Goal: Task Accomplishment & Management: Use online tool/utility

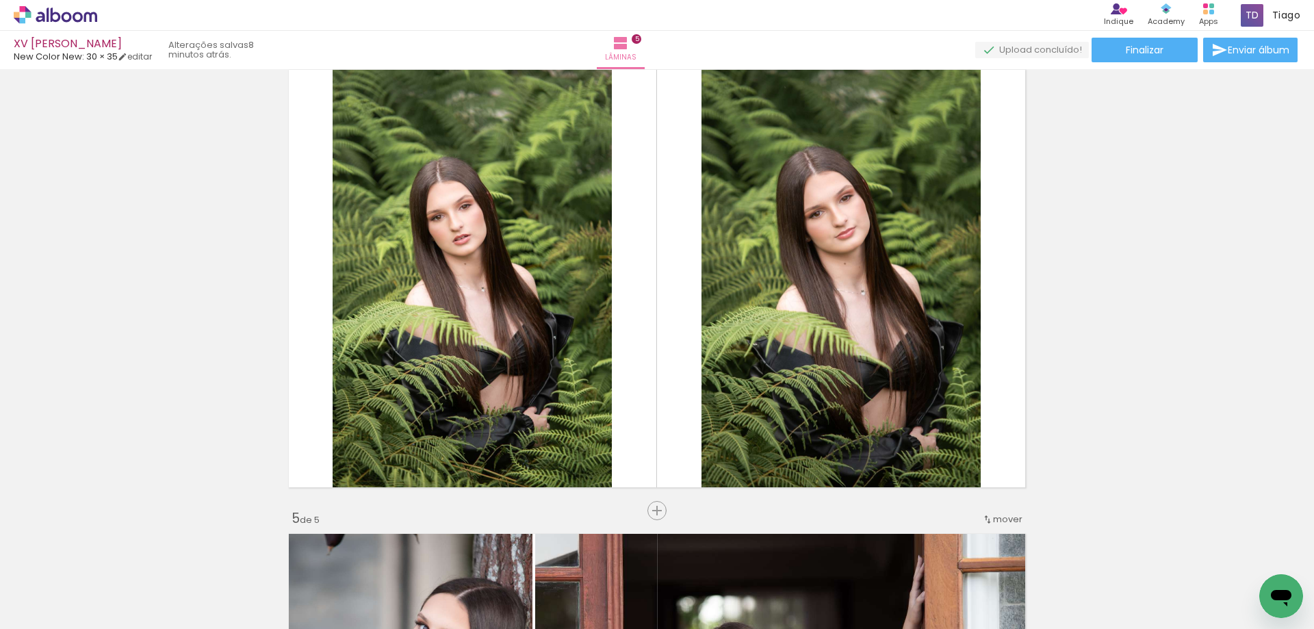
scroll to position [0, 3983]
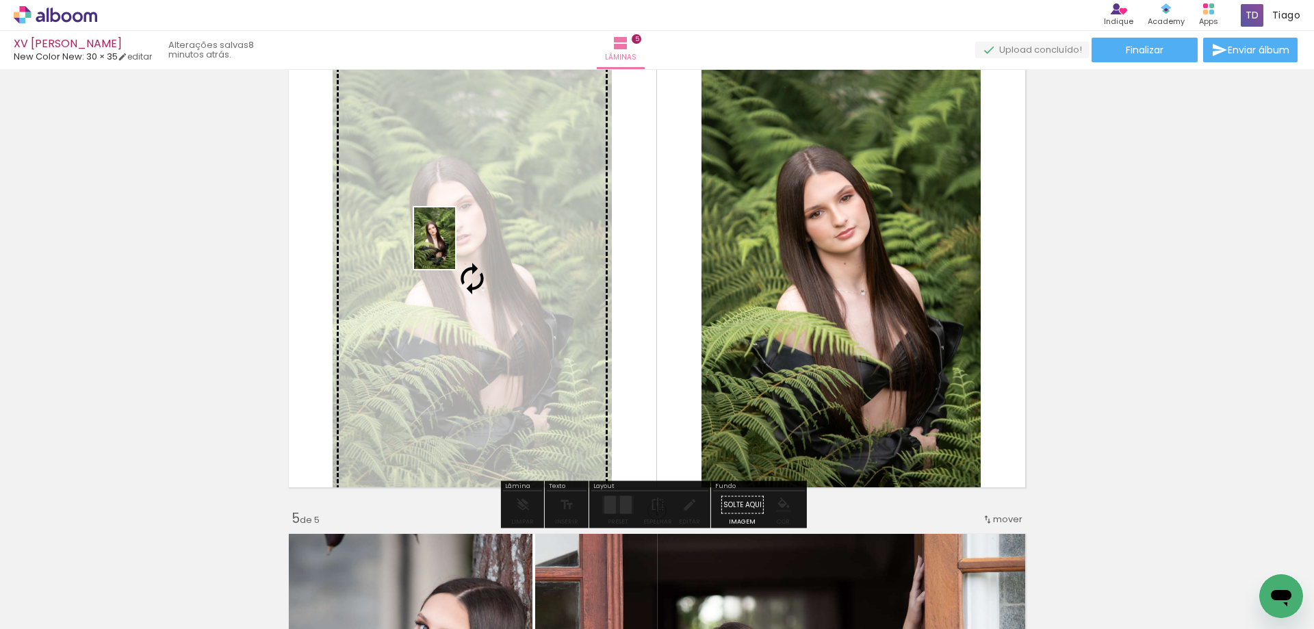
drag, startPoint x: 1297, startPoint y: 578, endPoint x: 455, endPoint y: 248, distance: 904.0
click at [455, 248] on quentale-workspace at bounding box center [657, 314] width 1314 height 629
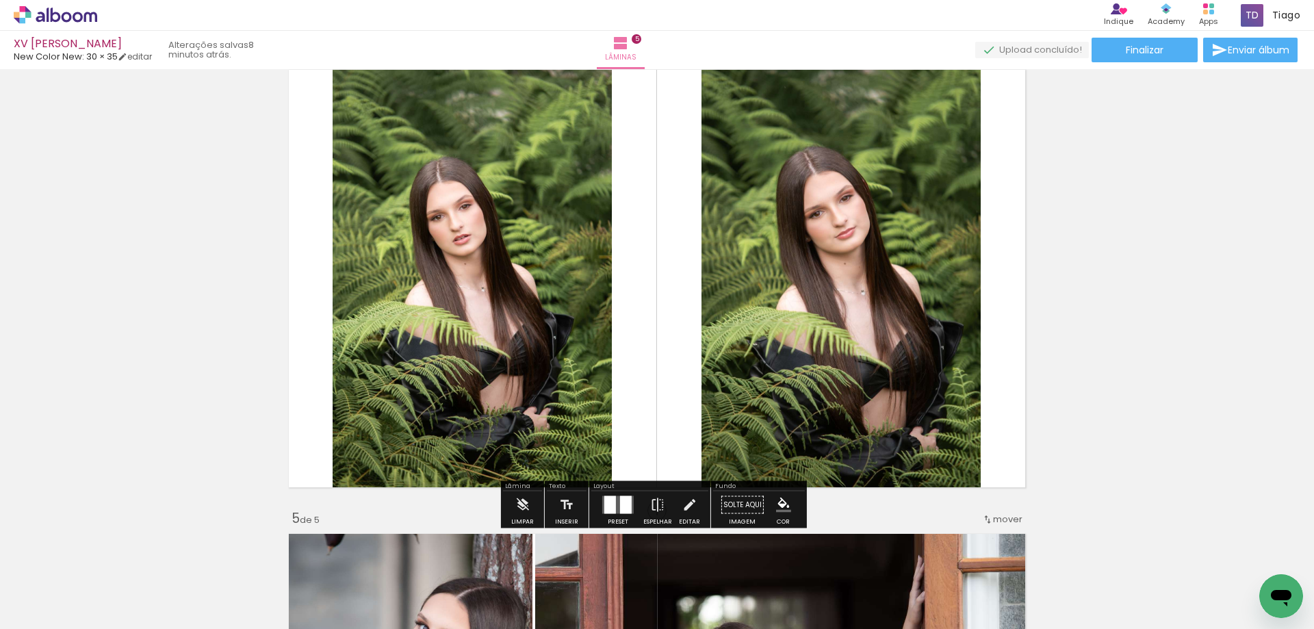
scroll to position [0, 4474]
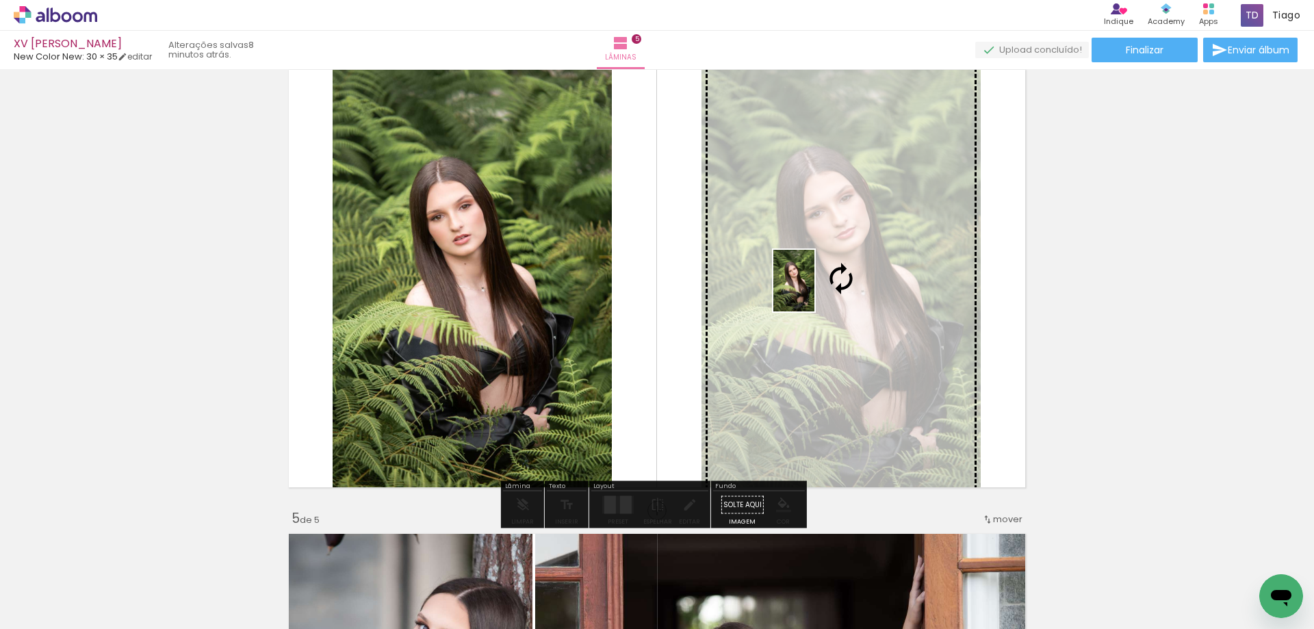
drag, startPoint x: 869, startPoint y: 591, endPoint x: 814, endPoint y: 291, distance: 304.7
click at [814, 291] on quentale-workspace at bounding box center [657, 314] width 1314 height 629
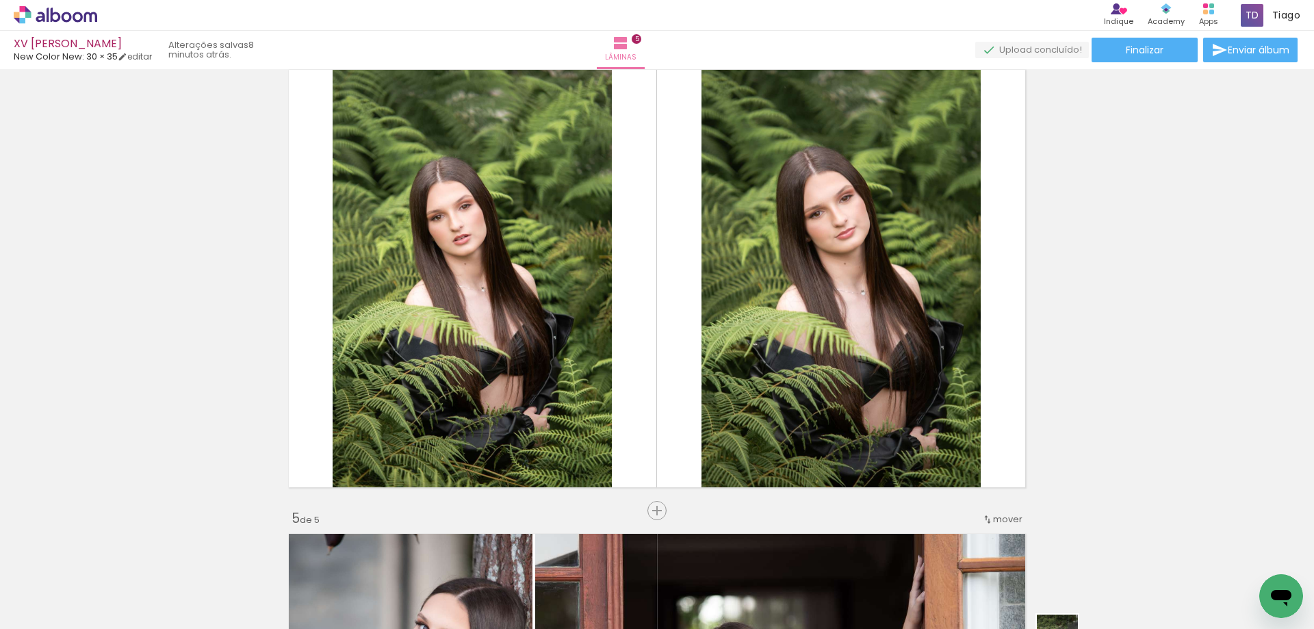
drag, startPoint x: 1063, startPoint y: 618, endPoint x: 1075, endPoint y: 656, distance: 39.4
click at [1075, 628] on html "link( href="../../bower_components/polymer/polymer.html" rel="import" ) picture…" at bounding box center [657, 314] width 1314 height 629
click at [419, 555] on iron-icon at bounding box center [413, 555] width 14 height 14
click at [419, 564] on quentale-thumb at bounding box center [443, 582] width 77 height 79
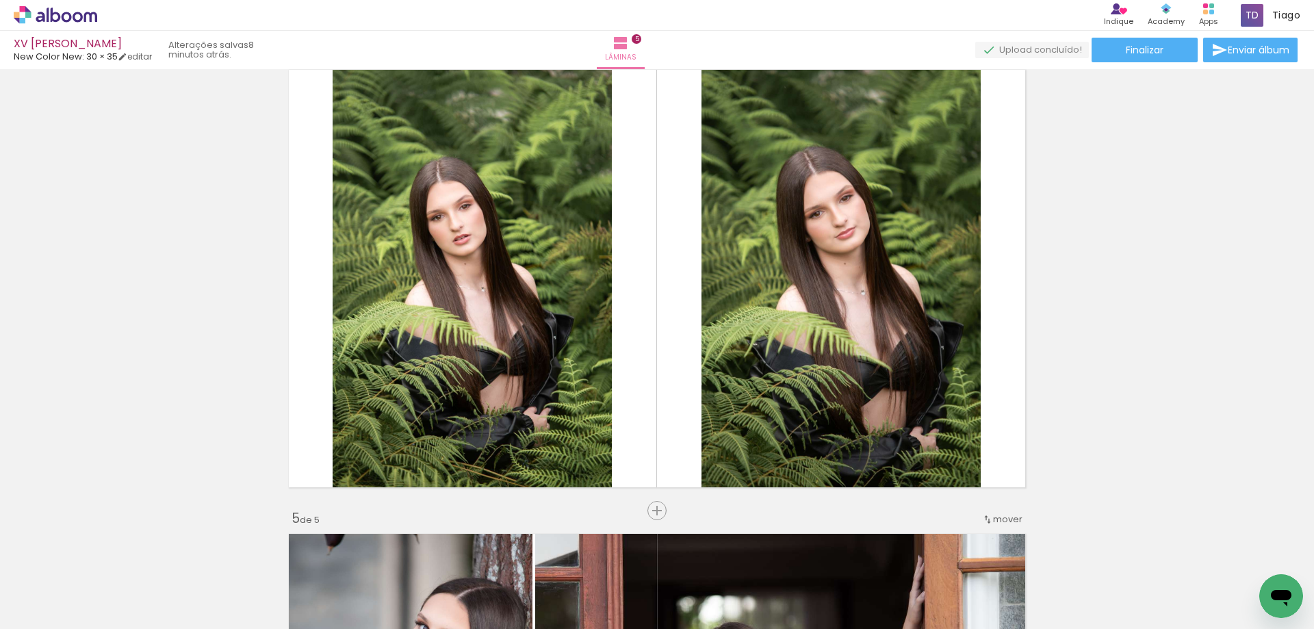
click at [419, 557] on iron-icon at bounding box center [413, 555] width 14 height 14
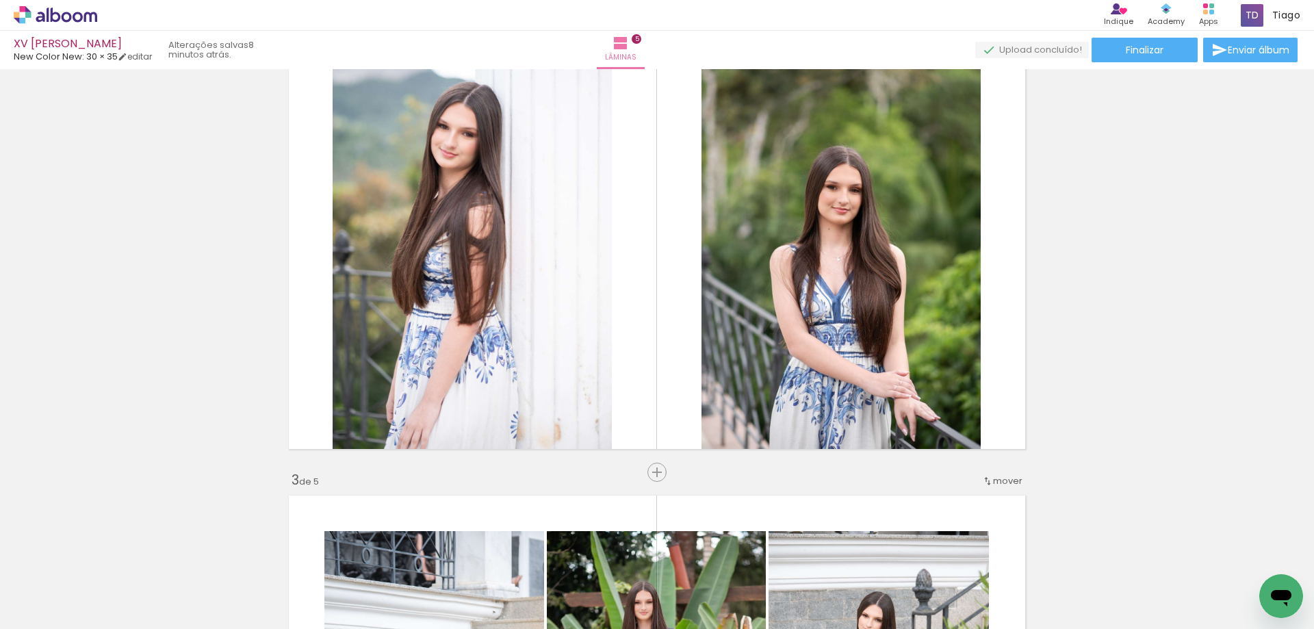
scroll to position [0, 4321]
drag, startPoint x: 355, startPoint y: 623, endPoint x: 41, endPoint y: 19, distance: 680.4
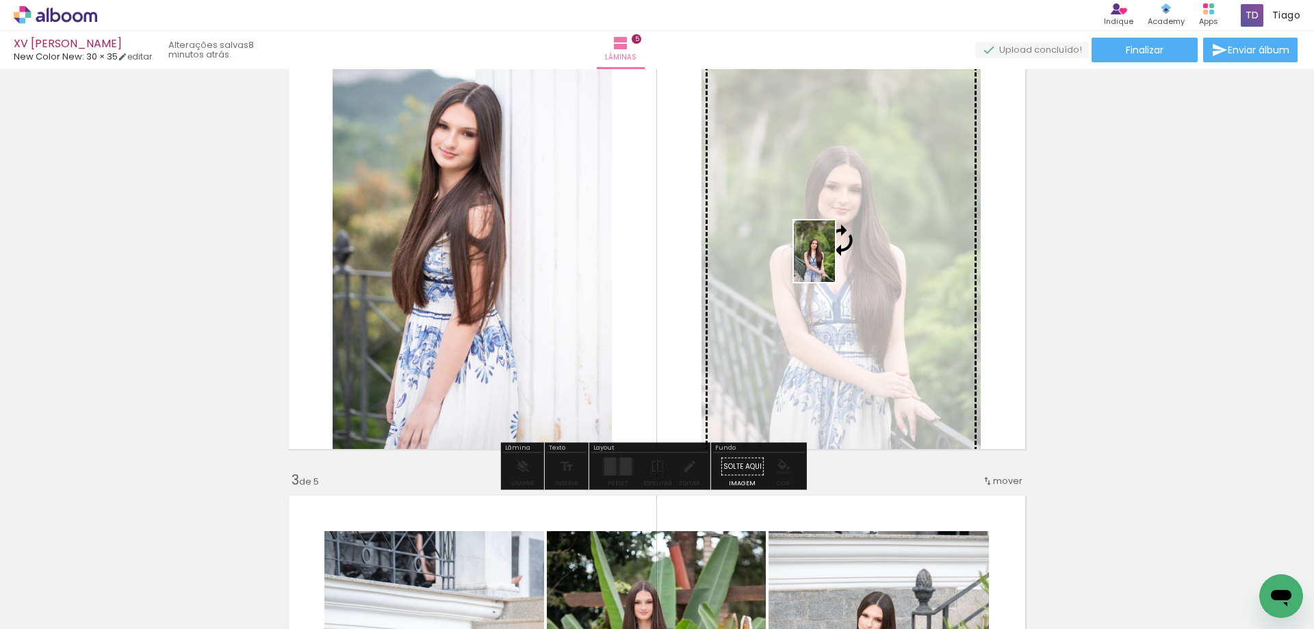
drag, startPoint x: 719, startPoint y: 595, endPoint x: 835, endPoint y: 261, distance: 352.8
click at [835, 261] on quentale-workspace at bounding box center [657, 314] width 1314 height 629
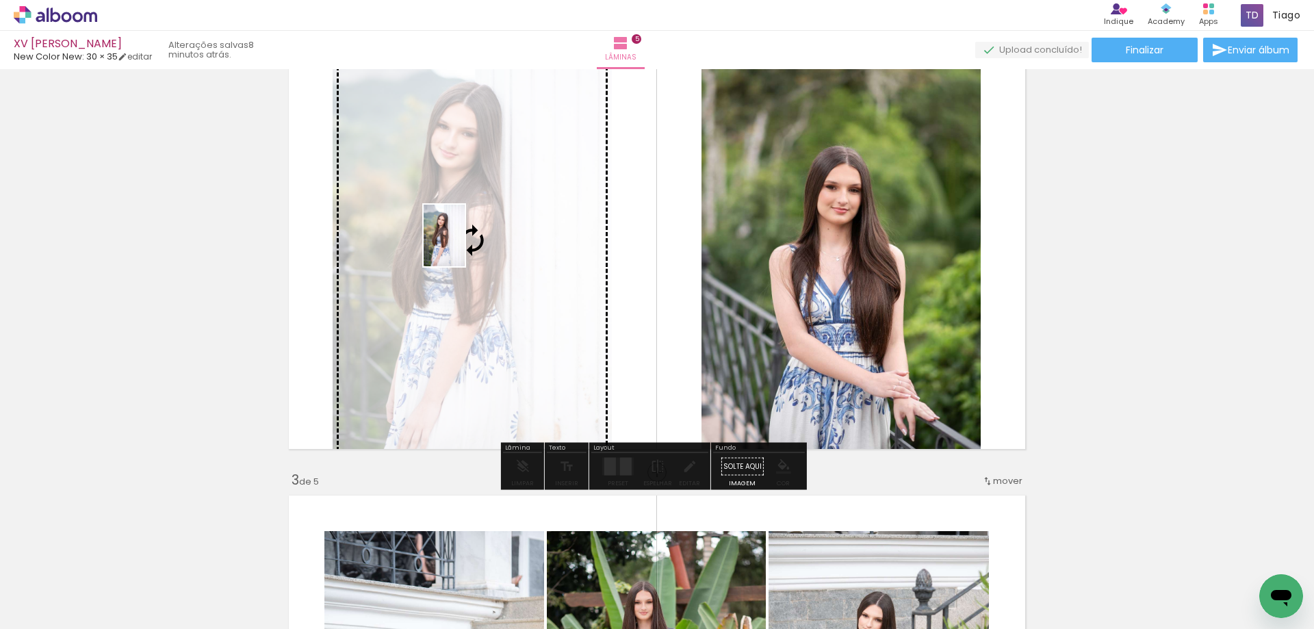
drag, startPoint x: 654, startPoint y: 584, endPoint x: 465, endPoint y: 246, distance: 388.2
click at [465, 246] on quentale-workspace at bounding box center [657, 314] width 1314 height 629
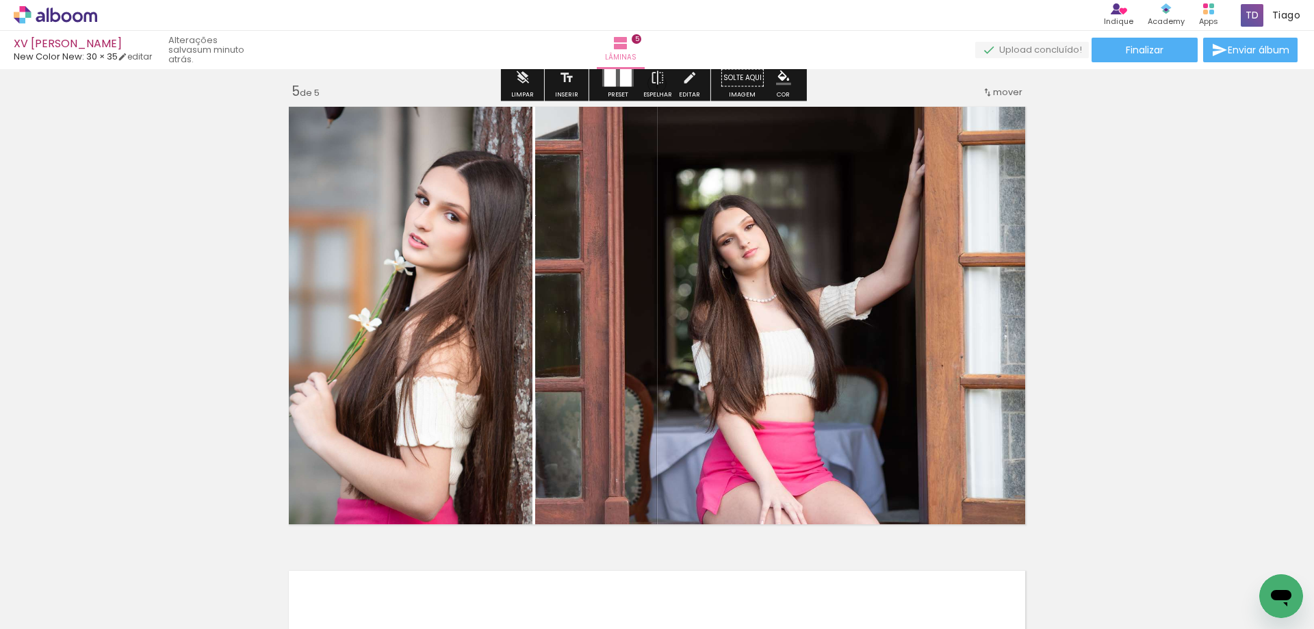
scroll to position [1985, 0]
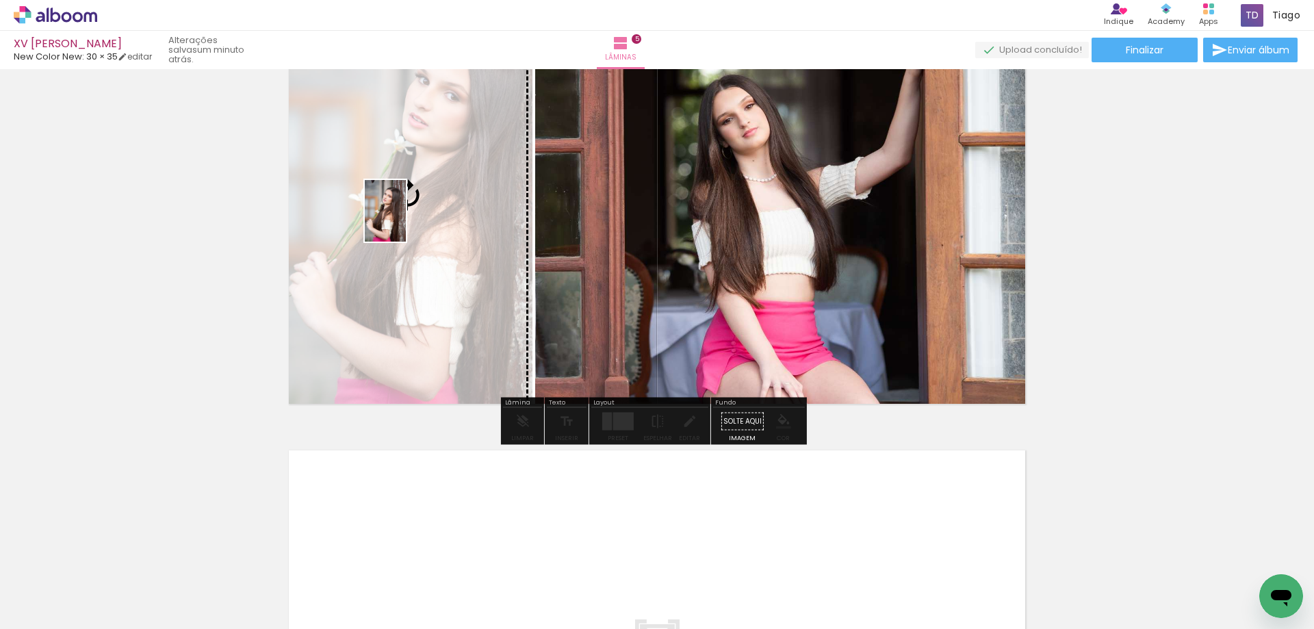
drag, startPoint x: 951, startPoint y: 588, endPoint x: 406, endPoint y: 221, distance: 657.3
click at [406, 221] on quentale-workspace at bounding box center [657, 314] width 1314 height 629
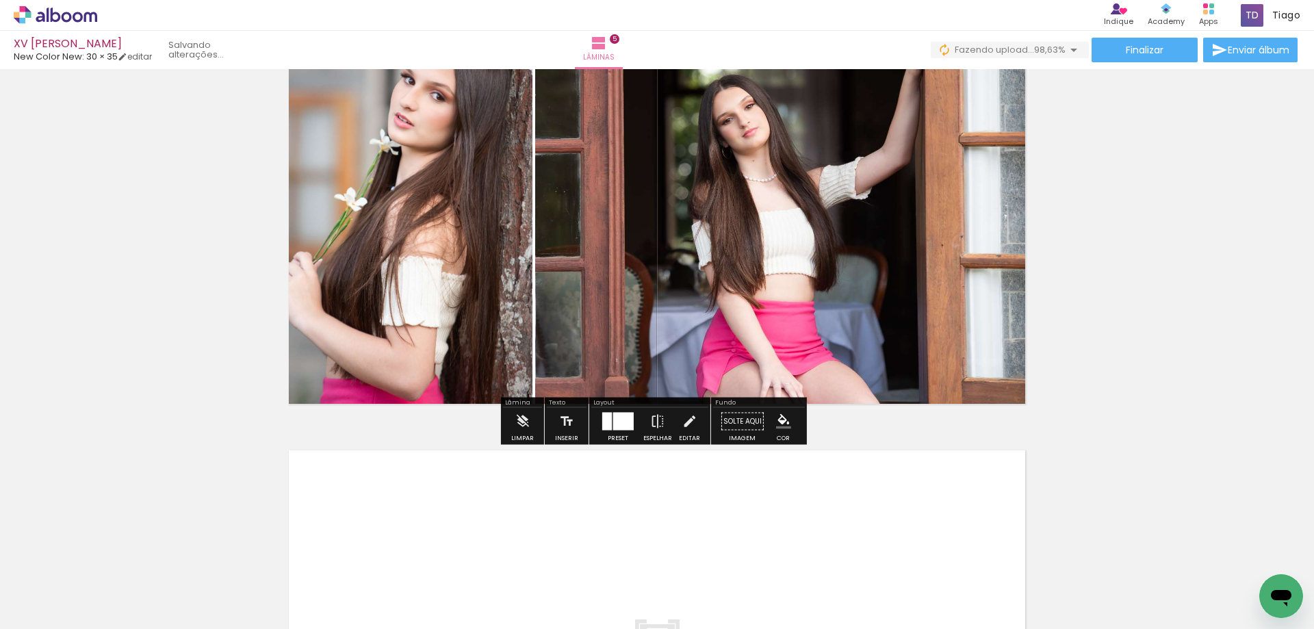
scroll to position [0, 4398]
drag, startPoint x: 1029, startPoint y: 625, endPoint x: 26, endPoint y: 33, distance: 1164.6
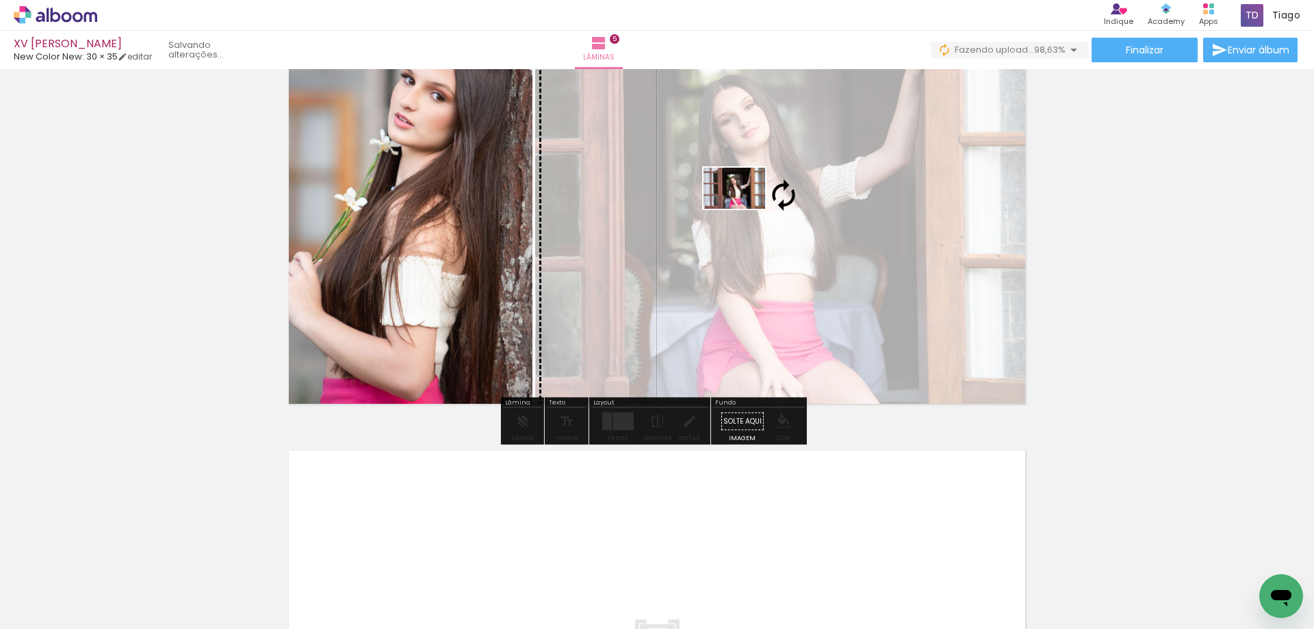
drag, startPoint x: 1245, startPoint y: 585, endPoint x: 745, endPoint y: 209, distance: 626.6
click at [745, 209] on quentale-workspace at bounding box center [657, 314] width 1314 height 629
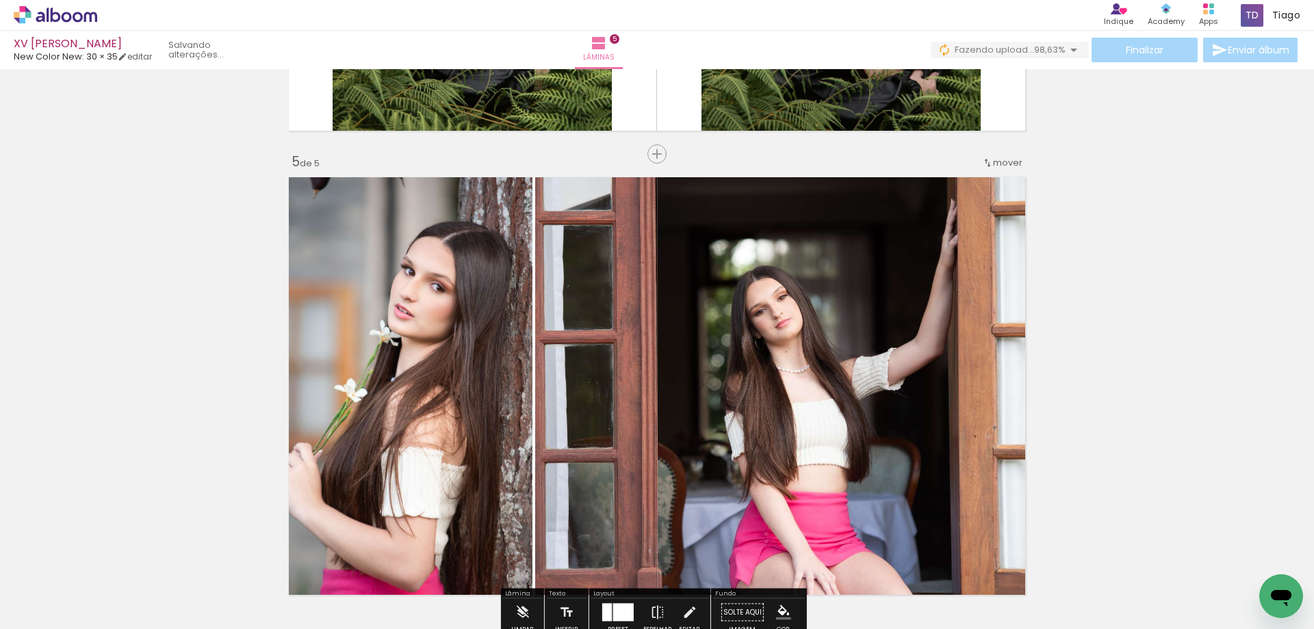
scroll to position [1916, 0]
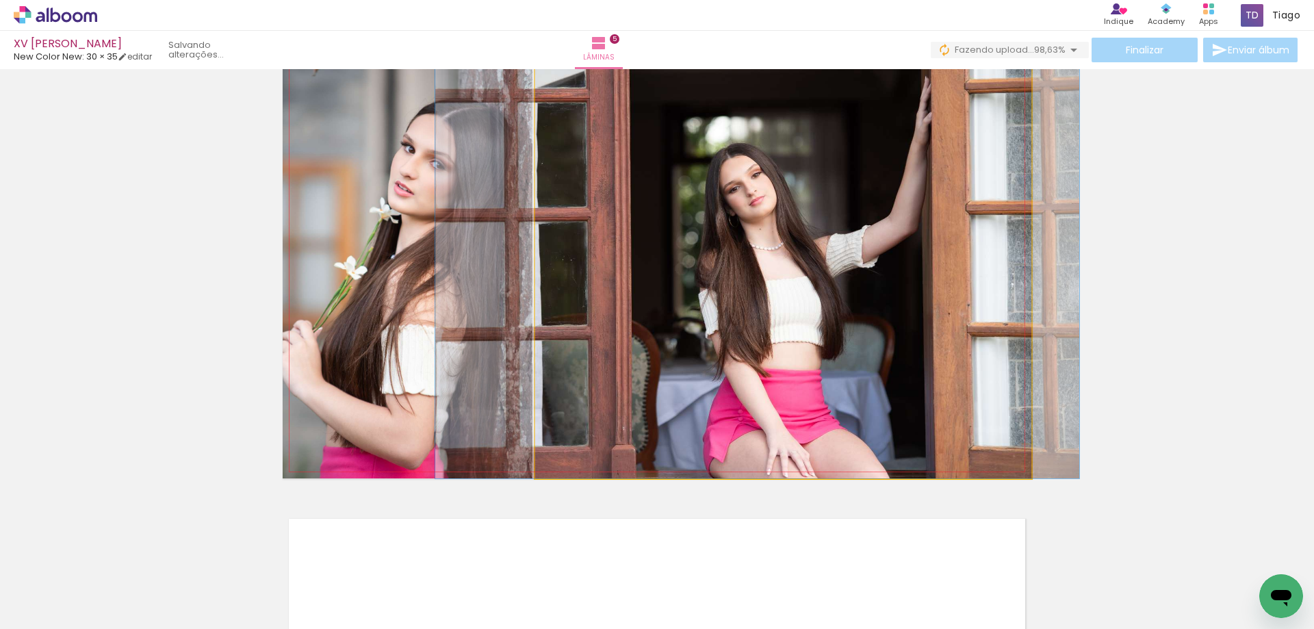
drag, startPoint x: 868, startPoint y: 308, endPoint x: 842, endPoint y: 307, distance: 26.0
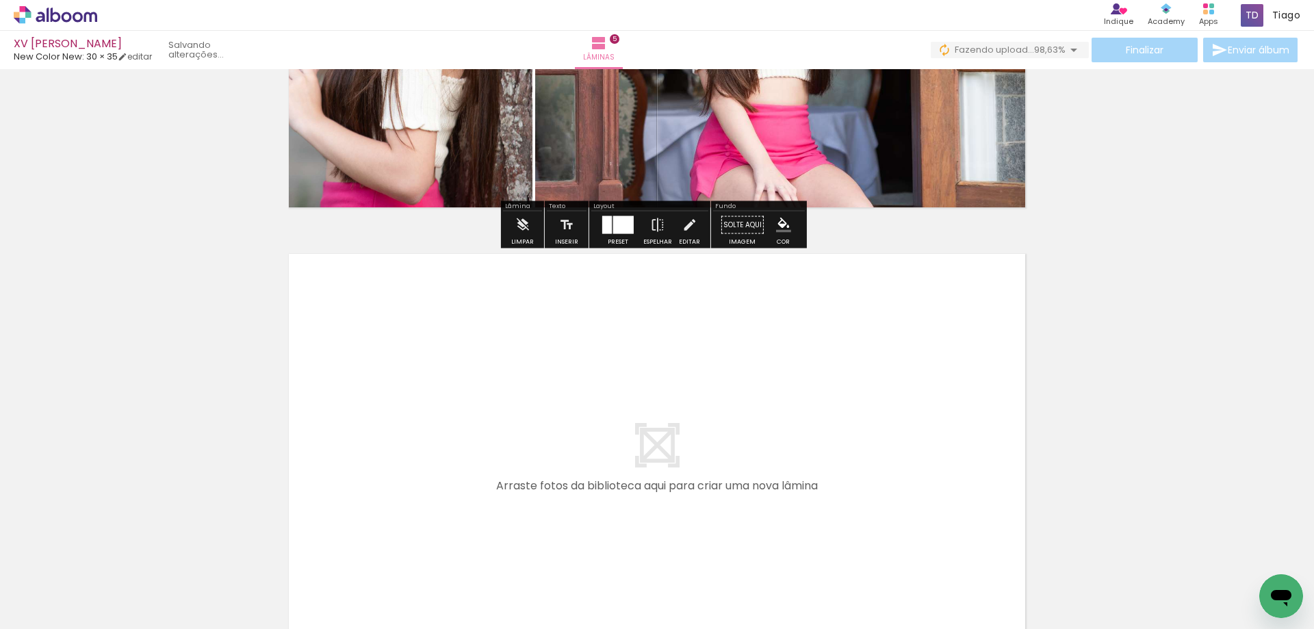
scroll to position [2190, 0]
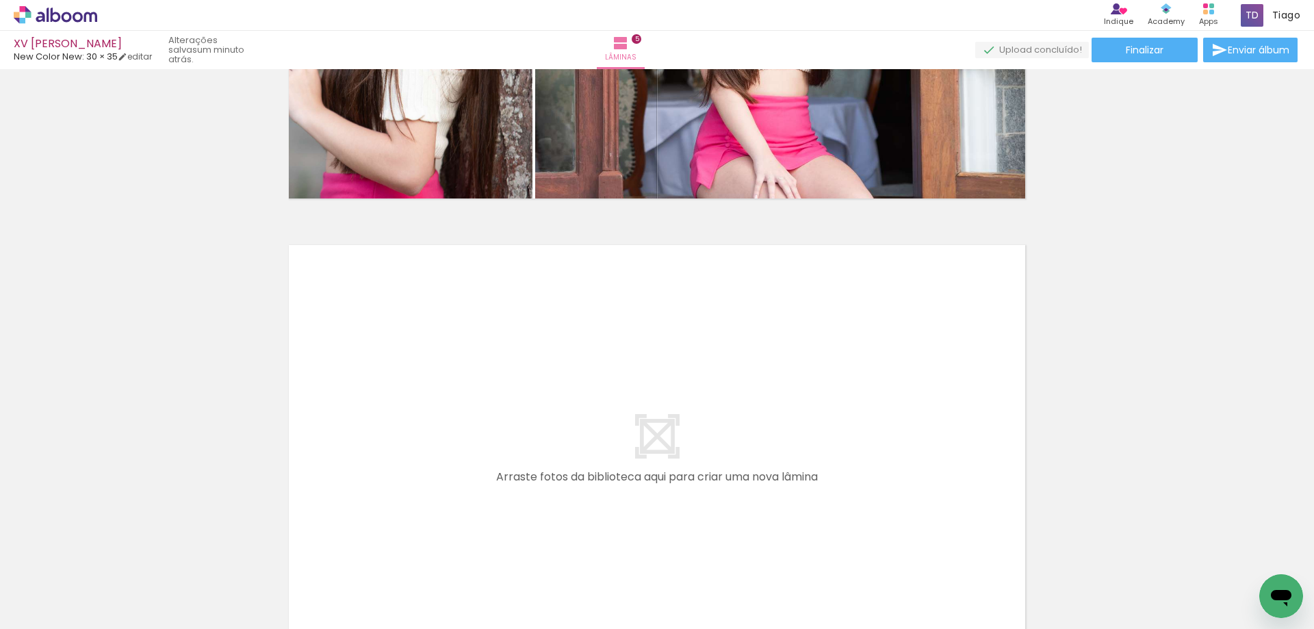
drag, startPoint x: 512, startPoint y: 550, endPoint x: 468, endPoint y: 554, distance: 43.9
click at [0, 0] on slot at bounding box center [0, 0] width 0 height 0
click at [514, 563] on paper-icon-button at bounding box center [509, 555] width 17 height 17
click at [512, 556] on iron-icon at bounding box center [509, 555] width 14 height 14
click at [127, 556] on iron-icon at bounding box center [126, 555] width 14 height 14
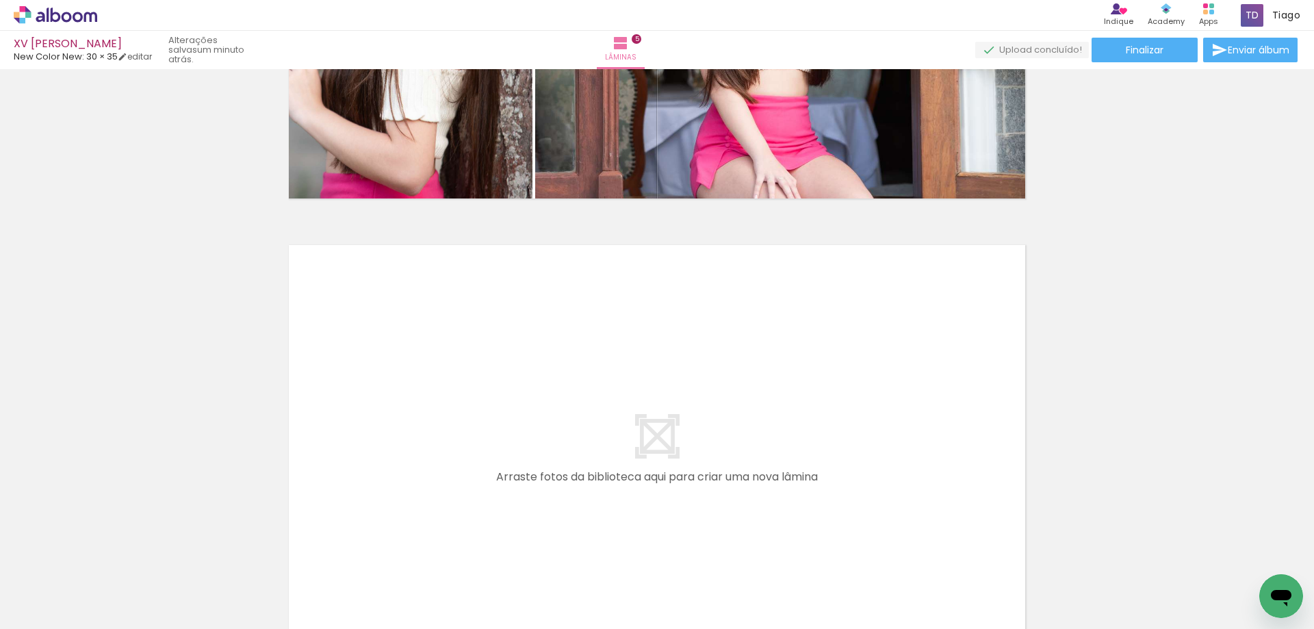
click at [127, 556] on iron-icon at bounding box center [126, 555] width 14 height 14
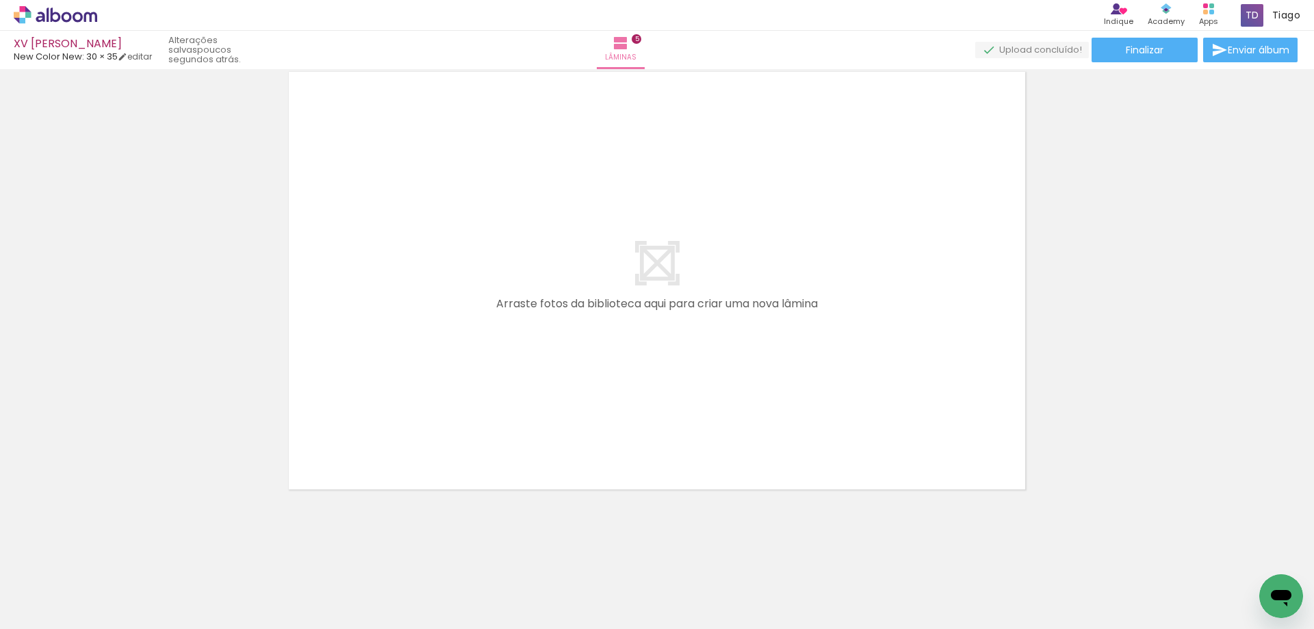
scroll to position [0, 1070]
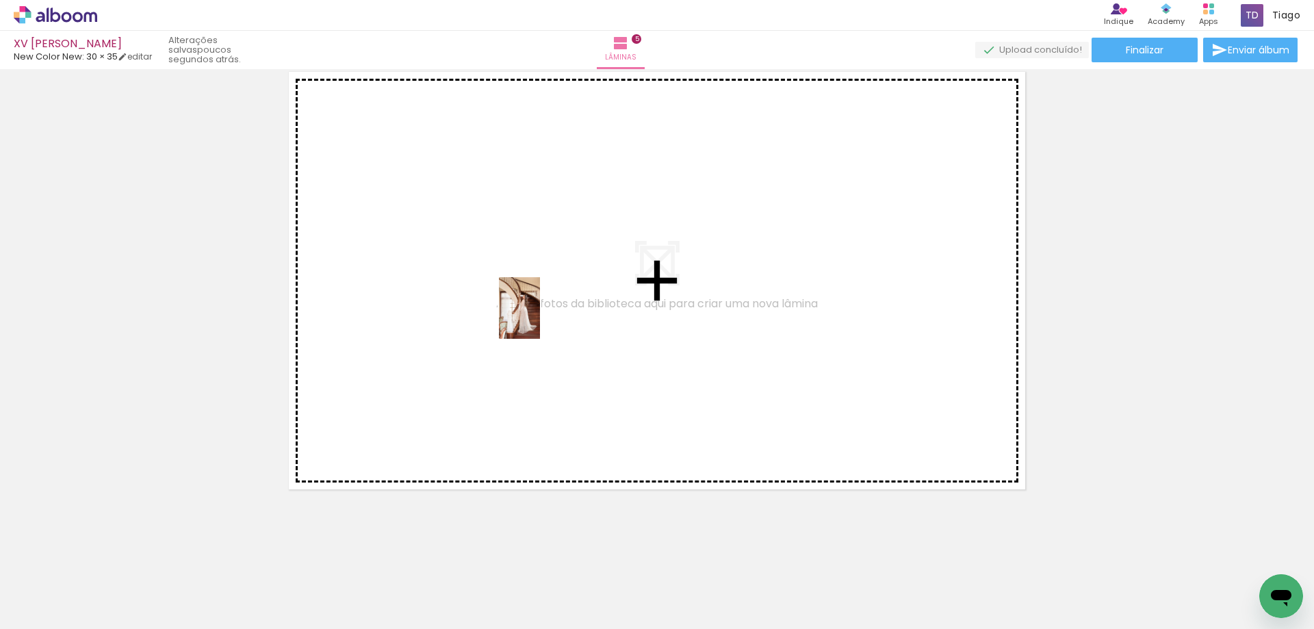
drag, startPoint x: 135, startPoint y: 589, endPoint x: 229, endPoint y: 581, distance: 94.1
click at [539, 320] on quentale-workspace at bounding box center [657, 314] width 1314 height 629
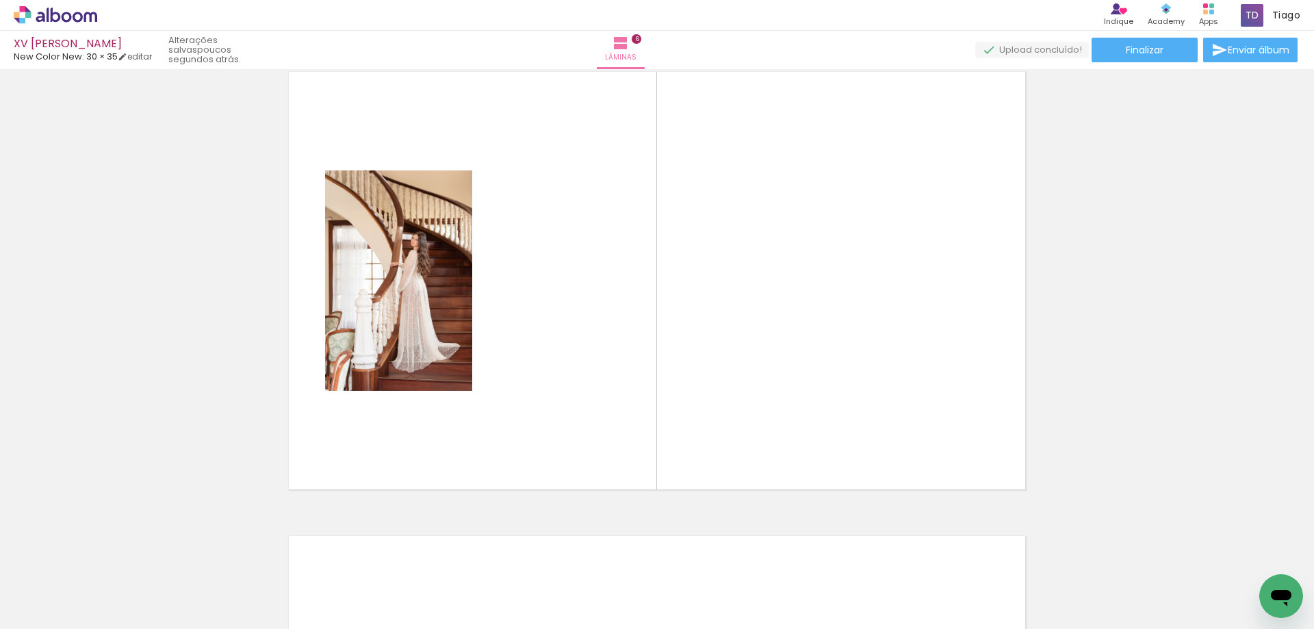
scroll to position [2338, 0]
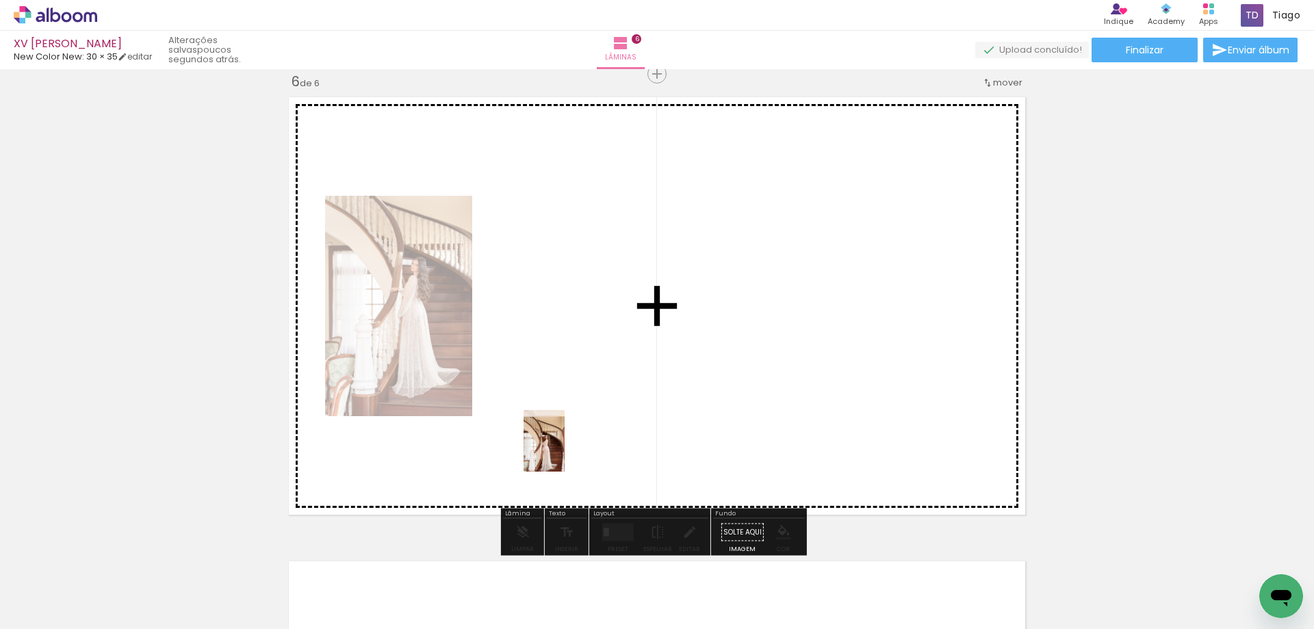
drag, startPoint x: 230, startPoint y: 596, endPoint x: 567, endPoint y: 450, distance: 367.8
click at [567, 450] on quentale-workspace at bounding box center [657, 314] width 1314 height 629
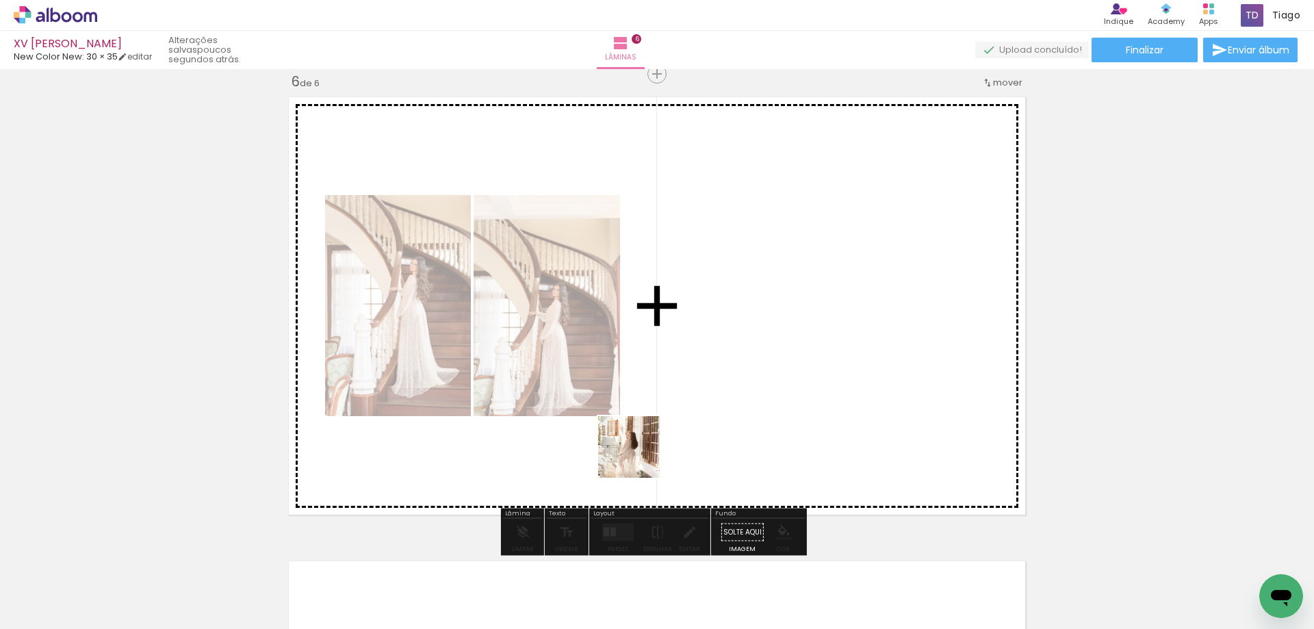
drag, startPoint x: 312, startPoint y: 580, endPoint x: 419, endPoint y: 559, distance: 109.5
click at [648, 435] on quentale-workspace at bounding box center [657, 314] width 1314 height 629
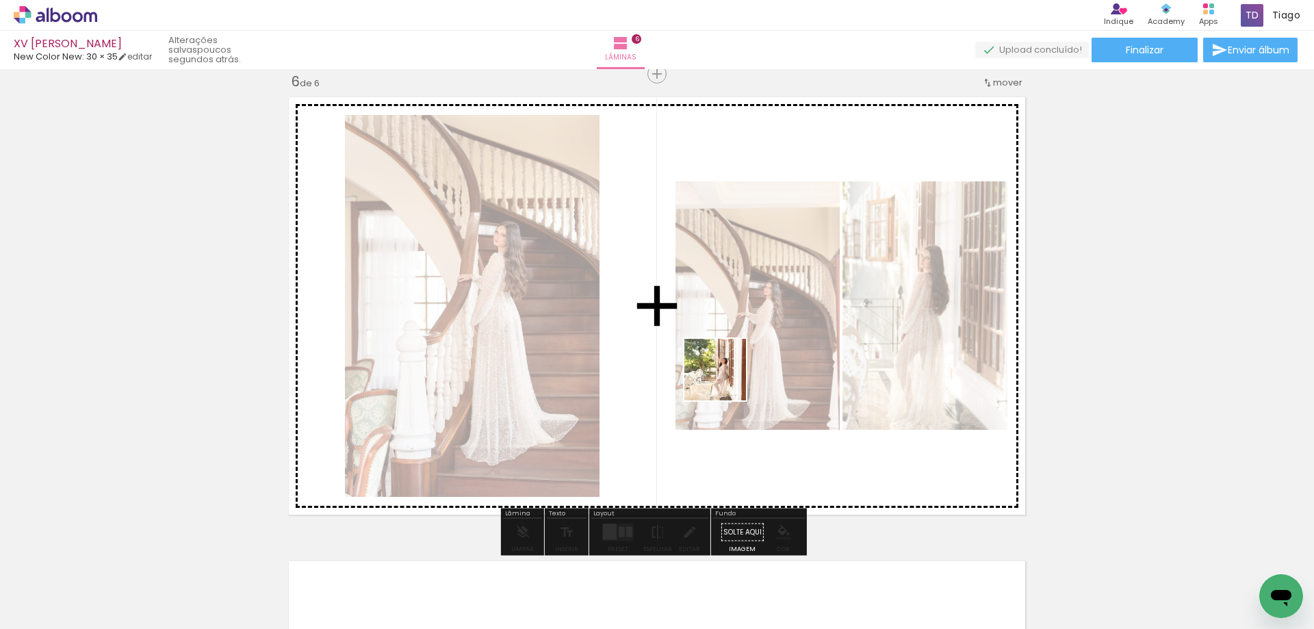
drag, startPoint x: 362, startPoint y: 598, endPoint x: 486, endPoint y: 567, distance: 127.6
click at [725, 380] on quentale-workspace at bounding box center [657, 314] width 1314 height 629
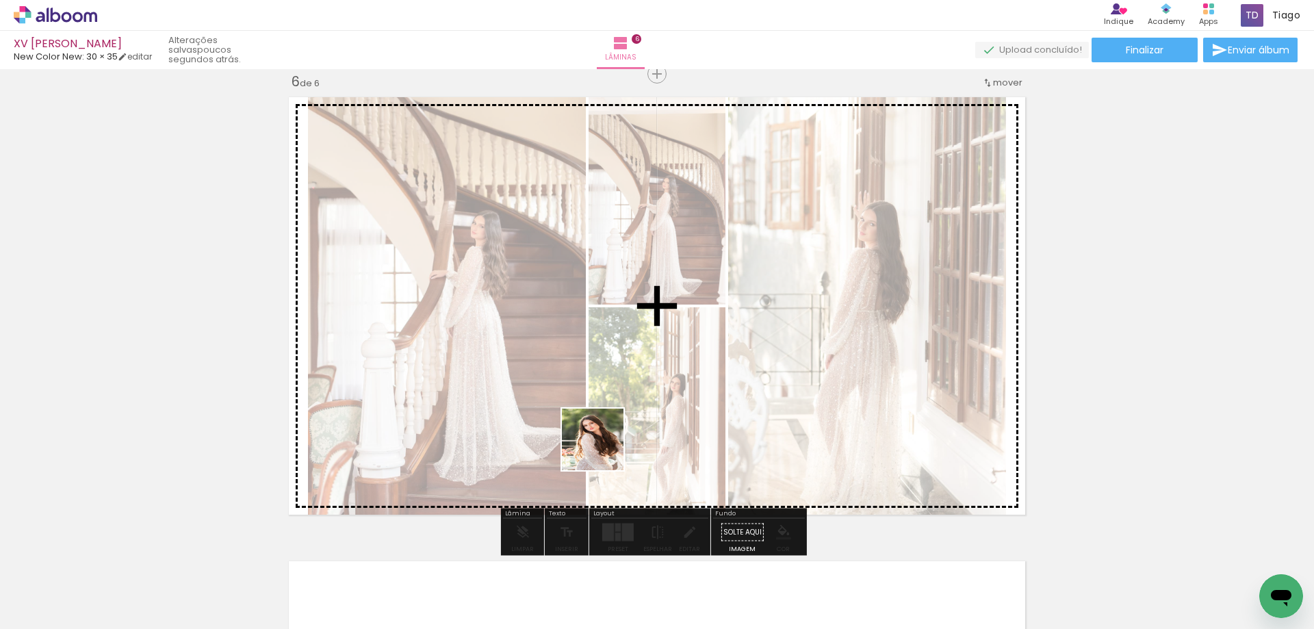
drag, startPoint x: 465, startPoint y: 577, endPoint x: 519, endPoint y: 625, distance: 72.7
click at [657, 378] on quentale-workspace at bounding box center [657, 314] width 1314 height 629
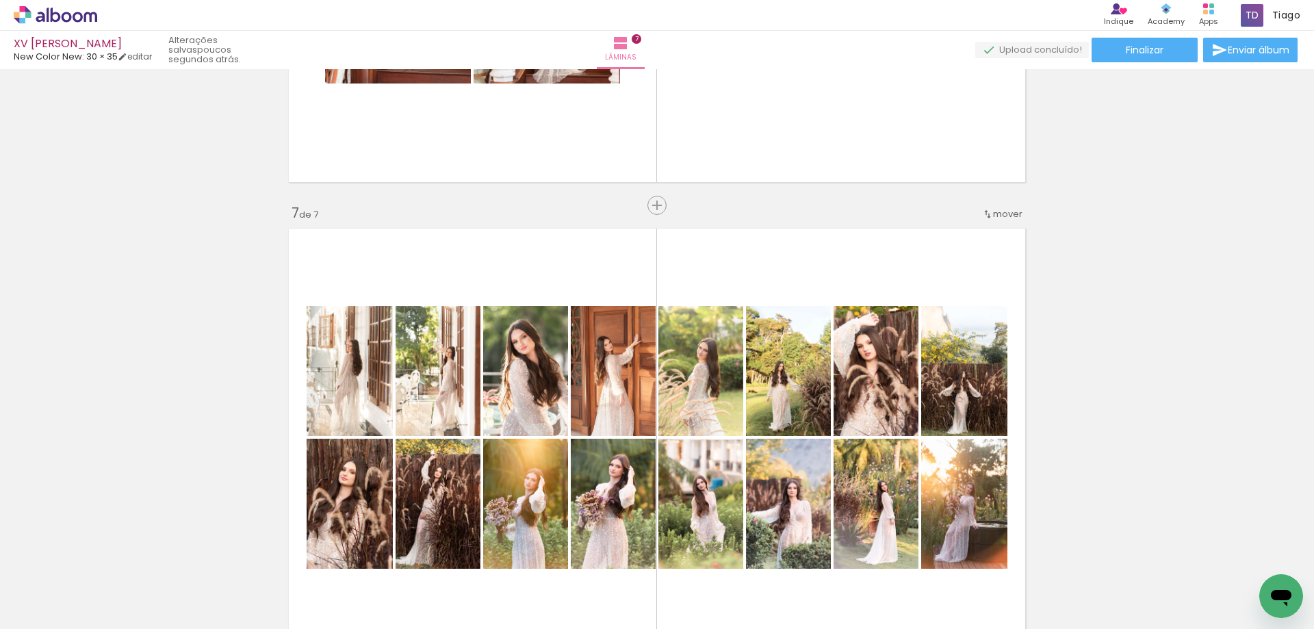
scroll to position [2611, 0]
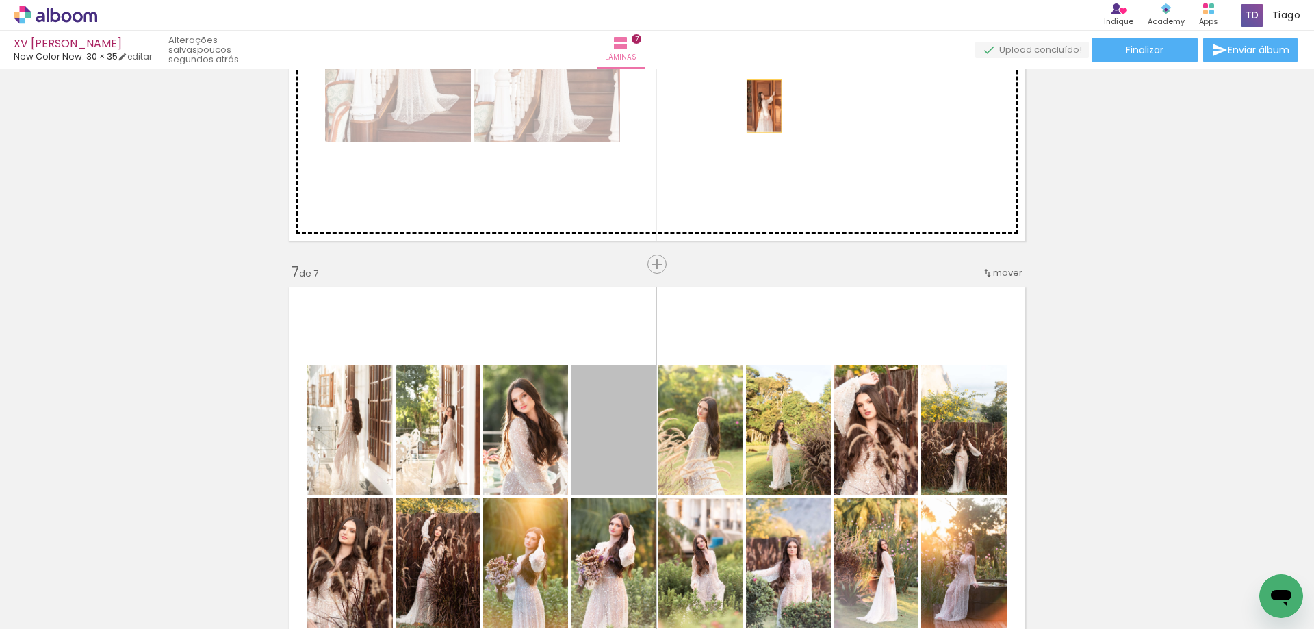
drag, startPoint x: 622, startPoint y: 437, endPoint x: 759, endPoint y: 106, distance: 358.4
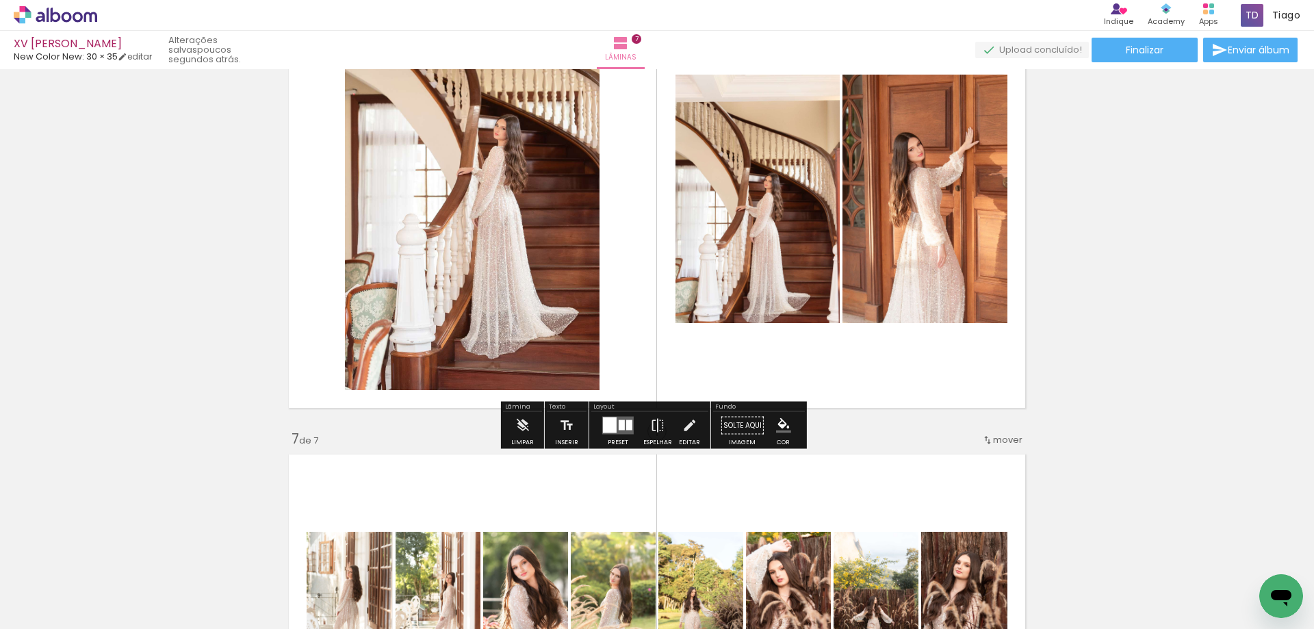
scroll to position [2406, 0]
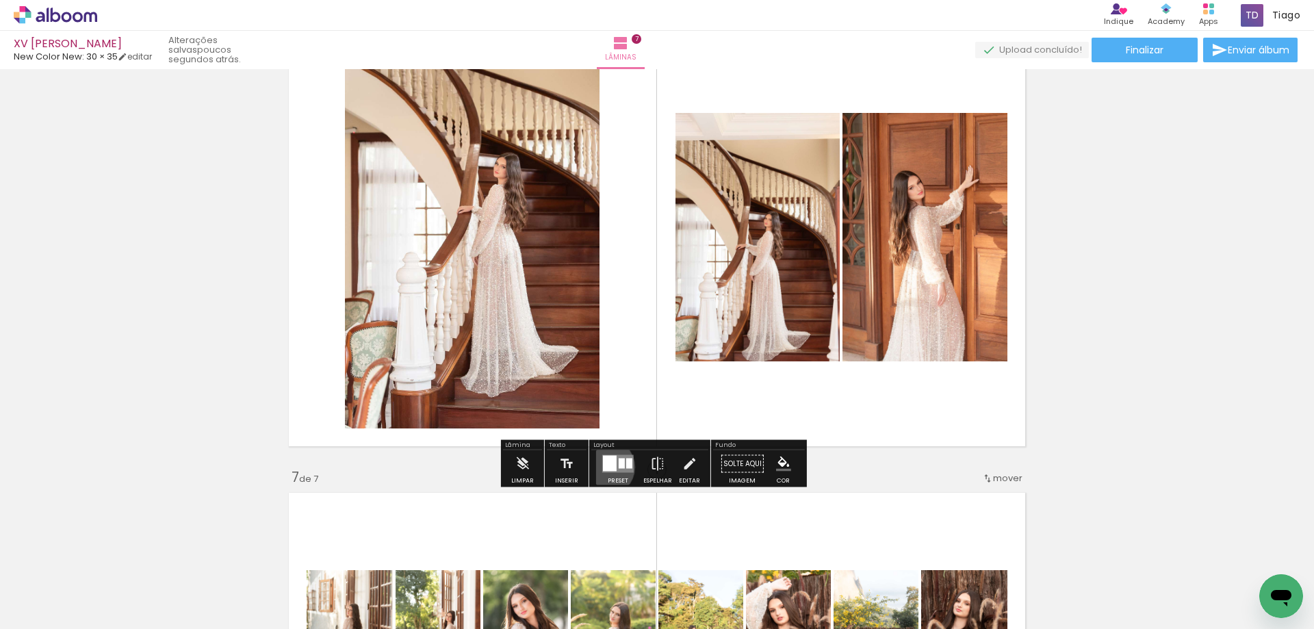
click at [603, 467] on div at bounding box center [610, 464] width 14 height 16
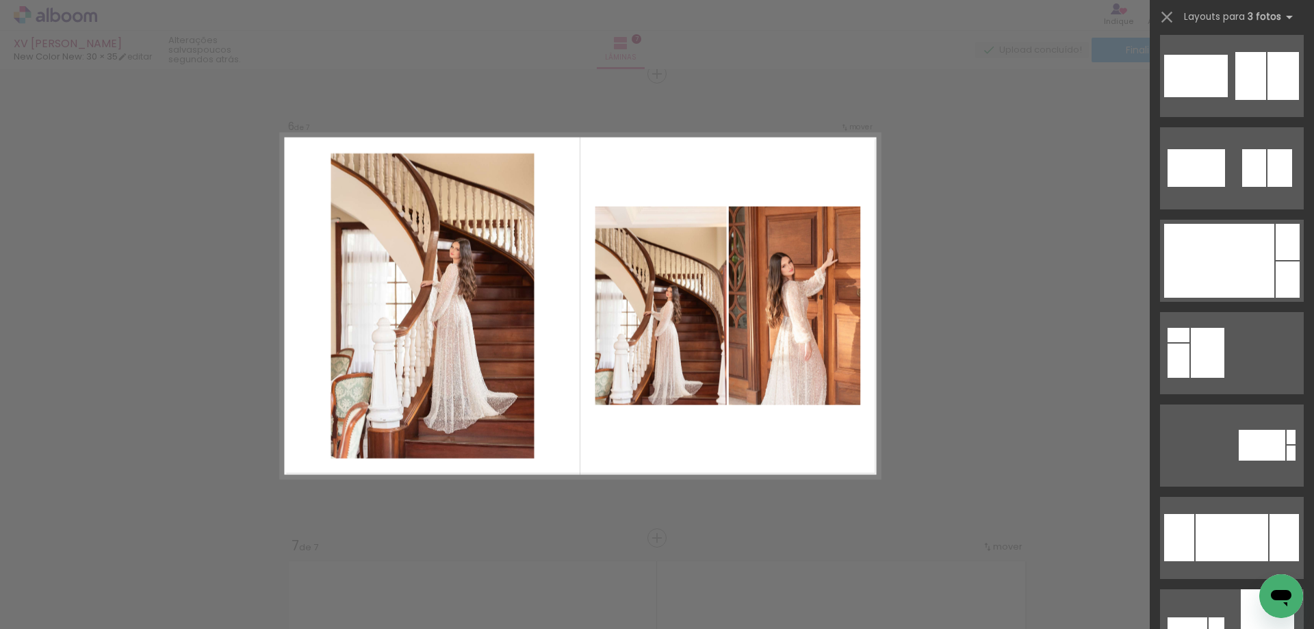
scroll to position [0, 0]
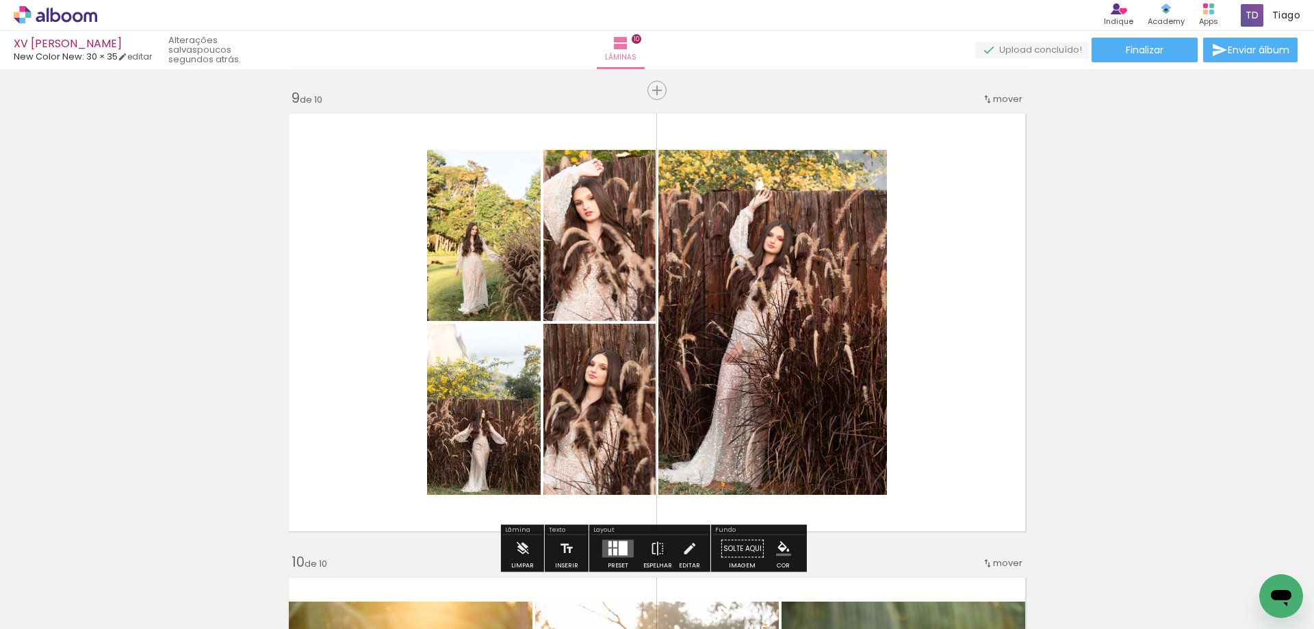
scroll to position [3715, 0]
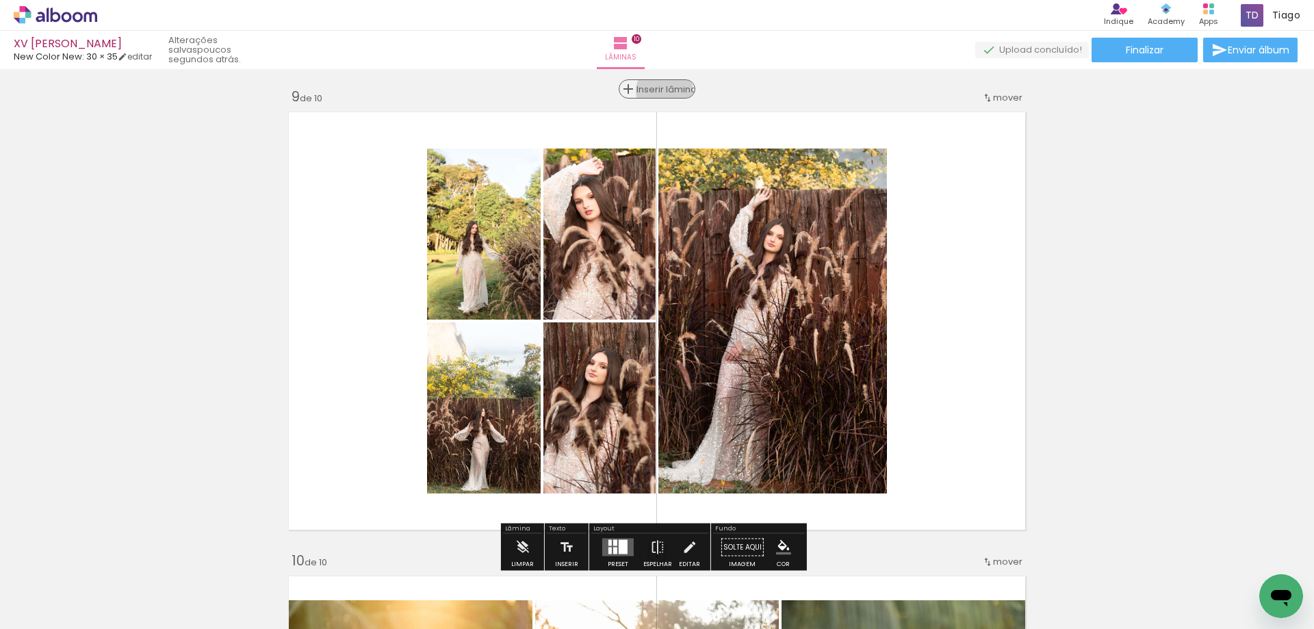
click at [660, 91] on span "Inserir lâmina" at bounding box center [662, 89] width 53 height 9
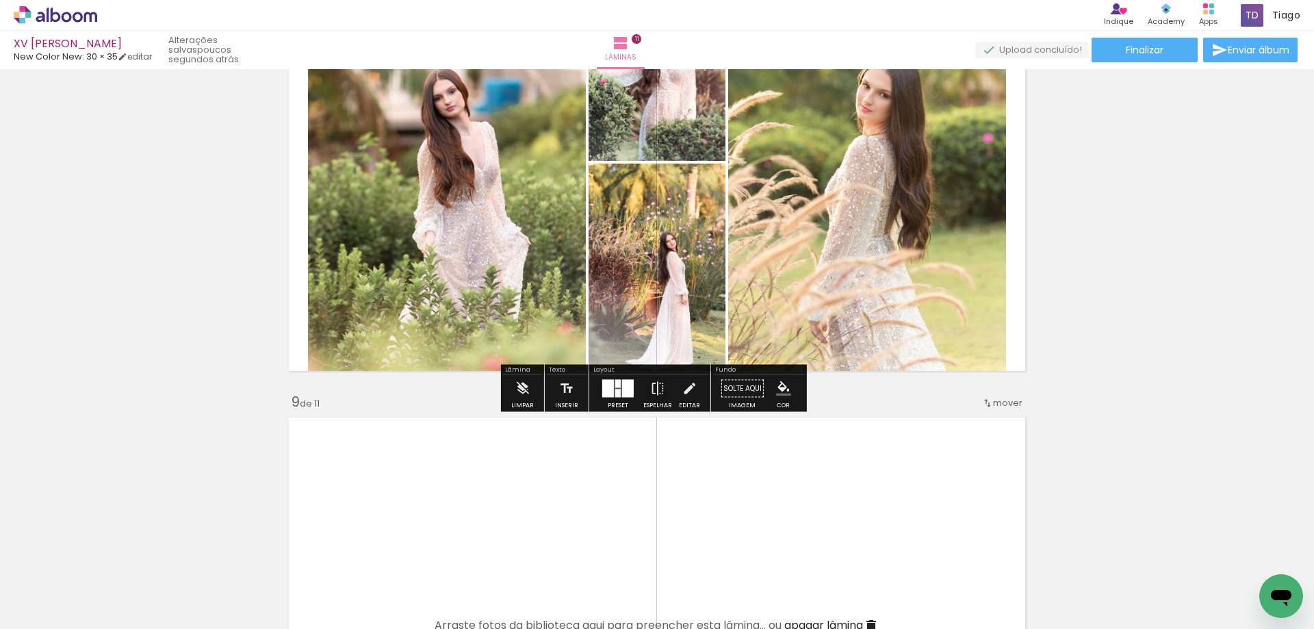
scroll to position [3441, 0]
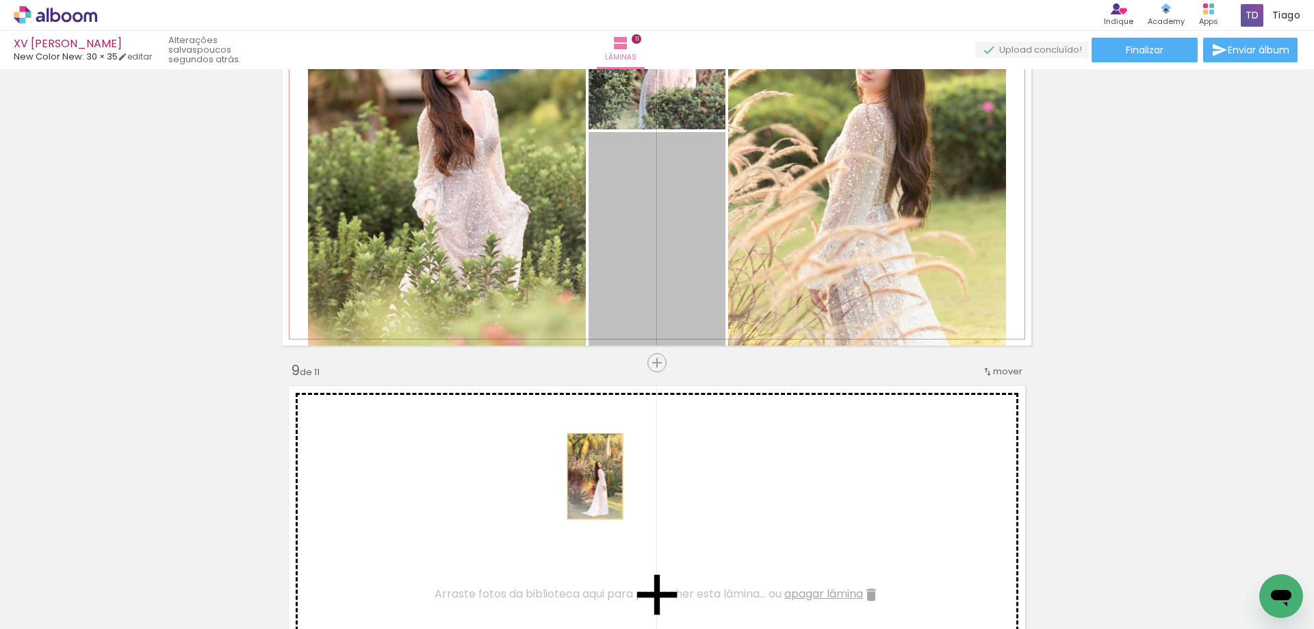
drag, startPoint x: 680, startPoint y: 242, endPoint x: 780, endPoint y: 276, distance: 106.5
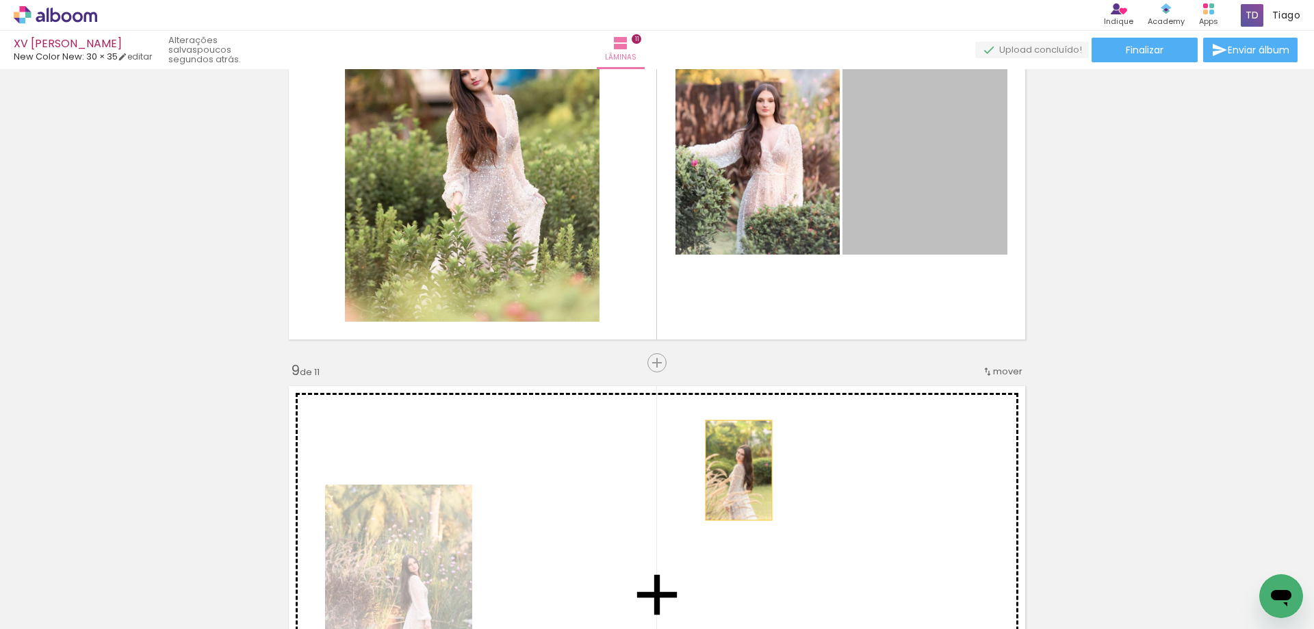
drag, startPoint x: 853, startPoint y: 310, endPoint x: 820, endPoint y: 416, distance: 111.0
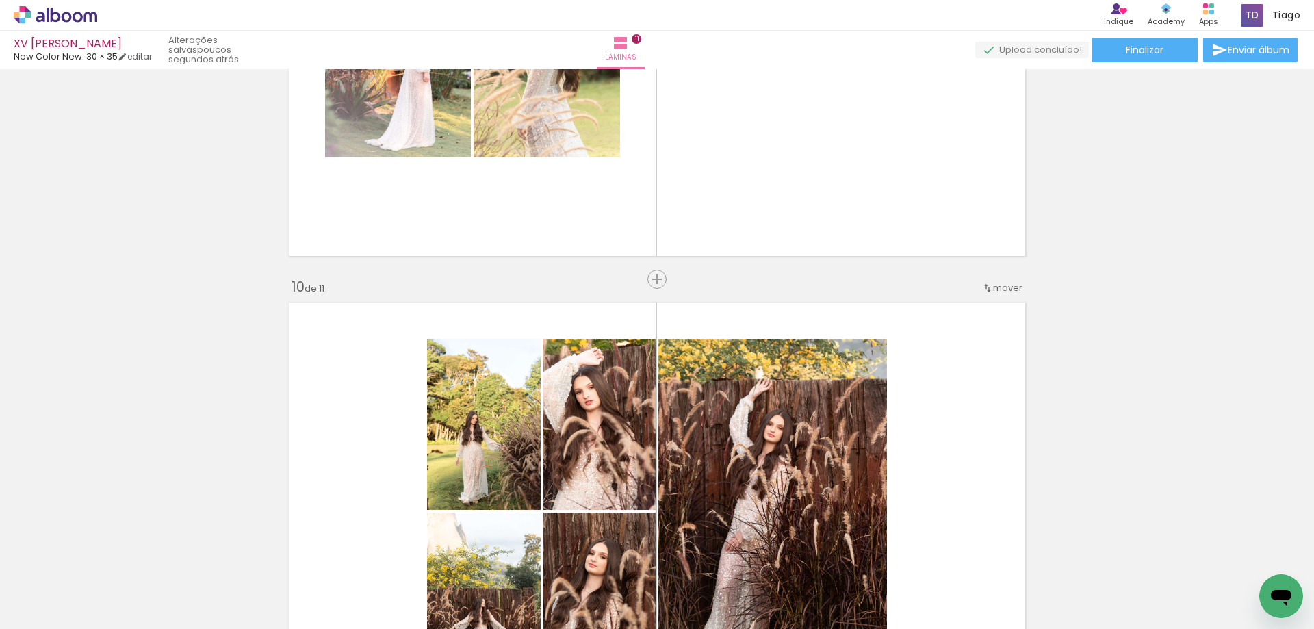
scroll to position [4125, 0]
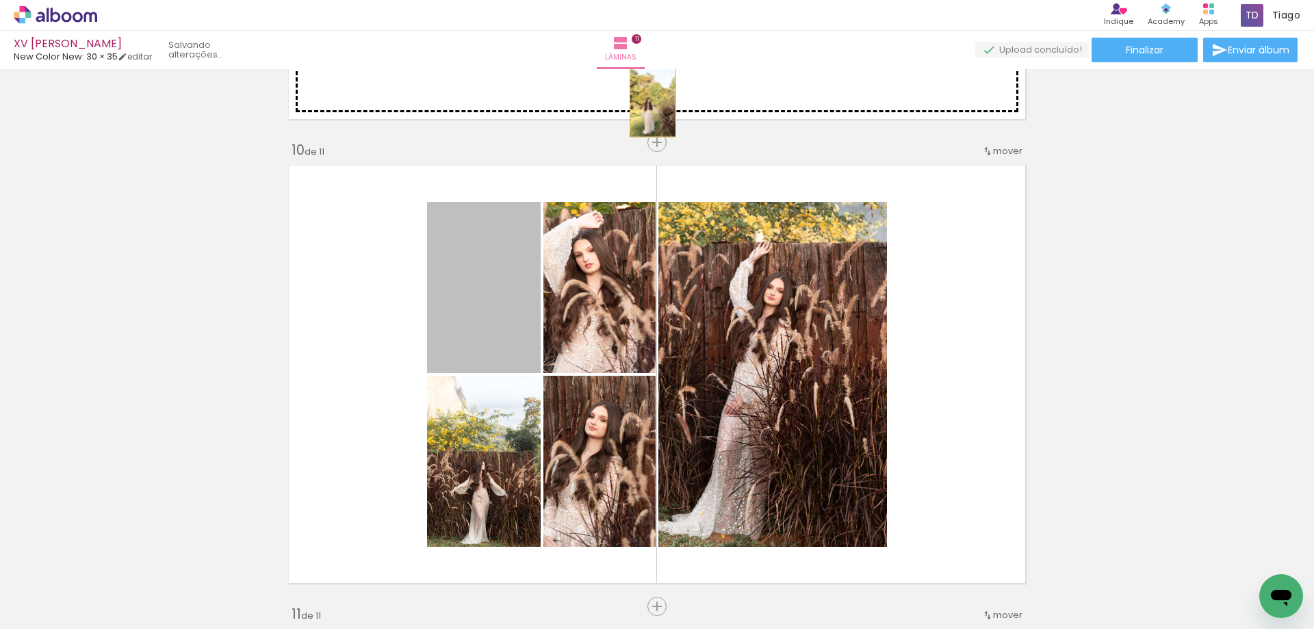
drag, startPoint x: 502, startPoint y: 309, endPoint x: 647, endPoint y: 103, distance: 252.9
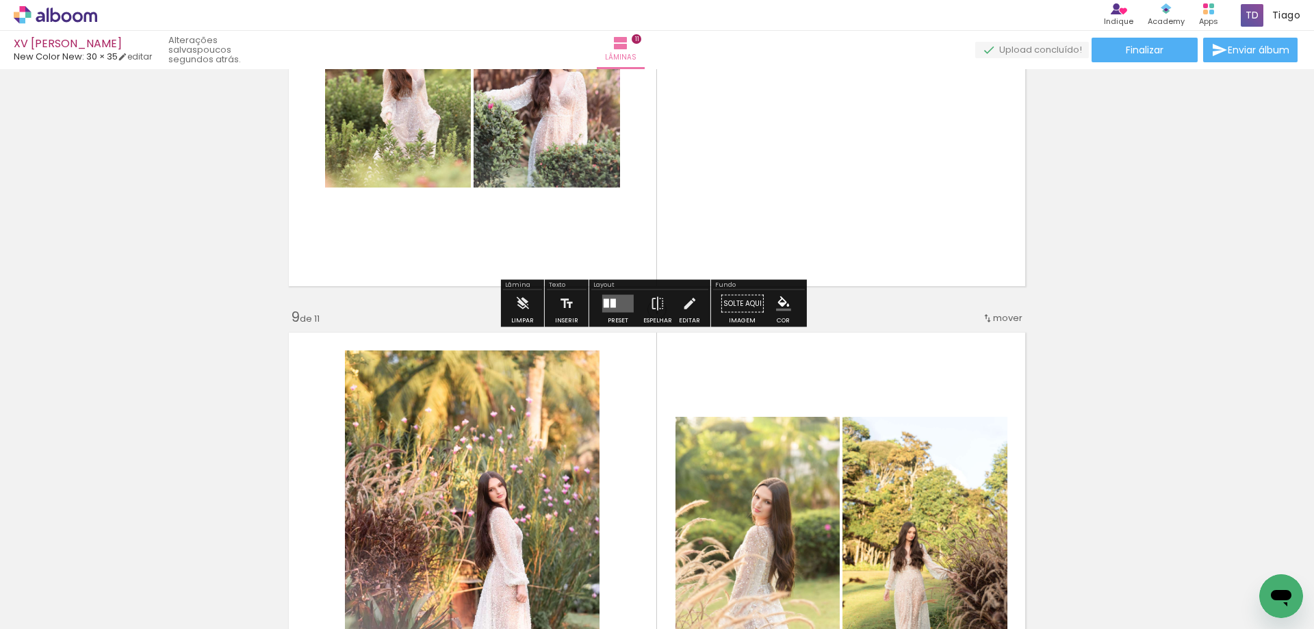
scroll to position [3304, 0]
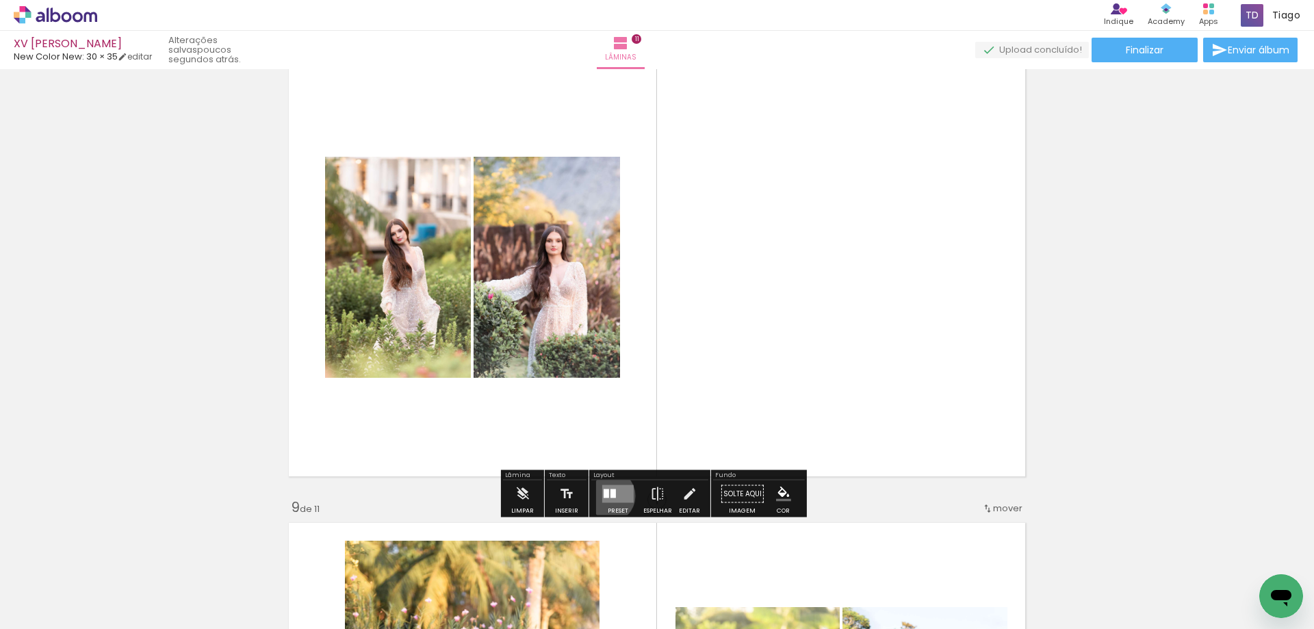
click at [605, 495] on div at bounding box center [606, 493] width 5 height 9
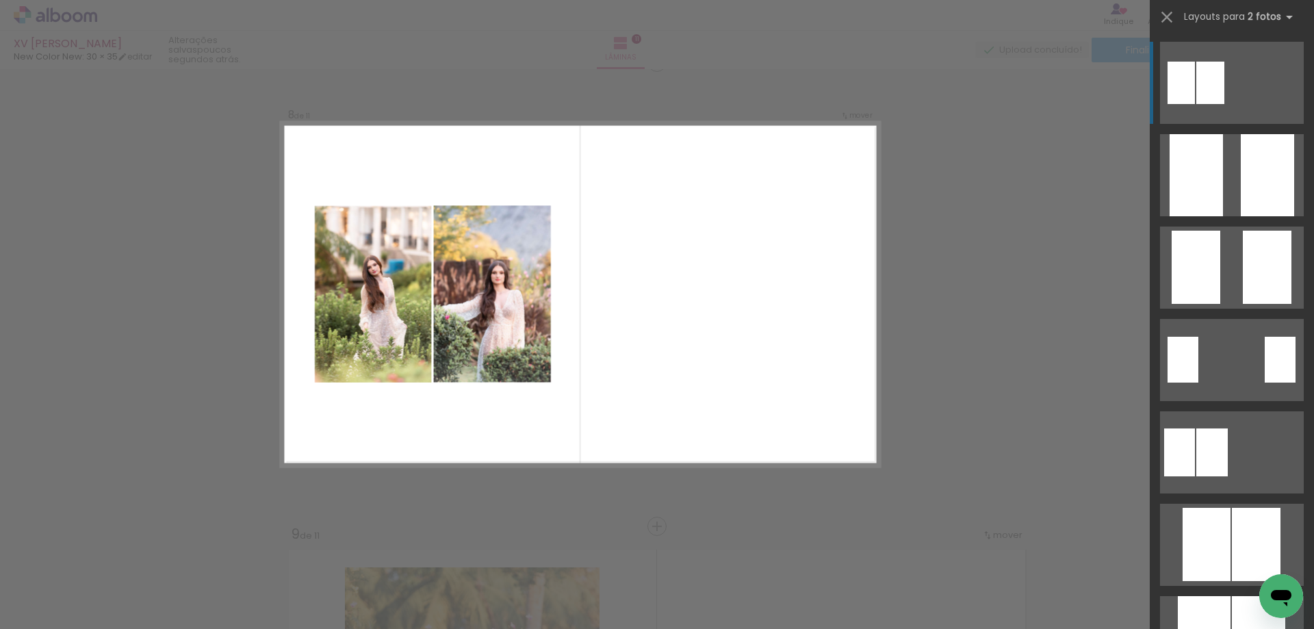
scroll to position [3266, 0]
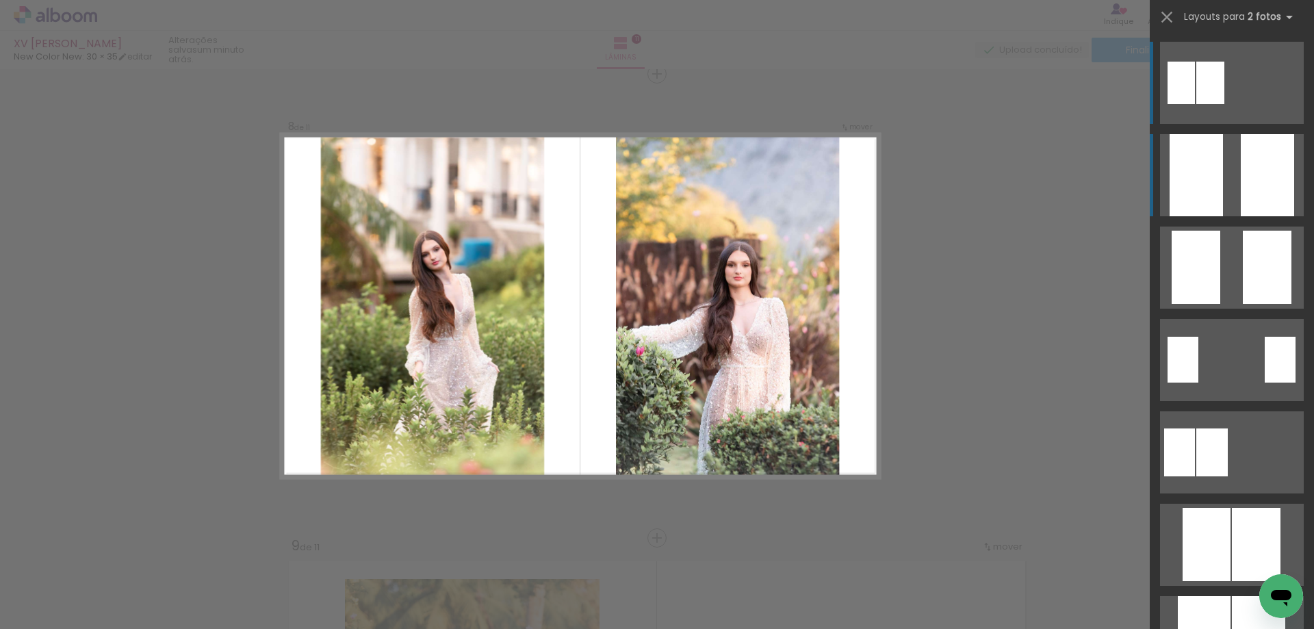
click at [1252, 189] on div at bounding box center [1267, 175] width 53 height 82
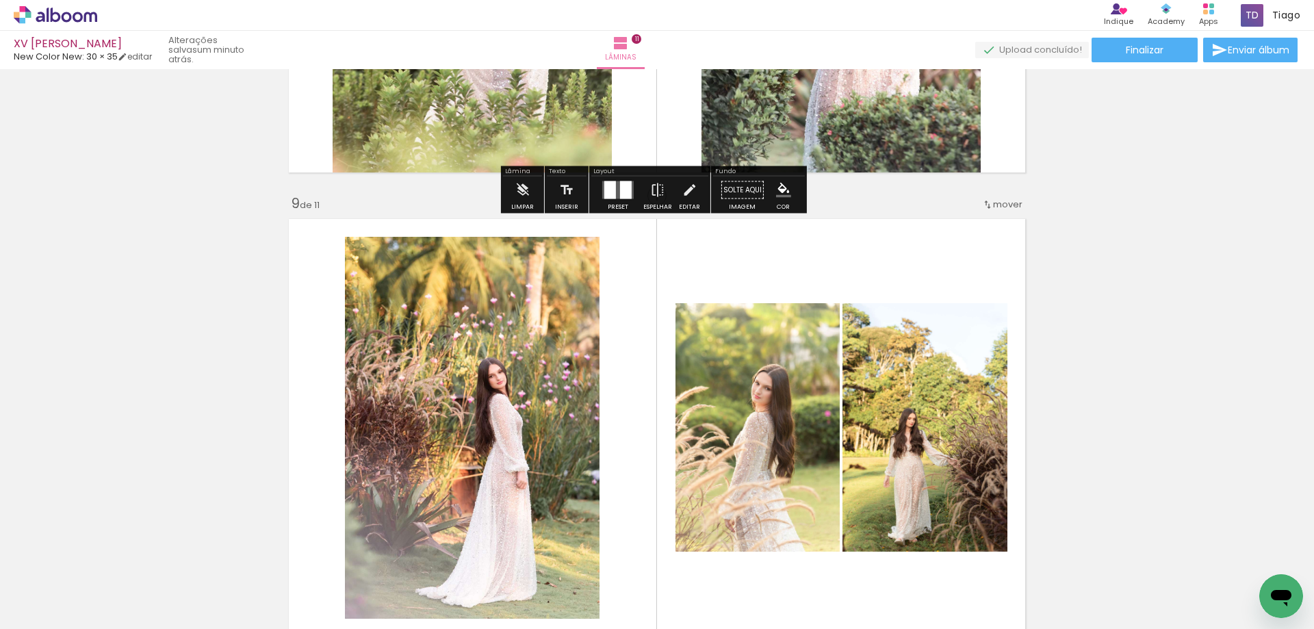
scroll to position [3745, 0]
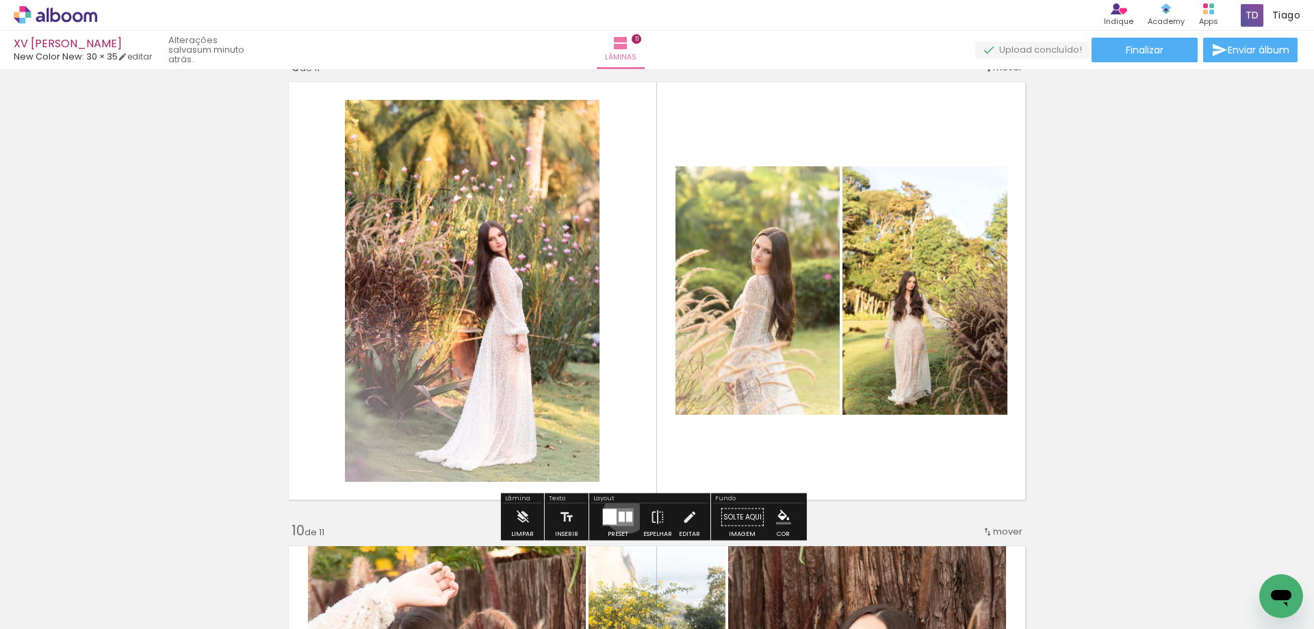
click at [623, 511] on quentale-layouter at bounding box center [617, 517] width 31 height 18
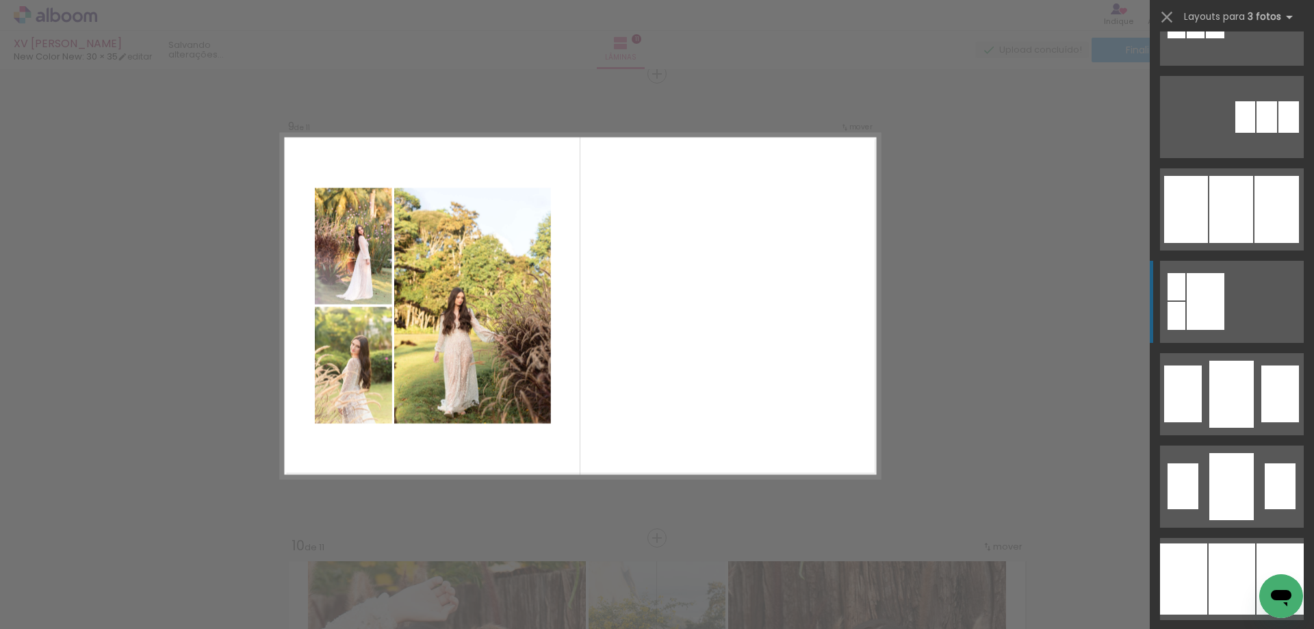
scroll to position [1232, 0]
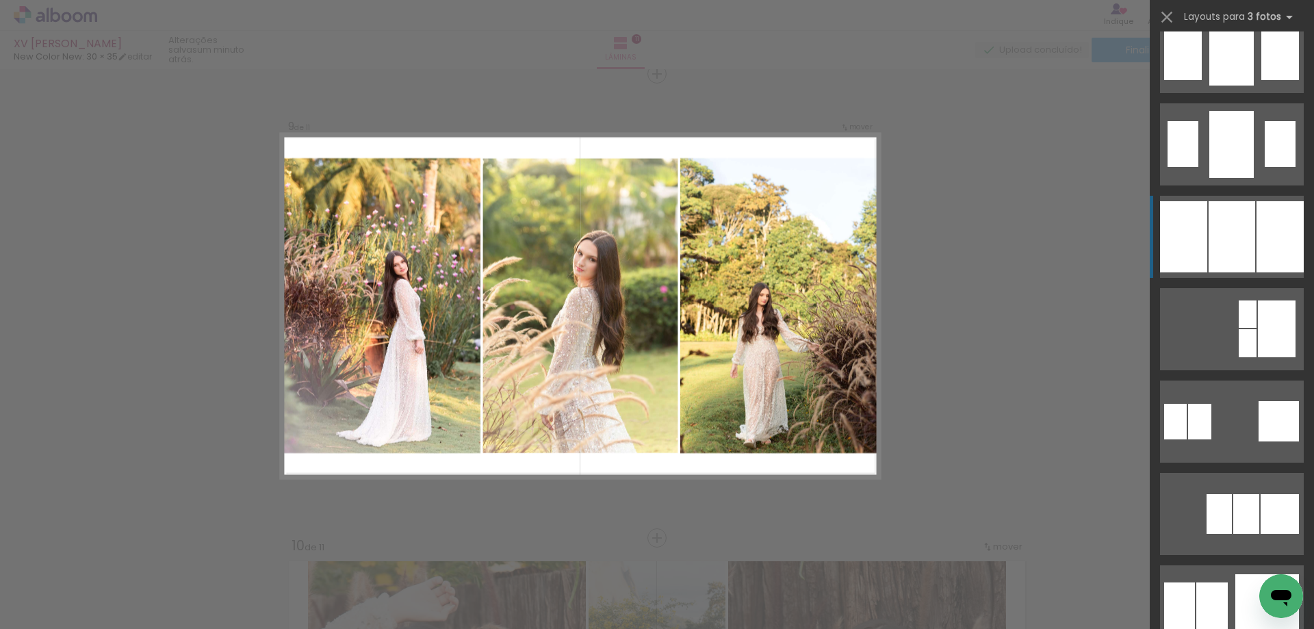
click at [1225, 246] on div at bounding box center [1232, 236] width 47 height 71
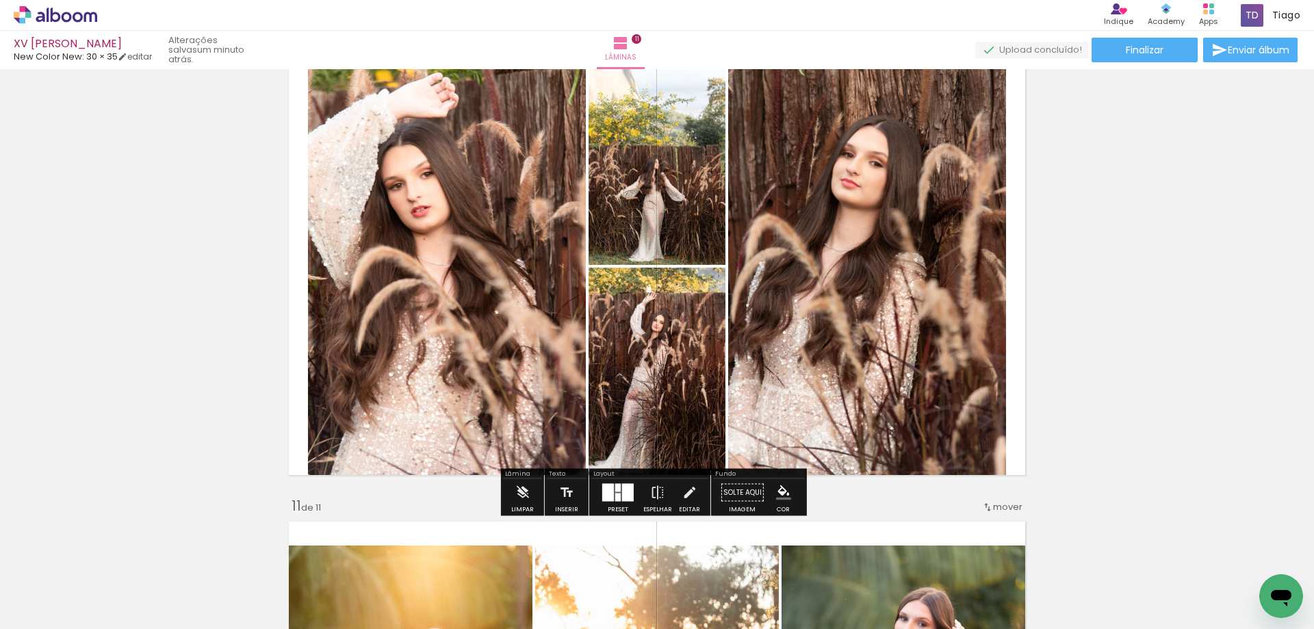
scroll to position [4209, 0]
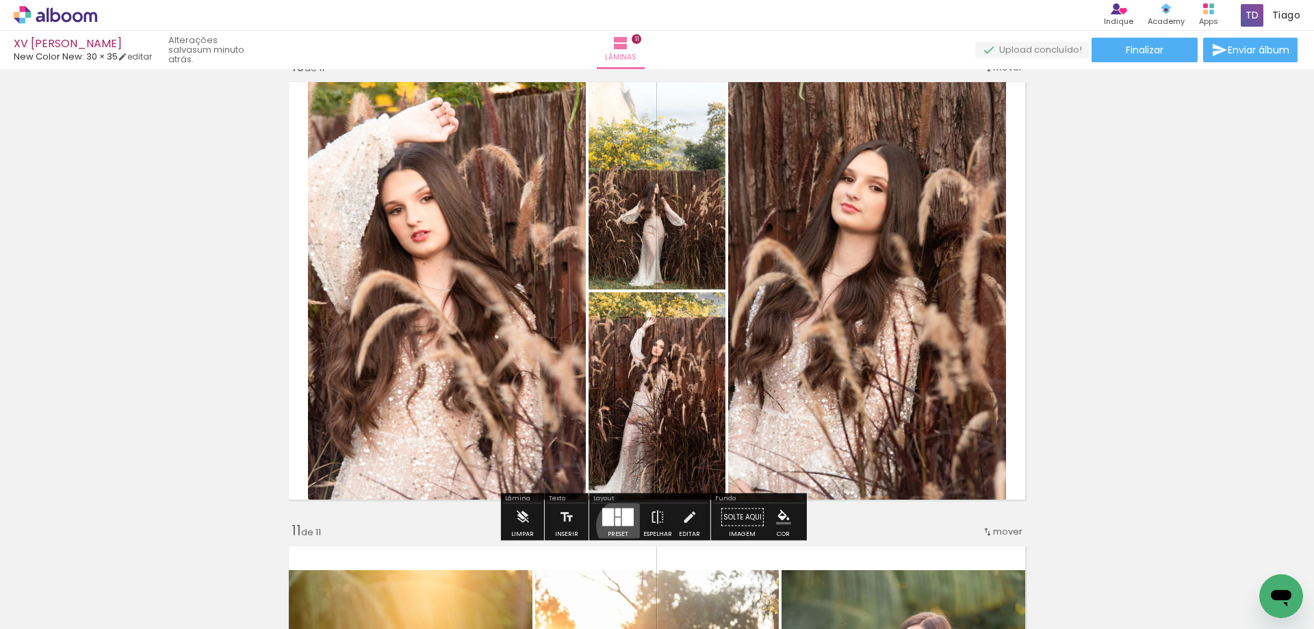
click at [622, 526] on div at bounding box center [628, 517] width 12 height 18
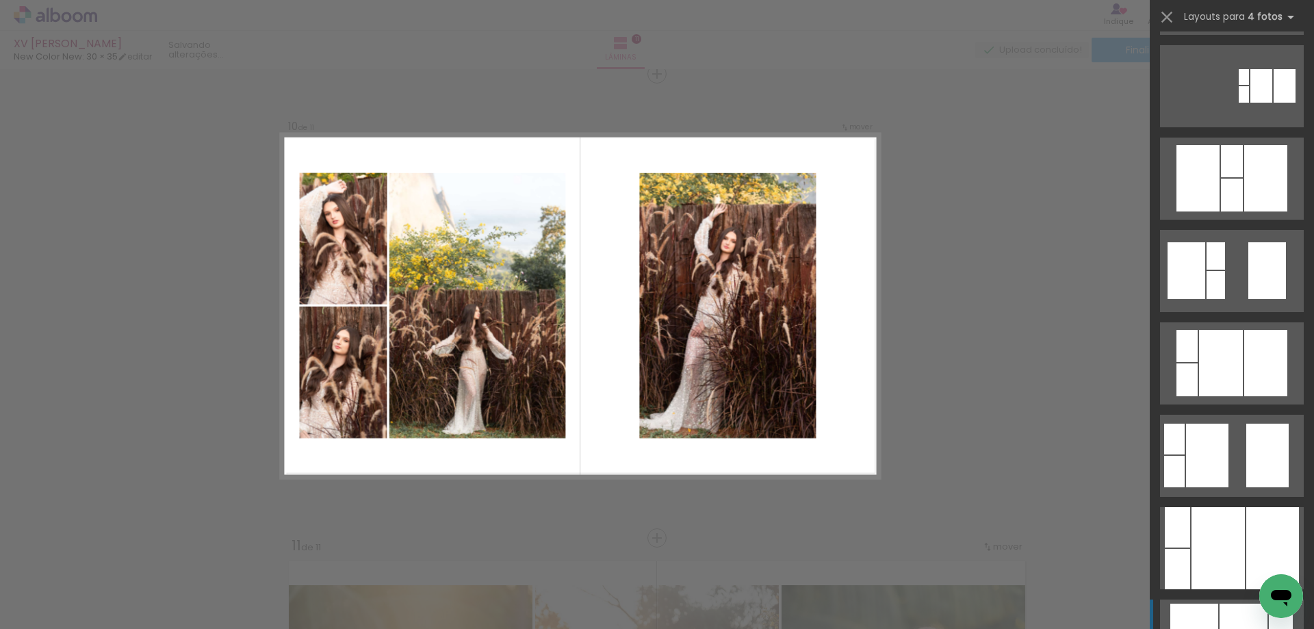
scroll to position [342, 0]
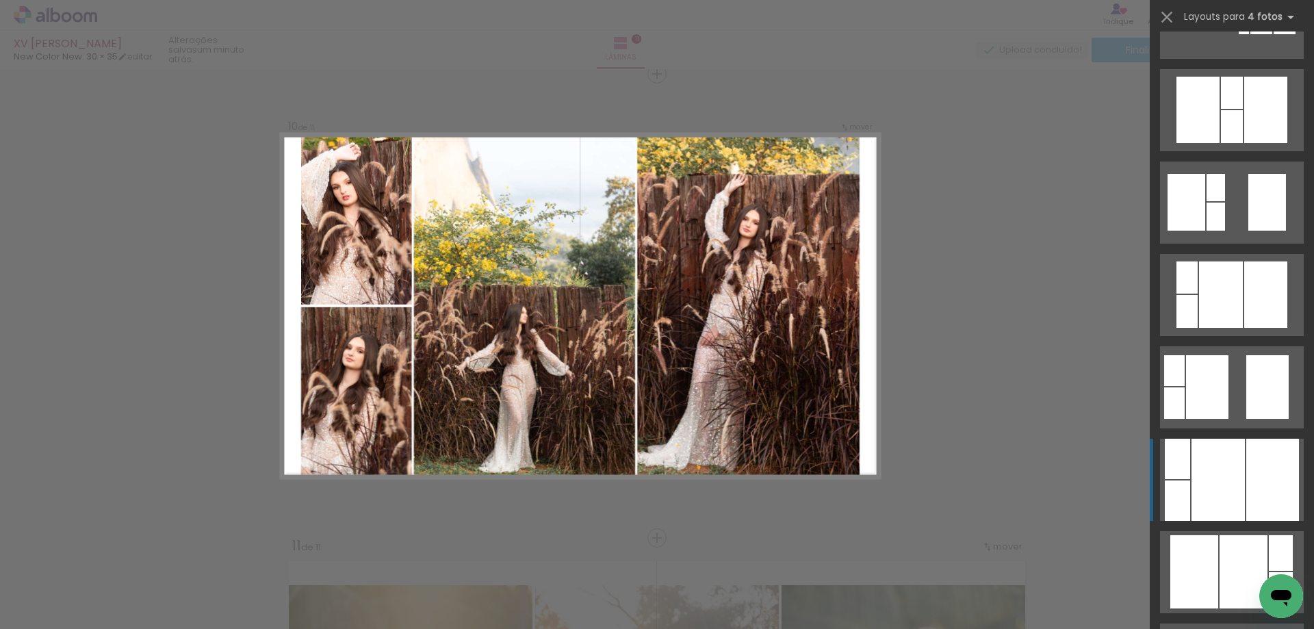
click at [1182, 499] on div at bounding box center [1177, 500] width 25 height 40
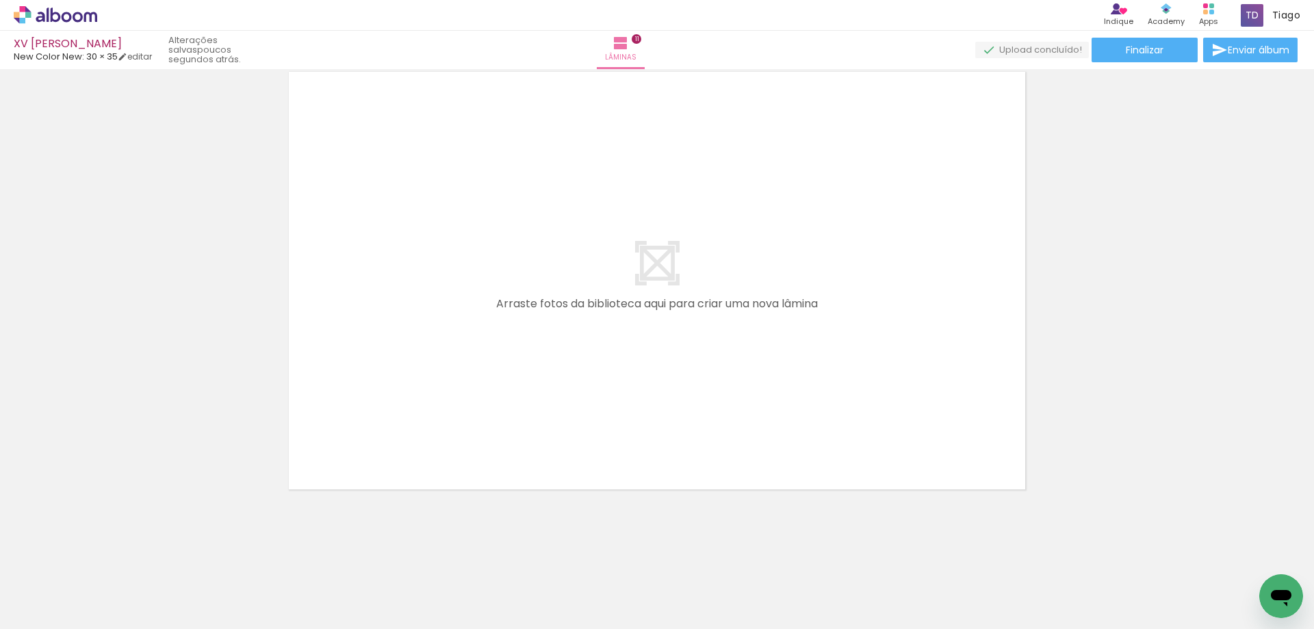
scroll to position [0, 257]
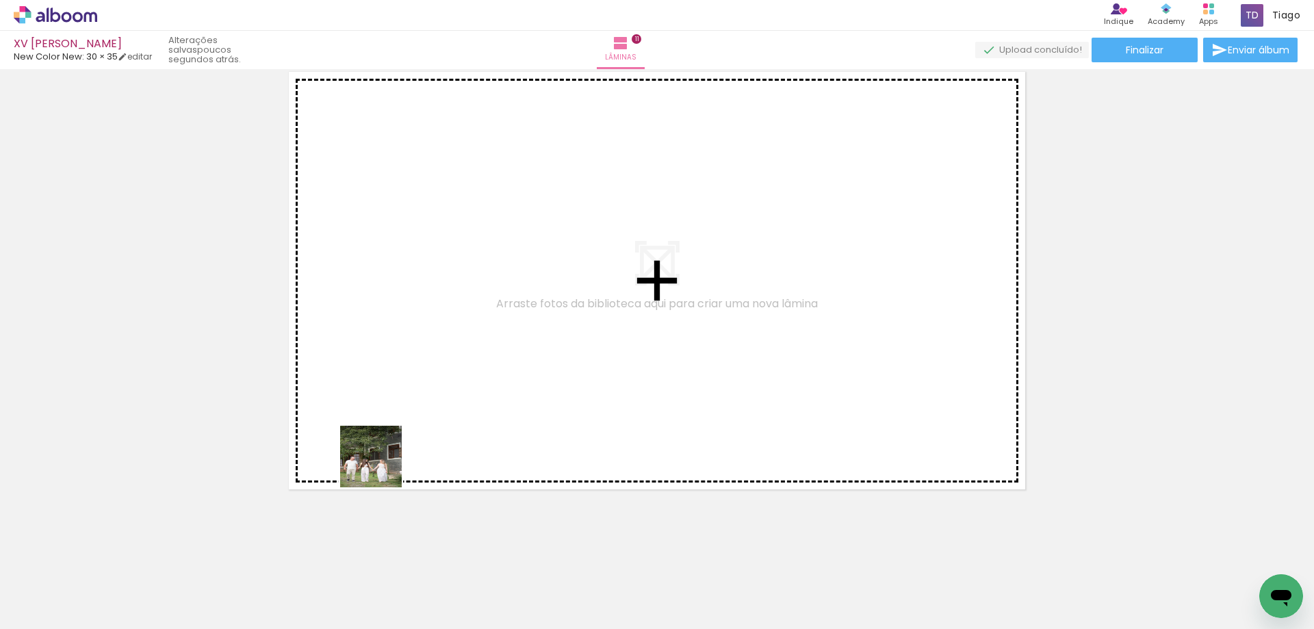
drag, startPoint x: 208, startPoint y: 586, endPoint x: 459, endPoint y: 388, distance: 319.1
click at [459, 388] on quentale-workspace at bounding box center [657, 314] width 1314 height 629
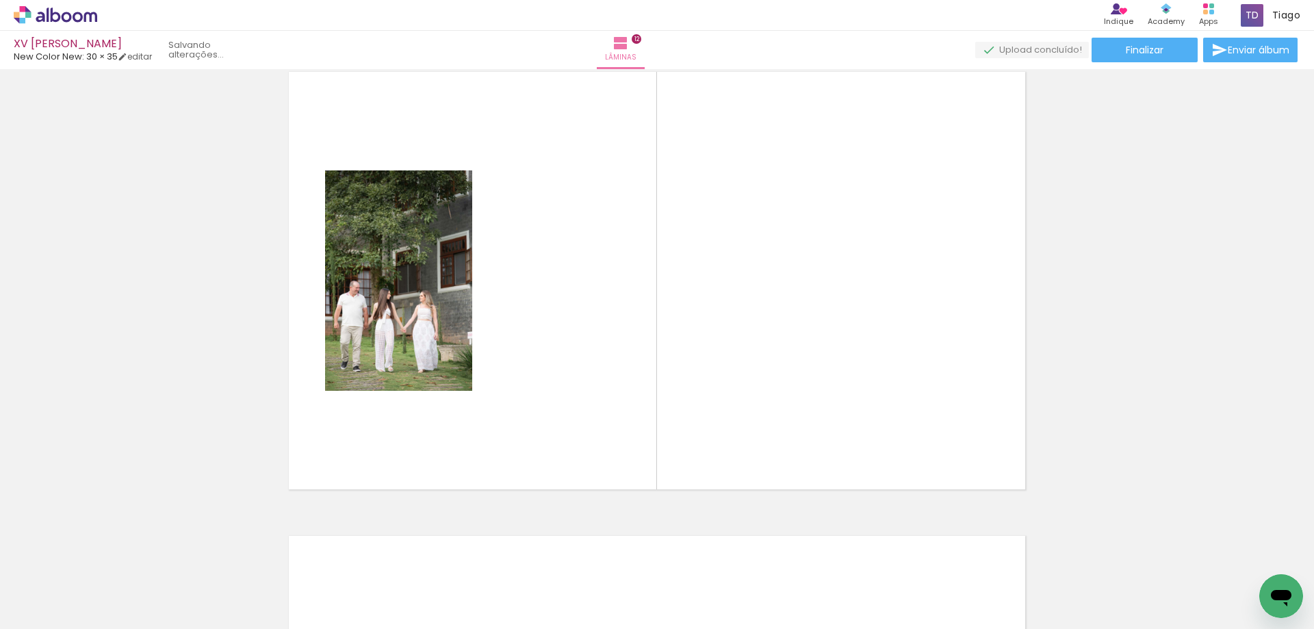
scroll to position [5122, 0]
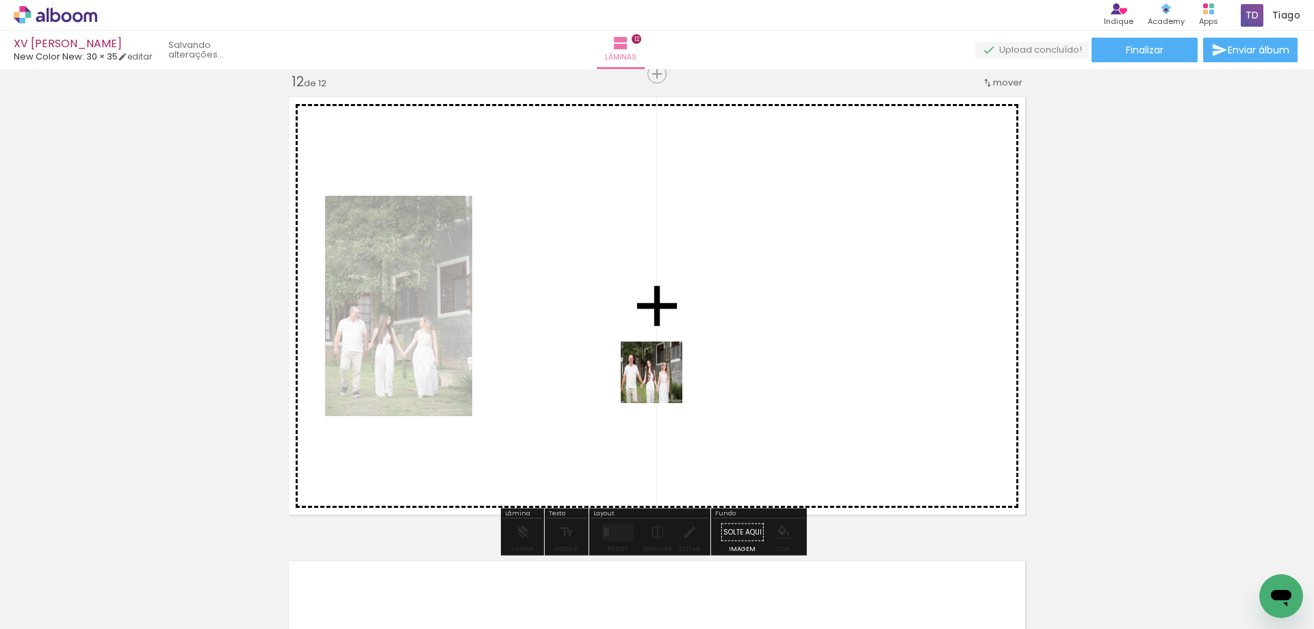
drag, startPoint x: 268, startPoint y: 585, endPoint x: 662, endPoint y: 383, distance: 443.2
click at [662, 383] on quentale-workspace at bounding box center [657, 314] width 1314 height 629
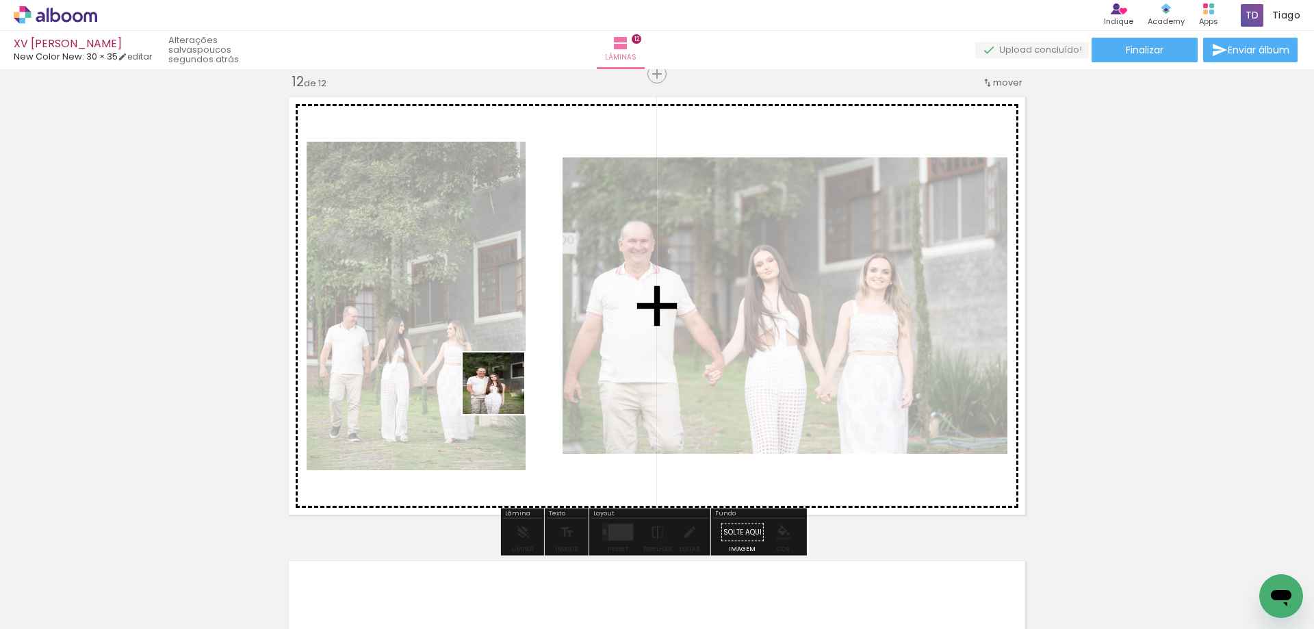
drag, startPoint x: 354, startPoint y: 573, endPoint x: 427, endPoint y: 576, distance: 73.3
click at [526, 373] on quentale-workspace at bounding box center [657, 314] width 1314 height 629
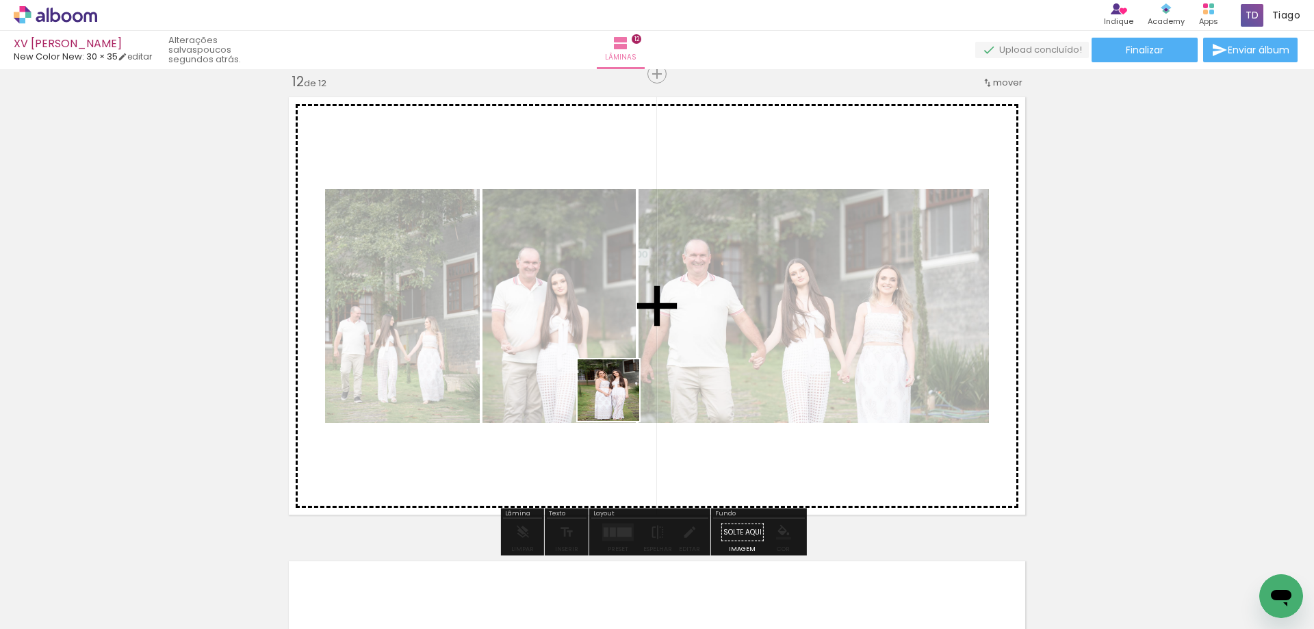
drag, startPoint x: 421, startPoint y: 582, endPoint x: 482, endPoint y: 596, distance: 63.1
click at [589, 389] on quentale-workspace at bounding box center [657, 314] width 1314 height 629
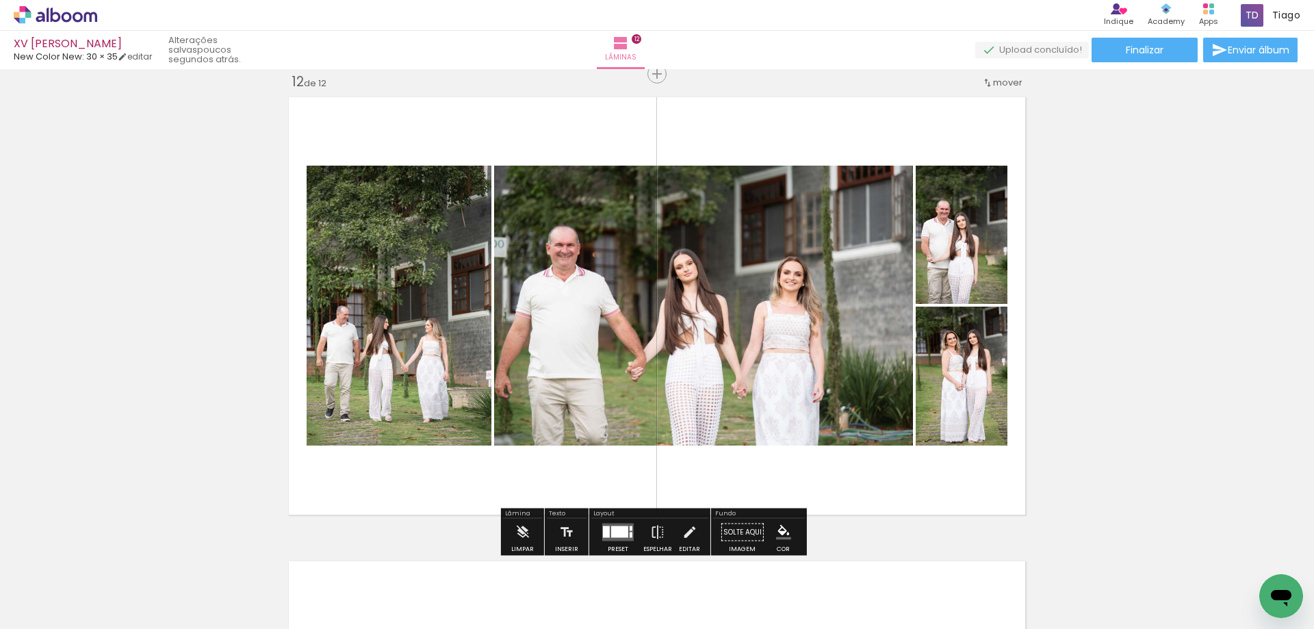
drag, startPoint x: 485, startPoint y: 599, endPoint x: 520, endPoint y: 564, distance: 49.4
click at [624, 370] on quentale-workspace at bounding box center [657, 314] width 1314 height 629
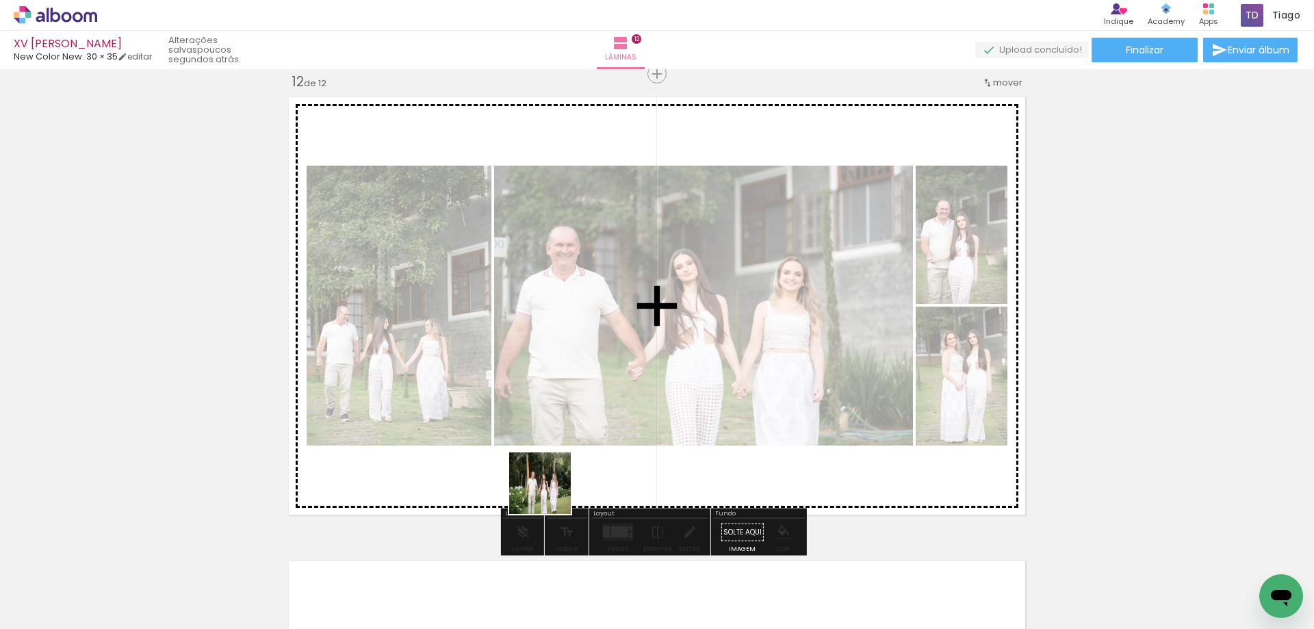
drag, startPoint x: 517, startPoint y: 595, endPoint x: 569, endPoint y: 593, distance: 52.1
click at [577, 431] on quentale-workspace at bounding box center [657, 314] width 1314 height 629
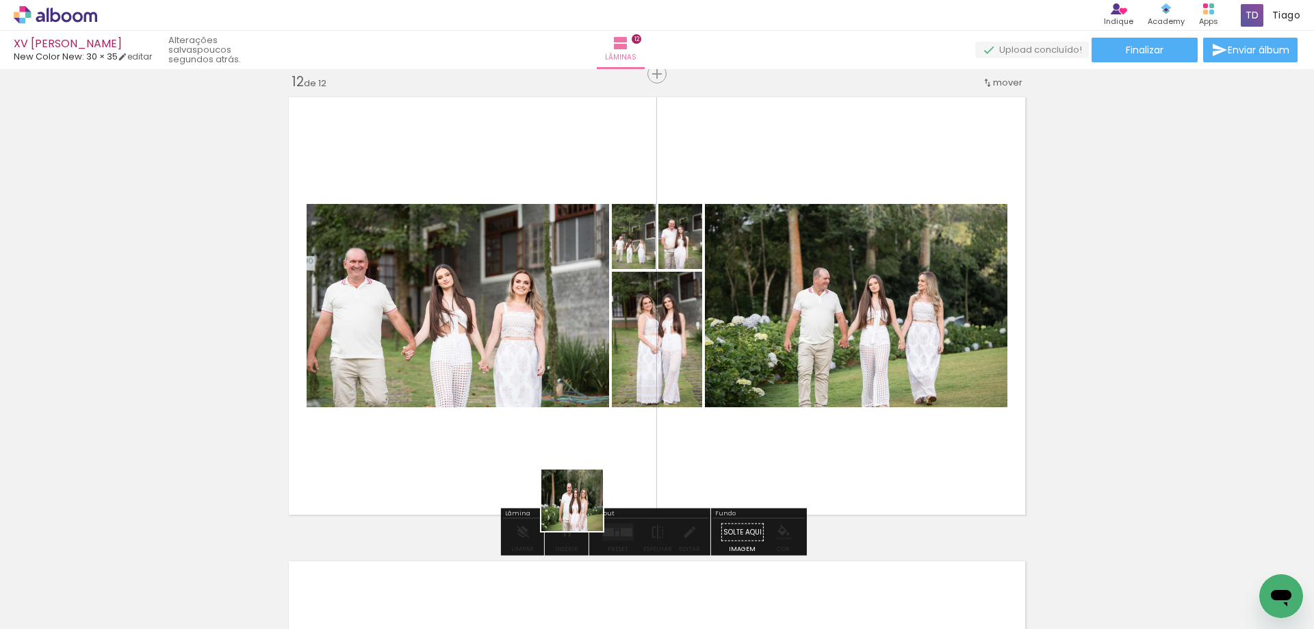
drag, startPoint x: 582, startPoint y: 511, endPoint x: 650, endPoint y: 593, distance: 107.0
click at [594, 435] on quentale-workspace at bounding box center [657, 314] width 1314 height 629
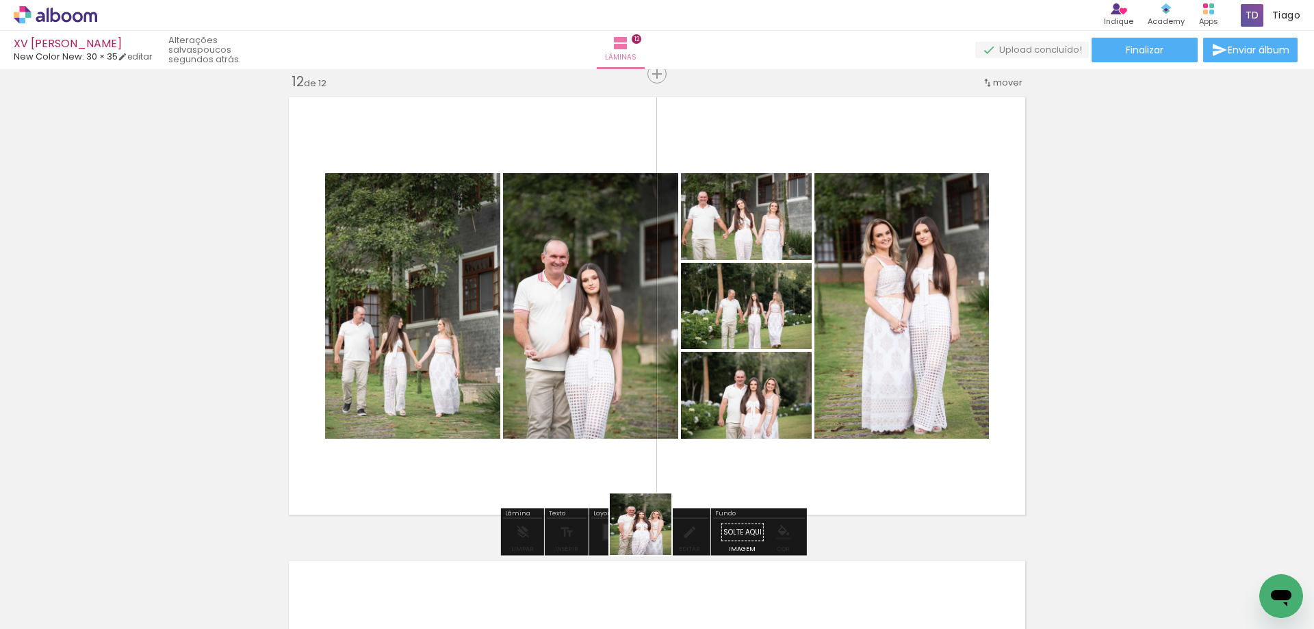
drag, startPoint x: 650, startPoint y: 593, endPoint x: 654, endPoint y: 447, distance: 146.5
click at [654, 447] on quentale-workspace at bounding box center [657, 314] width 1314 height 629
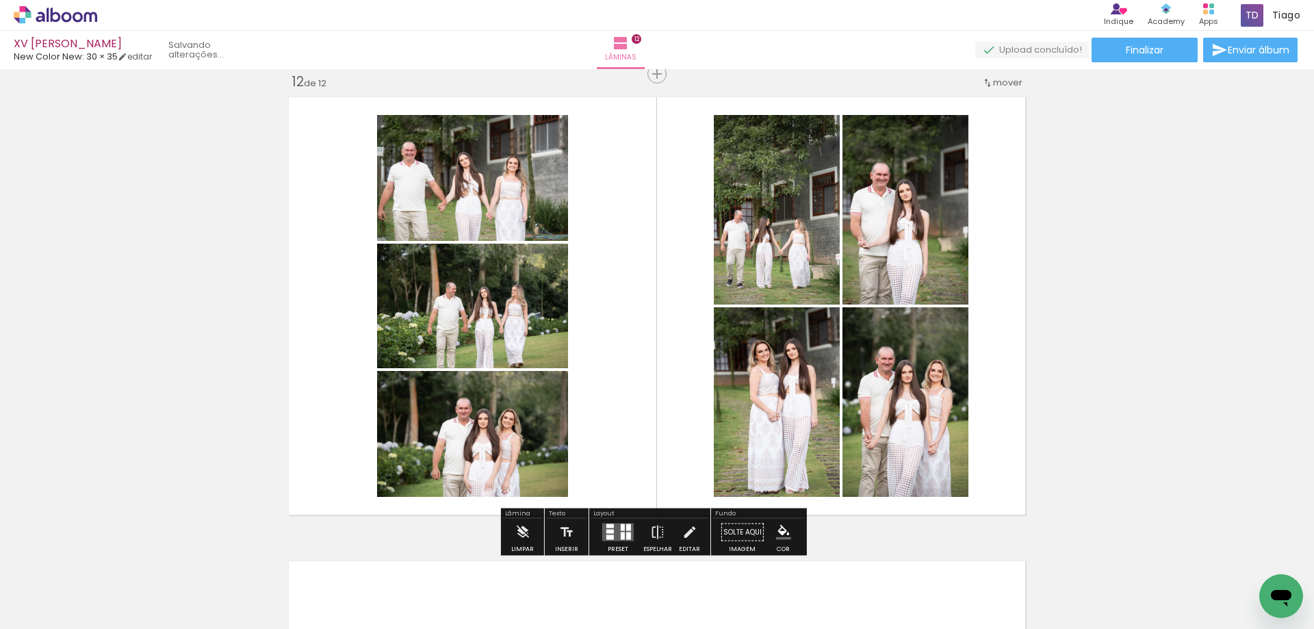
drag, startPoint x: 728, startPoint y: 591, endPoint x: 806, endPoint y: 596, distance: 78.2
click at [743, 426] on quentale-workspace at bounding box center [657, 314] width 1314 height 629
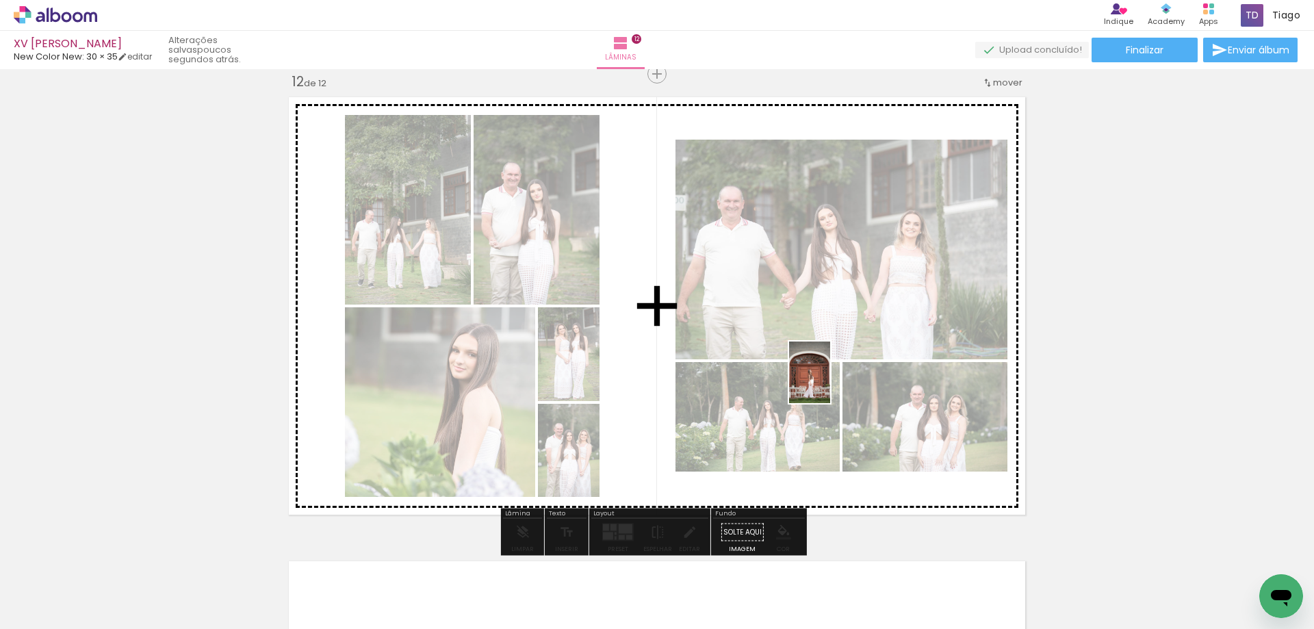
drag, startPoint x: 807, startPoint y: 596, endPoint x: 886, endPoint y: 628, distance: 85.7
click at [830, 382] on quentale-workspace at bounding box center [657, 314] width 1314 height 629
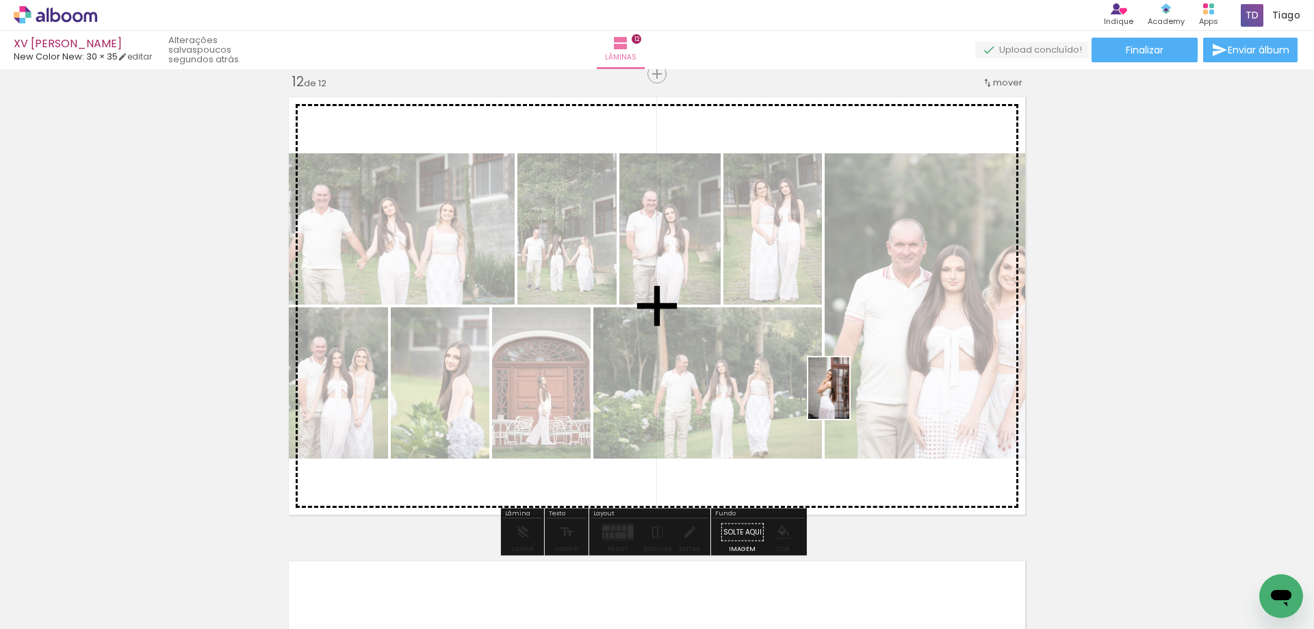
drag, startPoint x: 893, startPoint y: 599, endPoint x: 849, endPoint y: 398, distance: 205.2
click at [849, 398] on quentale-workspace at bounding box center [657, 314] width 1314 height 629
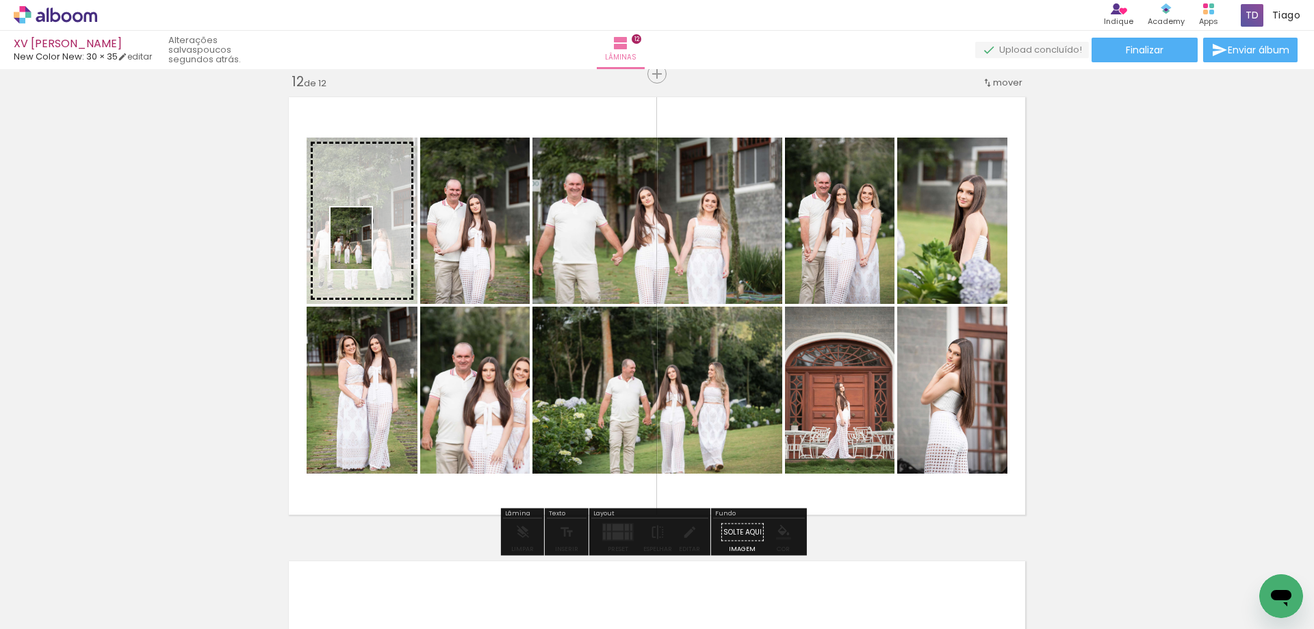
drag, startPoint x: 953, startPoint y: 600, endPoint x: 372, endPoint y: 248, distance: 679.8
click at [372, 248] on quentale-workspace at bounding box center [657, 314] width 1314 height 629
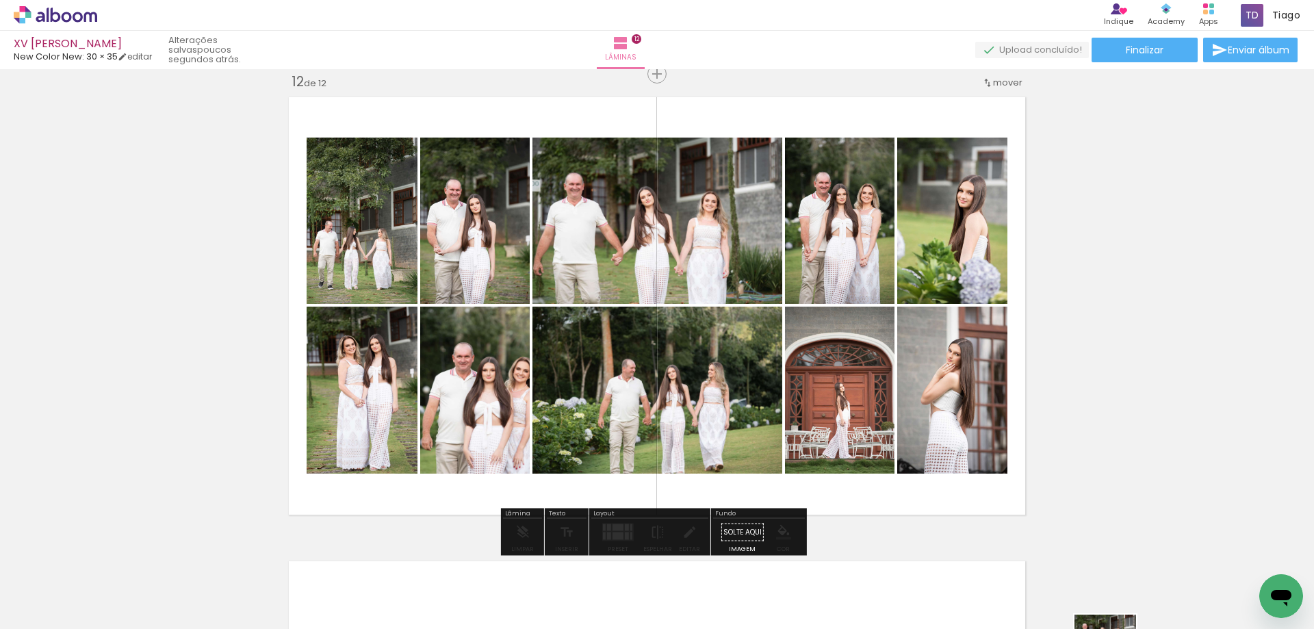
drag, startPoint x: 1033, startPoint y: 590, endPoint x: 1115, endPoint y: 656, distance: 105.7
click at [1115, 628] on html "link( href="../../bower_components/polymer/polymer.html" rel="import" ) picture…" at bounding box center [657, 314] width 1314 height 629
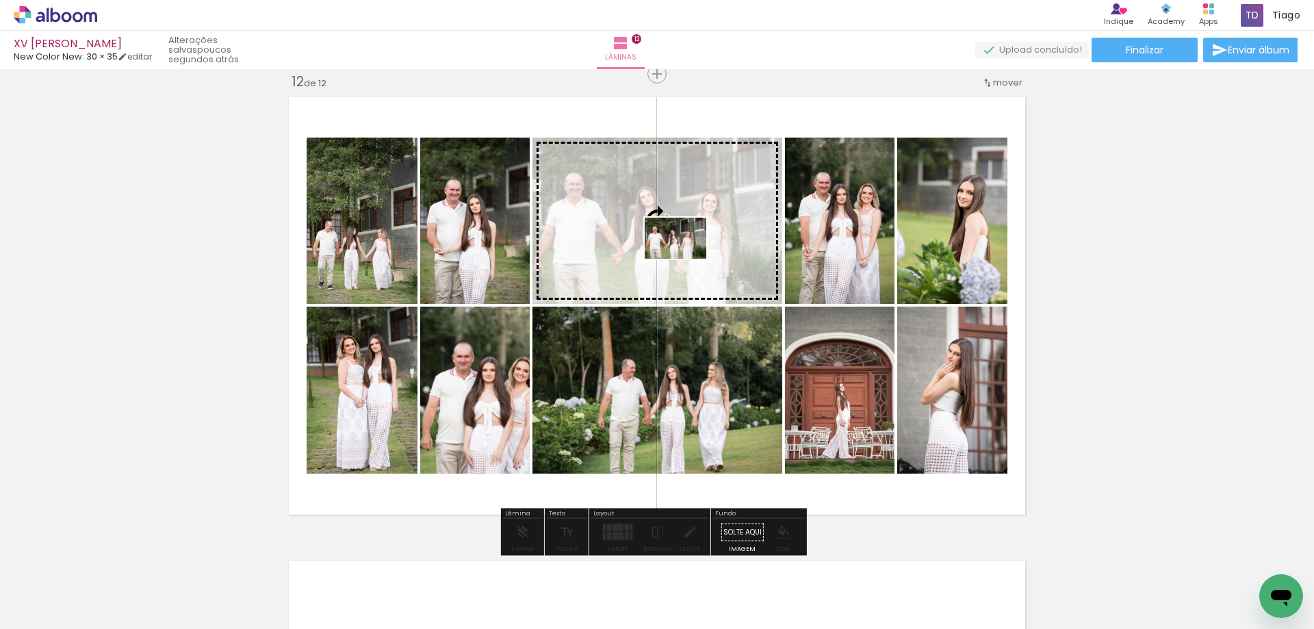
drag, startPoint x: 1038, startPoint y: 583, endPoint x: 686, endPoint y: 259, distance: 479.0
click at [686, 259] on quentale-workspace at bounding box center [657, 314] width 1314 height 629
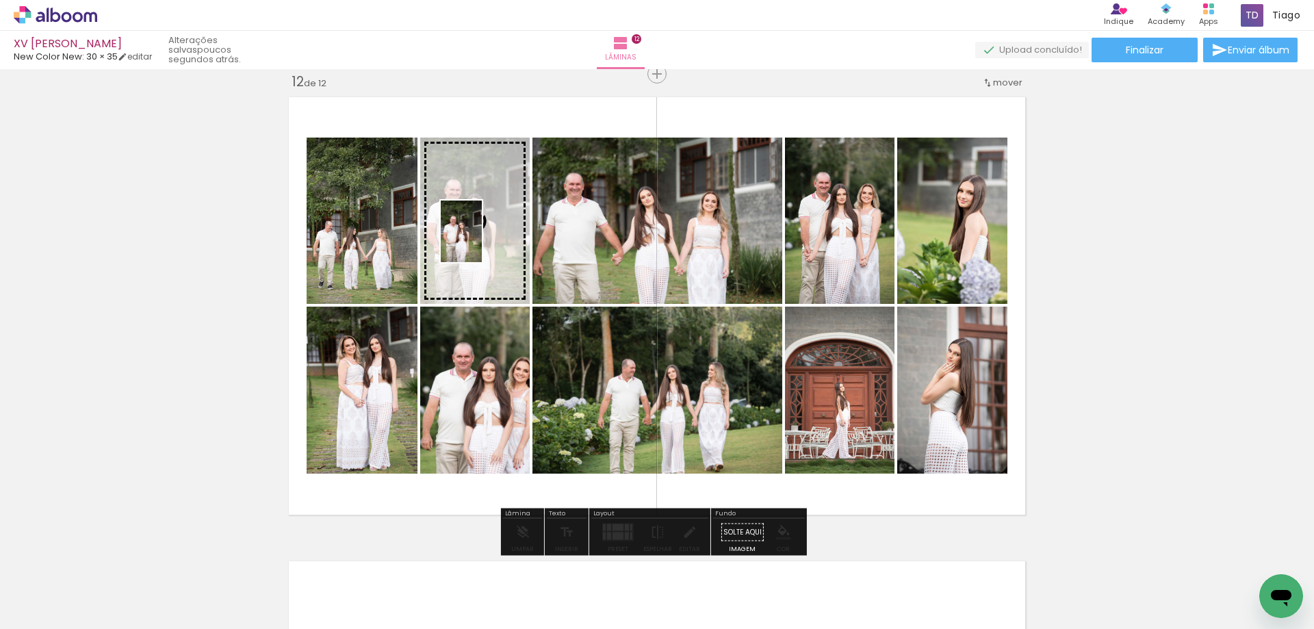
drag, startPoint x: 1113, startPoint y: 609, endPoint x: 482, endPoint y: 242, distance: 730.2
click at [482, 242] on quentale-workspace at bounding box center [657, 314] width 1314 height 629
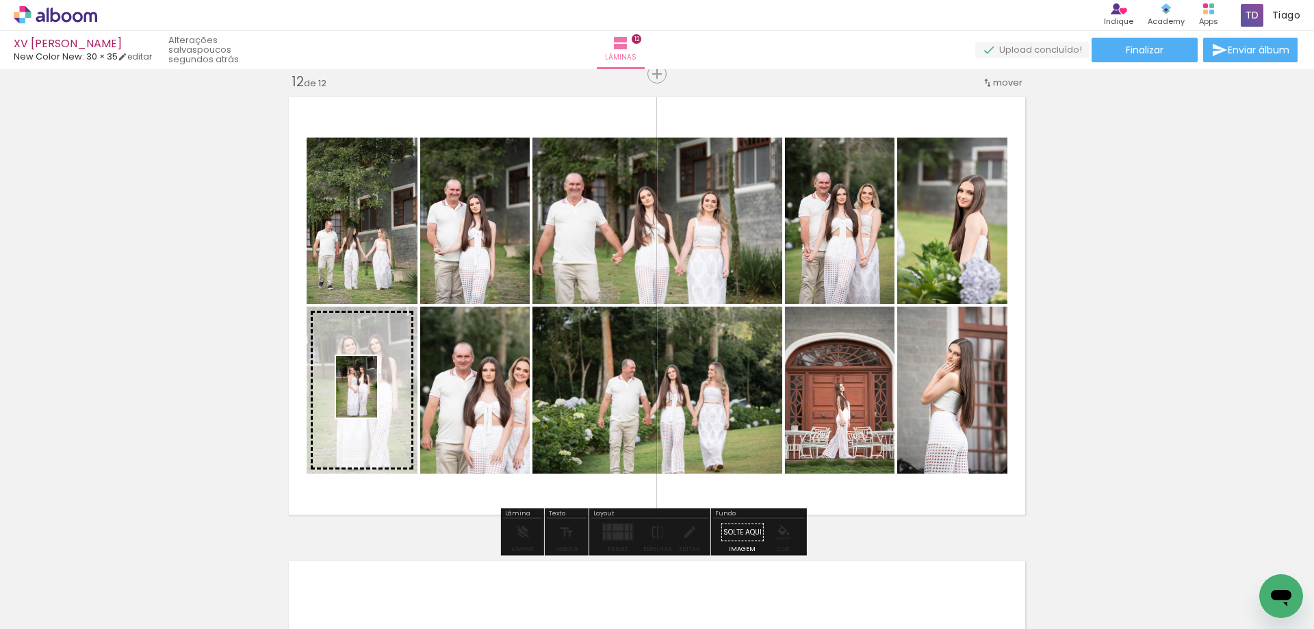
drag, startPoint x: 1187, startPoint y: 591, endPoint x: 375, endPoint y: 399, distance: 834.1
click at [376, 398] on quentale-workspace at bounding box center [657, 314] width 1314 height 629
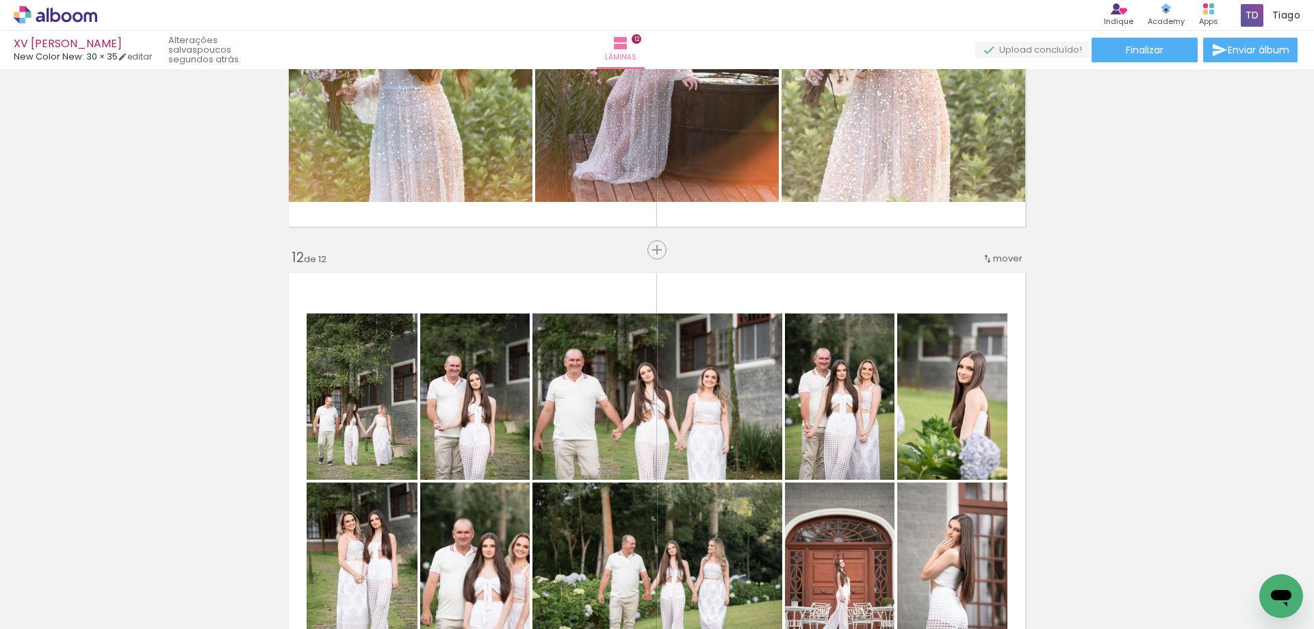
scroll to position [4916, 0]
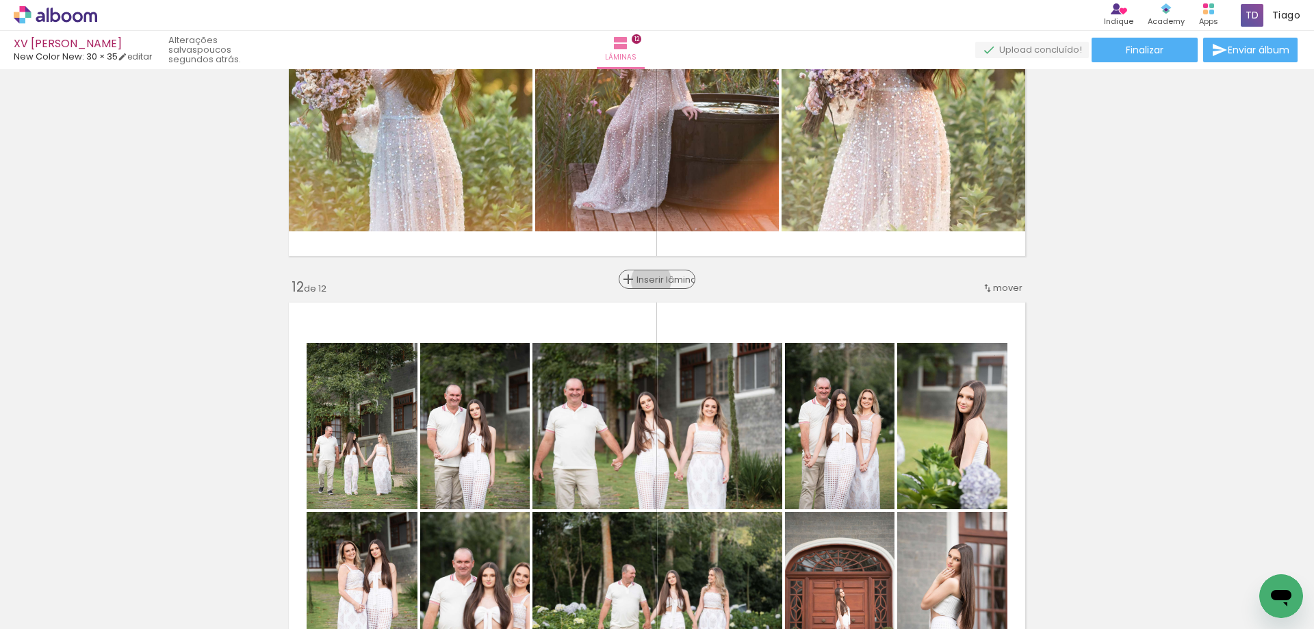
click at [656, 281] on span "Inserir lâmina" at bounding box center [662, 279] width 53 height 9
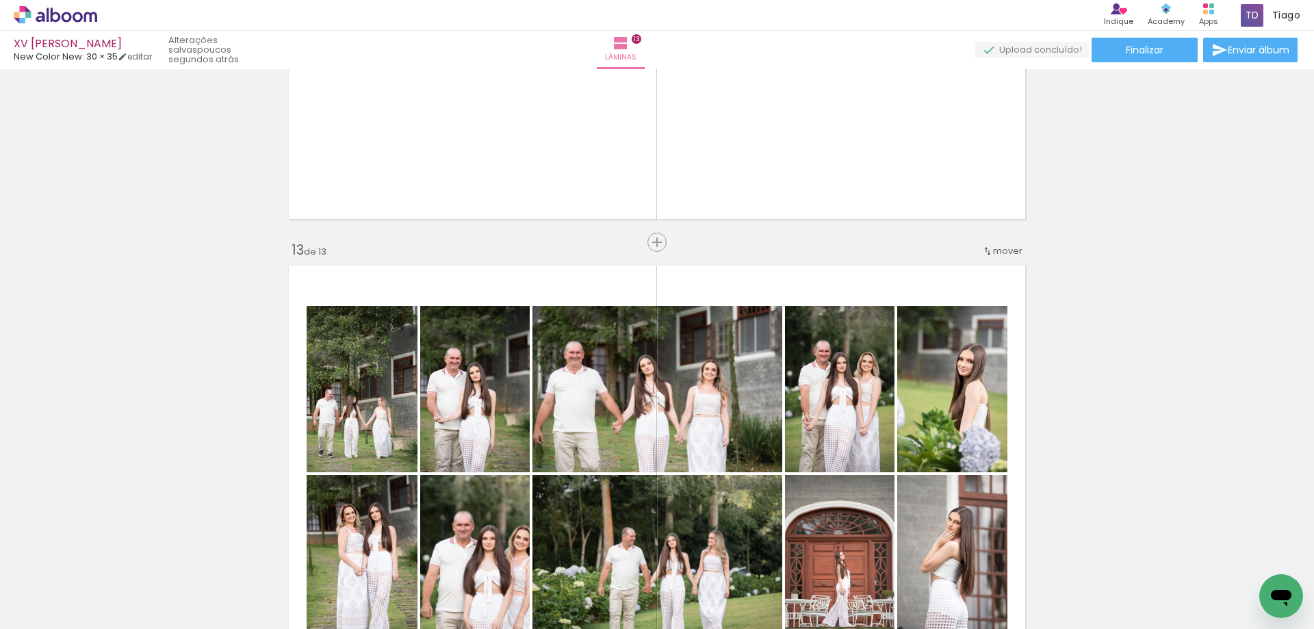
scroll to position [5464, 0]
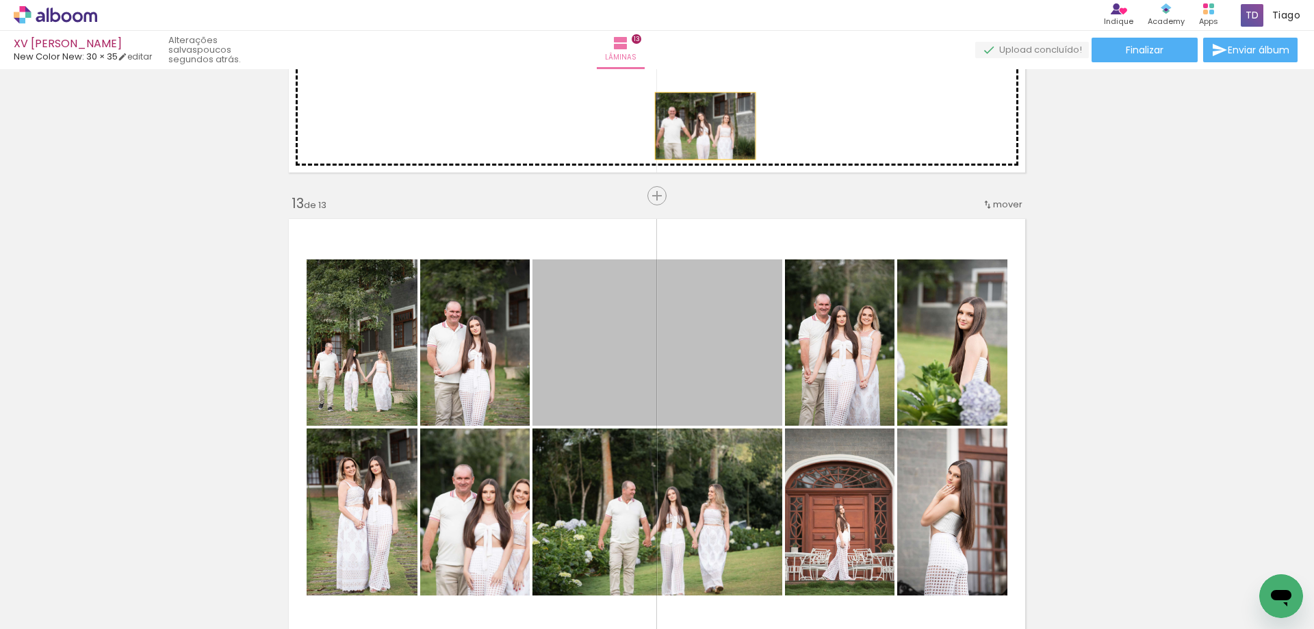
drag, startPoint x: 651, startPoint y: 383, endPoint x: 700, endPoint y: 126, distance: 261.2
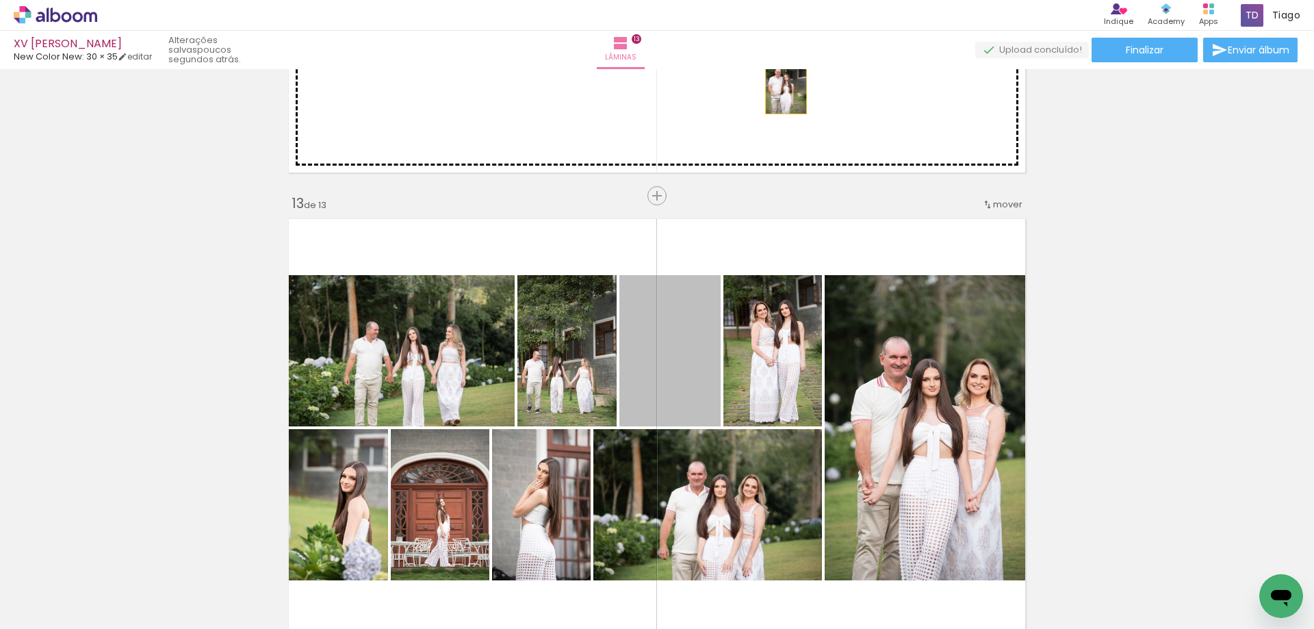
drag, startPoint x: 679, startPoint y: 403, endPoint x: 781, endPoint y: 83, distance: 335.5
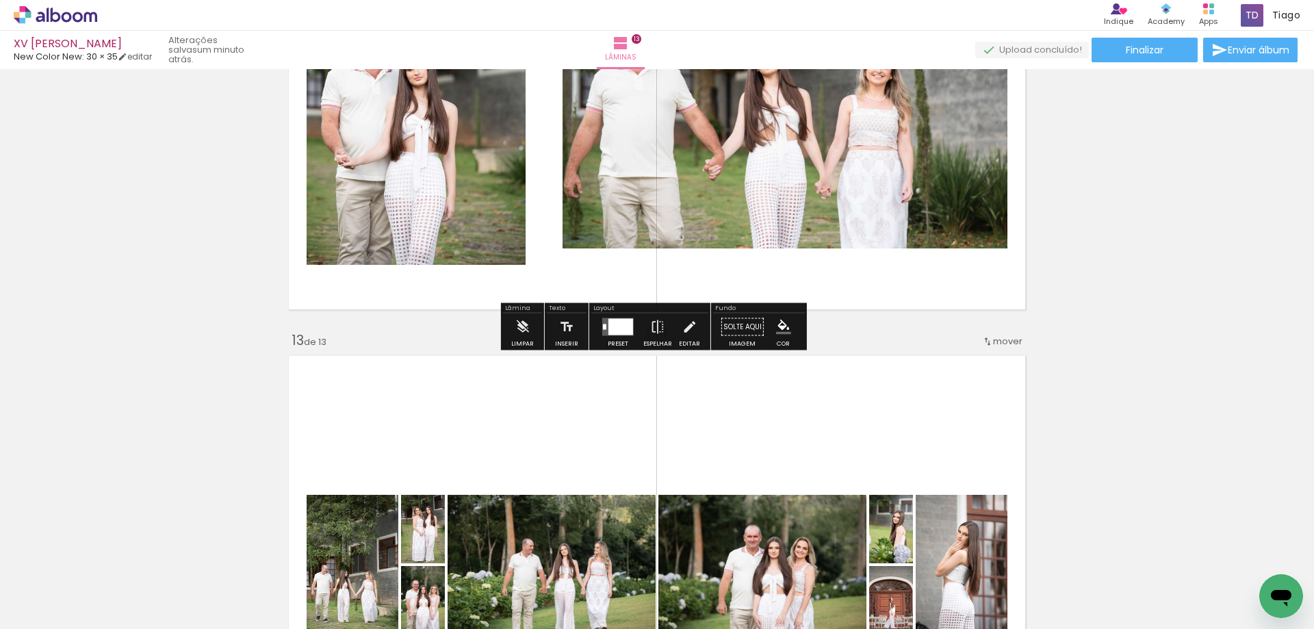
scroll to position [5190, 0]
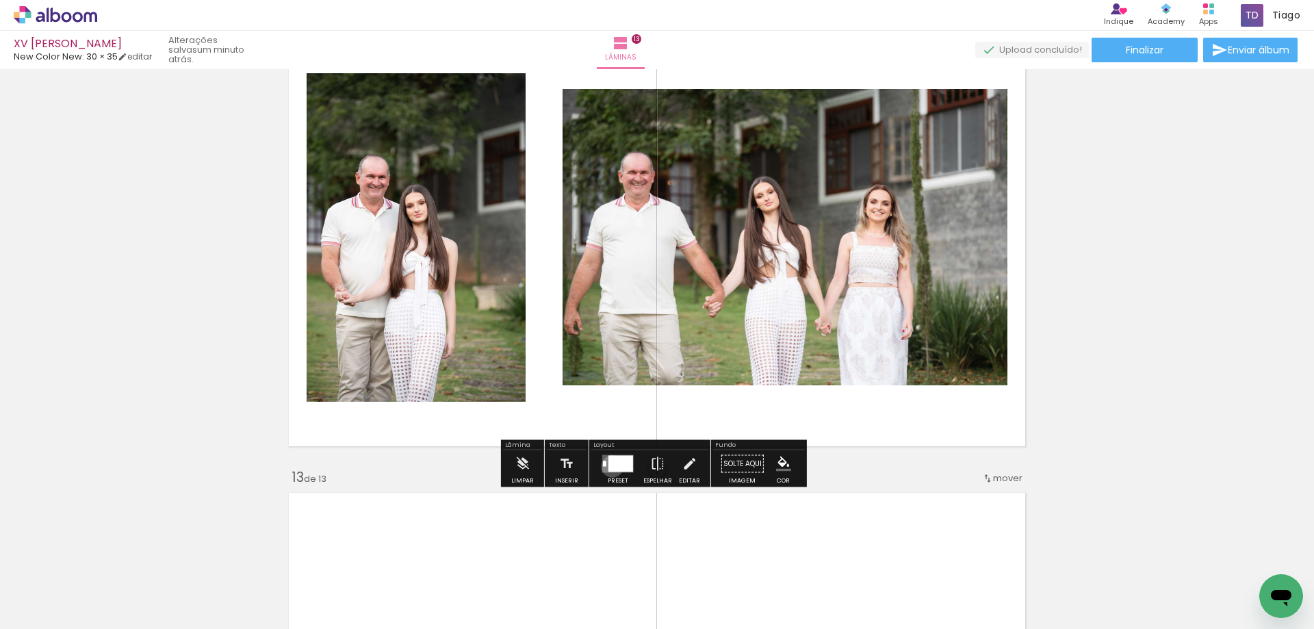
click at [609, 466] on div at bounding box center [620, 464] width 25 height 16
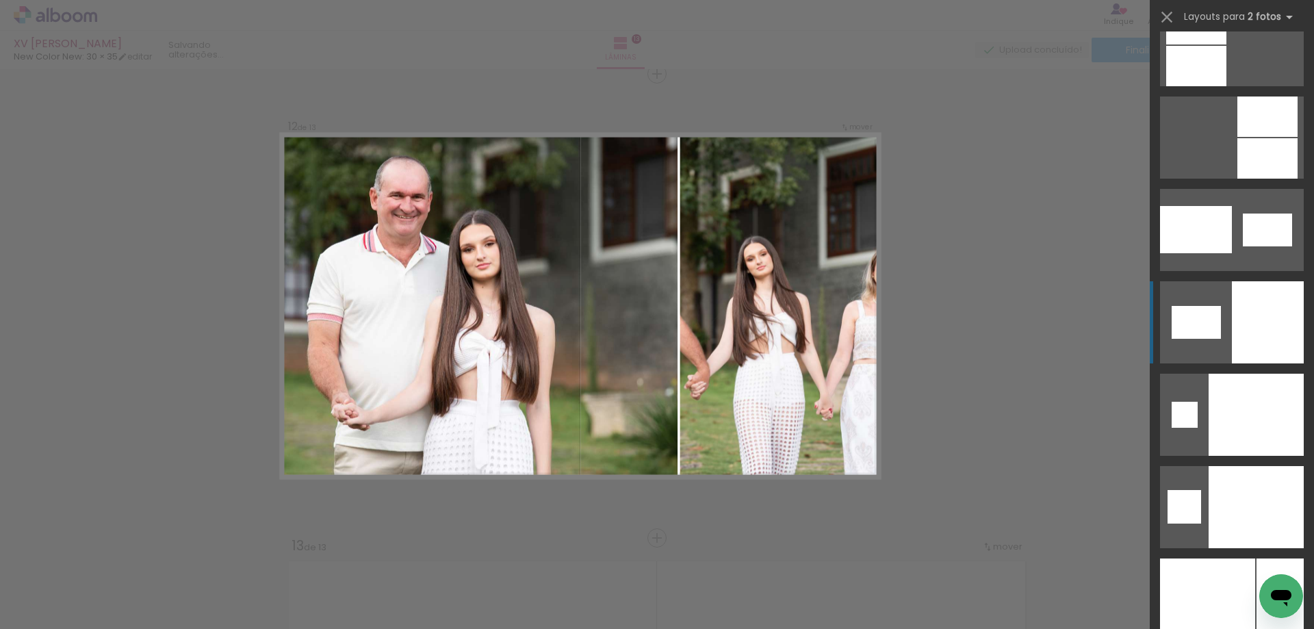
scroll to position [6570, 0]
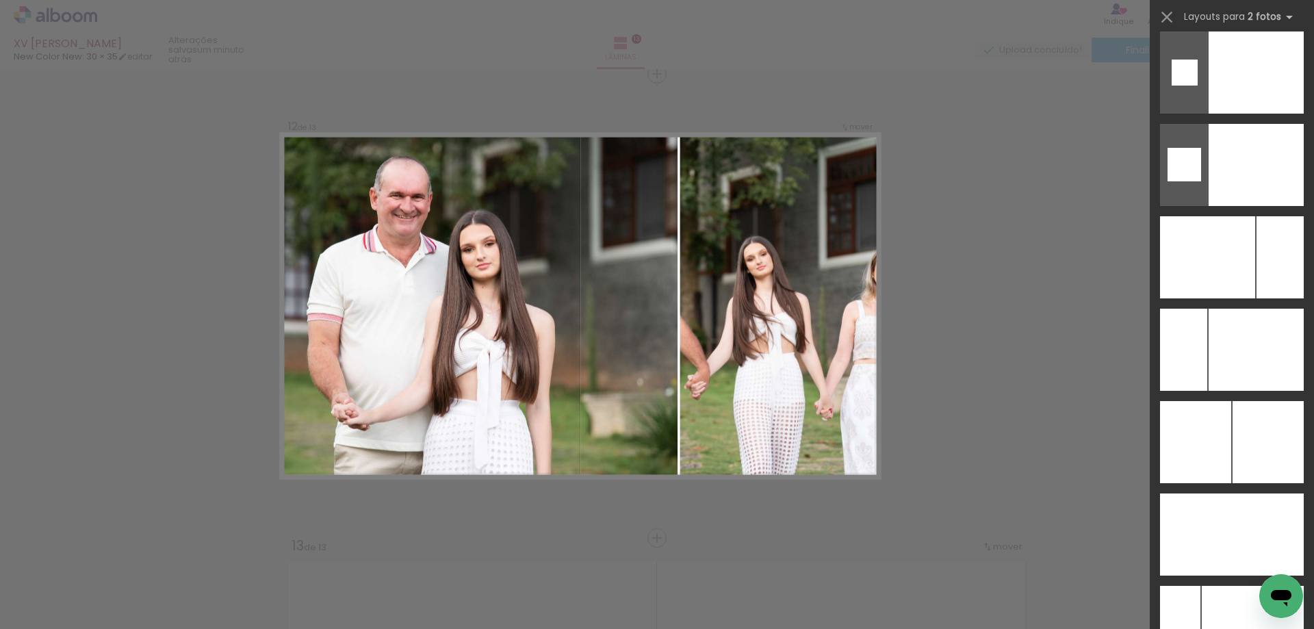
click at [0, 0] on slot at bounding box center [0, 0] width 0 height 0
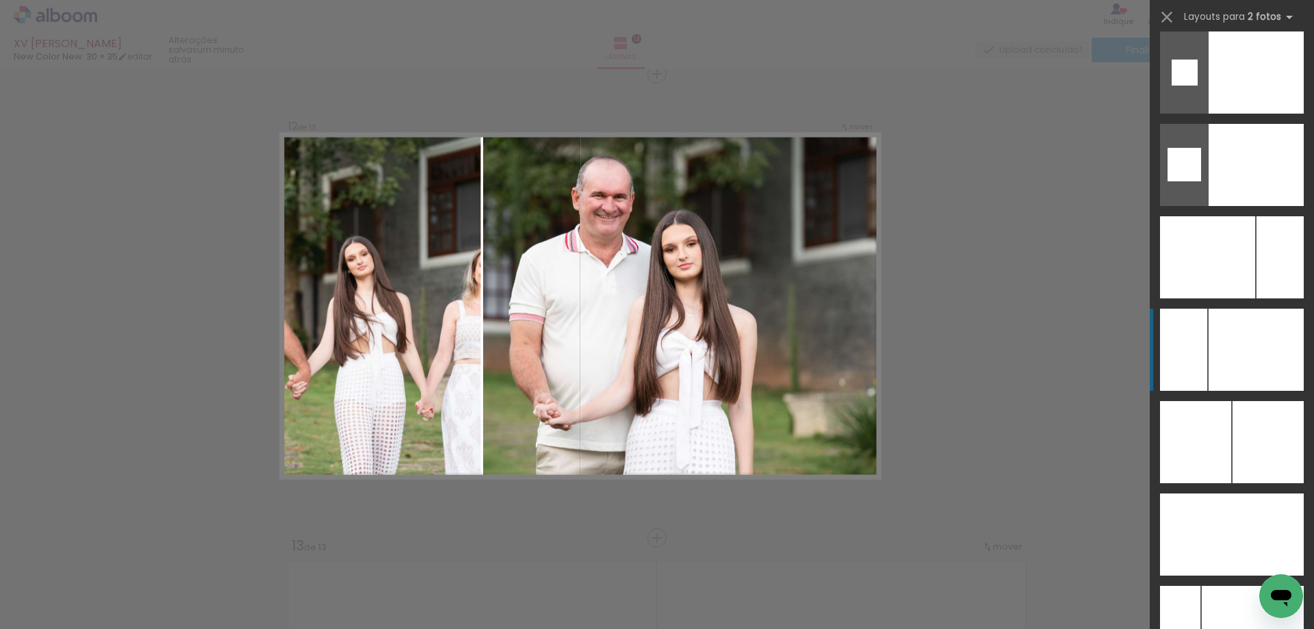
click at [1222, 358] on div at bounding box center [1256, 350] width 95 height 82
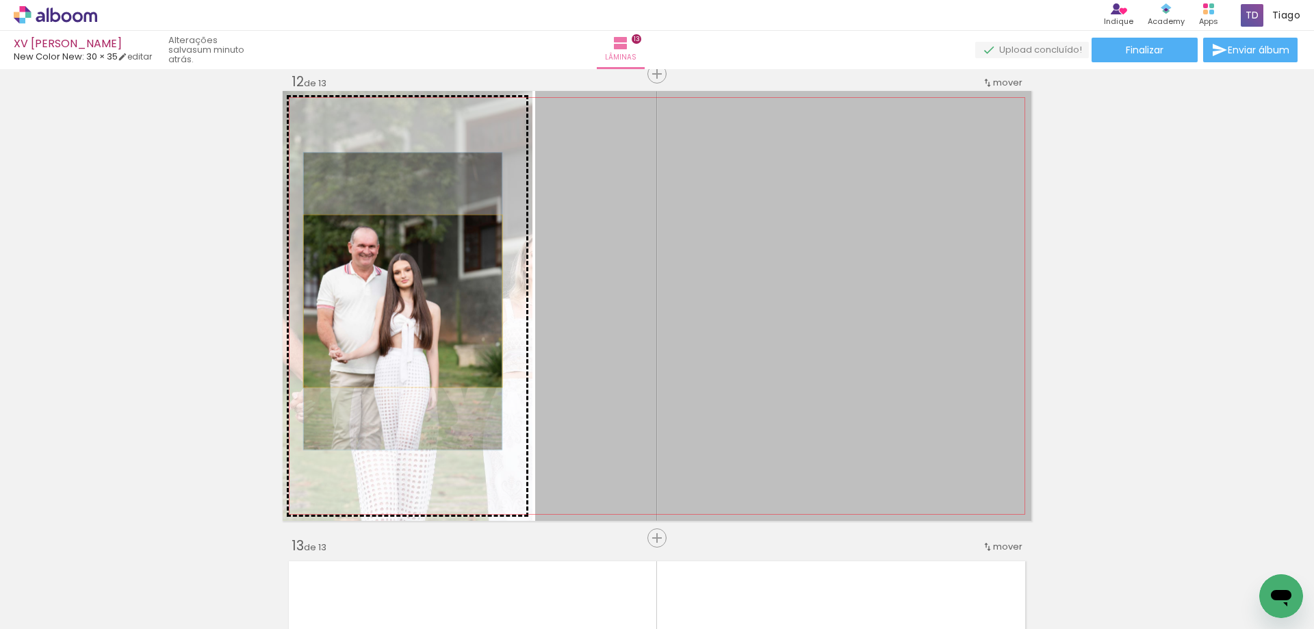
drag, startPoint x: 602, startPoint y: 301, endPoint x: 398, endPoint y: 301, distance: 203.9
click at [0, 0] on slot at bounding box center [0, 0] width 0 height 0
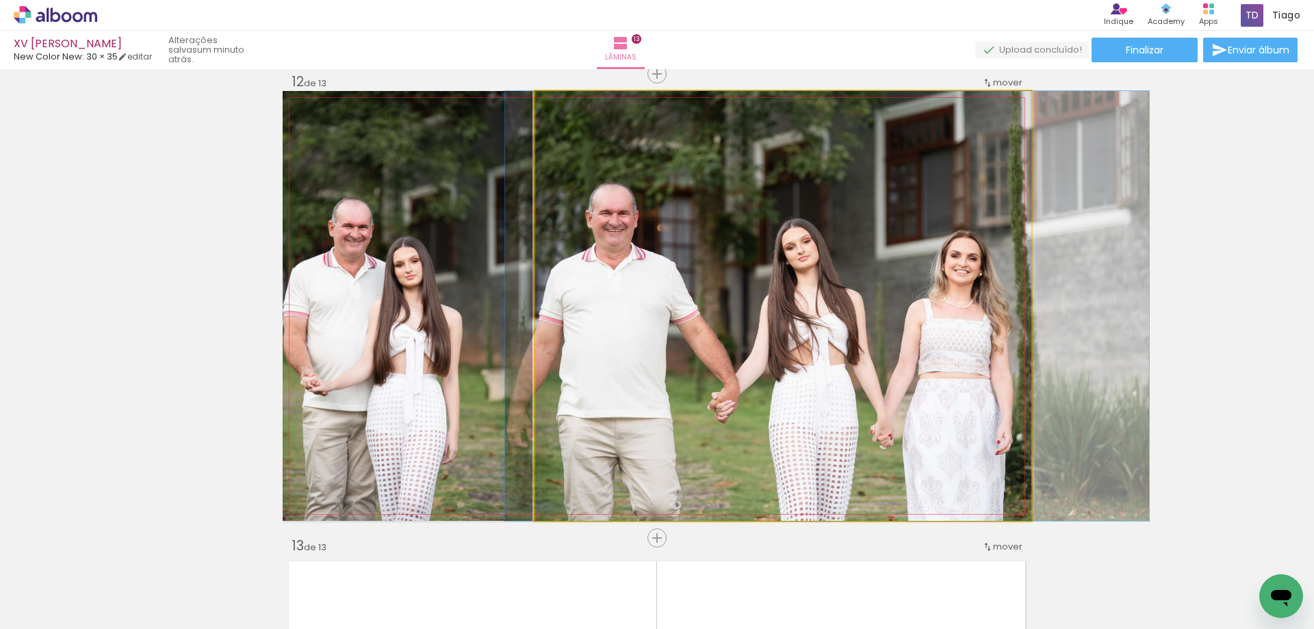
drag, startPoint x: 683, startPoint y: 300, endPoint x: 727, endPoint y: 298, distance: 43.8
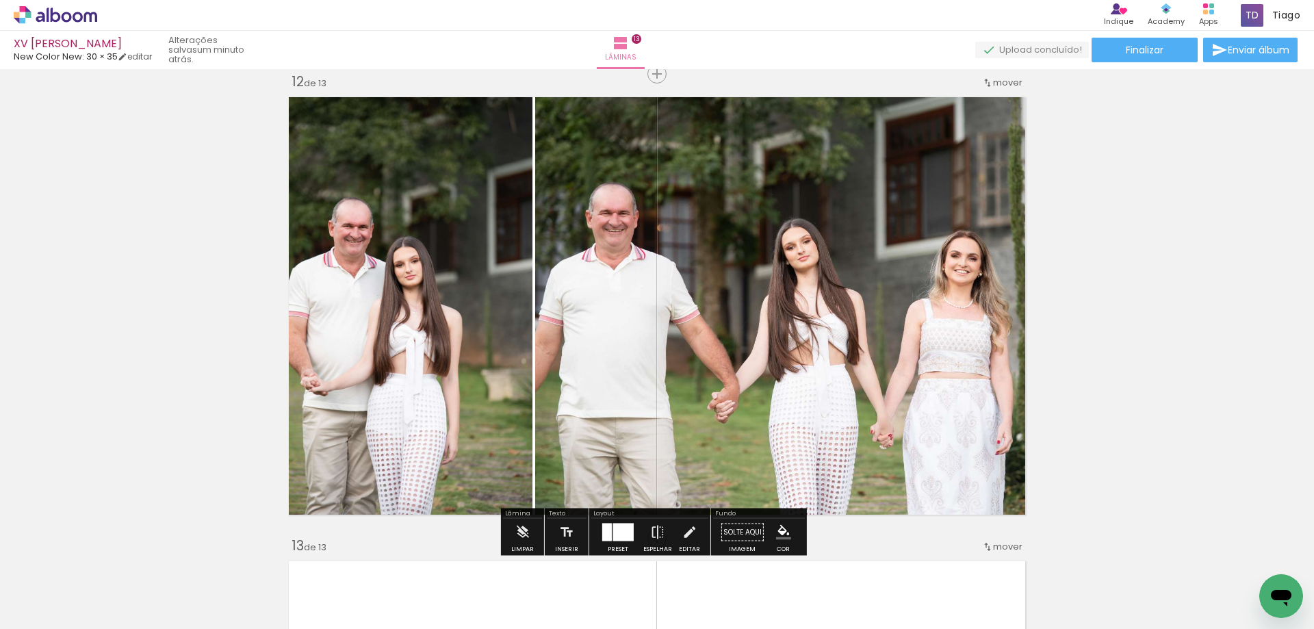
click at [627, 528] on div at bounding box center [623, 533] width 21 height 18
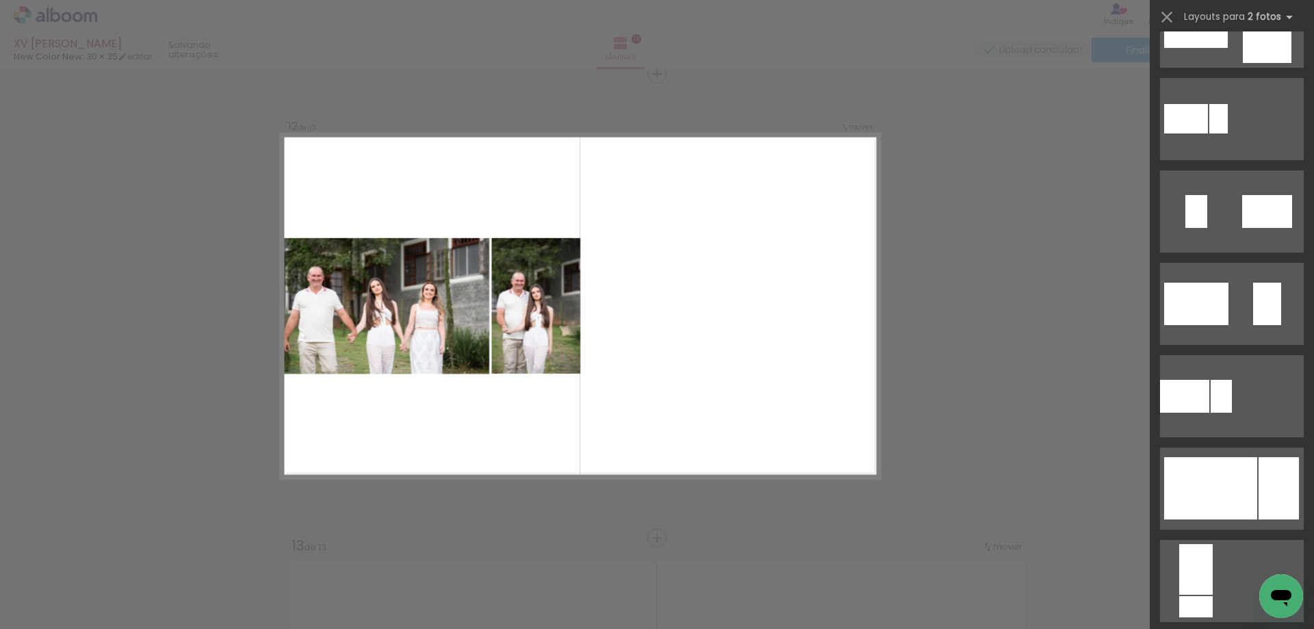
scroll to position [342, 0]
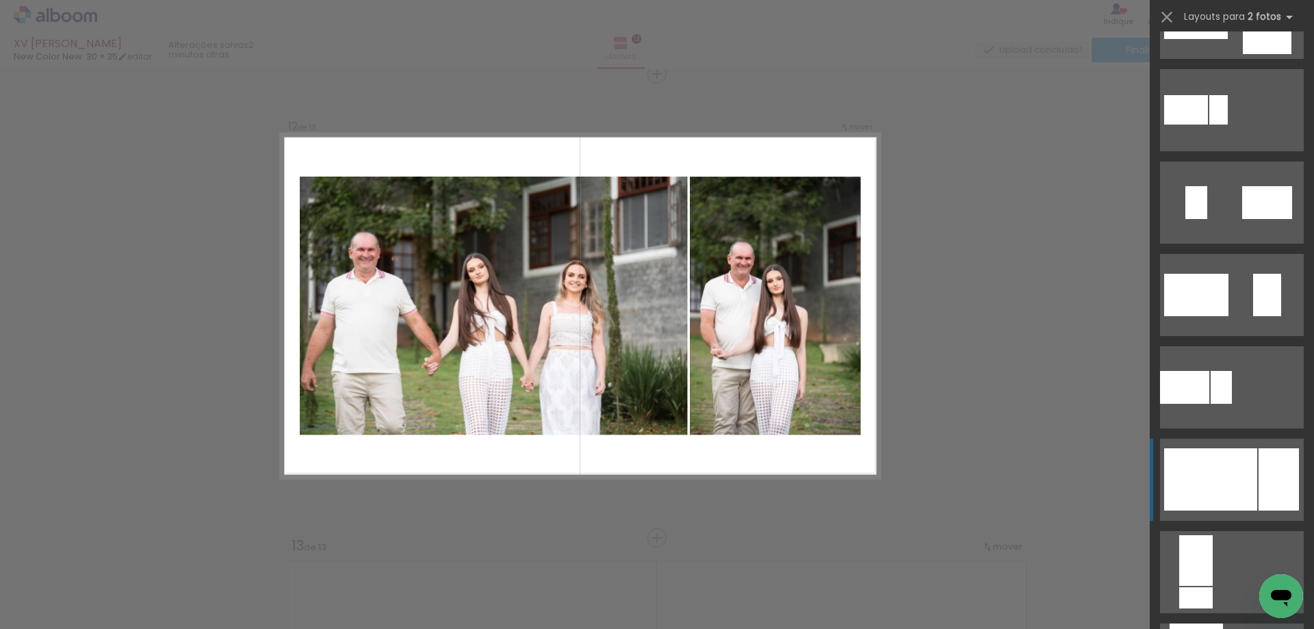
click at [1215, 487] on div at bounding box center [1210, 479] width 93 height 62
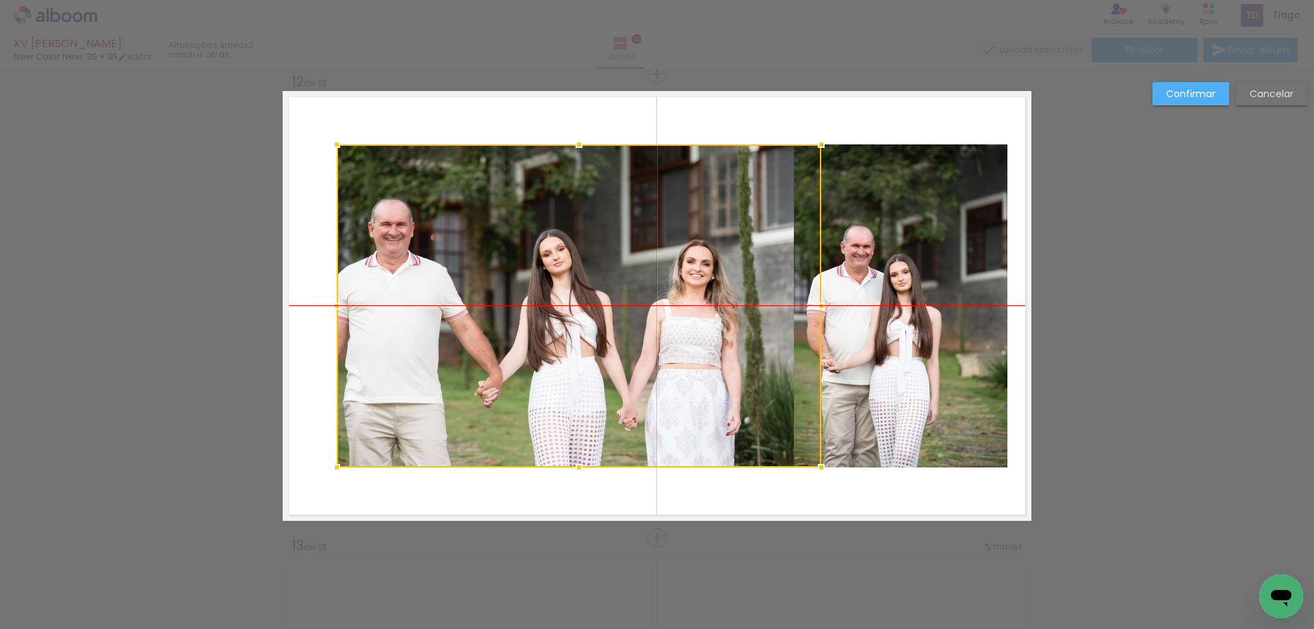
scroll to position [0, 4091]
drag, startPoint x: 424, startPoint y: 212, endPoint x: 454, endPoint y: 218, distance: 30.6
click at [454, 218] on div at bounding box center [579, 305] width 485 height 323
click at [0, 0] on slot "Cancelar" at bounding box center [0, 0] width 0 height 0
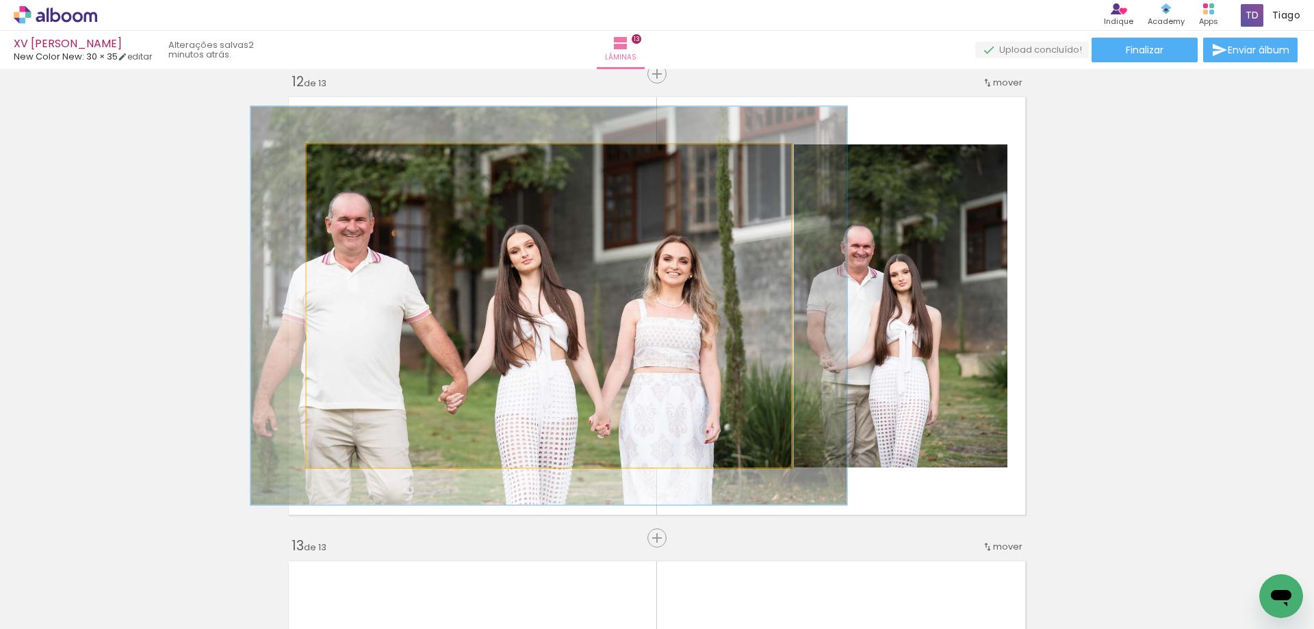
drag, startPoint x: 335, startPoint y: 159, endPoint x: 346, endPoint y: 159, distance: 10.9
type paper-slider "123"
click at [346, 159] on div at bounding box center [350, 159] width 12 height 12
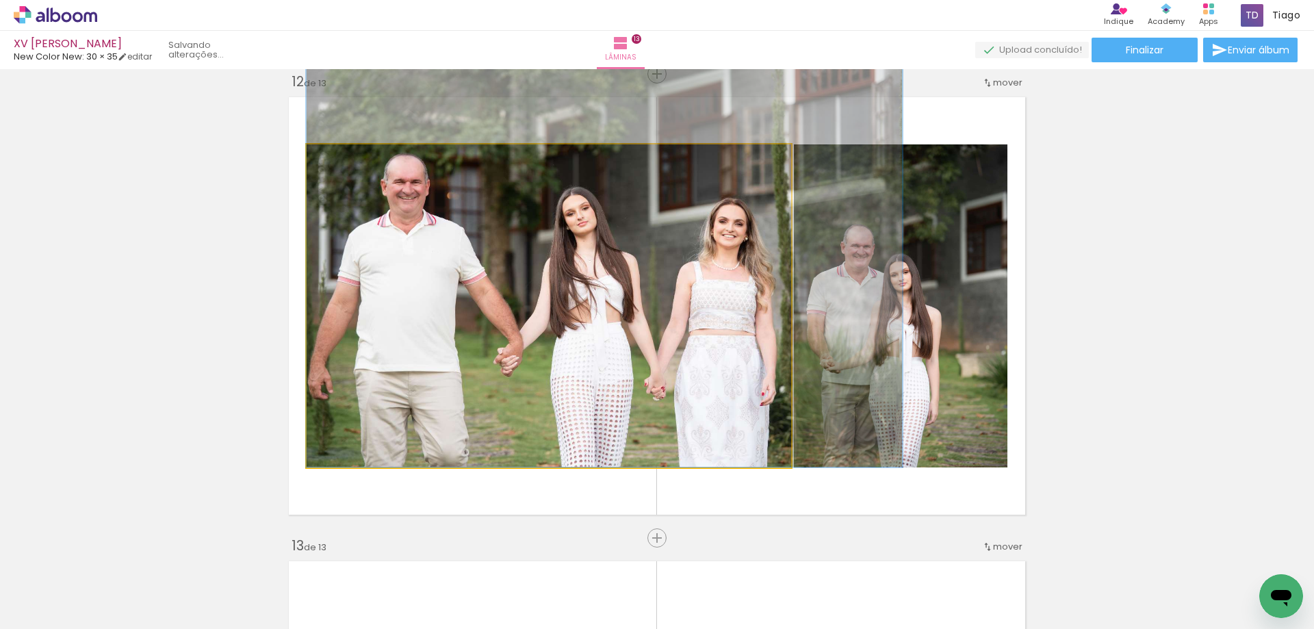
drag, startPoint x: 404, startPoint y: 203, endPoint x: 488, endPoint y: 160, distance: 93.7
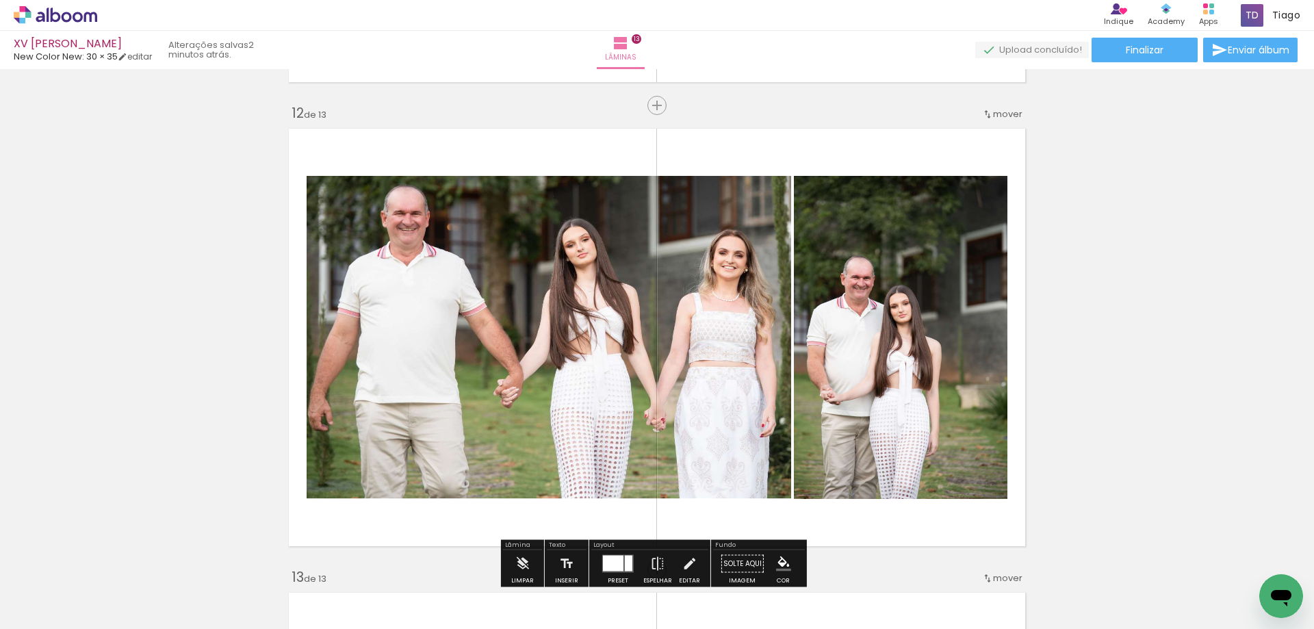
scroll to position [5122, 0]
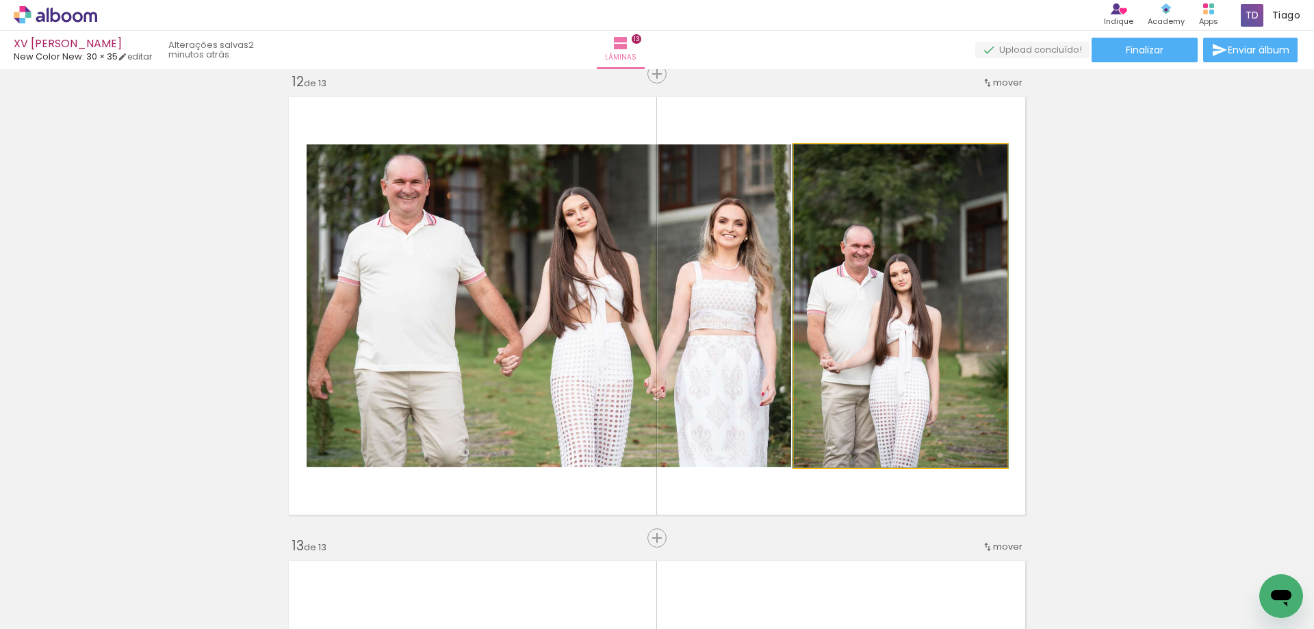
click at [902, 218] on quentale-photo at bounding box center [901, 305] width 214 height 323
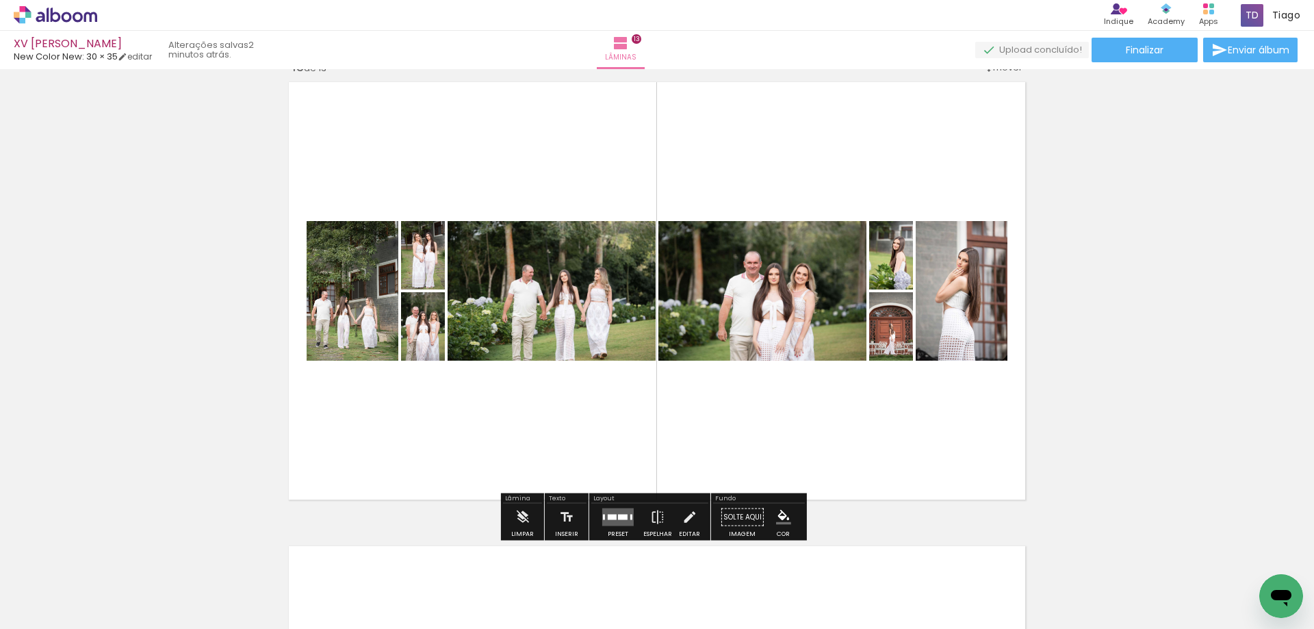
scroll to position [5532, 0]
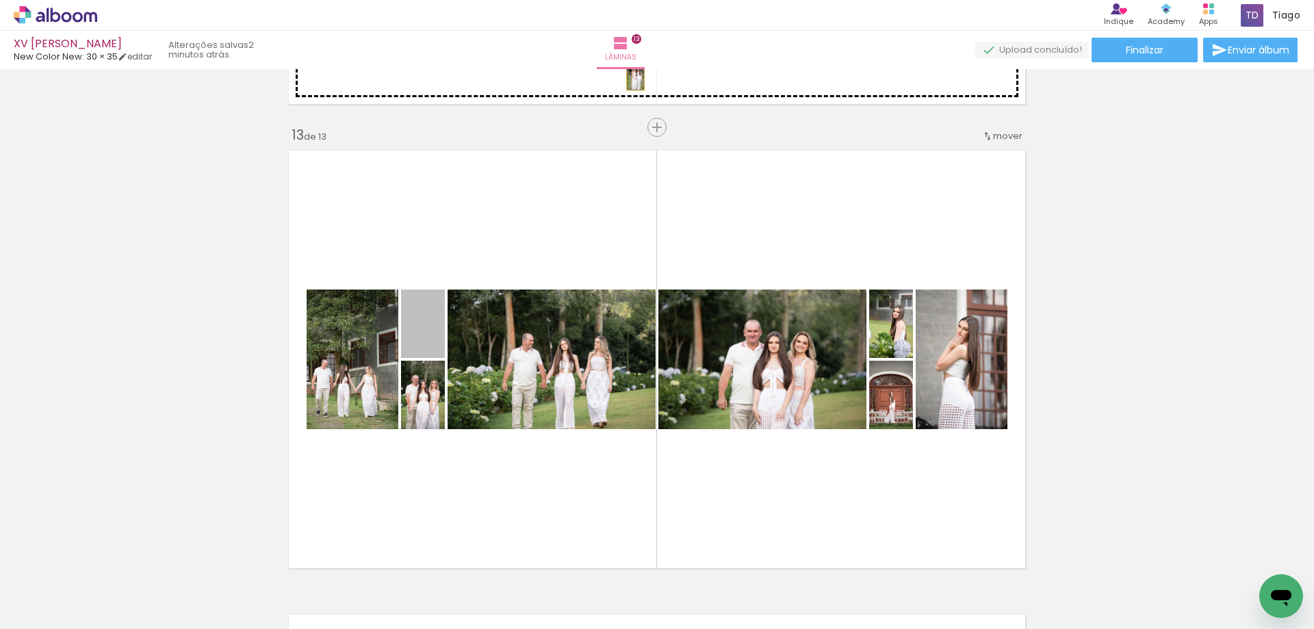
drag, startPoint x: 432, startPoint y: 341, endPoint x: 630, endPoint y: 77, distance: 330.5
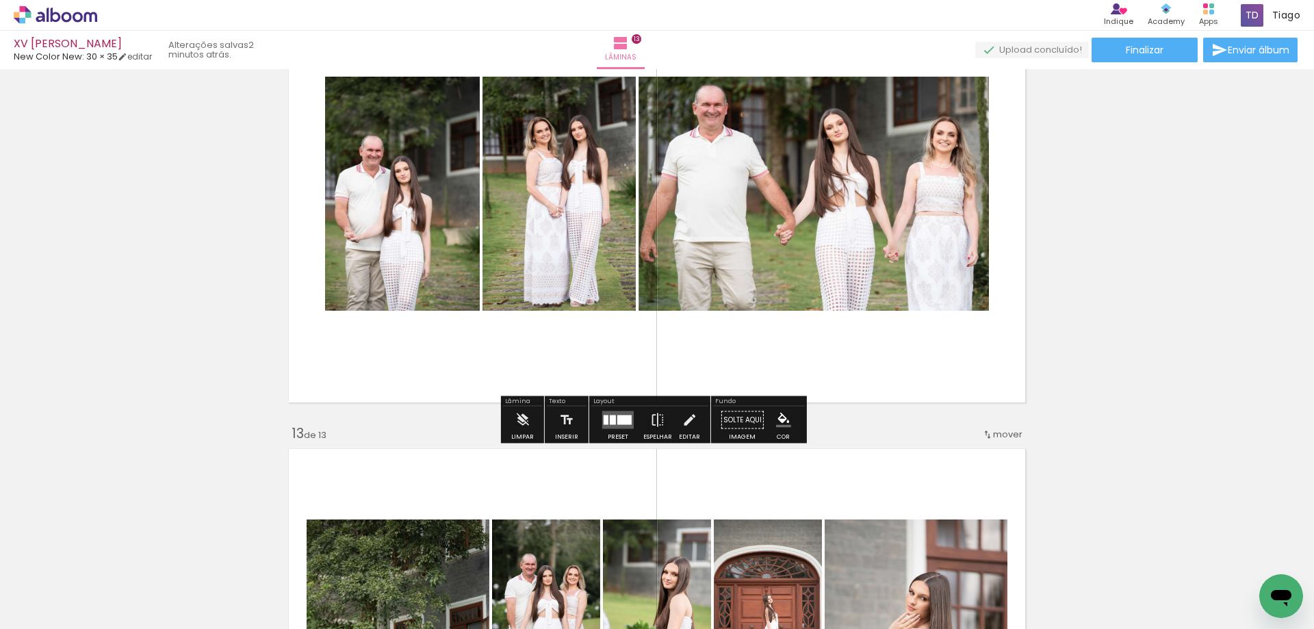
scroll to position [5190, 0]
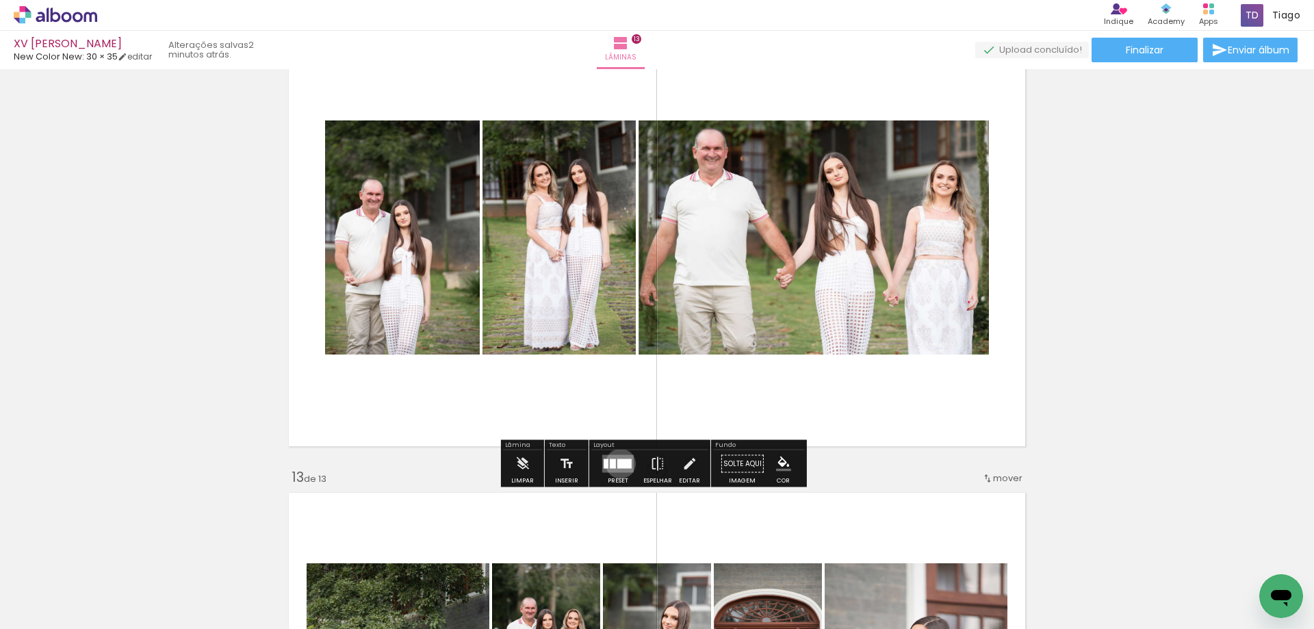
click at [617, 463] on div at bounding box center [624, 464] width 14 height 10
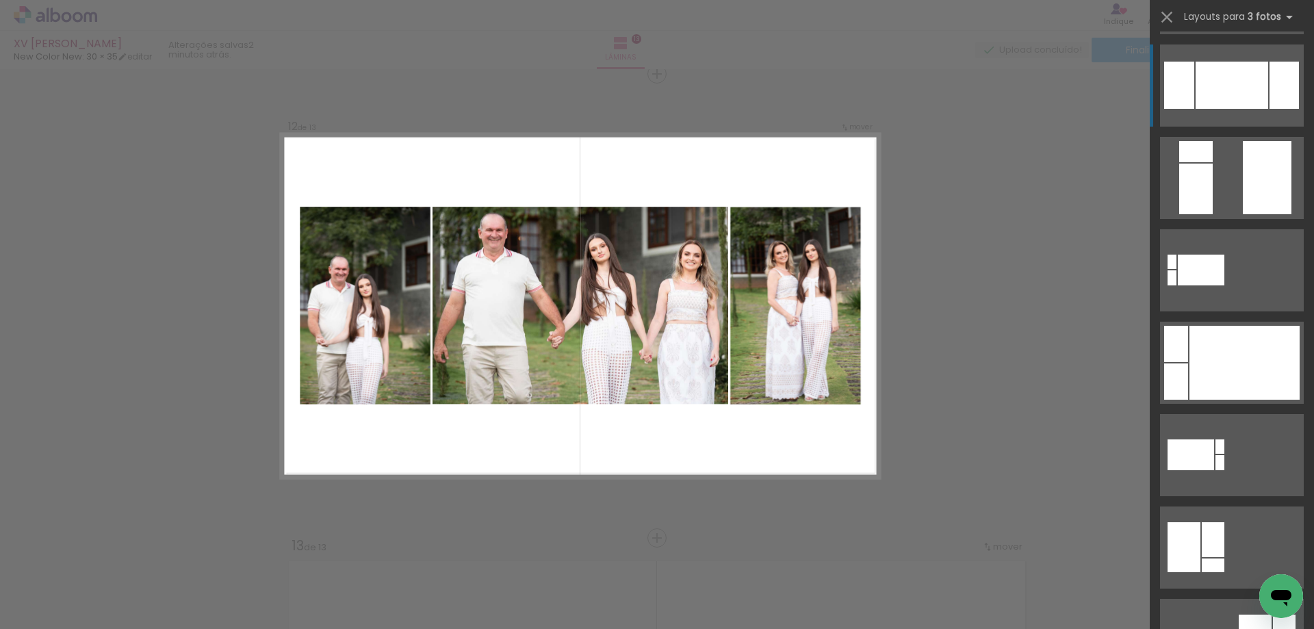
scroll to position [479, 0]
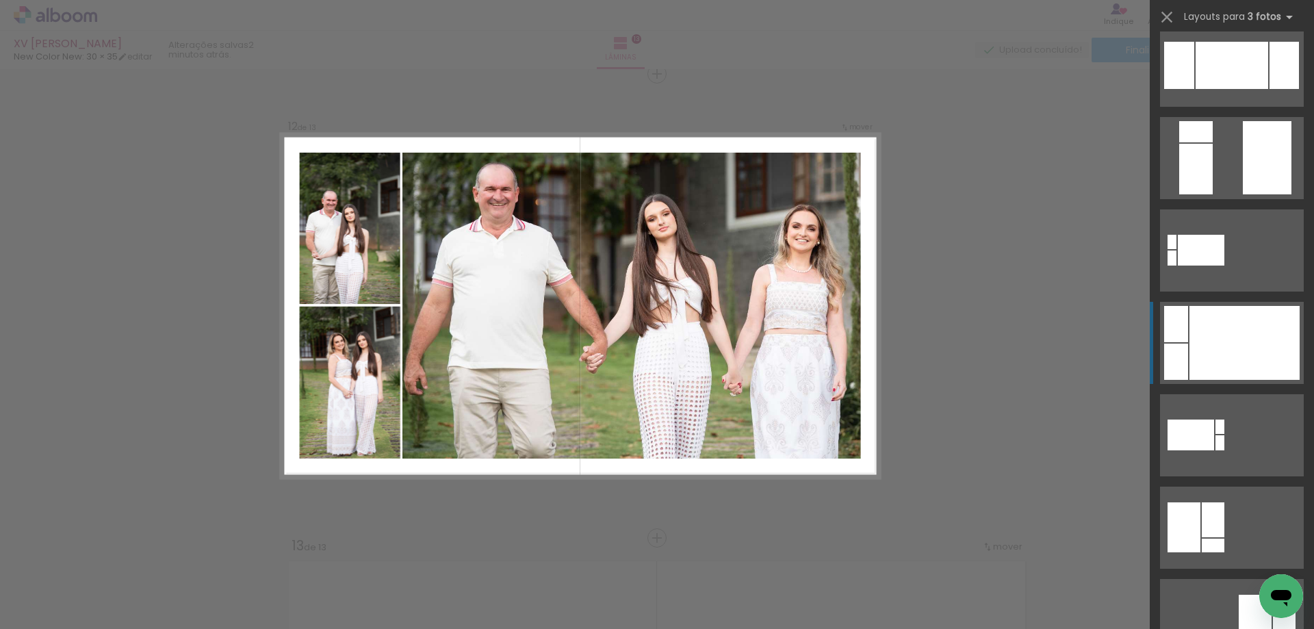
click at [1243, 335] on div at bounding box center [1244, 343] width 110 height 74
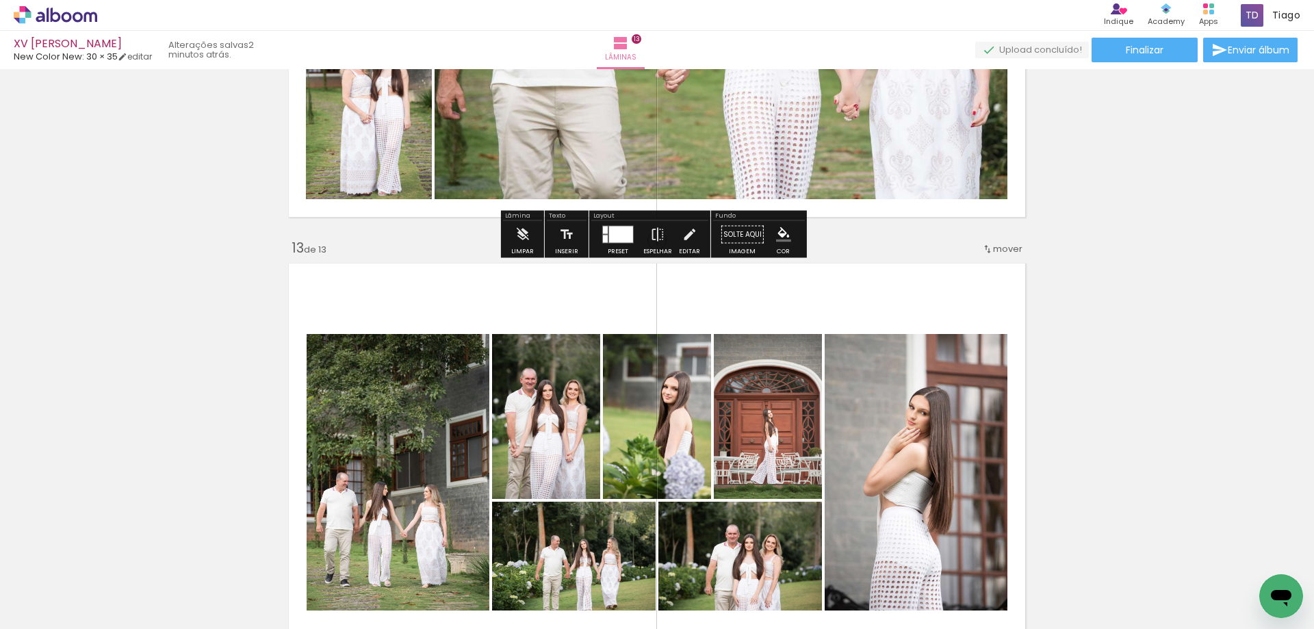
scroll to position [5395, 0]
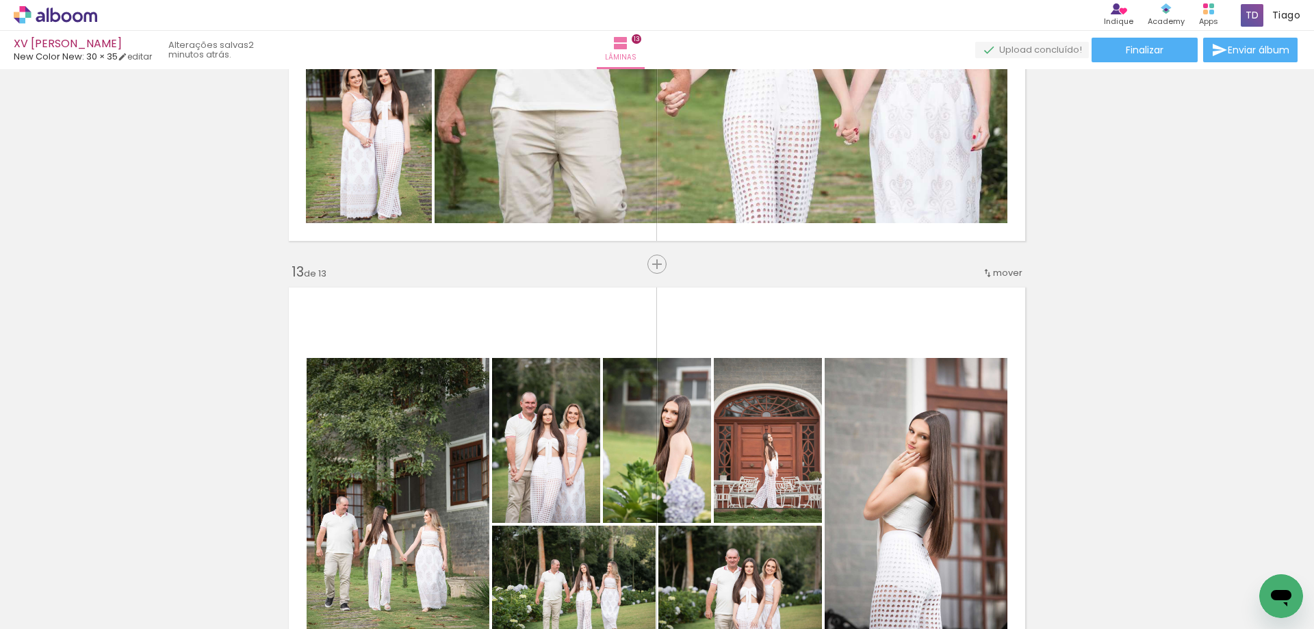
drag, startPoint x: 656, startPoint y: 268, endPoint x: 794, endPoint y: 267, distance: 137.6
click at [665, 268] on span "Inserir lâmina" at bounding box center [691, 264] width 53 height 9
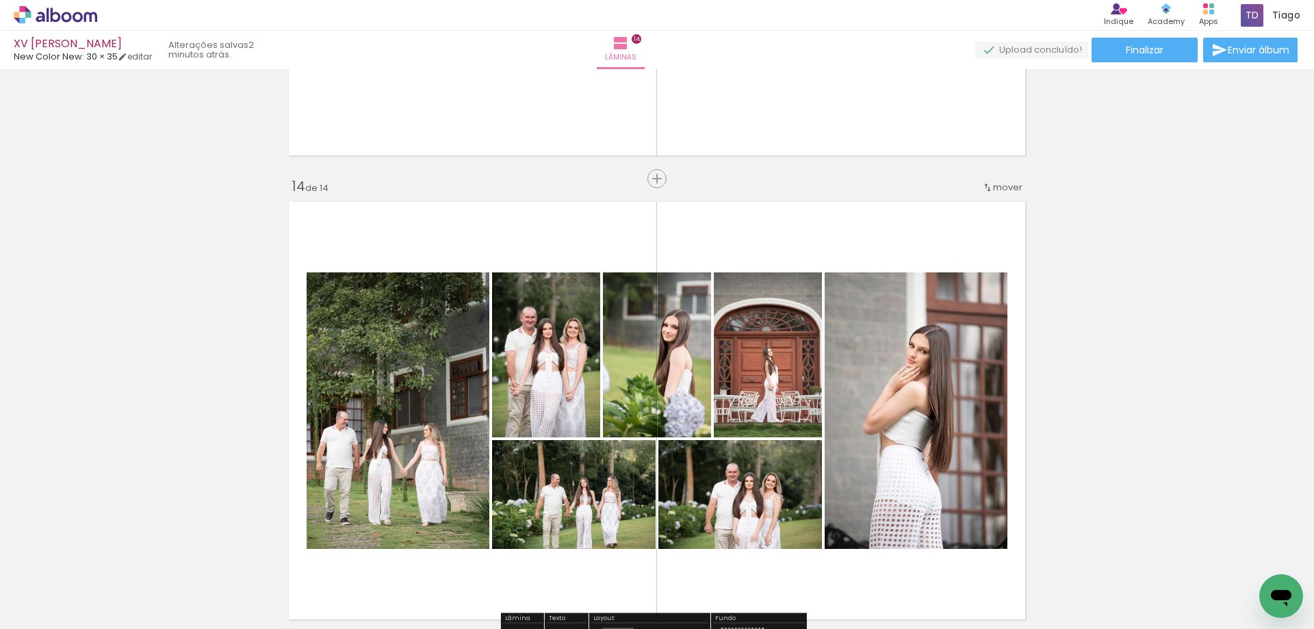
scroll to position [6011, 0]
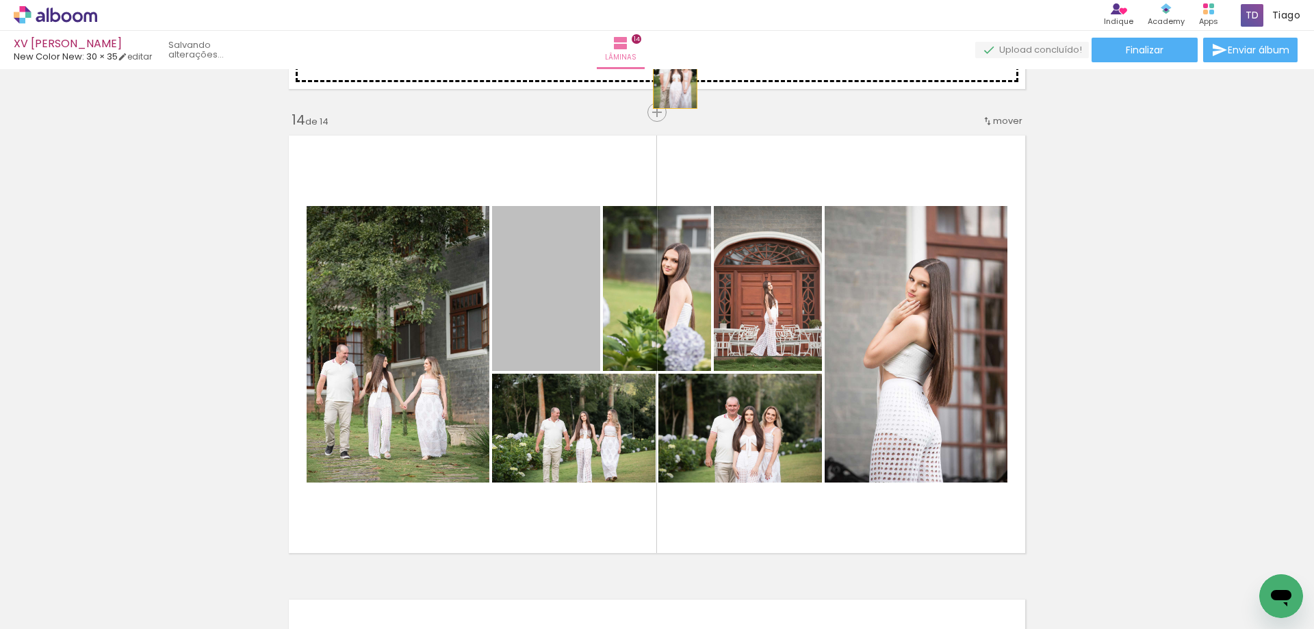
drag, startPoint x: 539, startPoint y: 318, endPoint x: 670, endPoint y: 75, distance: 276.2
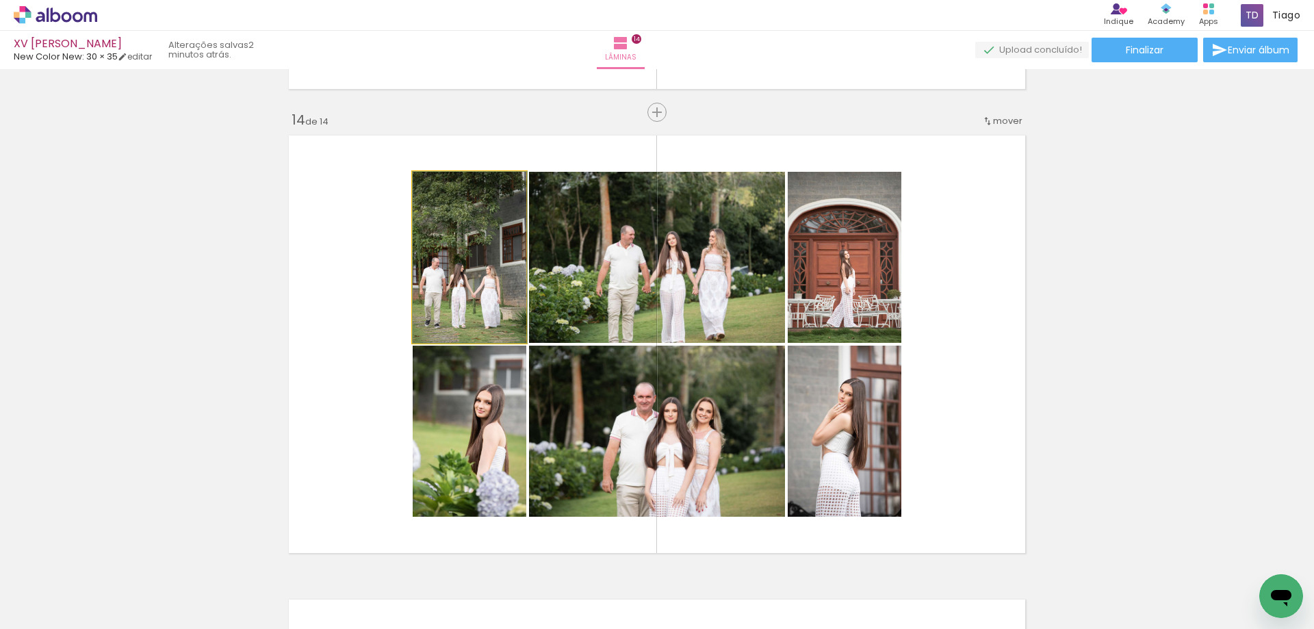
drag, startPoint x: 430, startPoint y: 333, endPoint x: 489, endPoint y: 254, distance: 98.3
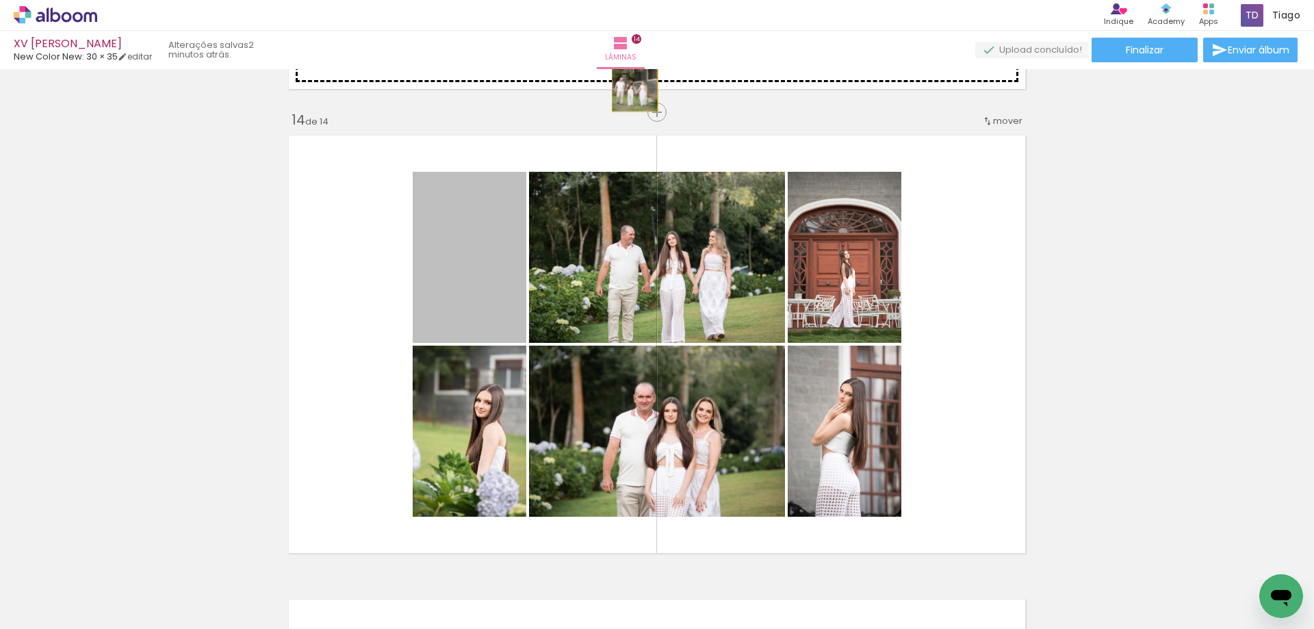
drag, startPoint x: 487, startPoint y: 264, endPoint x: 630, endPoint y: 77, distance: 234.9
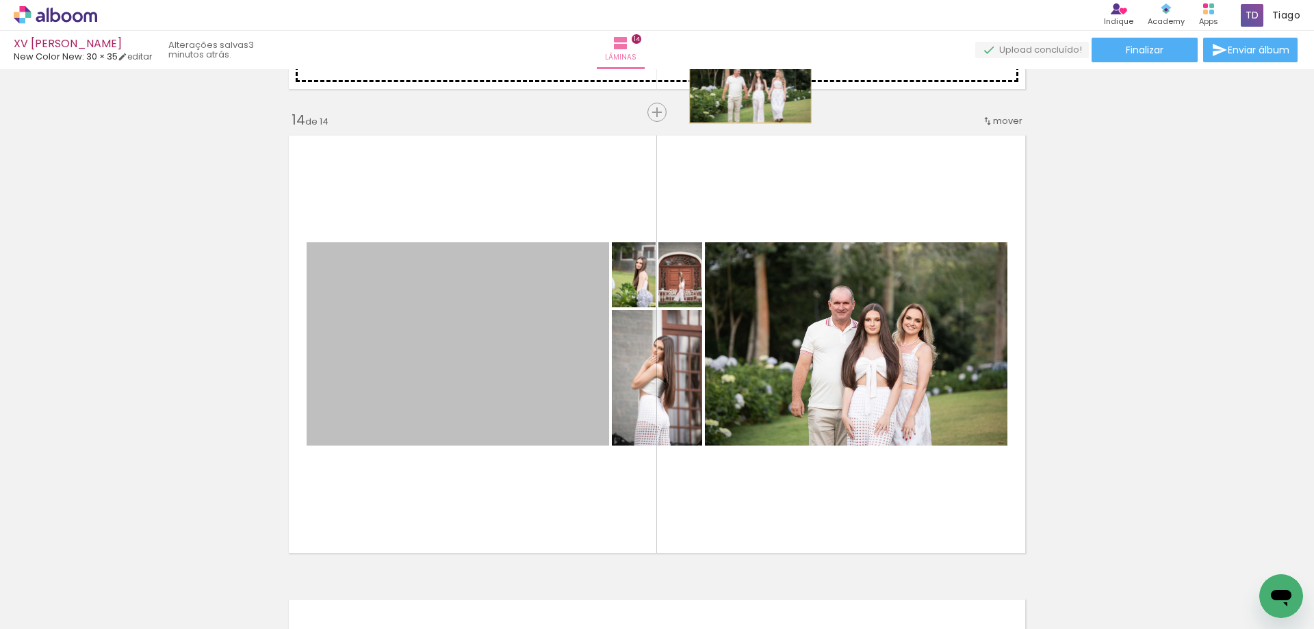
drag, startPoint x: 518, startPoint y: 389, endPoint x: 745, endPoint y: 82, distance: 382.1
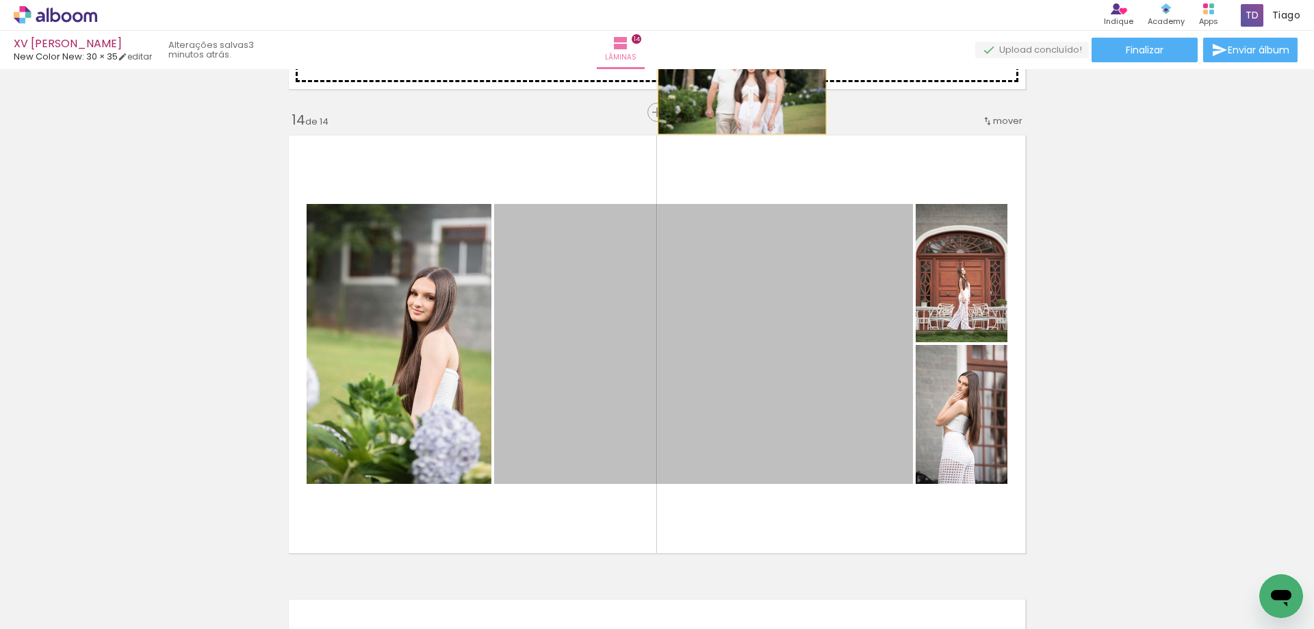
drag, startPoint x: 751, startPoint y: 370, endPoint x: 737, endPoint y: 78, distance: 292.6
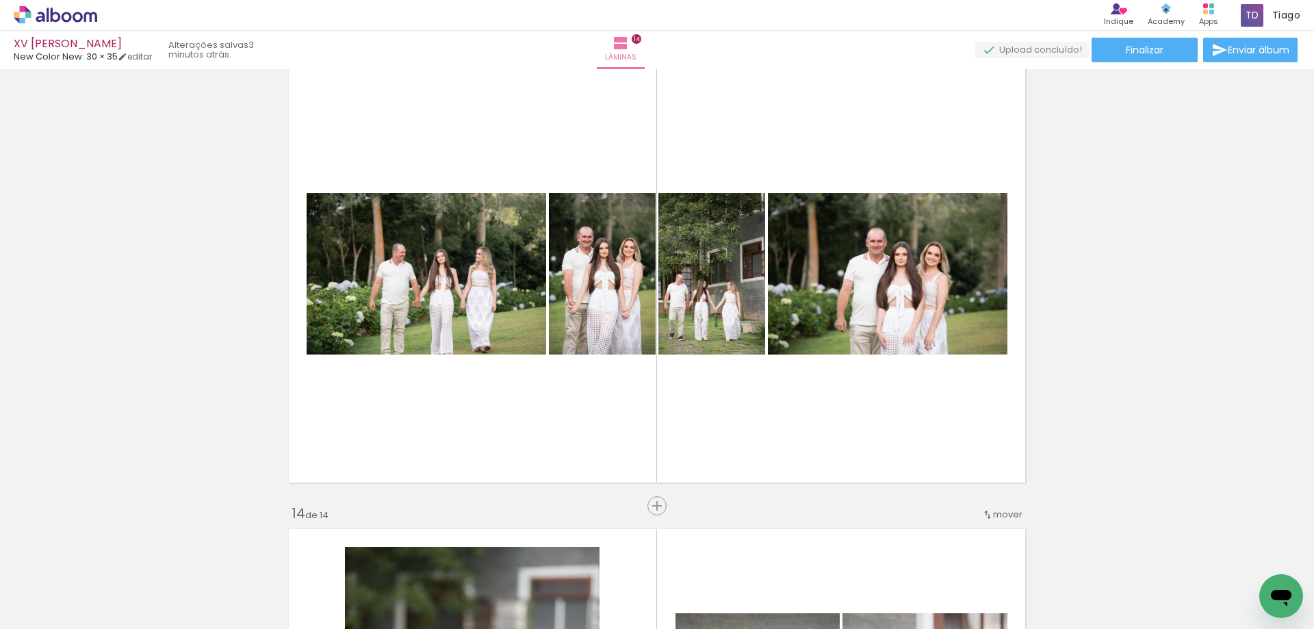
scroll to position [5601, 0]
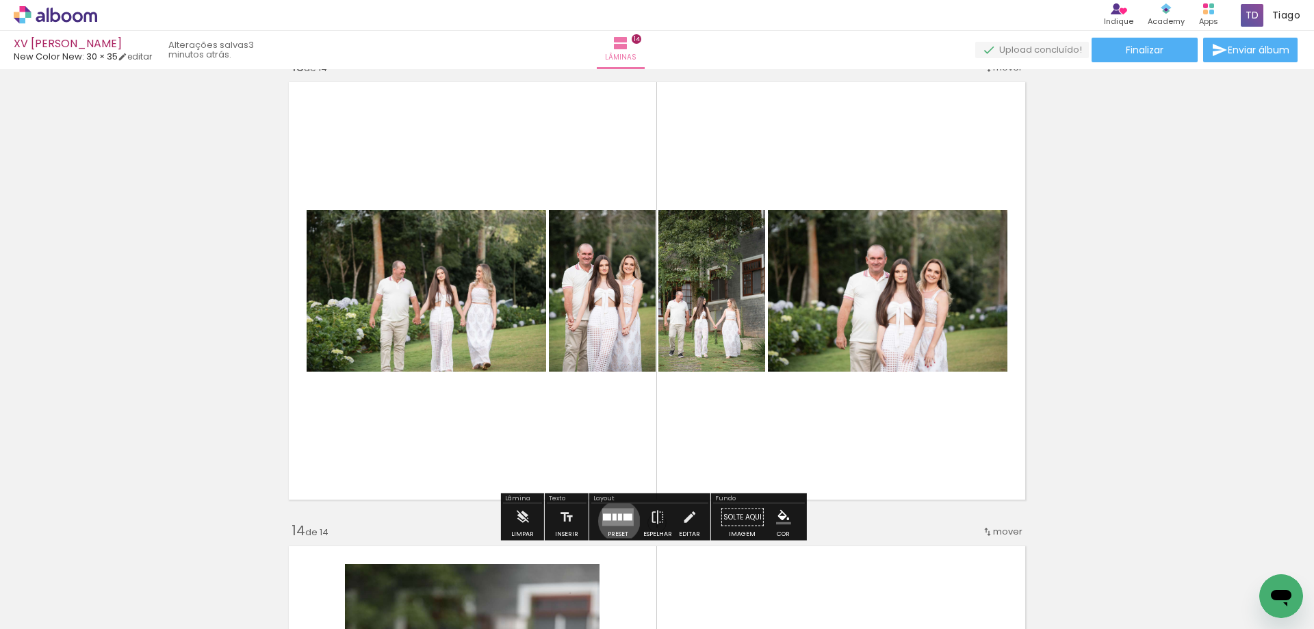
click at [616, 521] on quentale-layouter at bounding box center [617, 517] width 31 height 18
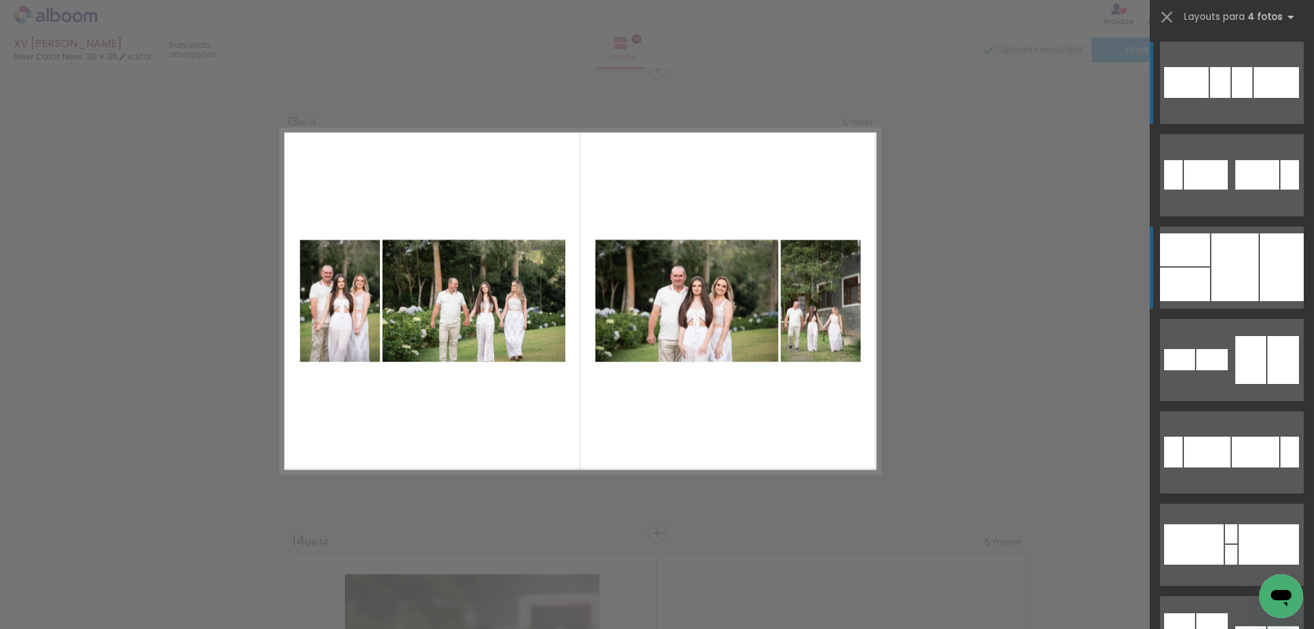
scroll to position [5586, 0]
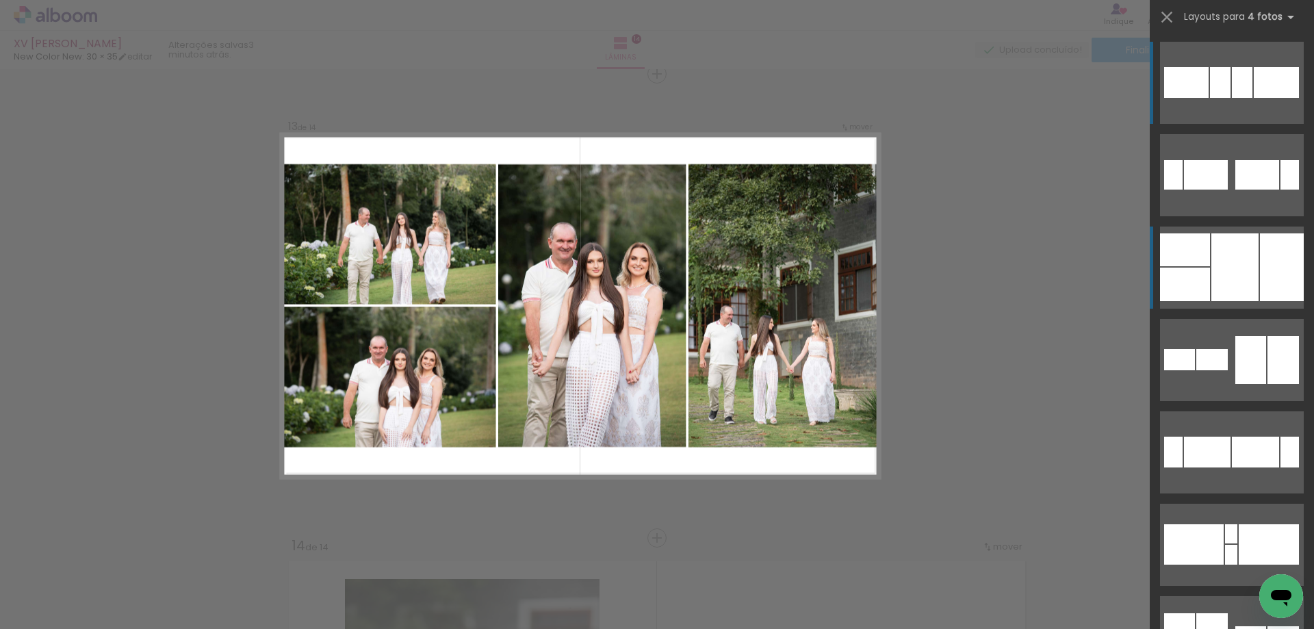
click at [1242, 274] on div at bounding box center [1234, 267] width 47 height 68
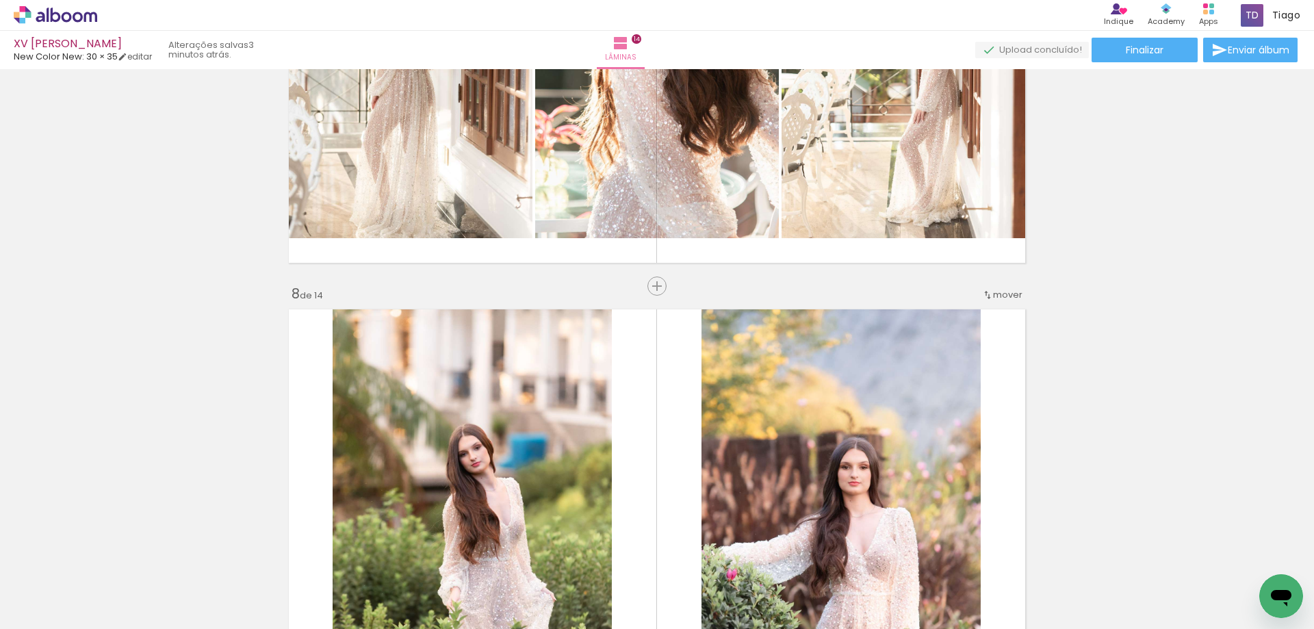
scroll to position [2898, 0]
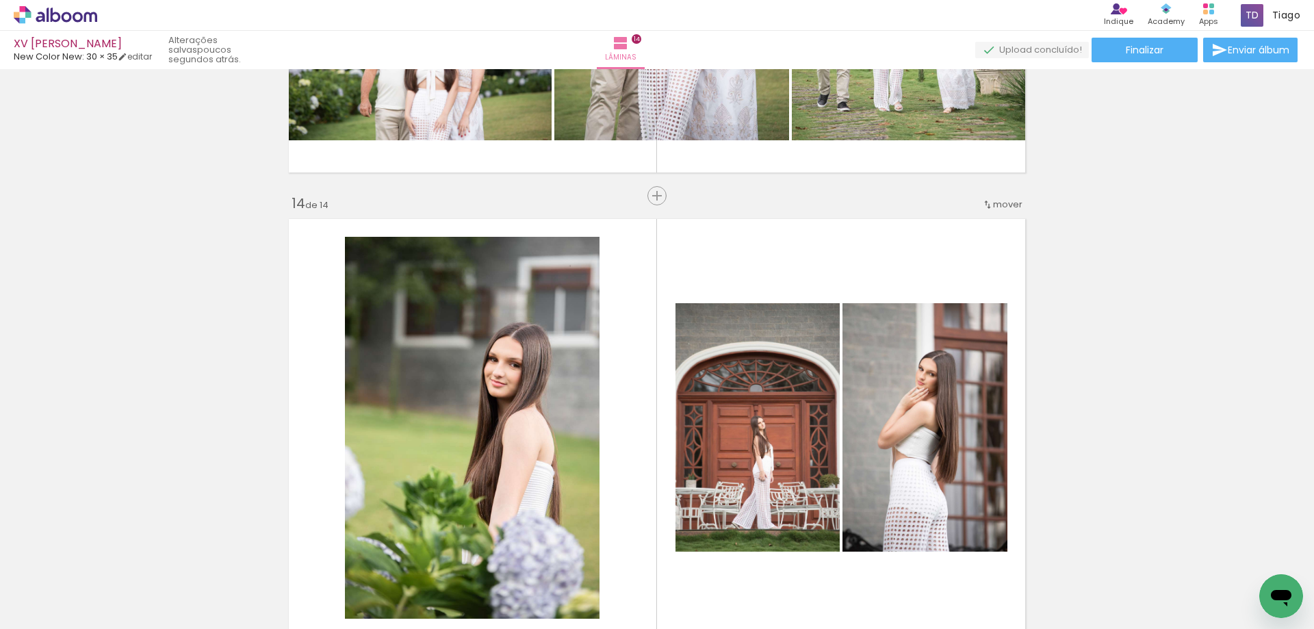
scroll to position [6133, 0]
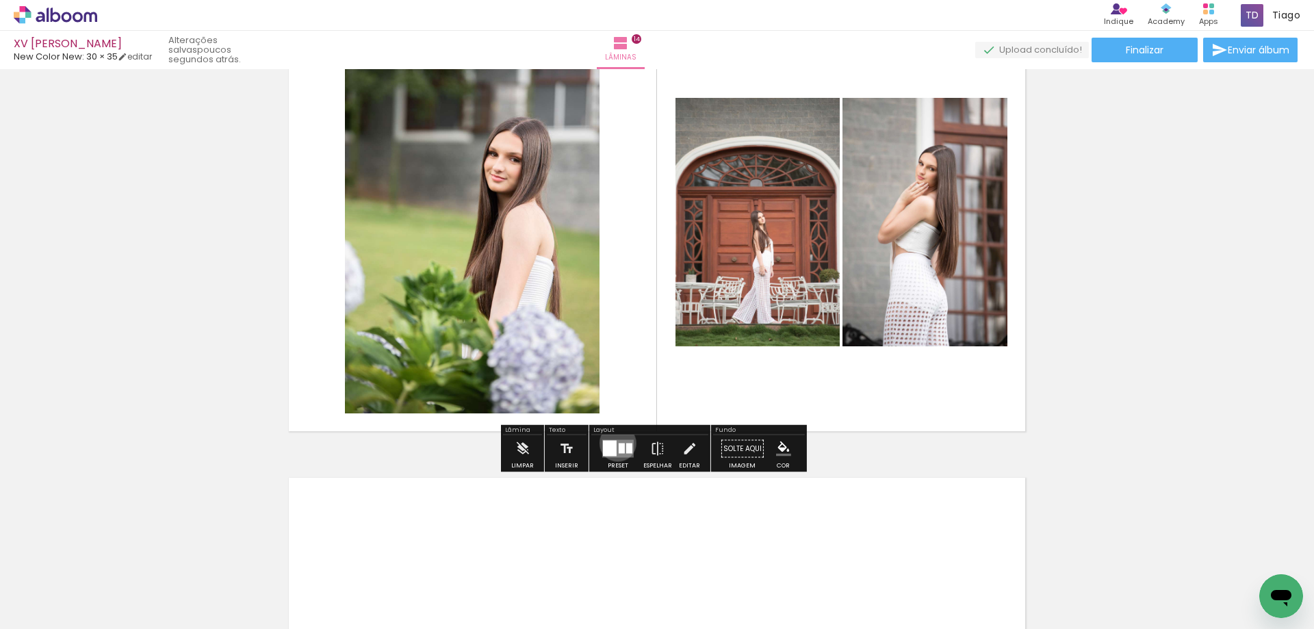
click at [615, 443] on quentale-layouter at bounding box center [617, 449] width 31 height 18
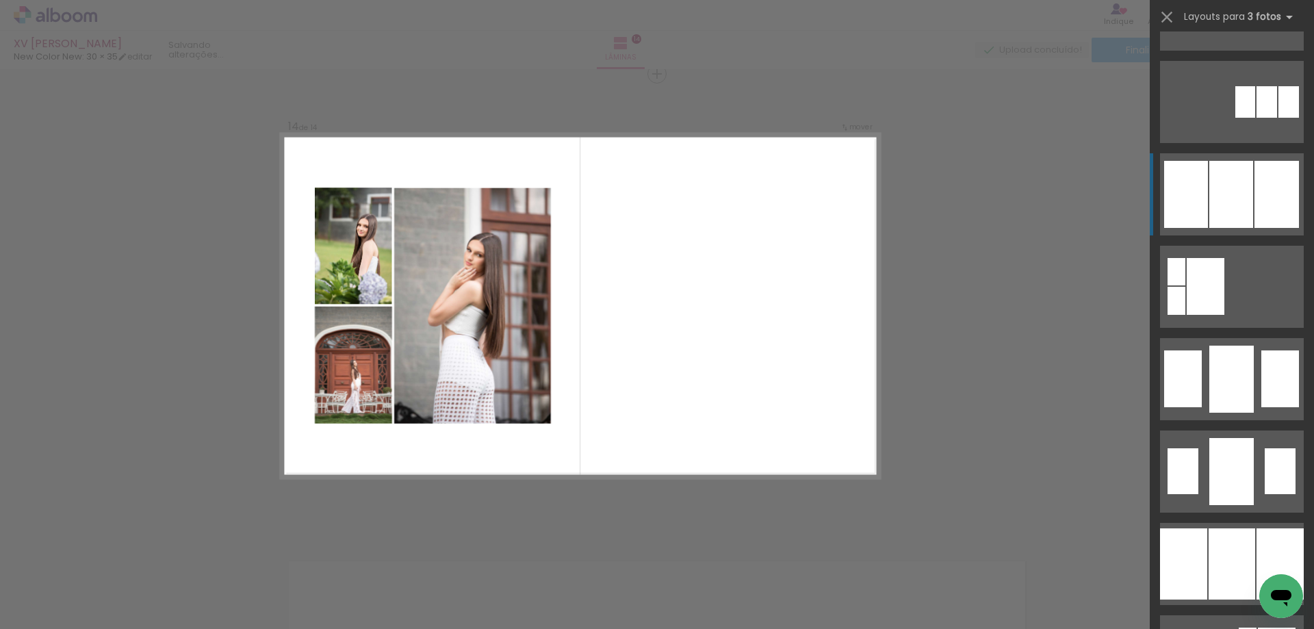
scroll to position [1026, 0]
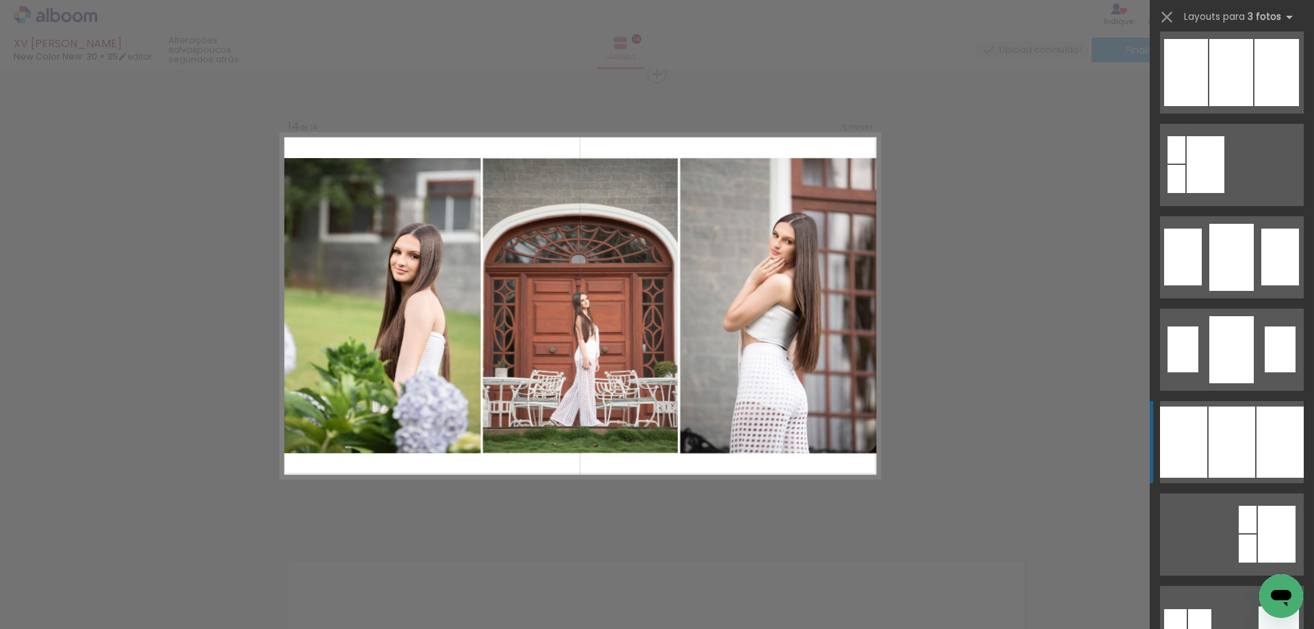
click at [1211, 467] on div at bounding box center [1232, 441] width 47 height 71
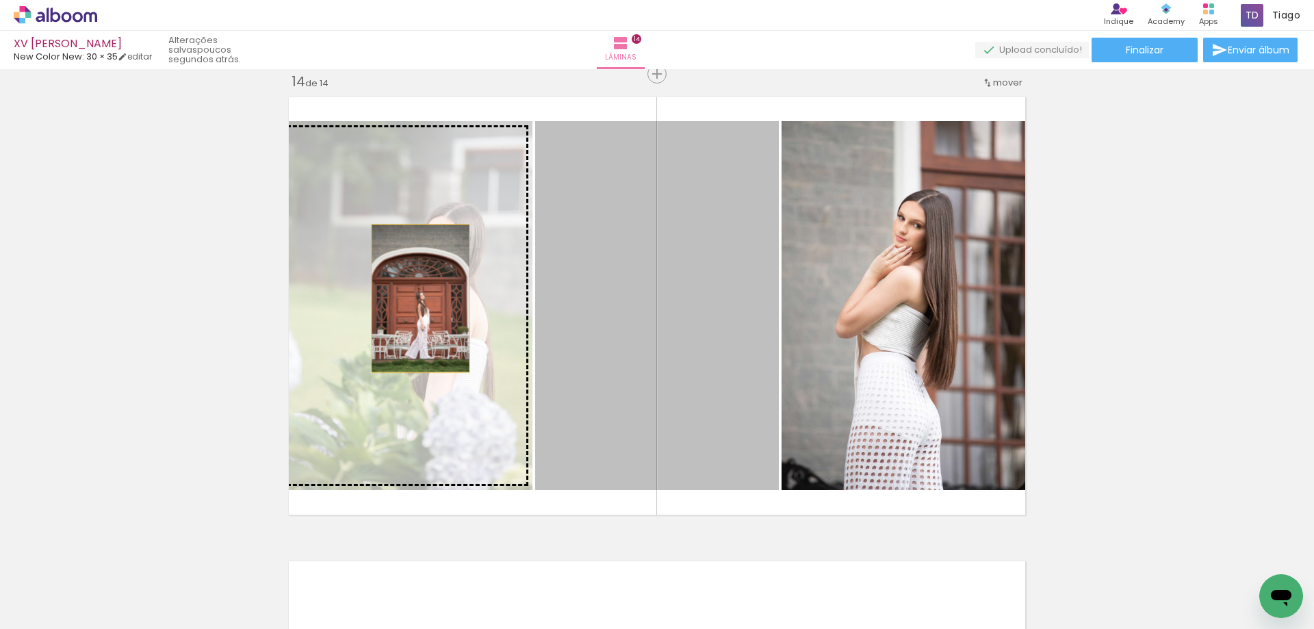
drag, startPoint x: 607, startPoint y: 288, endPoint x: 415, endPoint y: 298, distance: 191.9
click at [0, 0] on slot at bounding box center [0, 0] width 0 height 0
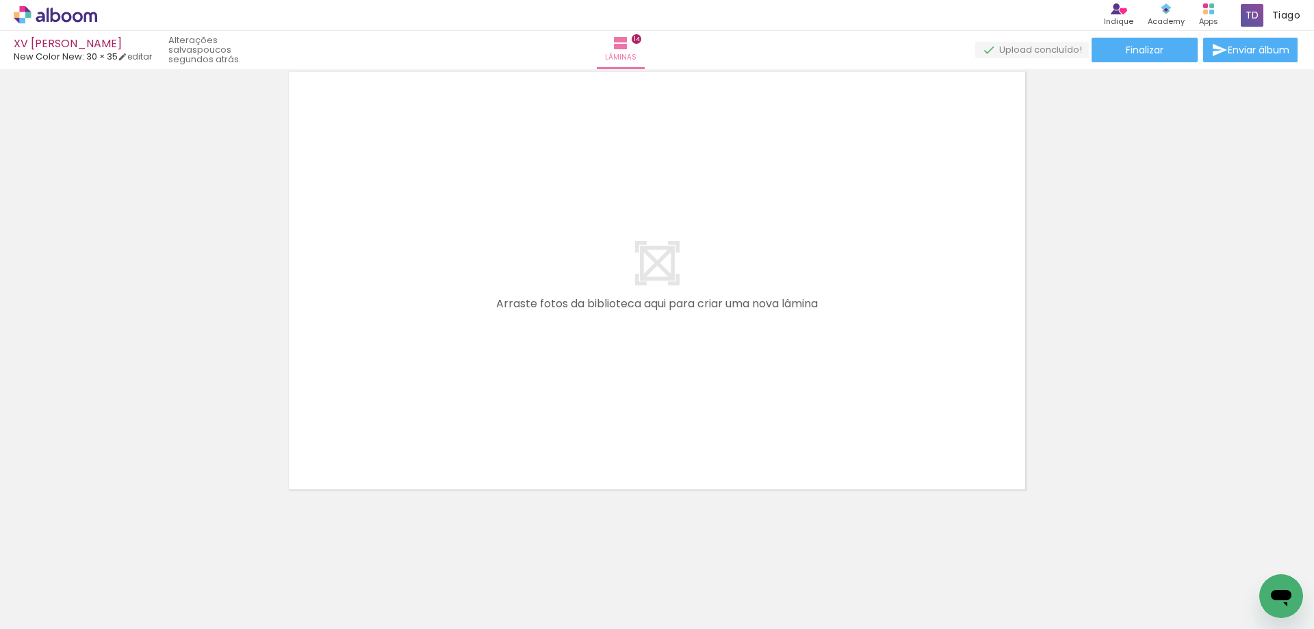
scroll to position [0, 0]
click at [417, 558] on iron-icon at bounding box center [413, 555] width 14 height 14
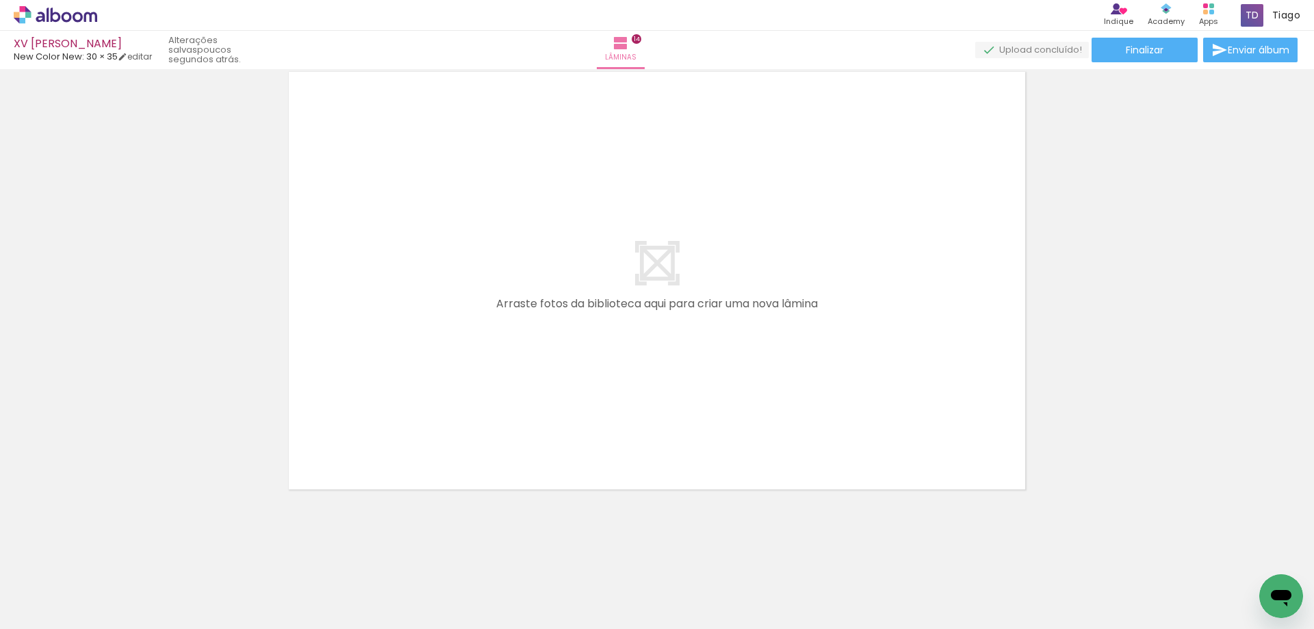
scroll to position [0, 1881]
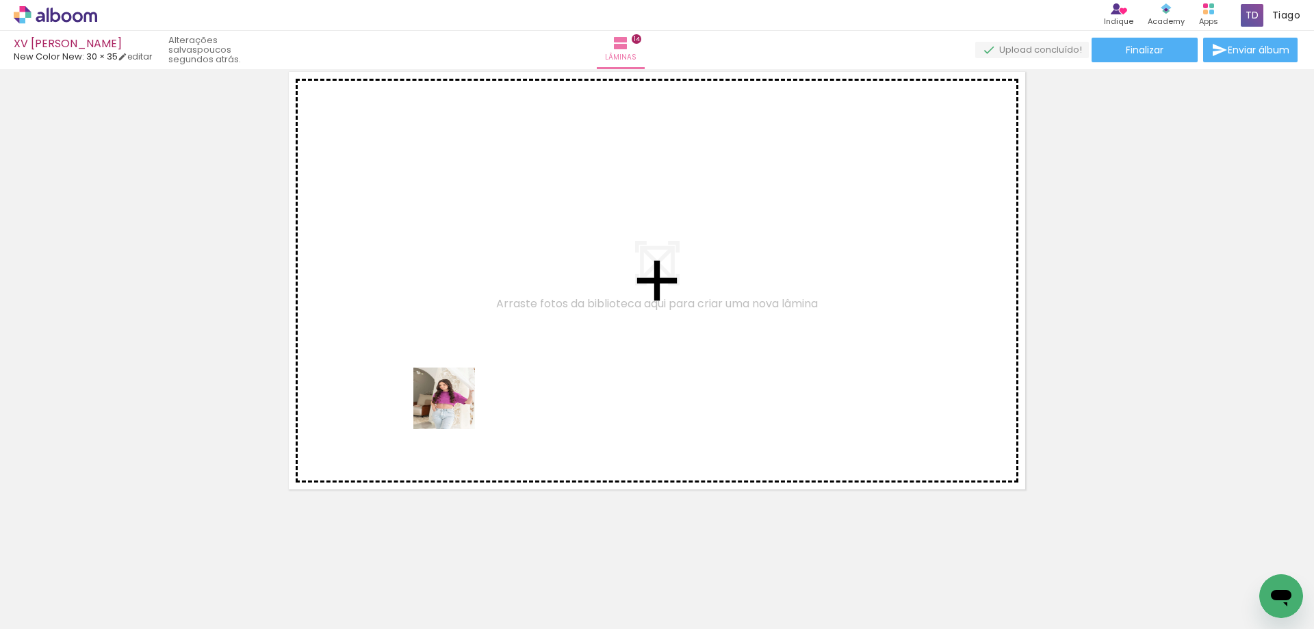
drag, startPoint x: 409, startPoint y: 591, endPoint x: 483, endPoint y: 573, distance: 76.7
click at [475, 305] on quentale-workspace at bounding box center [657, 314] width 1314 height 629
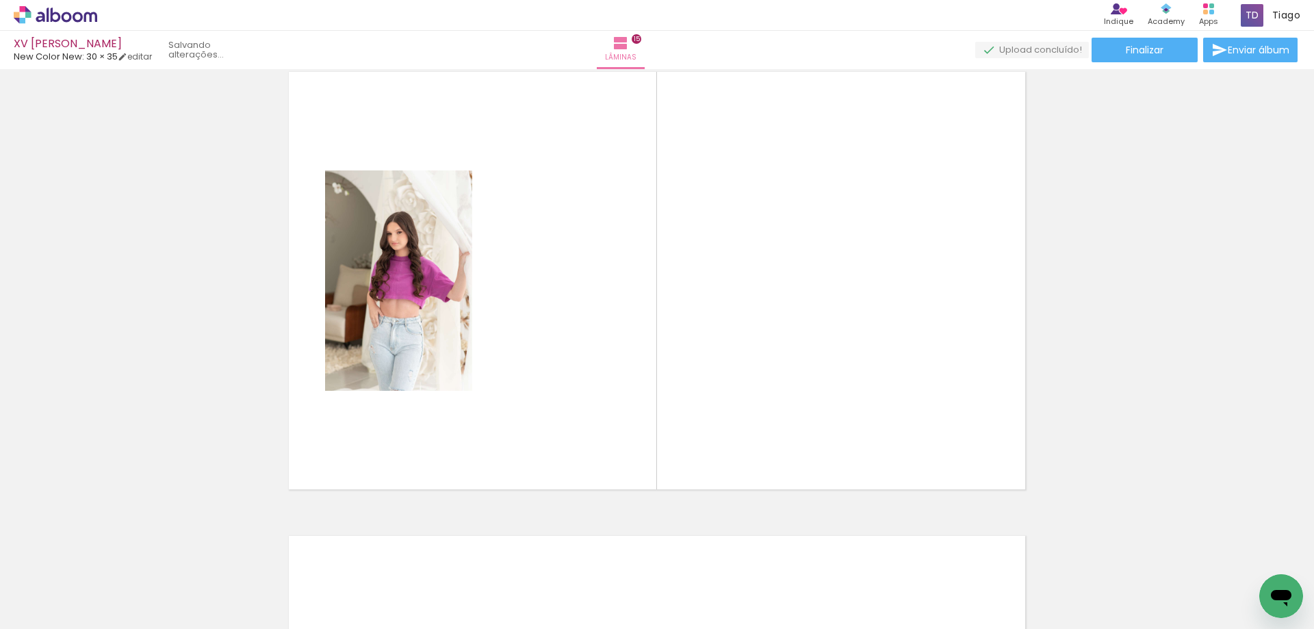
scroll to position [6515, 0]
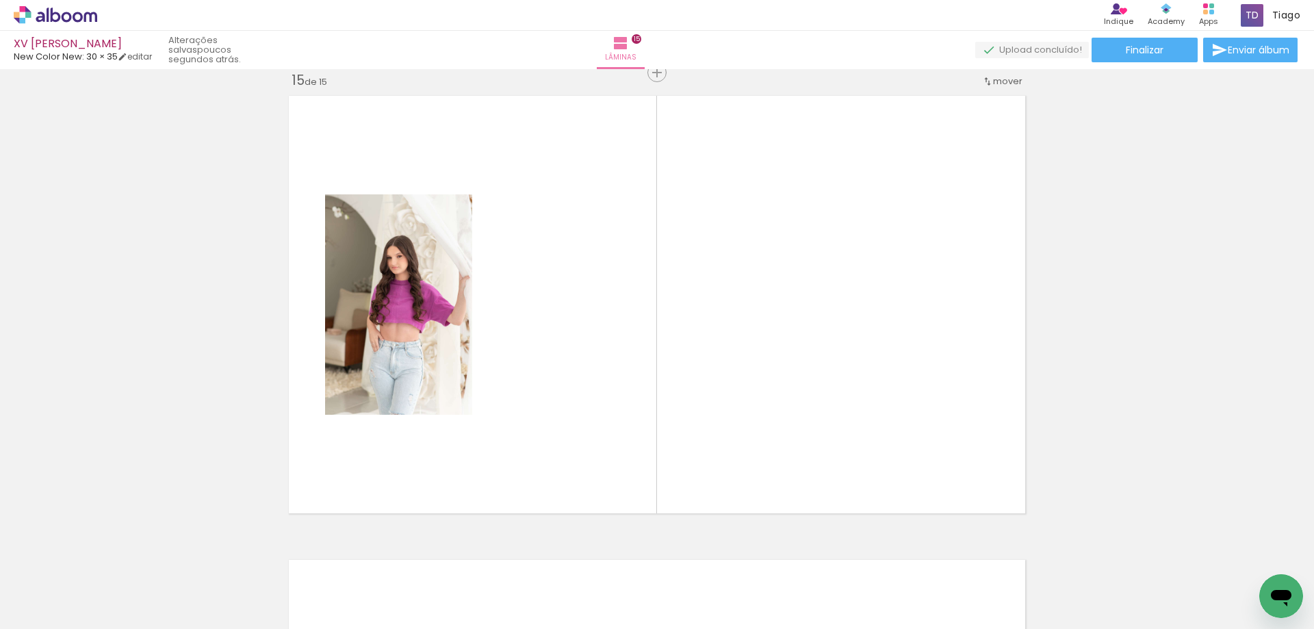
drag, startPoint x: 487, startPoint y: 570, endPoint x: 539, endPoint y: 608, distance: 65.2
click at [595, 328] on quentale-workspace at bounding box center [657, 314] width 1314 height 629
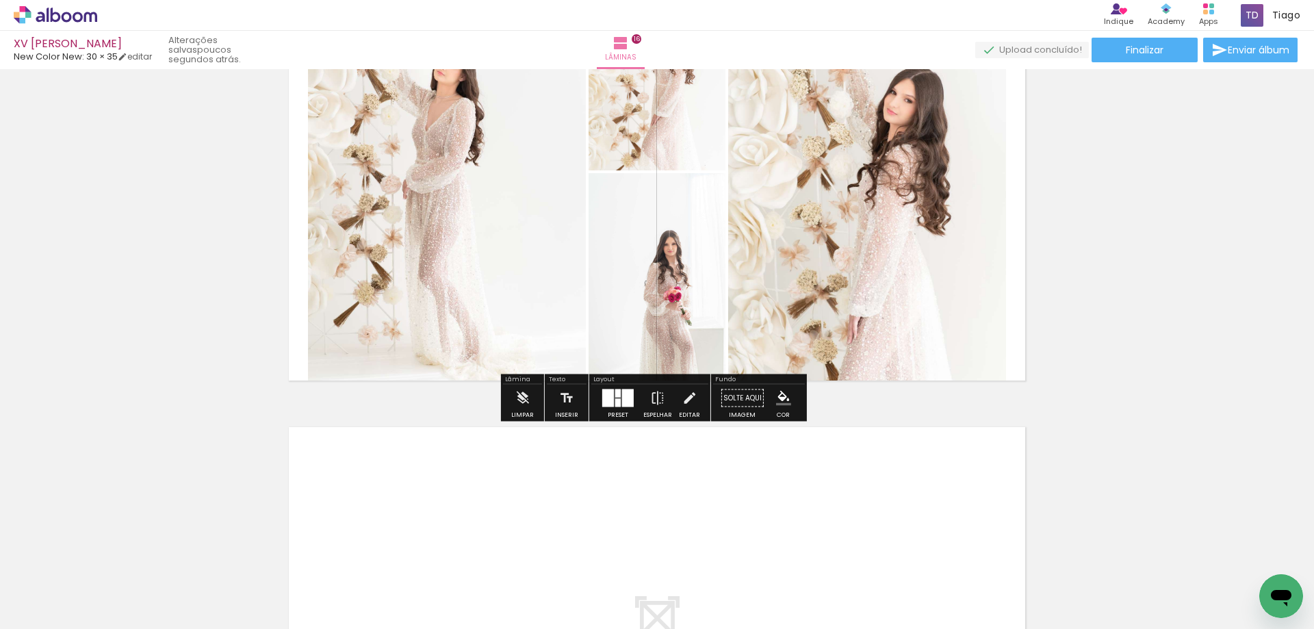
scroll to position [7114, 0]
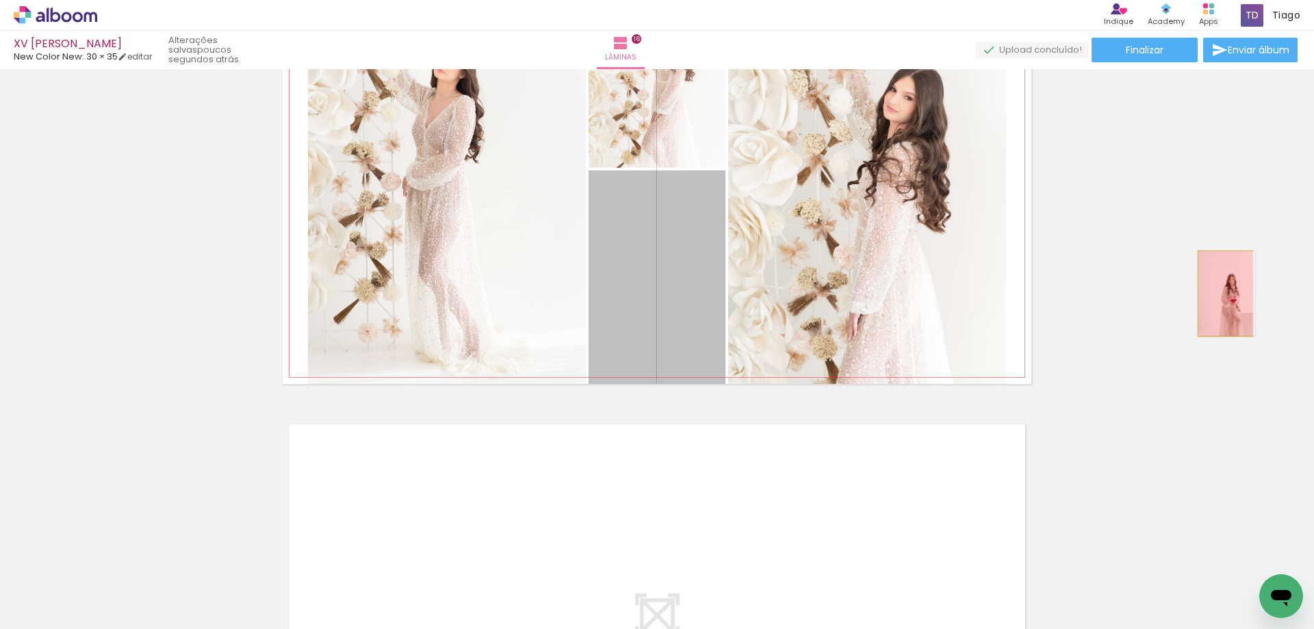
drag, startPoint x: 1018, startPoint y: 322, endPoint x: 1220, endPoint y: 296, distance: 203.5
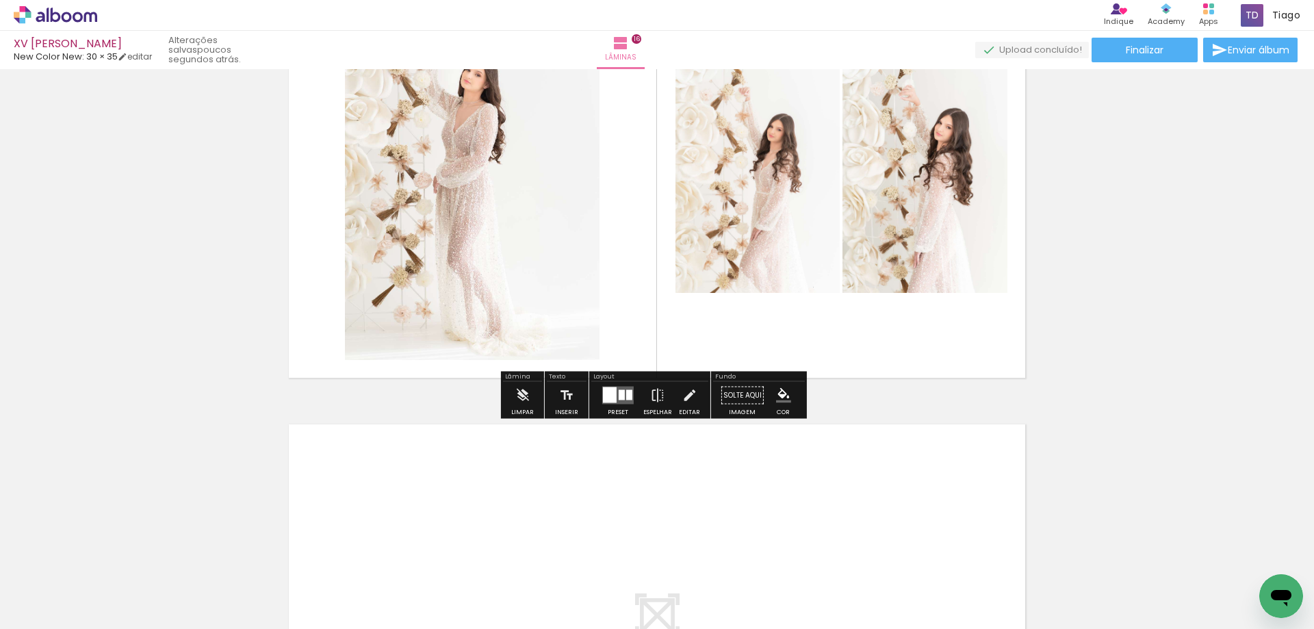
click at [619, 396] on div at bounding box center [622, 395] width 6 height 10
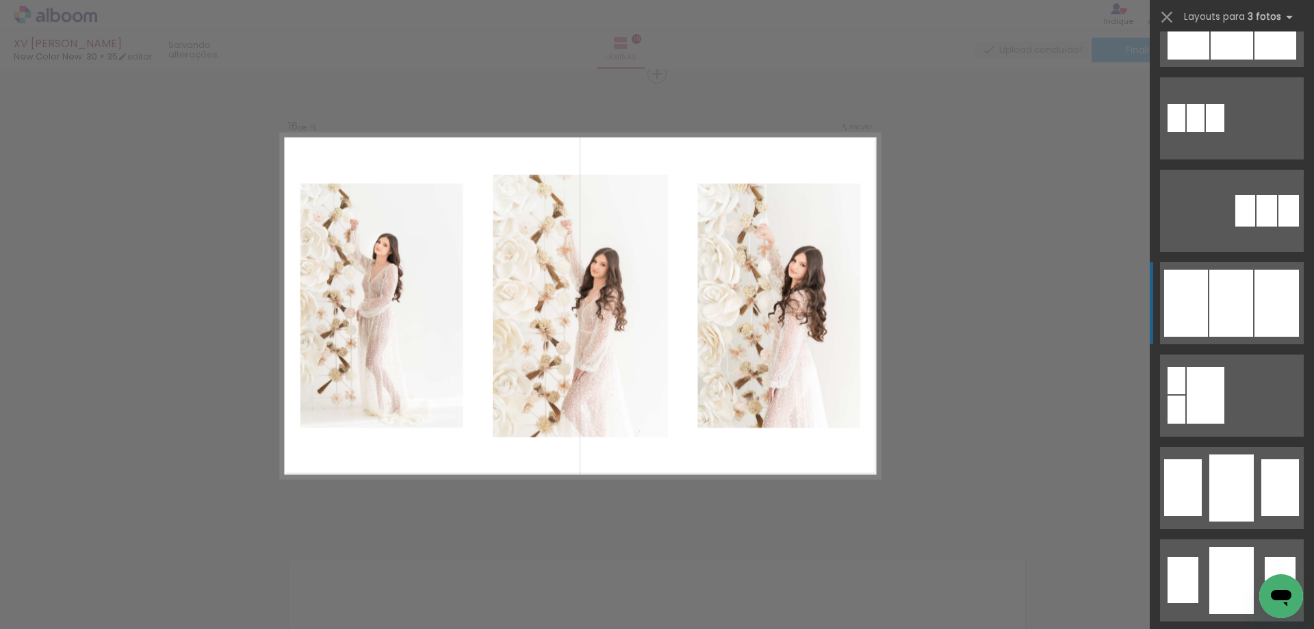
scroll to position [958, 0]
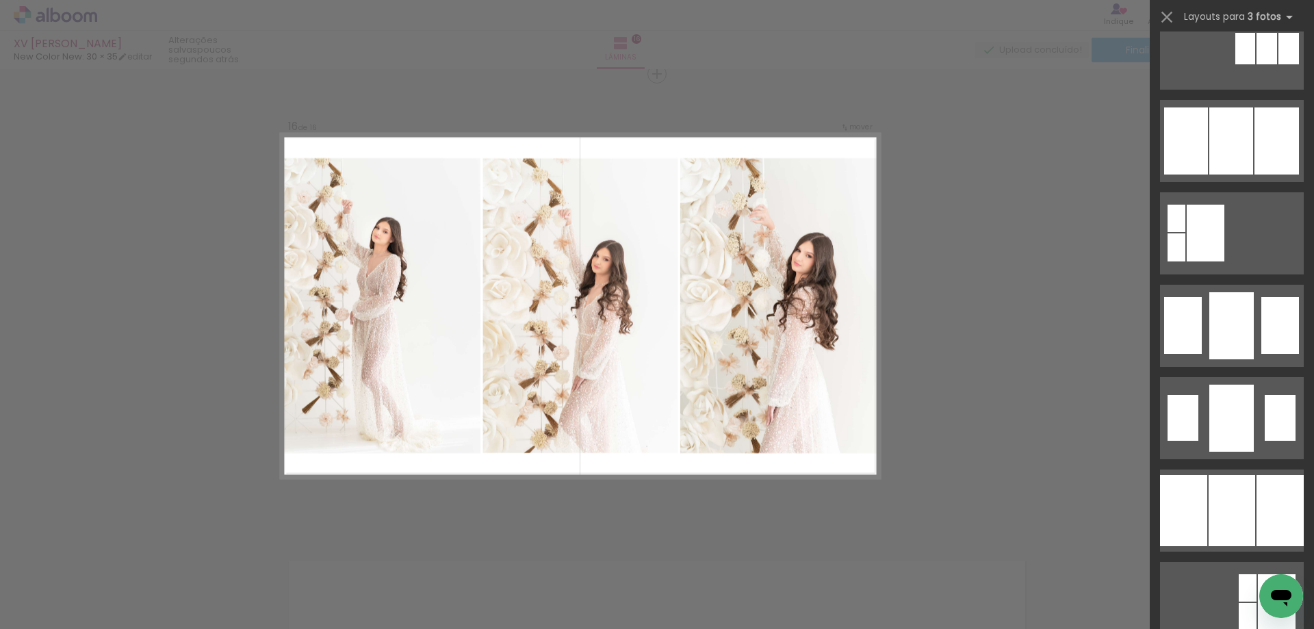
drag, startPoint x: 1208, startPoint y: 518, endPoint x: 1028, endPoint y: 313, distance: 273.0
click at [1209, 517] on div at bounding box center [1232, 510] width 47 height 71
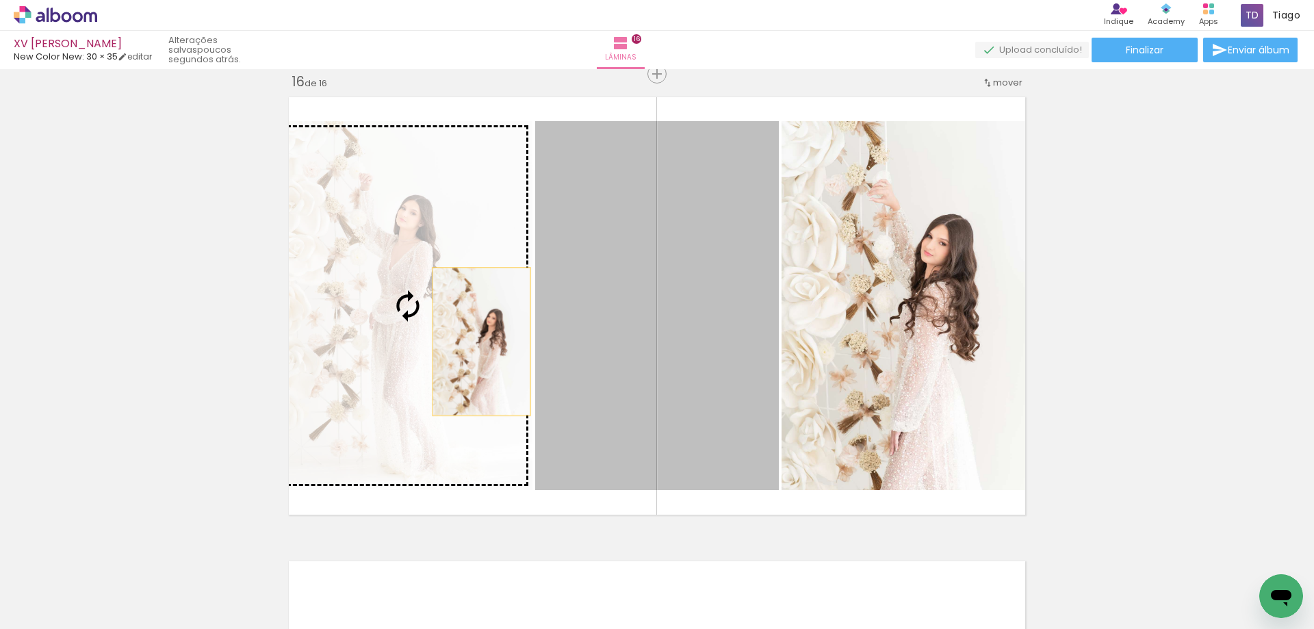
drag, startPoint x: 589, startPoint y: 329, endPoint x: 467, endPoint y: 343, distance: 123.3
click at [0, 0] on slot at bounding box center [0, 0] width 0 height 0
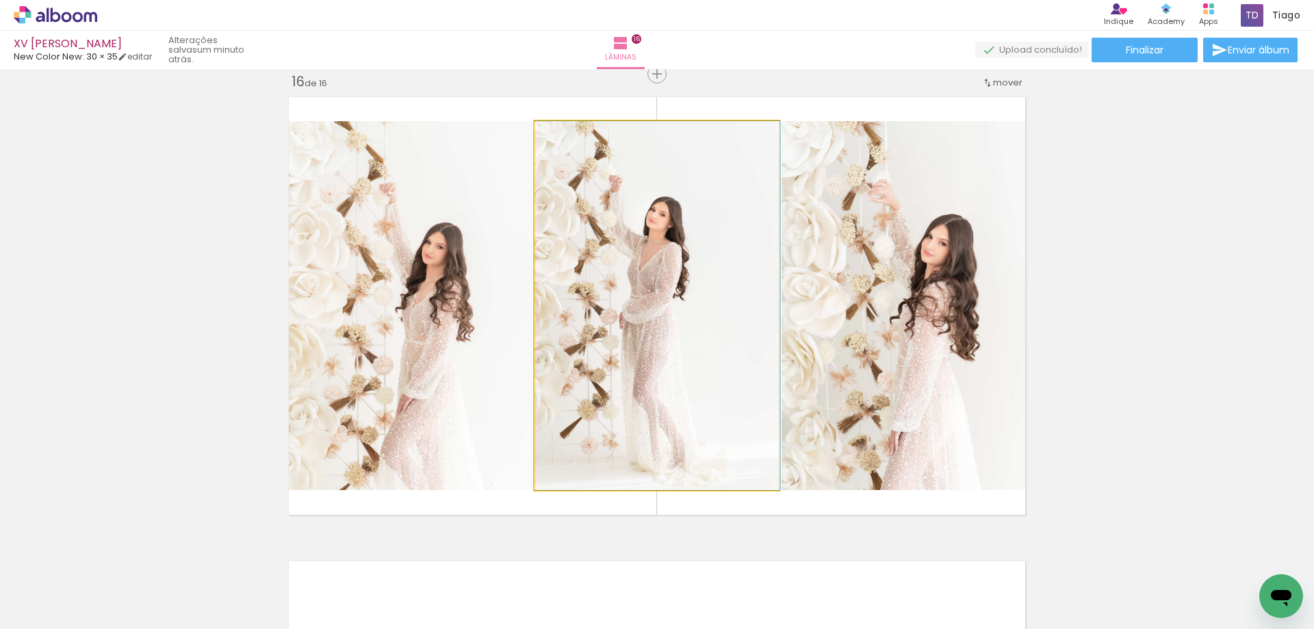
click at [569, 140] on div at bounding box center [567, 136] width 22 height 22
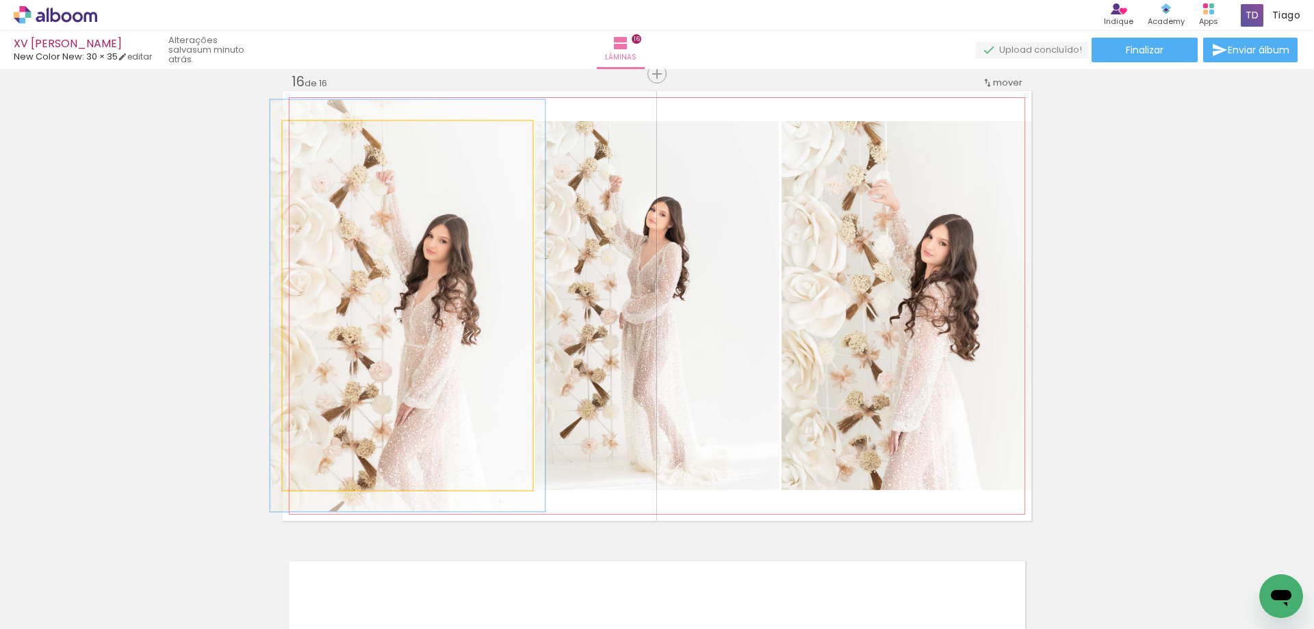
type paper-slider "110"
click at [313, 135] on div at bounding box center [319, 135] width 12 height 12
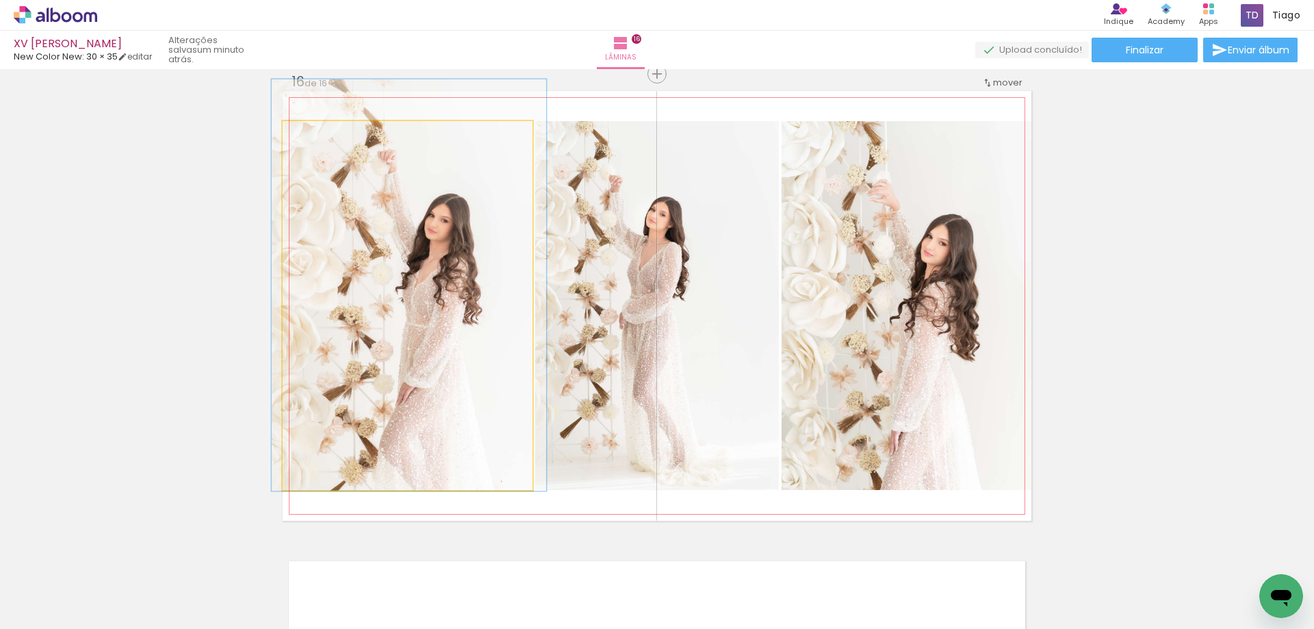
drag, startPoint x: 337, startPoint y: 203, endPoint x: 339, endPoint y: 181, distance: 21.9
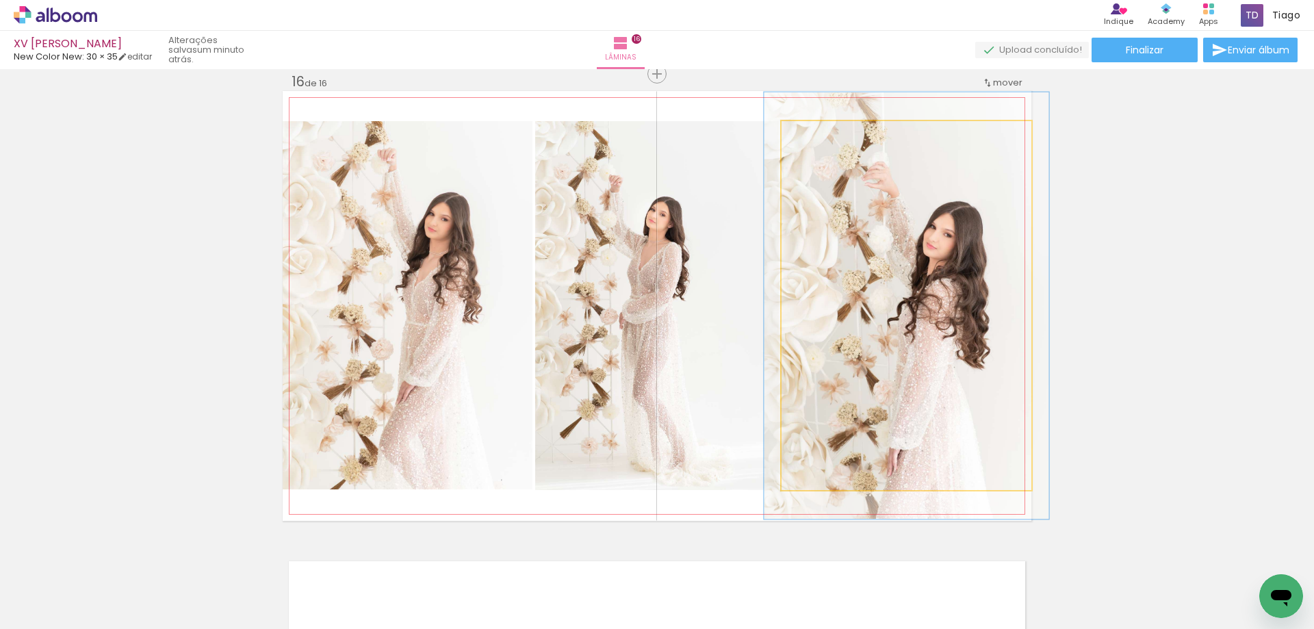
type paper-slider "114"
click at [818, 134] on div at bounding box center [820, 135] width 12 height 12
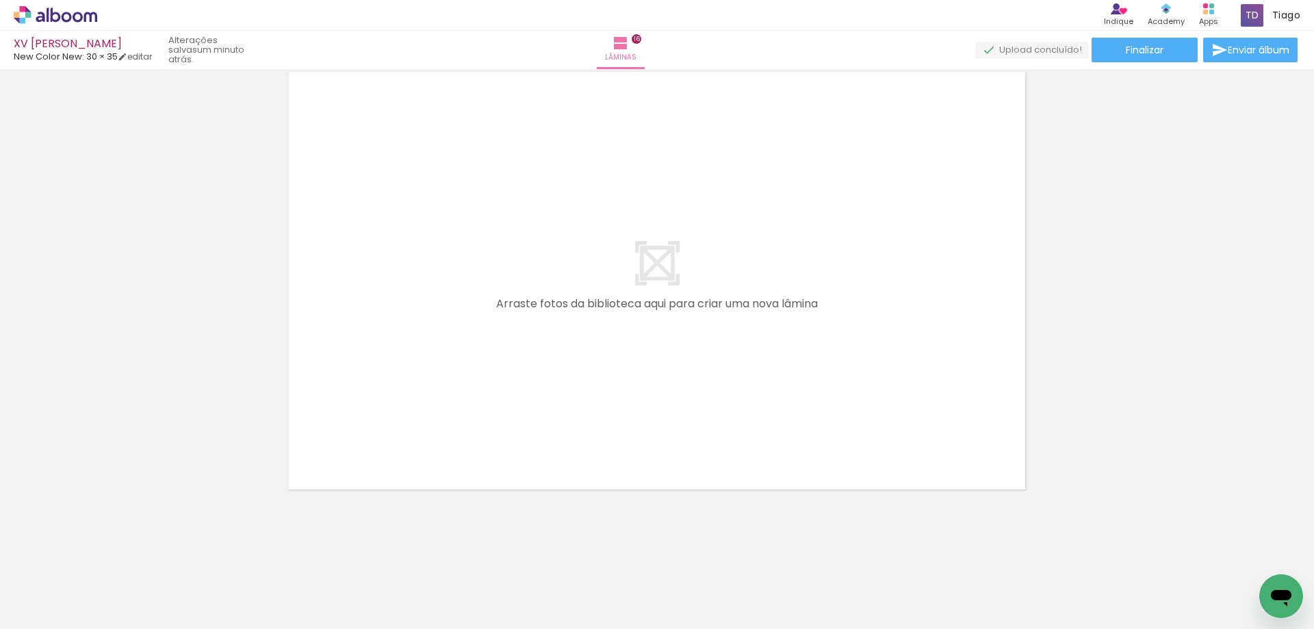
scroll to position [0, 2572]
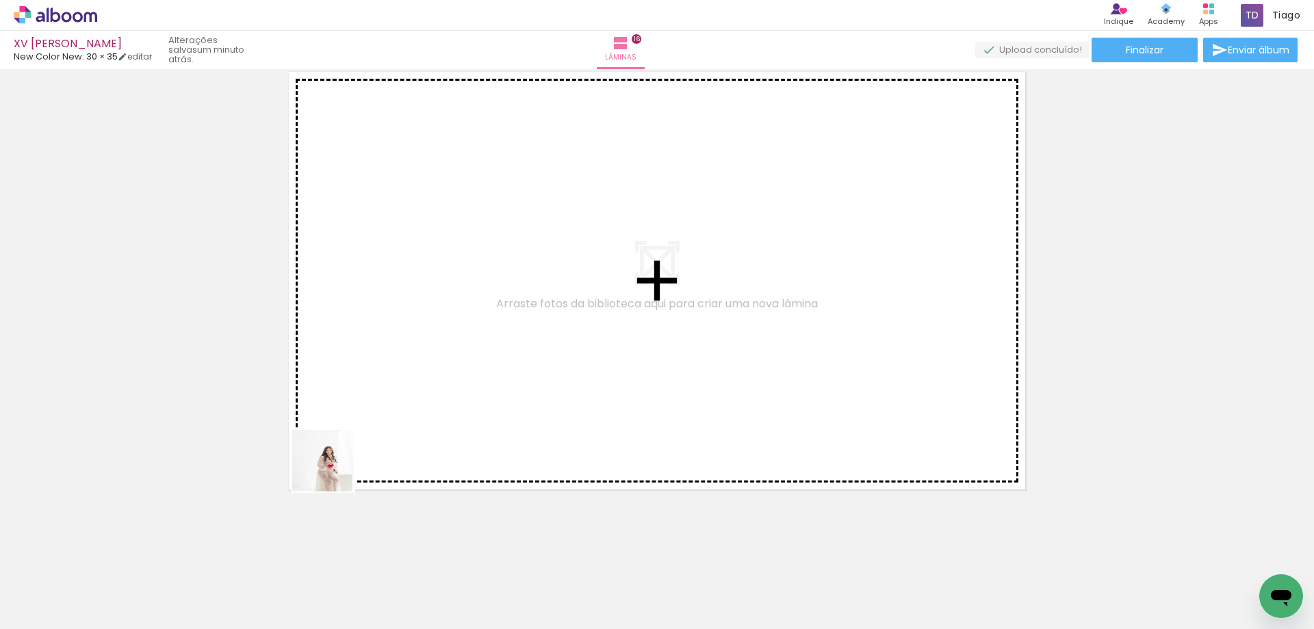
drag, startPoint x: 298, startPoint y: 508, endPoint x: 323, endPoint y: 609, distance: 104.2
click at [482, 335] on quentale-workspace at bounding box center [657, 314] width 1314 height 629
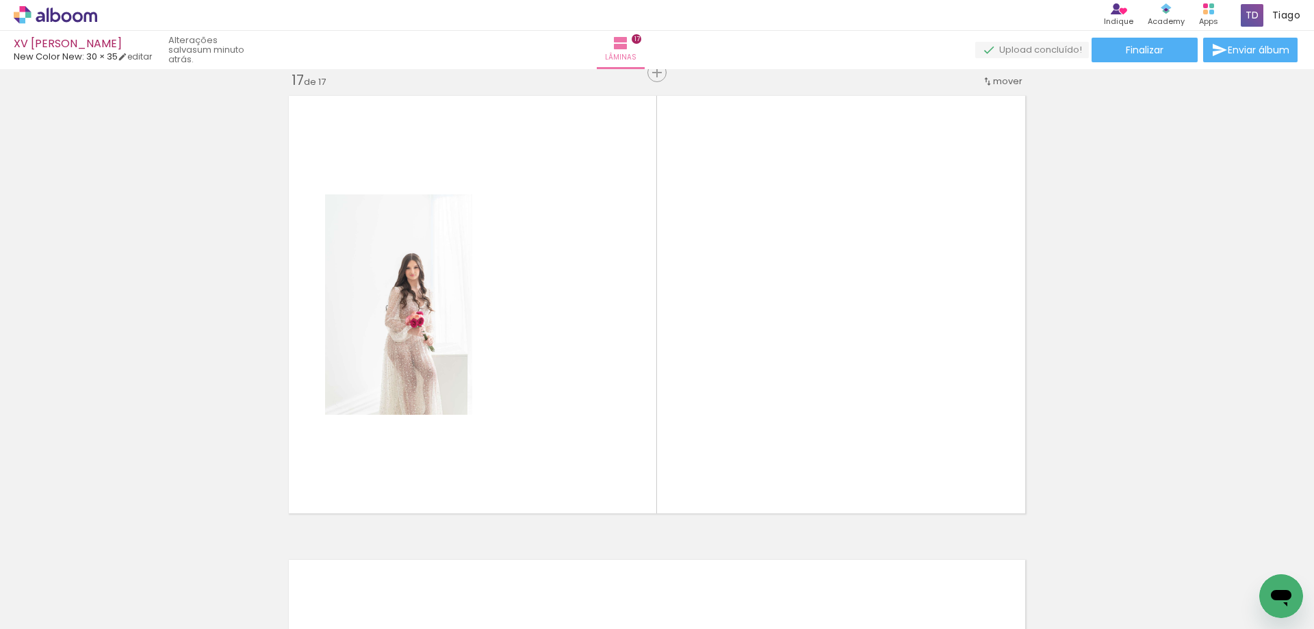
scroll to position [7441, 0]
drag, startPoint x: 338, startPoint y: 594, endPoint x: 456, endPoint y: 560, distance: 123.2
click at [567, 437] on quentale-workspace at bounding box center [657, 314] width 1314 height 629
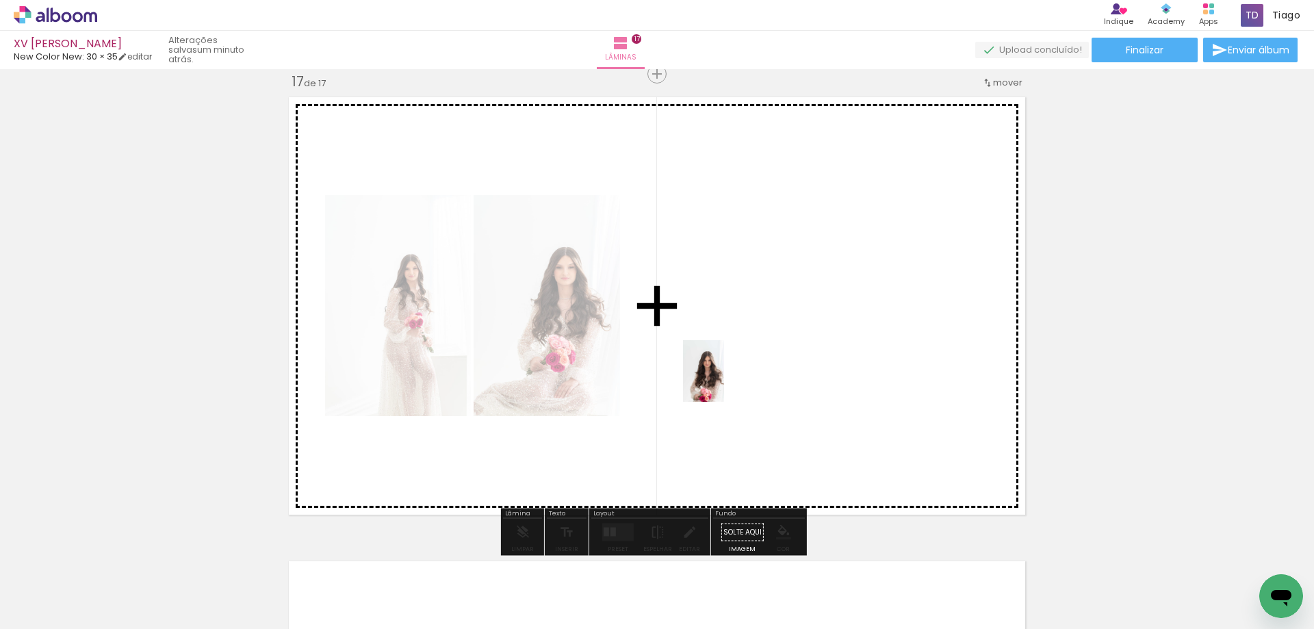
drag, startPoint x: 431, startPoint y: 584, endPoint x: 724, endPoint y: 381, distance: 356.5
click at [724, 381] on quentale-workspace at bounding box center [657, 314] width 1314 height 629
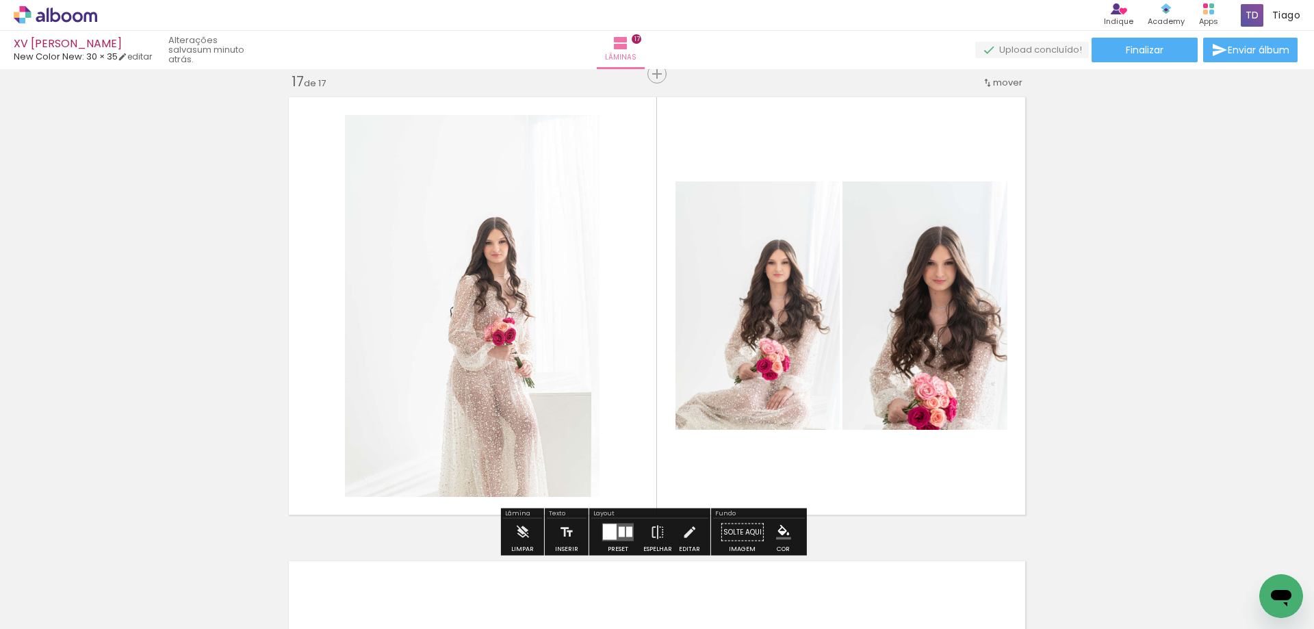
click at [503, 572] on quentale-thumb at bounding box center [477, 582] width 77 height 79
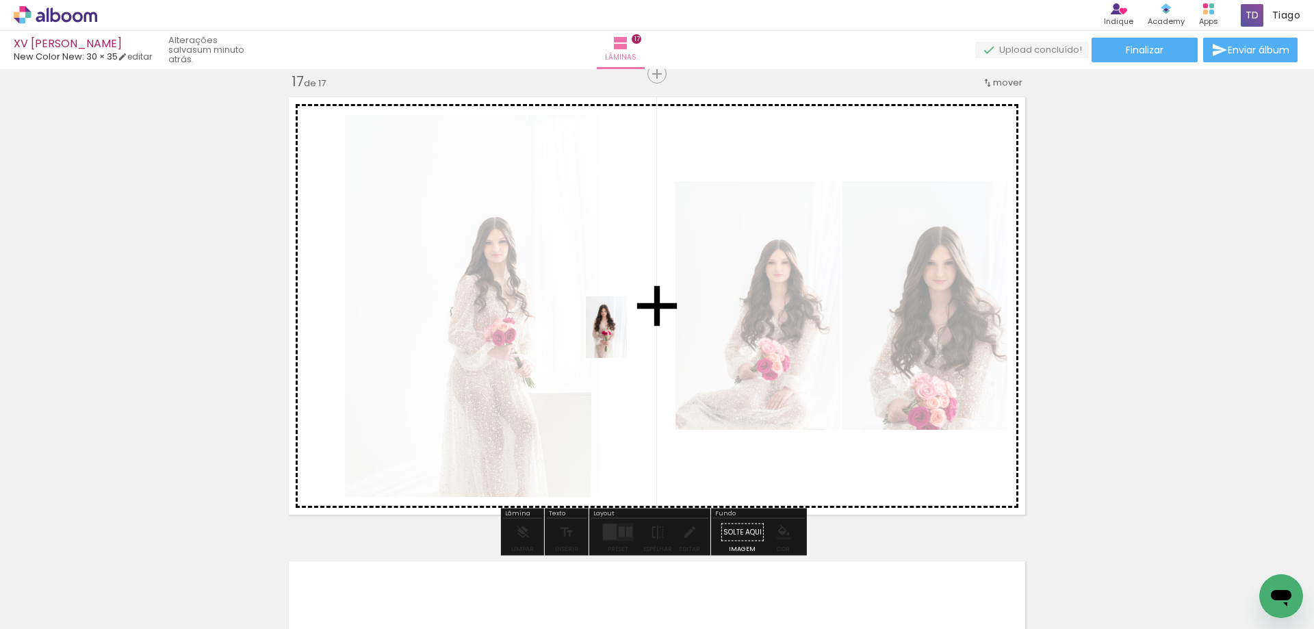
drag, startPoint x: 493, startPoint y: 614, endPoint x: 629, endPoint y: 331, distance: 314.0
click at [629, 331] on quentale-workspace at bounding box center [657, 314] width 1314 height 629
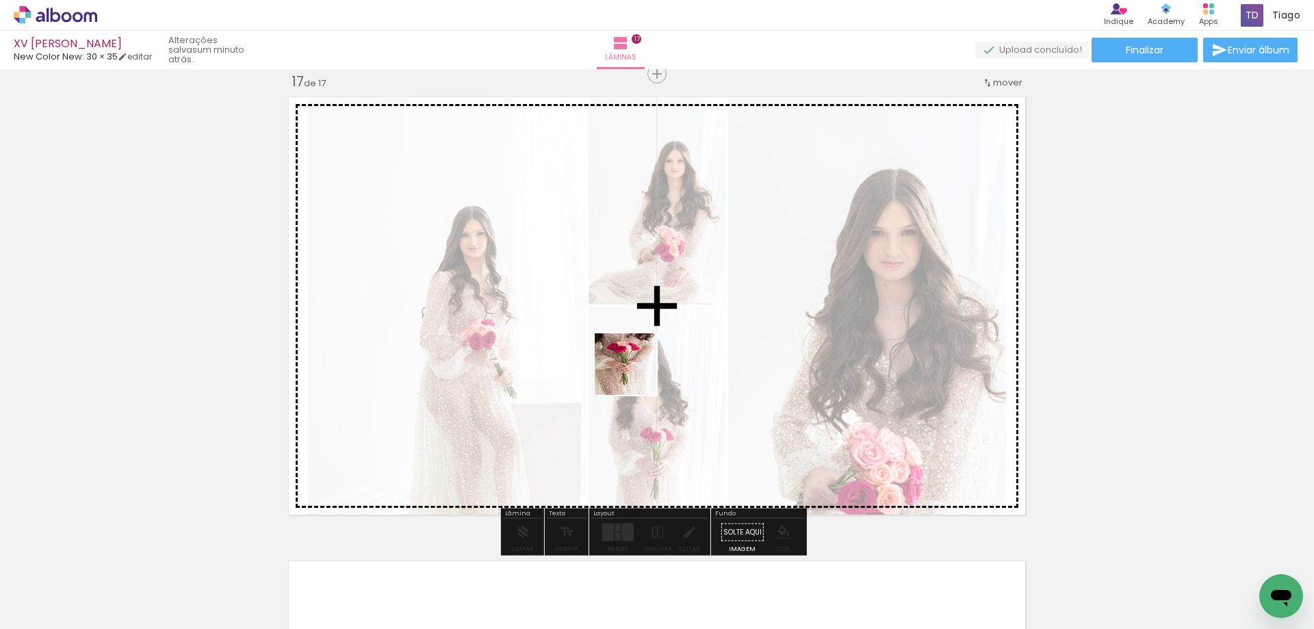
drag, startPoint x: 560, startPoint y: 568, endPoint x: 636, endPoint y: 374, distance: 208.0
click at [636, 374] on quentale-workspace at bounding box center [657, 314] width 1314 height 629
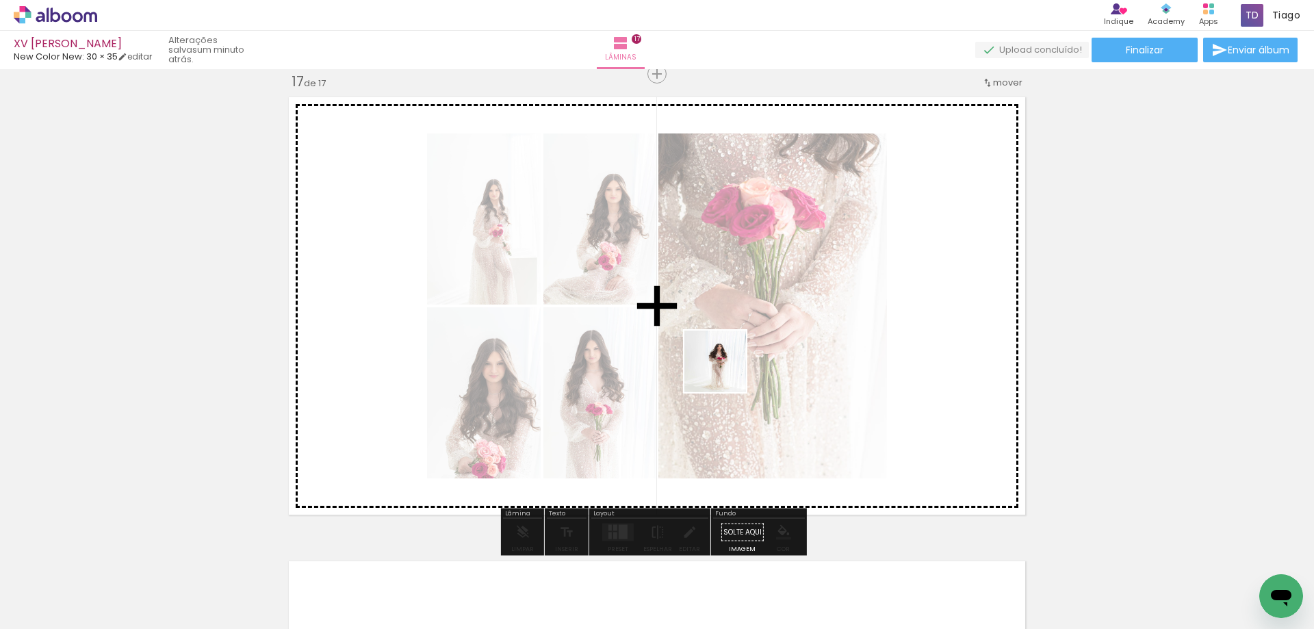
drag, startPoint x: 646, startPoint y: 586, endPoint x: 725, endPoint y: 372, distance: 228.4
click at [725, 372] on quentale-workspace at bounding box center [657, 314] width 1314 height 629
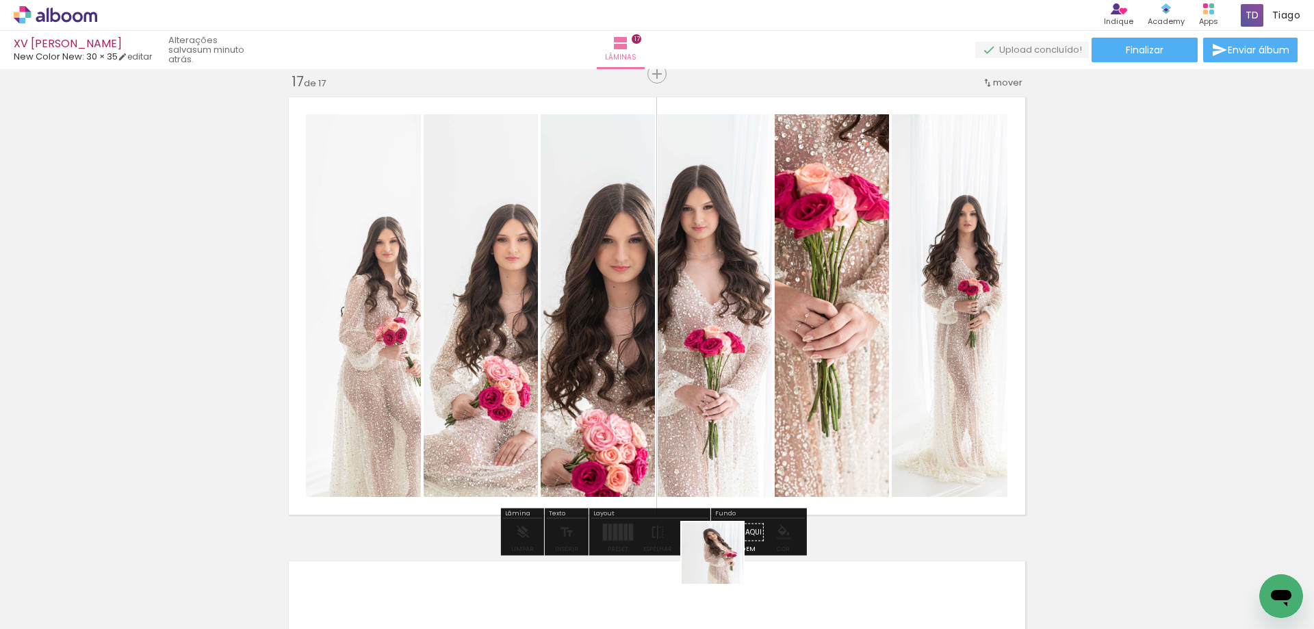
drag, startPoint x: 723, startPoint y: 563, endPoint x: 821, endPoint y: 352, distance: 233.0
click at [821, 352] on quentale-workspace at bounding box center [657, 314] width 1314 height 629
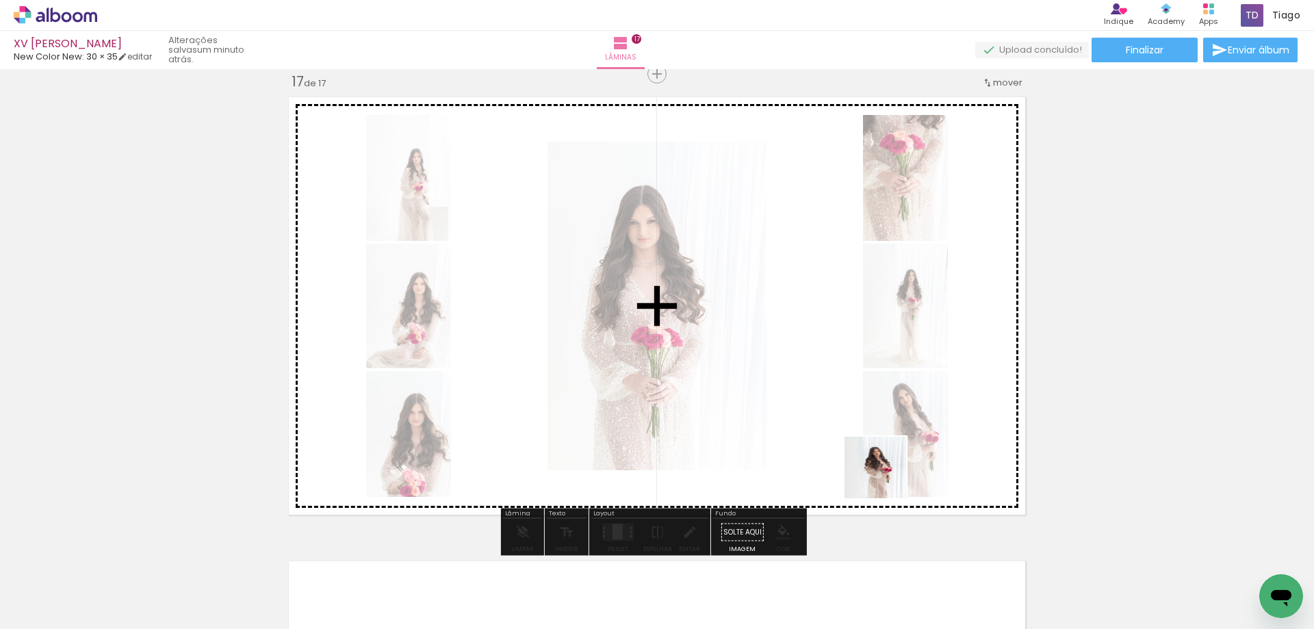
drag, startPoint x: 803, startPoint y: 593, endPoint x: 891, endPoint y: 608, distance: 88.9
click at [909, 446] on quentale-workspace at bounding box center [657, 314] width 1314 height 629
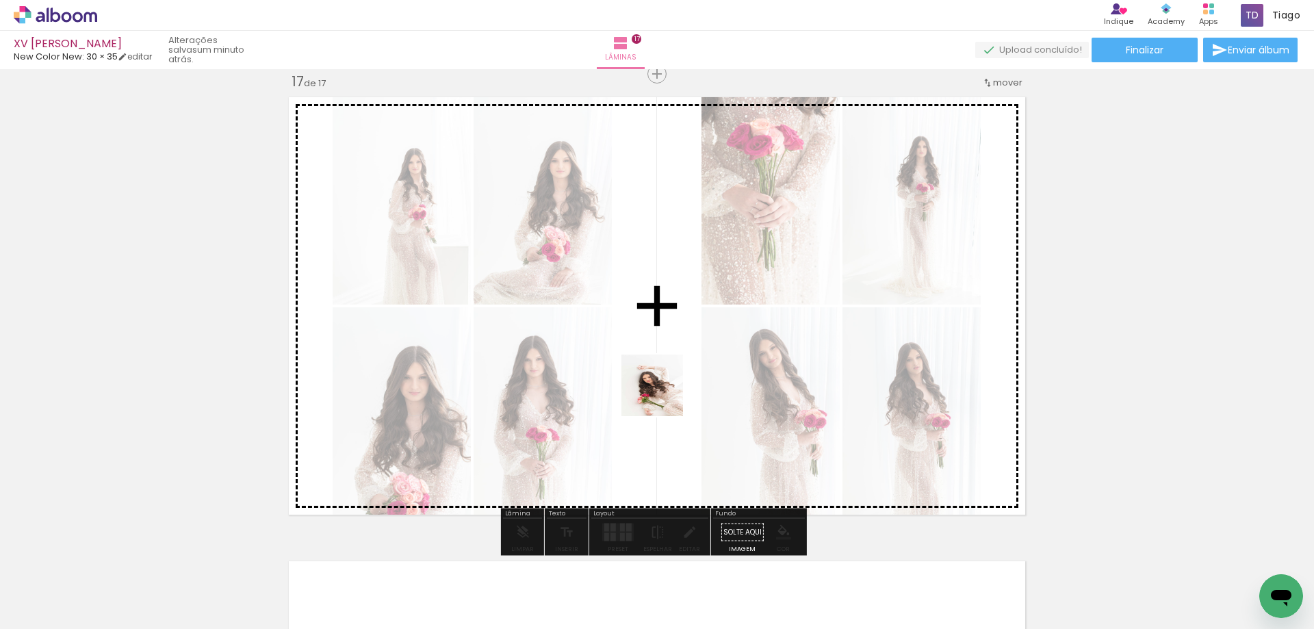
drag, startPoint x: 862, startPoint y: 578, endPoint x: 928, endPoint y: 594, distance: 67.7
click at [660, 395] on quentale-workspace at bounding box center [657, 314] width 1314 height 629
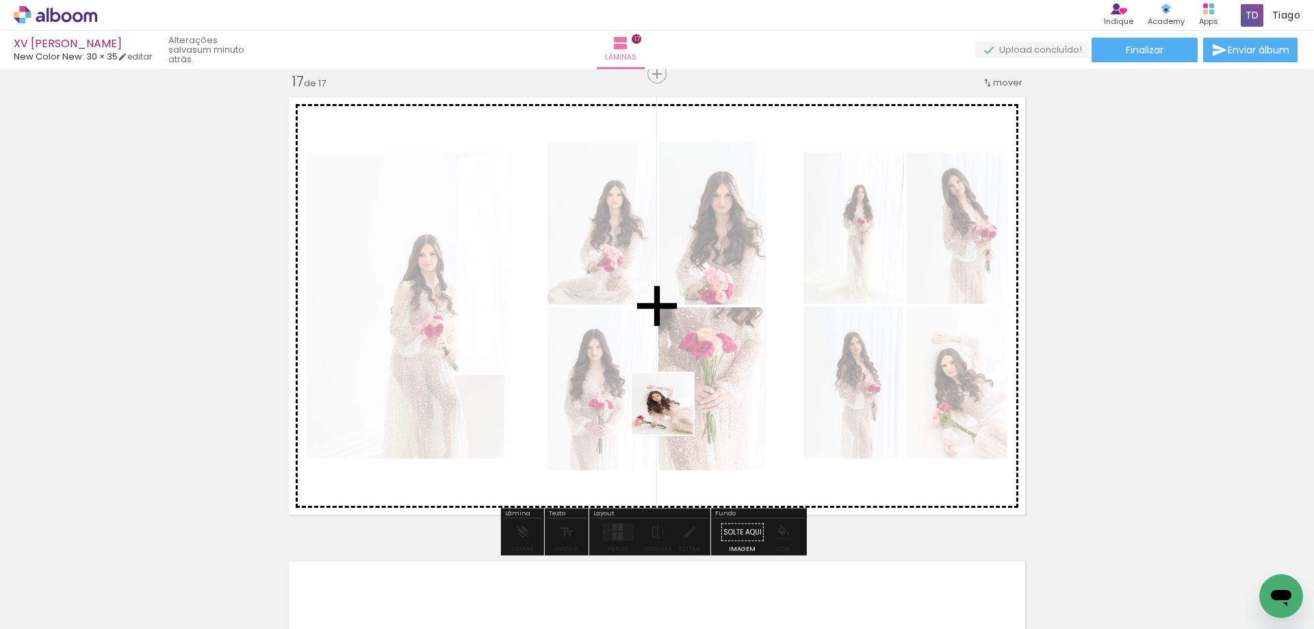
drag, startPoint x: 903, startPoint y: 573, endPoint x: 673, endPoint y: 414, distance: 279.8
click at [673, 414] on quentale-workspace at bounding box center [657, 314] width 1314 height 629
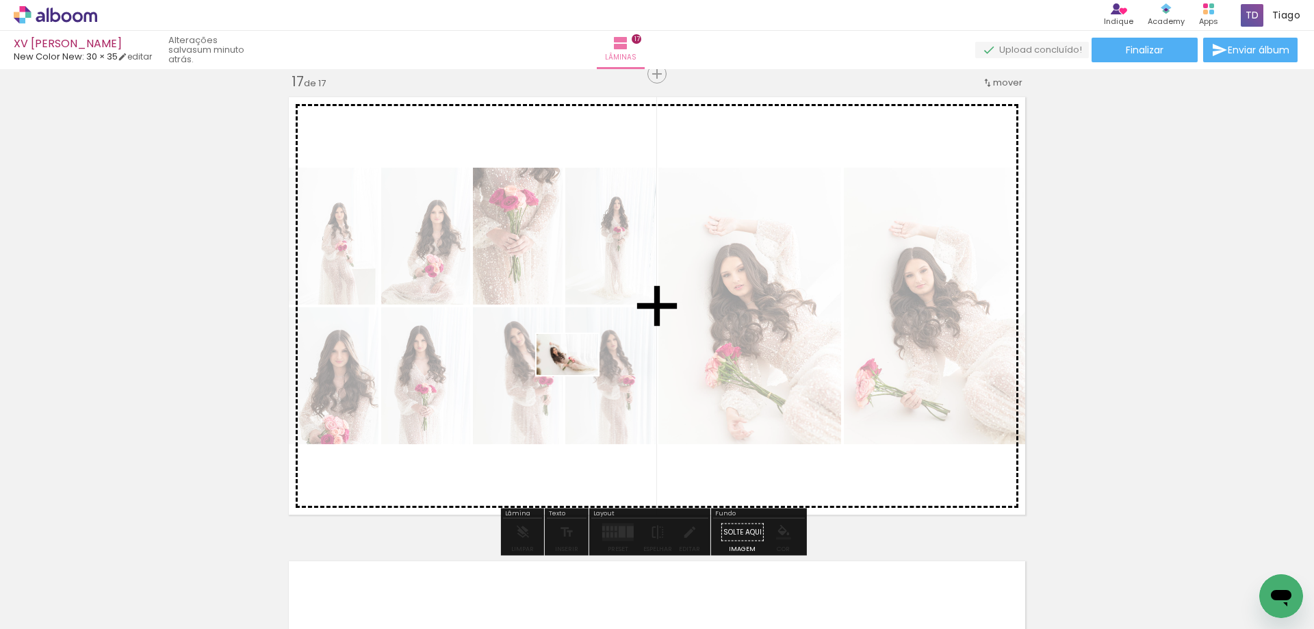
drag, startPoint x: 1003, startPoint y: 606, endPoint x: 543, endPoint y: 344, distance: 529.3
click at [543, 344] on quentale-workspace at bounding box center [657, 314] width 1314 height 629
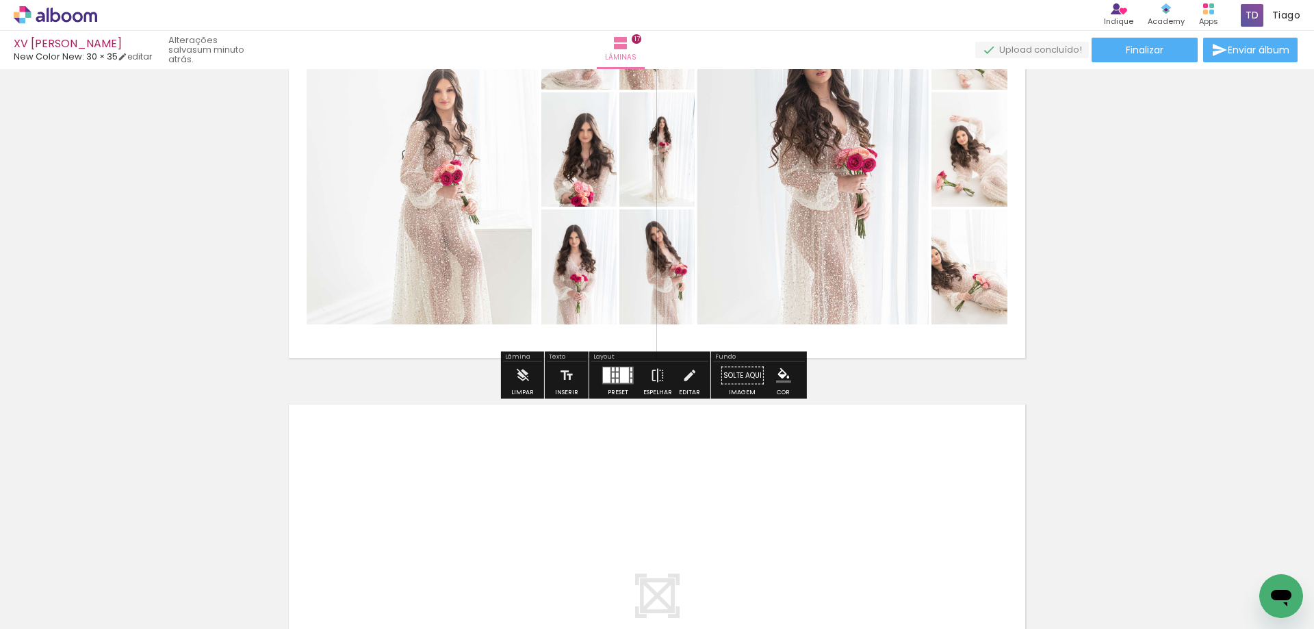
scroll to position [7647, 0]
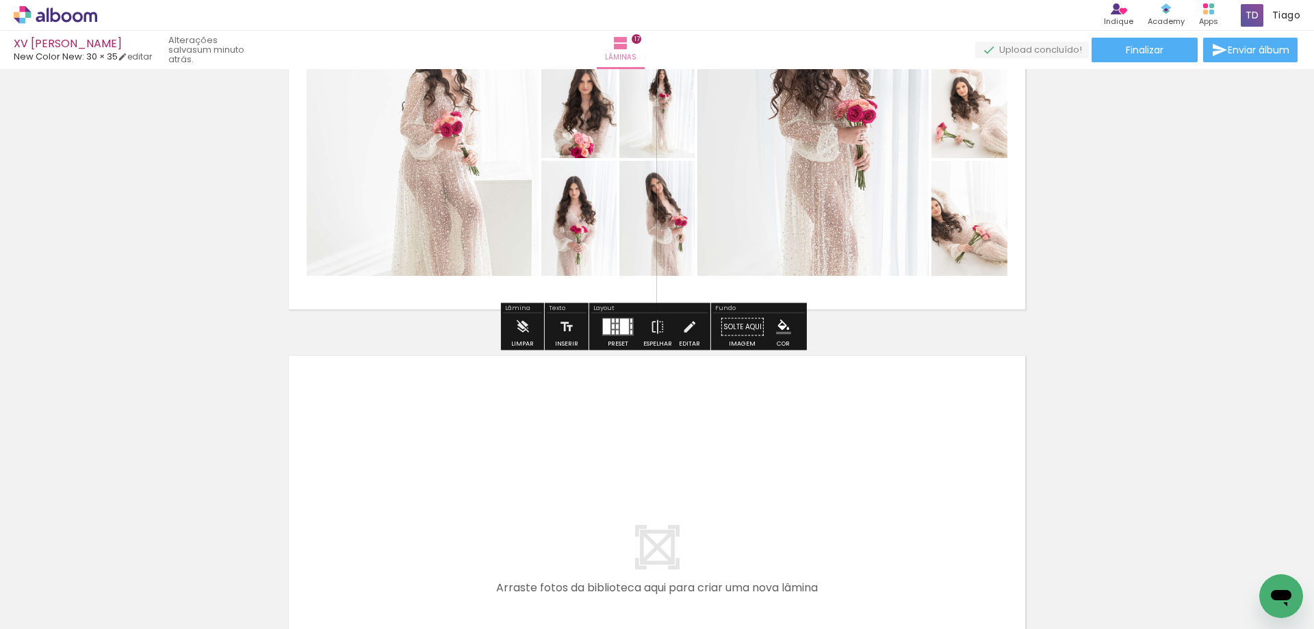
drag, startPoint x: 431, startPoint y: 325, endPoint x: 463, endPoint y: 325, distance: 31.5
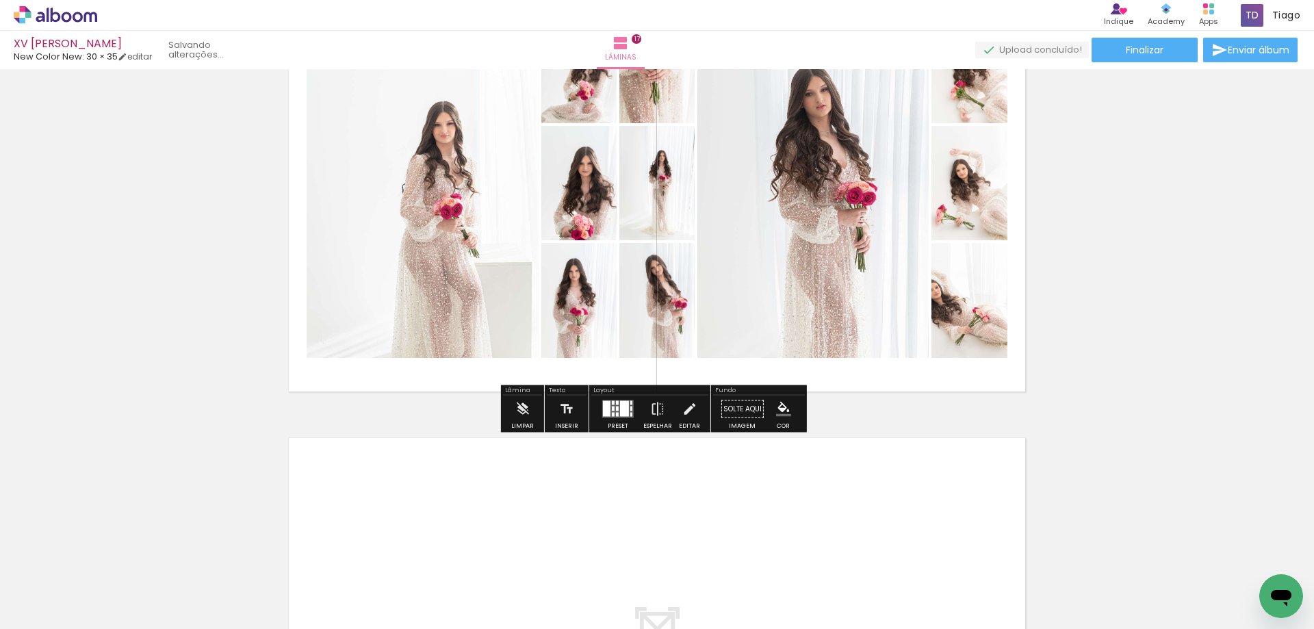
scroll to position [7373, 0]
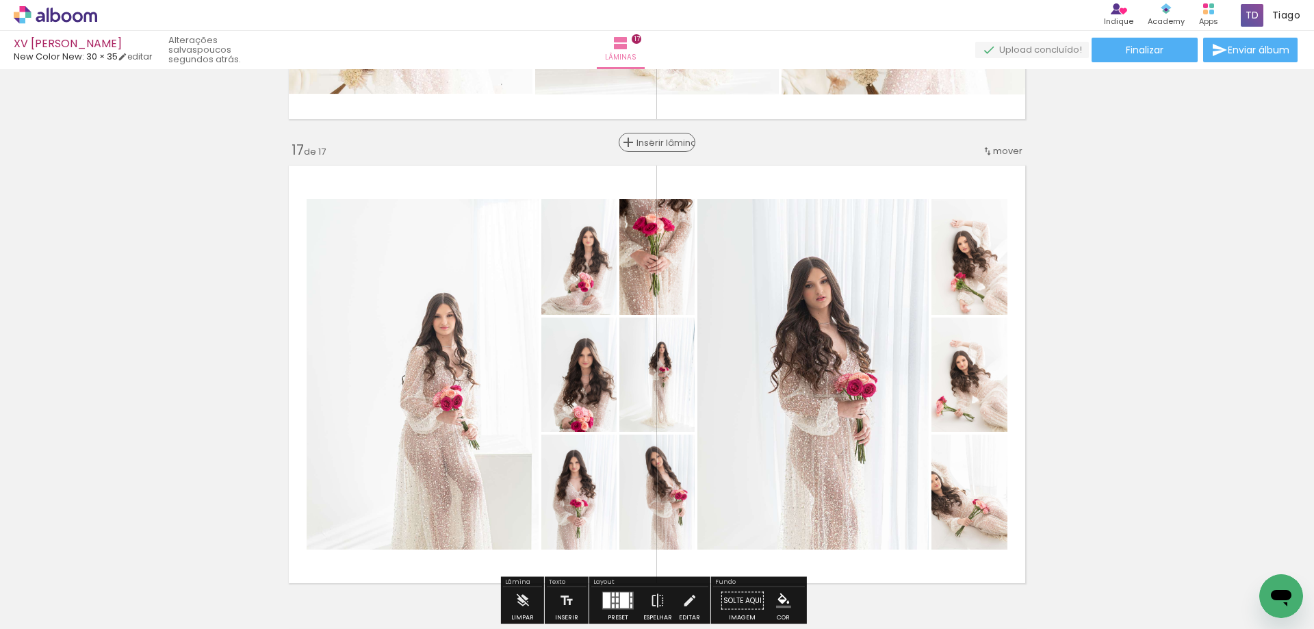
click at [646, 141] on span "Inserir lâmina" at bounding box center [662, 142] width 53 height 9
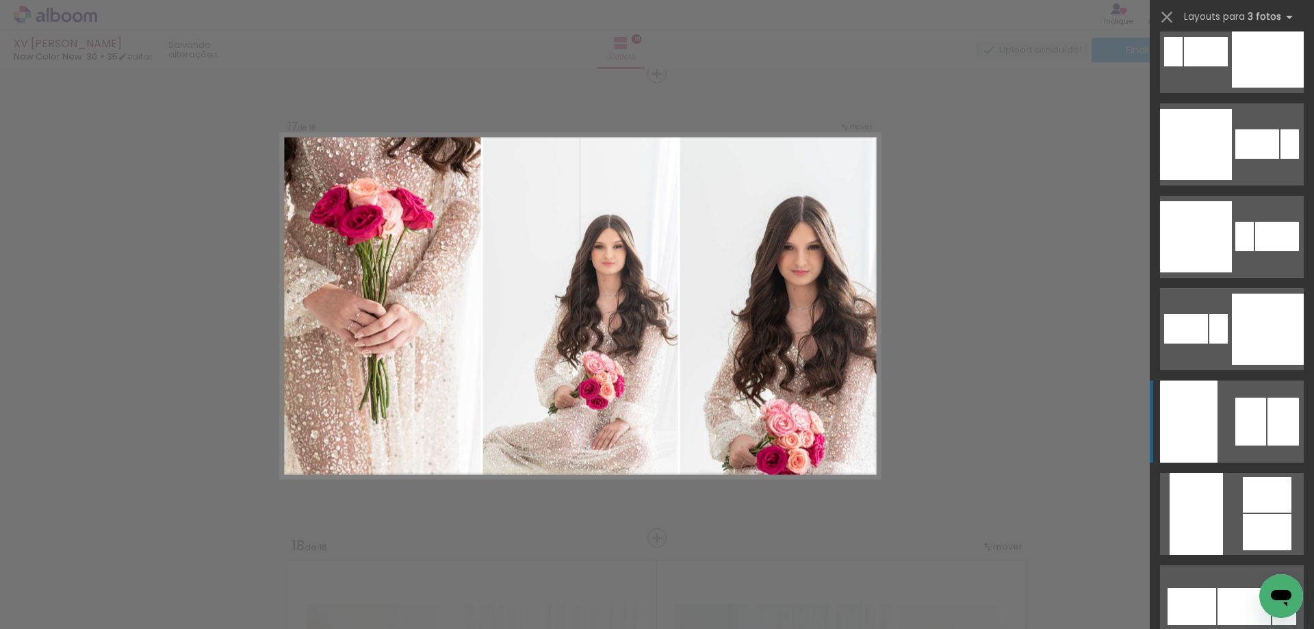
scroll to position [7049, 0]
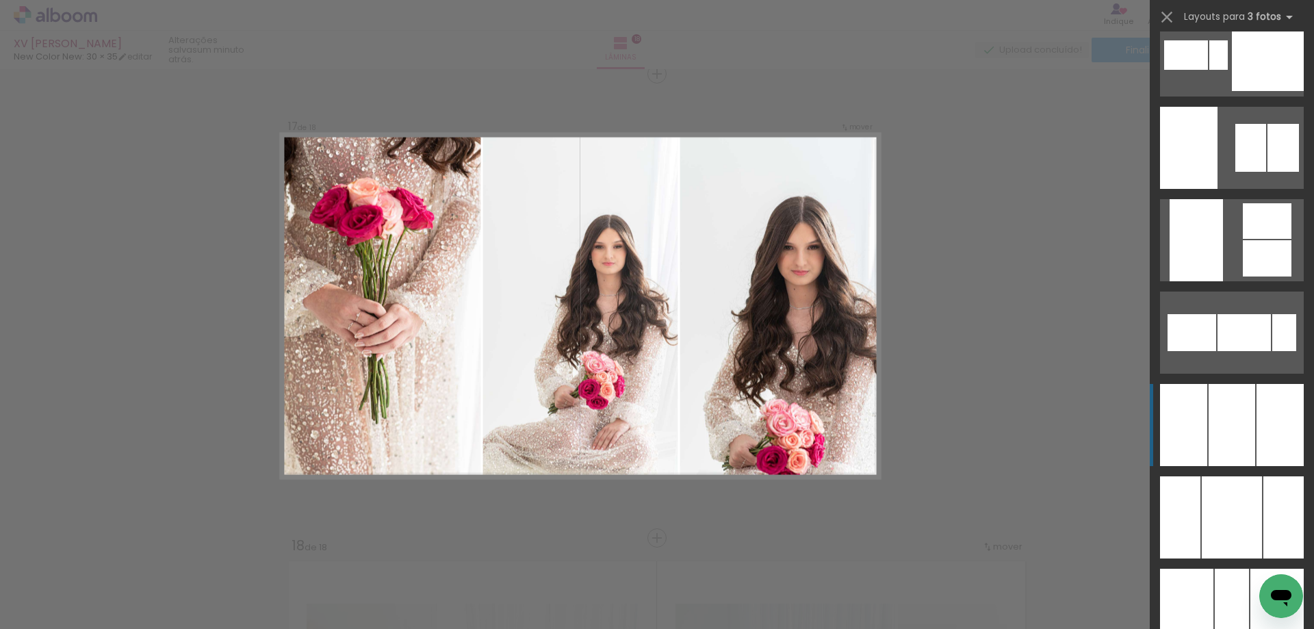
click at [1250, 439] on quentale-layouter at bounding box center [1232, 425] width 144 height 82
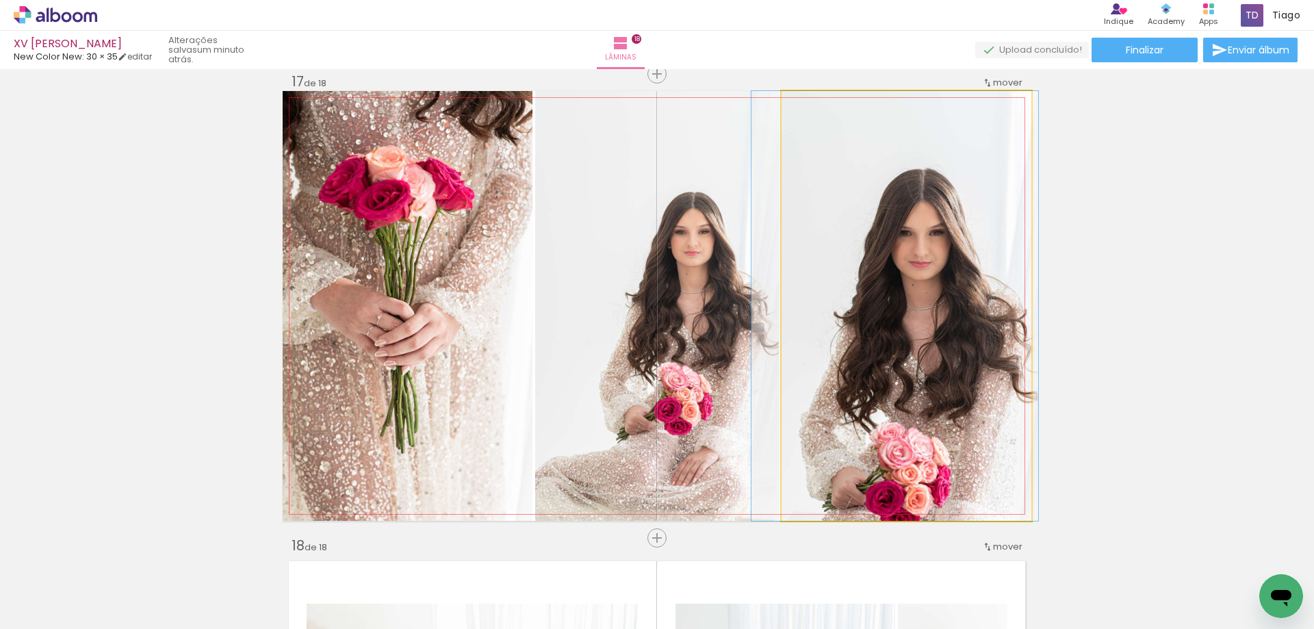
drag, startPoint x: 839, startPoint y: 357, endPoint x: 875, endPoint y: 297, distance: 69.9
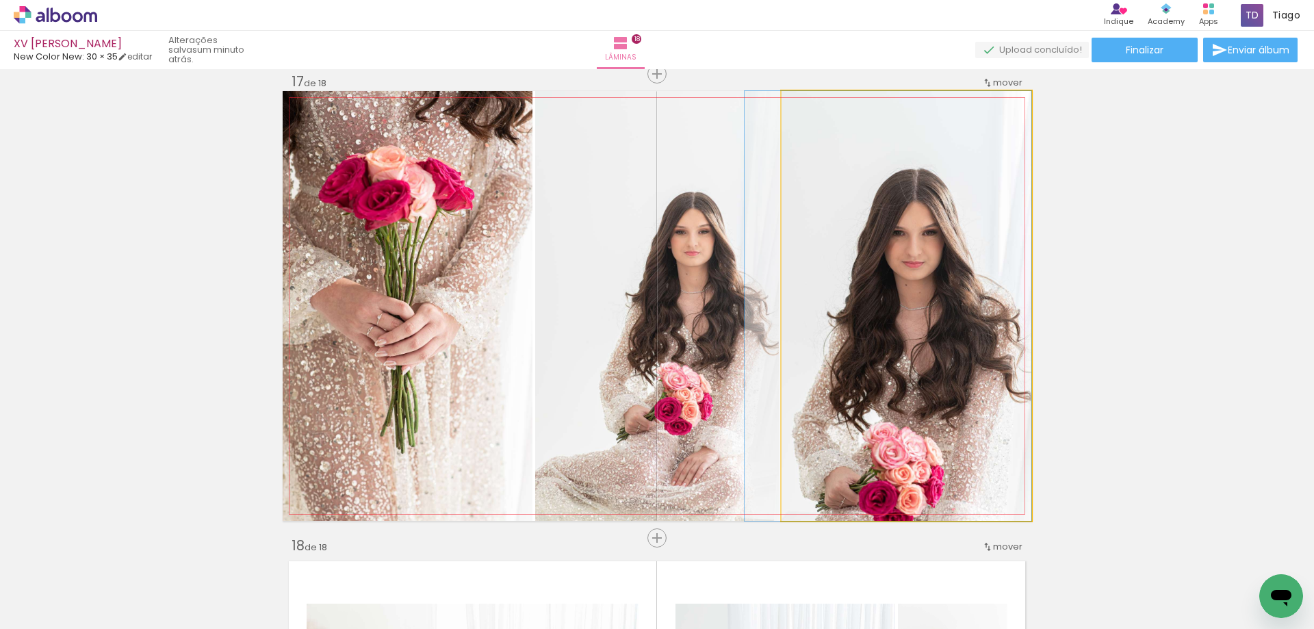
drag, startPoint x: 904, startPoint y: 297, endPoint x: 867, endPoint y: 289, distance: 37.7
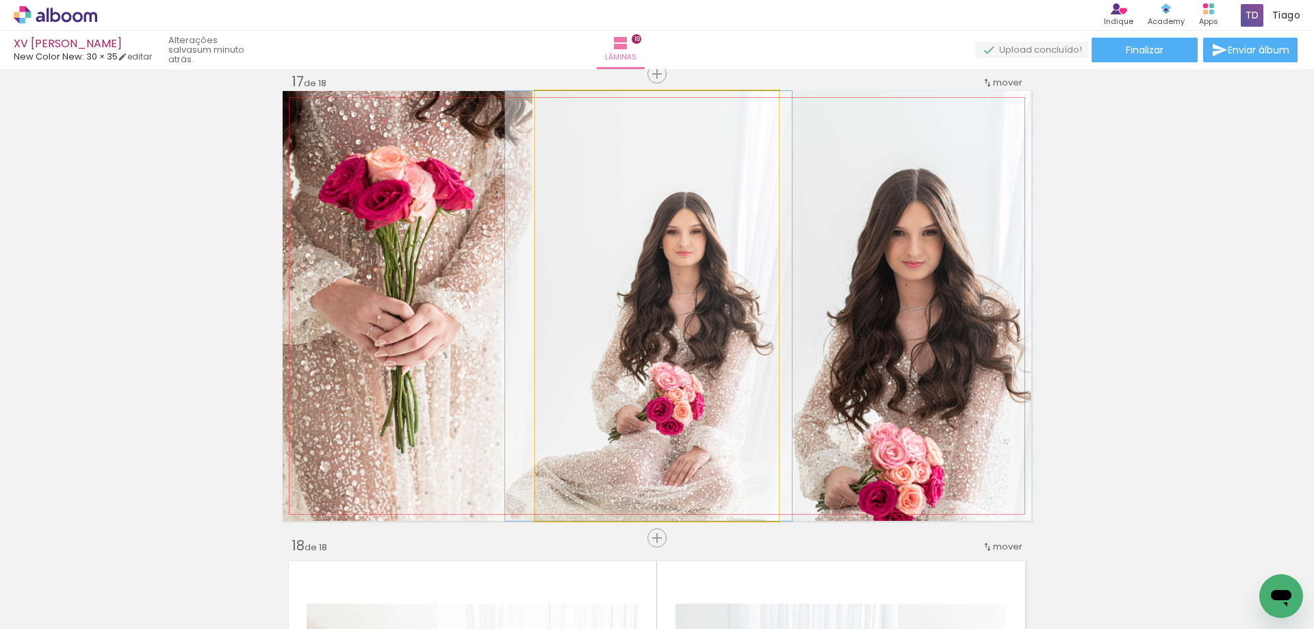
drag, startPoint x: 663, startPoint y: 293, endPoint x: 655, endPoint y: 294, distance: 8.2
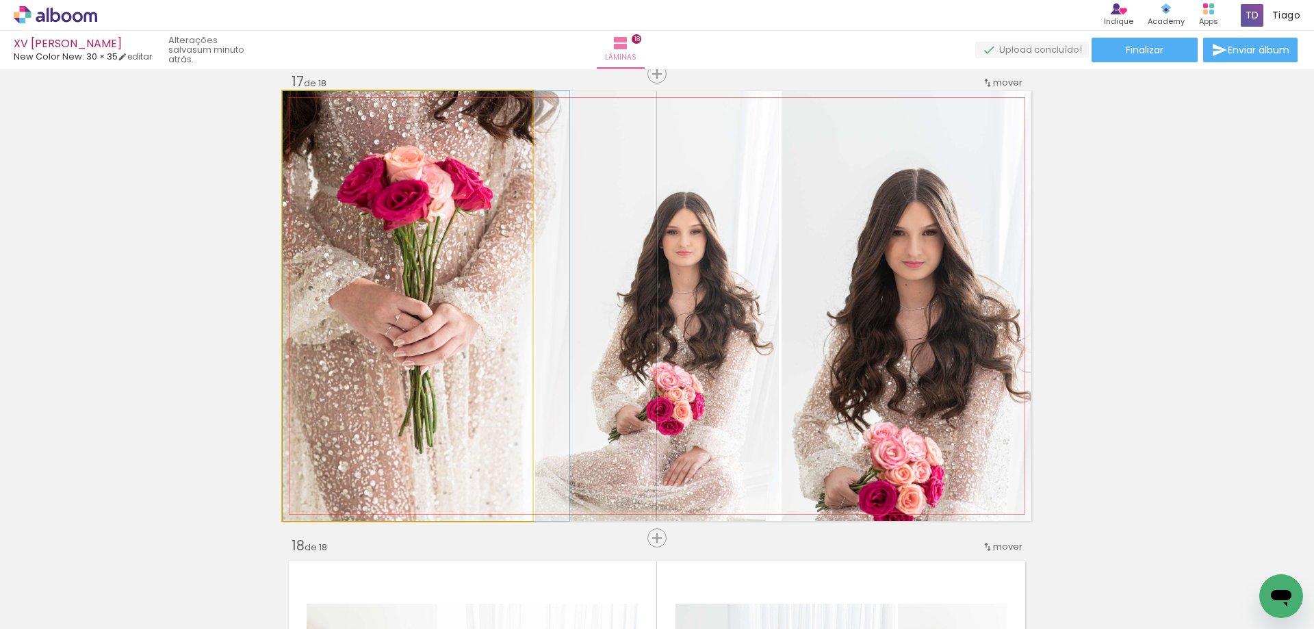
drag, startPoint x: 388, startPoint y: 297, endPoint x: 414, endPoint y: 297, distance: 26.0
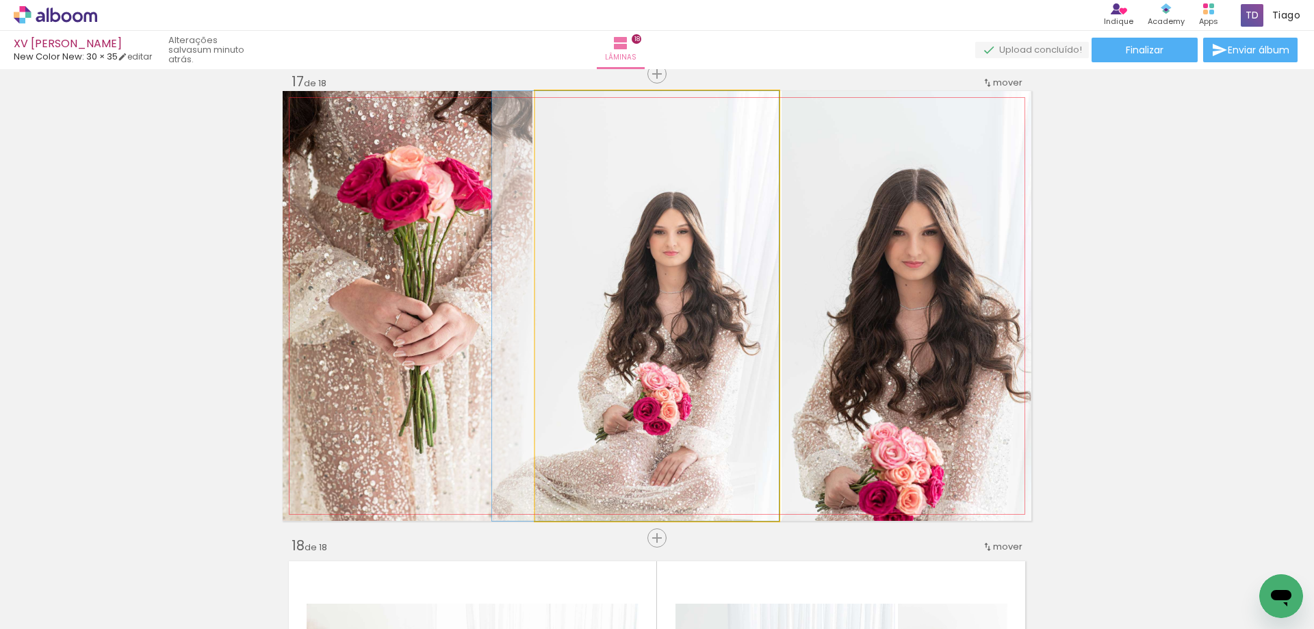
drag, startPoint x: 693, startPoint y: 320, endPoint x: 656, endPoint y: 324, distance: 37.8
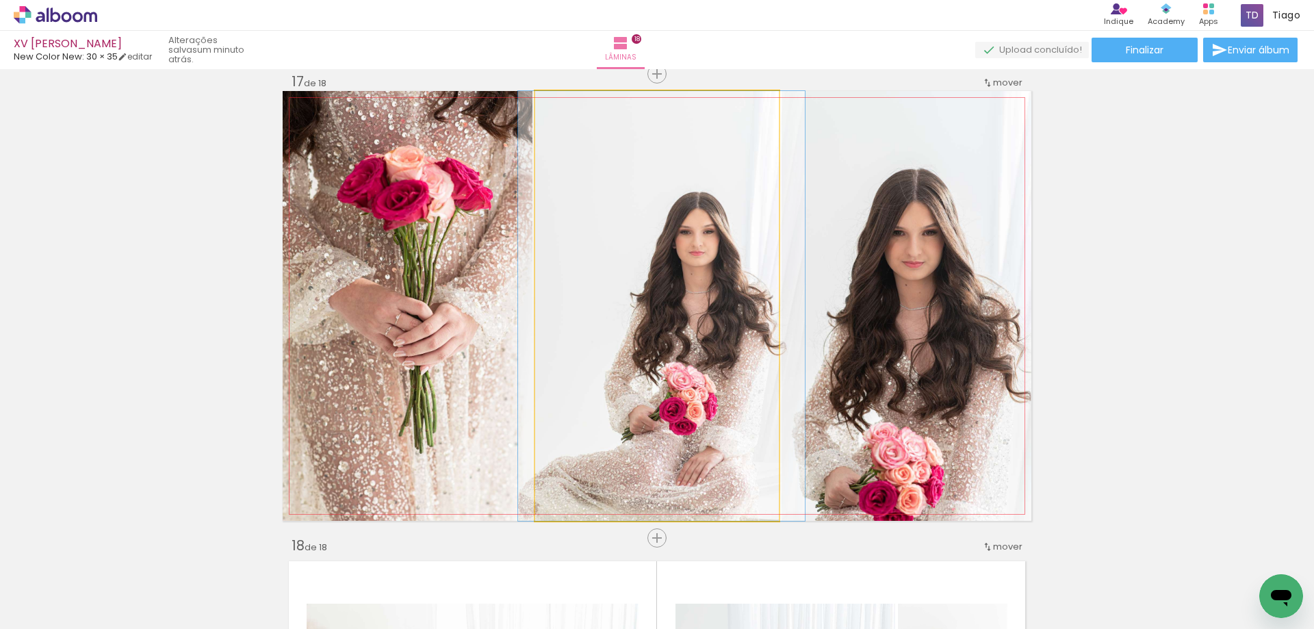
drag, startPoint x: 660, startPoint y: 261, endPoint x: 686, endPoint y: 266, distance: 26.4
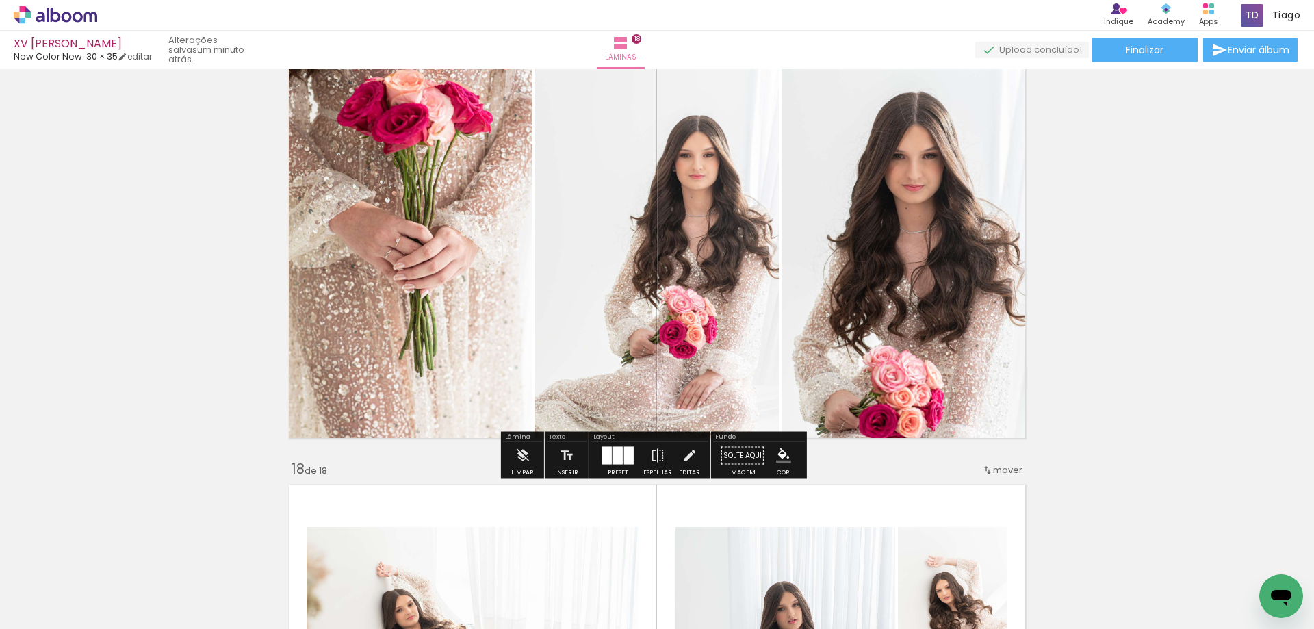
scroll to position [7784, 0]
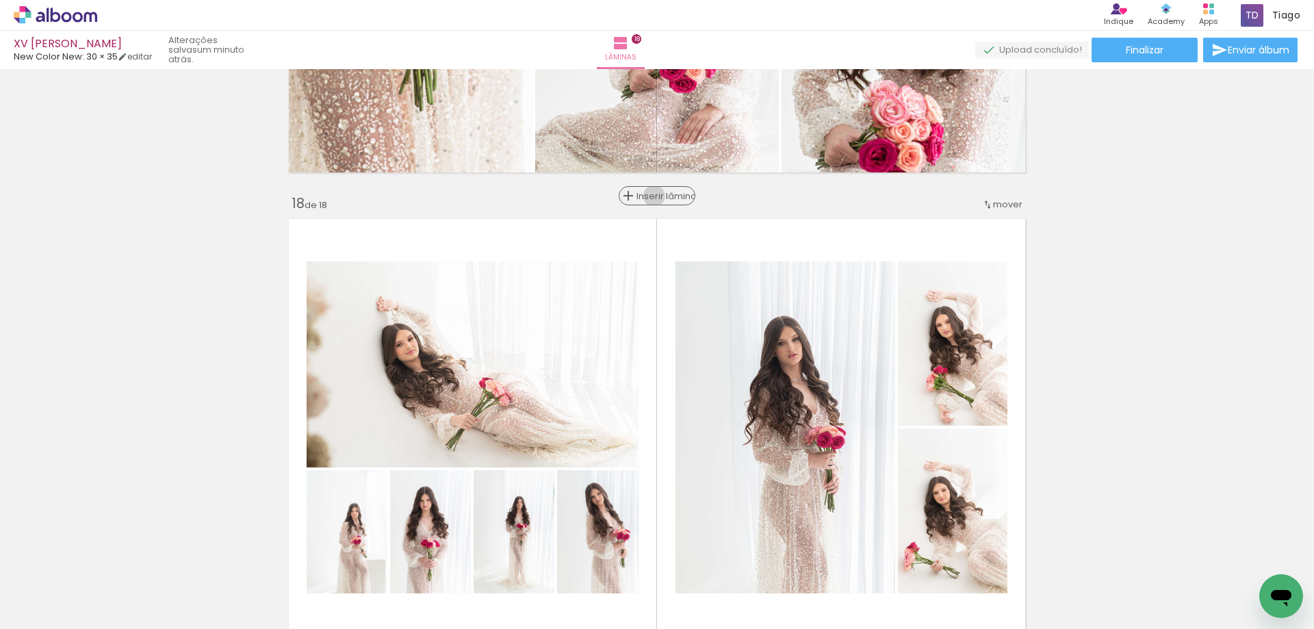
click at [654, 196] on span "Inserir lâmina" at bounding box center [662, 196] width 53 height 9
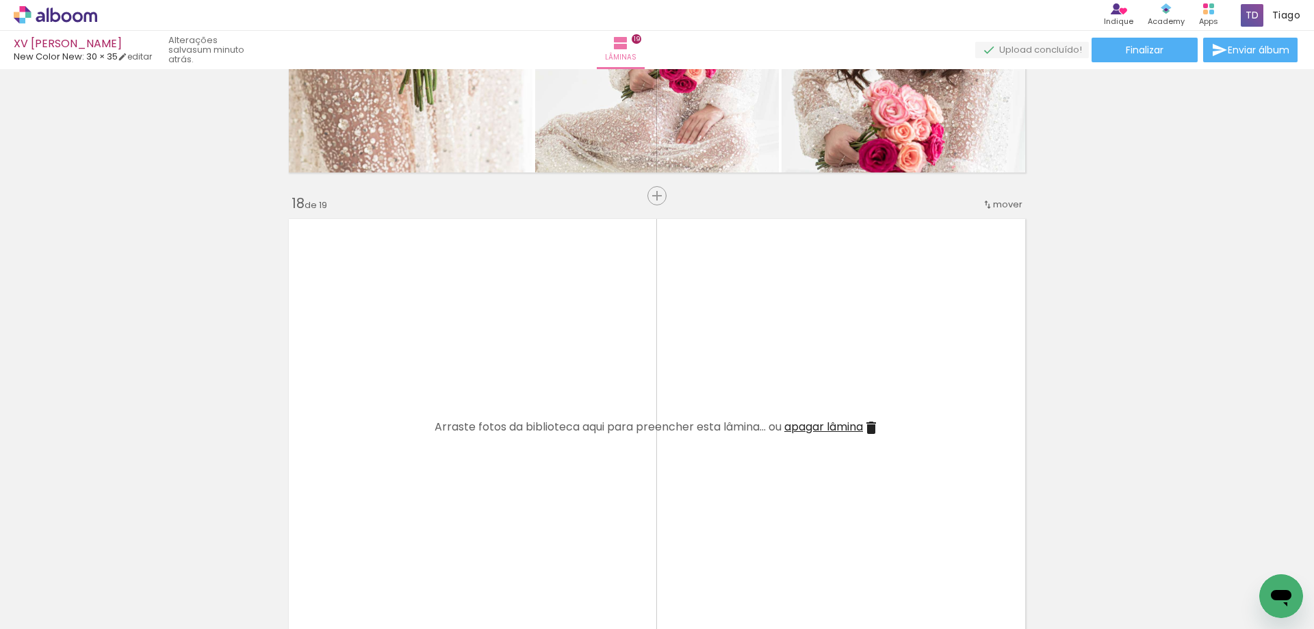
click at [524, 590] on quentale-thumb at bounding box center [554, 582] width 77 height 79
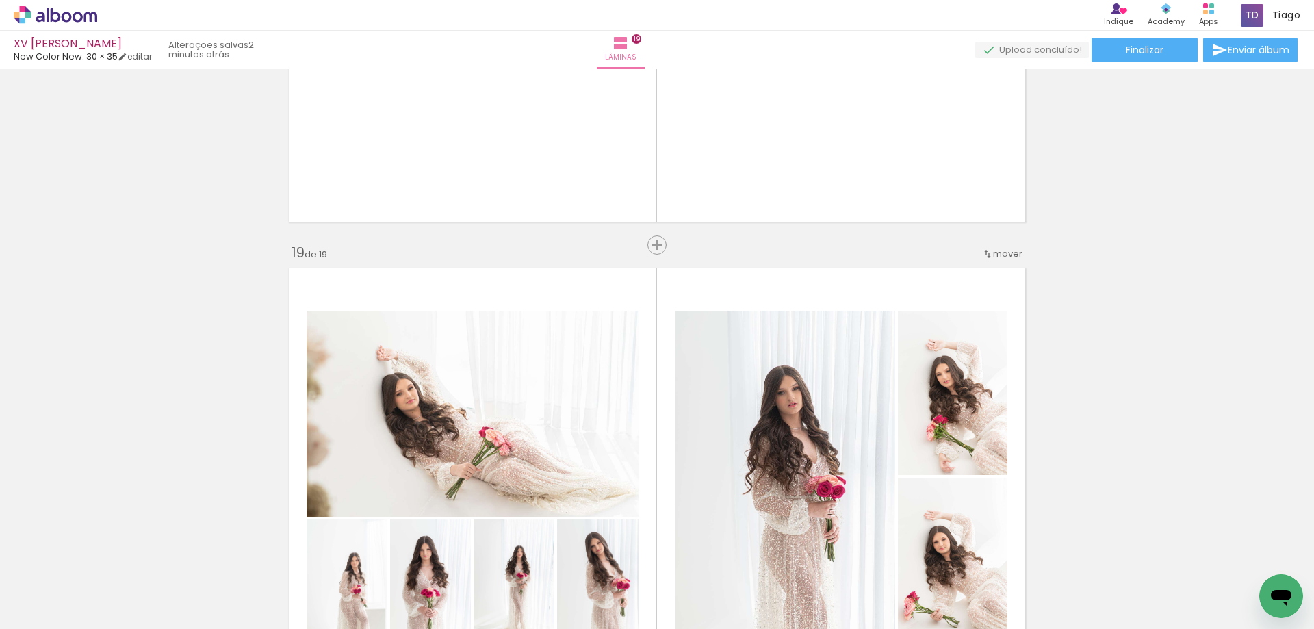
scroll to position [8194, 0]
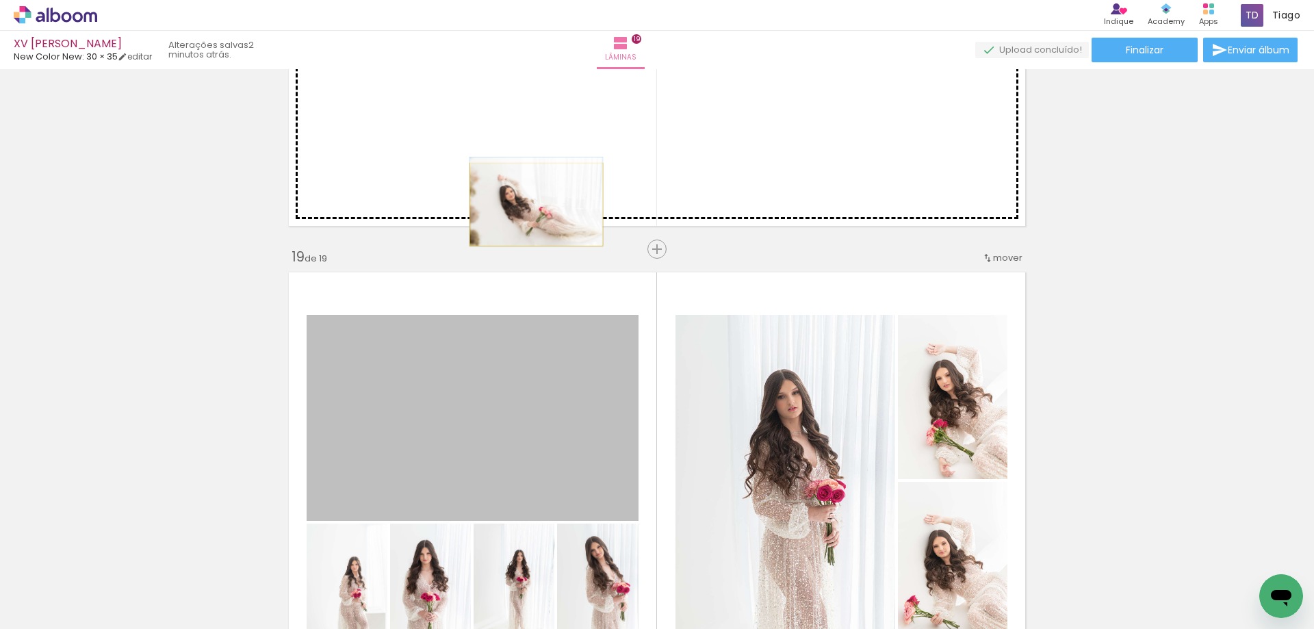
drag, startPoint x: 482, startPoint y: 413, endPoint x: 840, endPoint y: 293, distance: 377.0
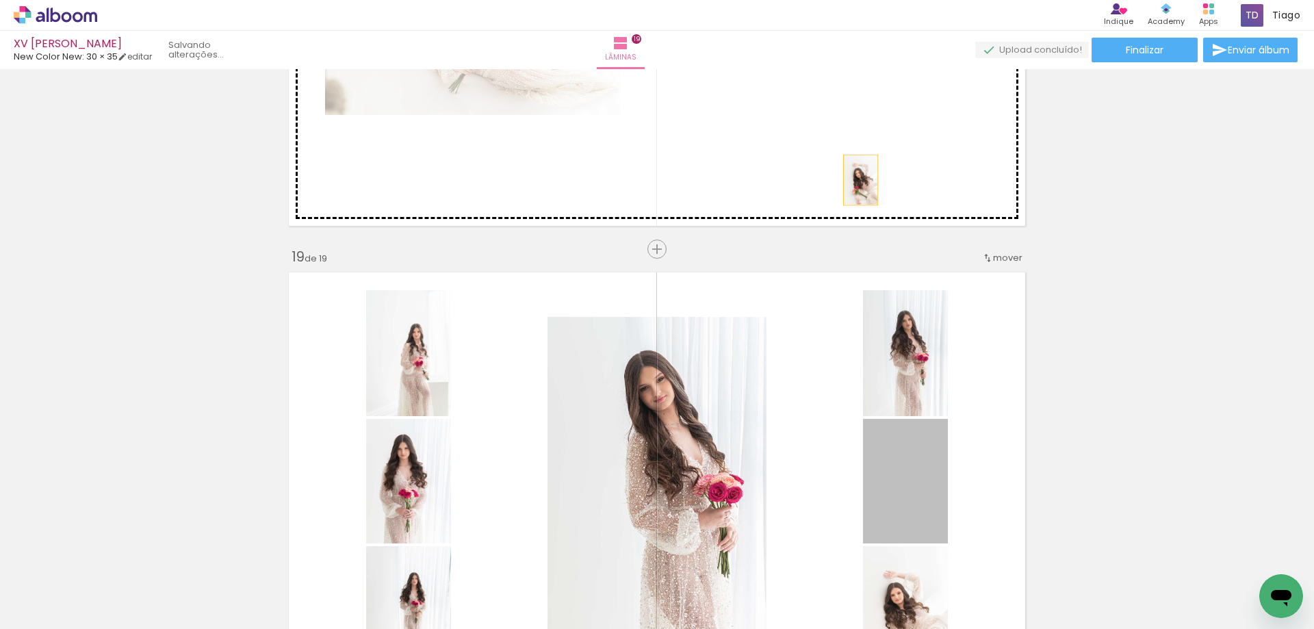
drag, startPoint x: 920, startPoint y: 476, endPoint x: 855, endPoint y: 180, distance: 303.2
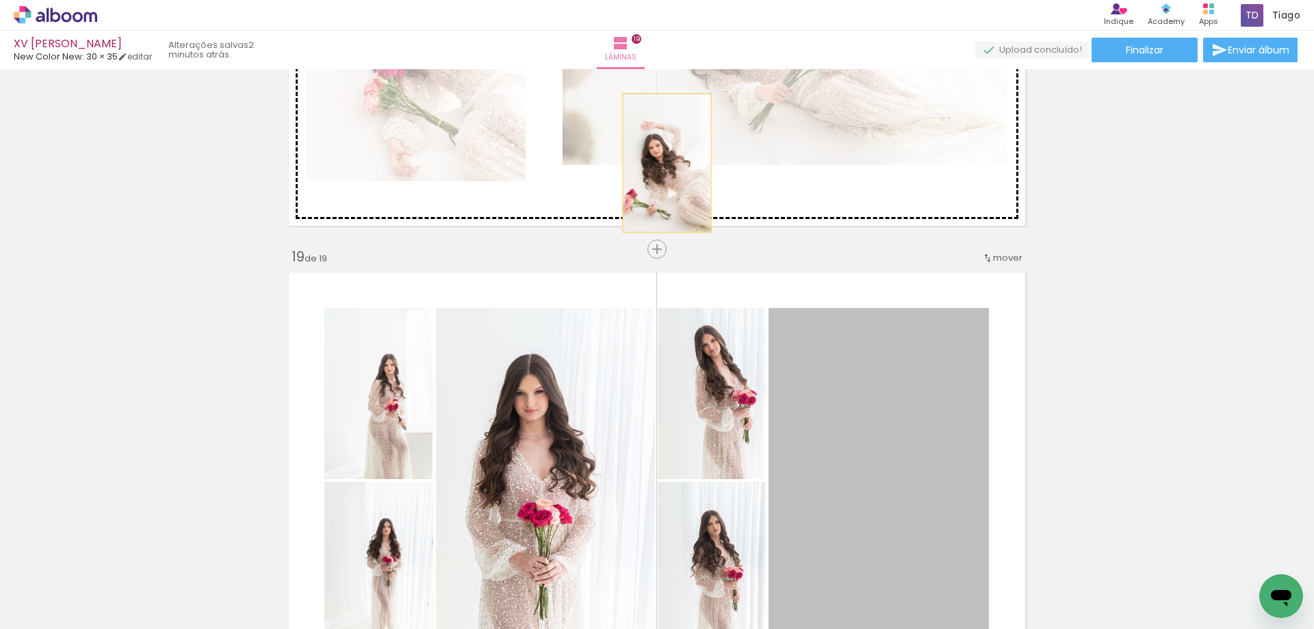
drag, startPoint x: 886, startPoint y: 426, endPoint x: 662, endPoint y: 163, distance: 345.2
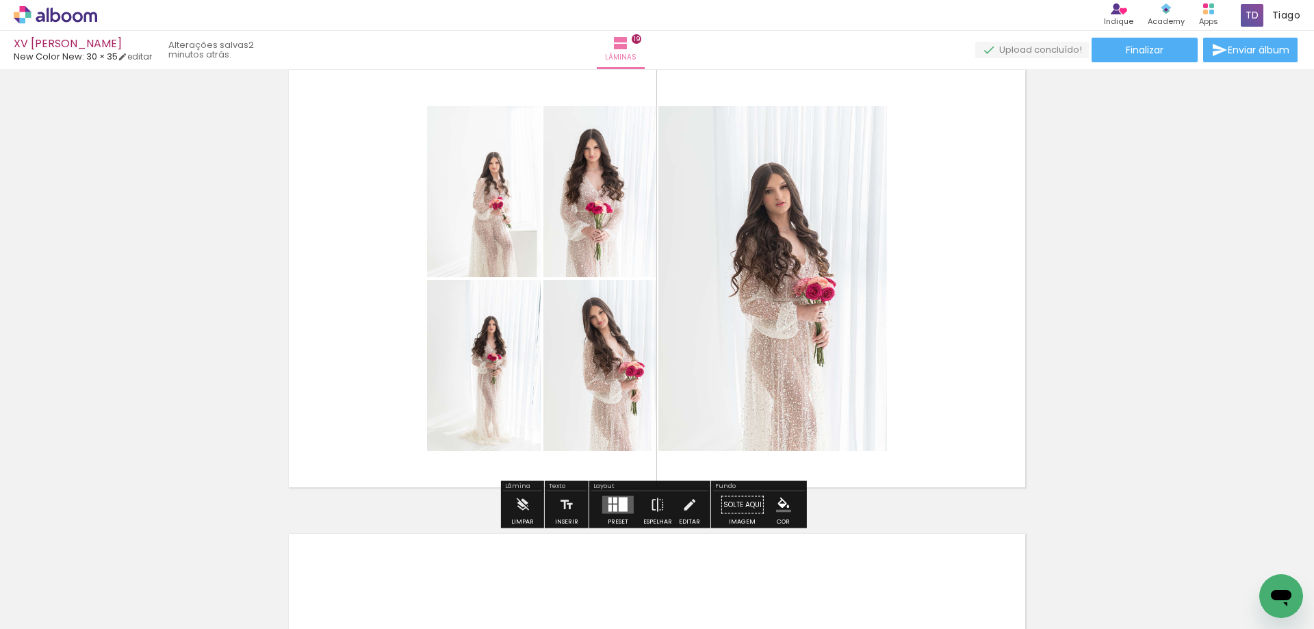
scroll to position [8399, 0]
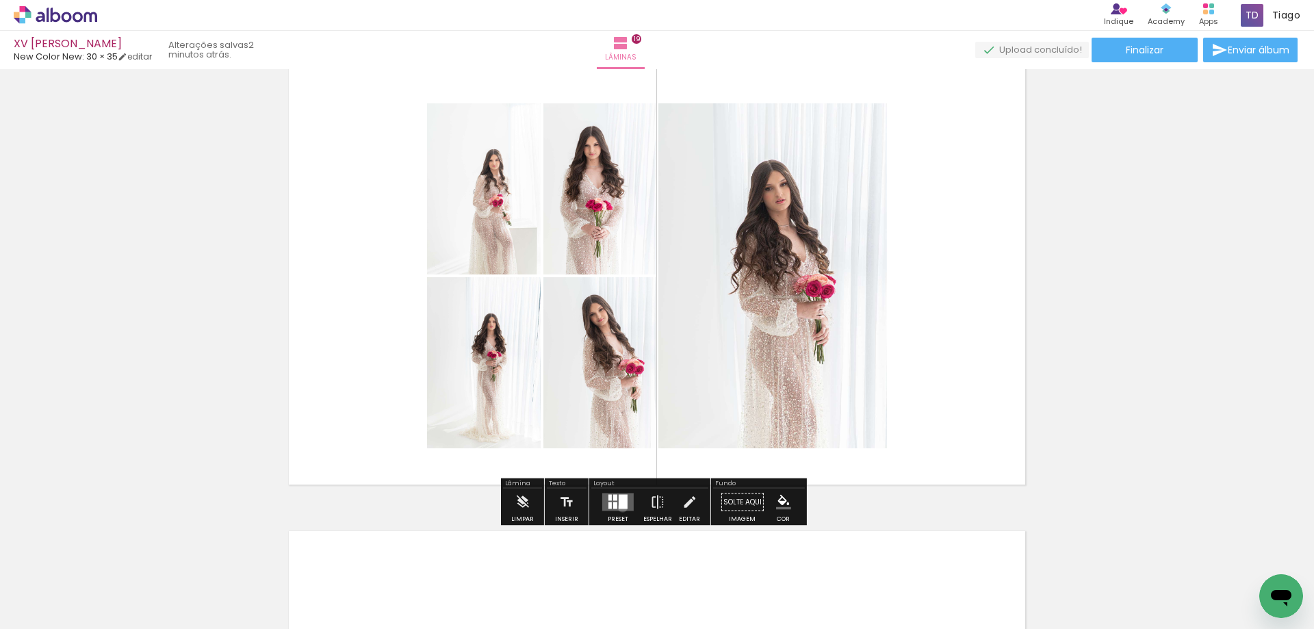
click at [619, 507] on div at bounding box center [623, 502] width 9 height 14
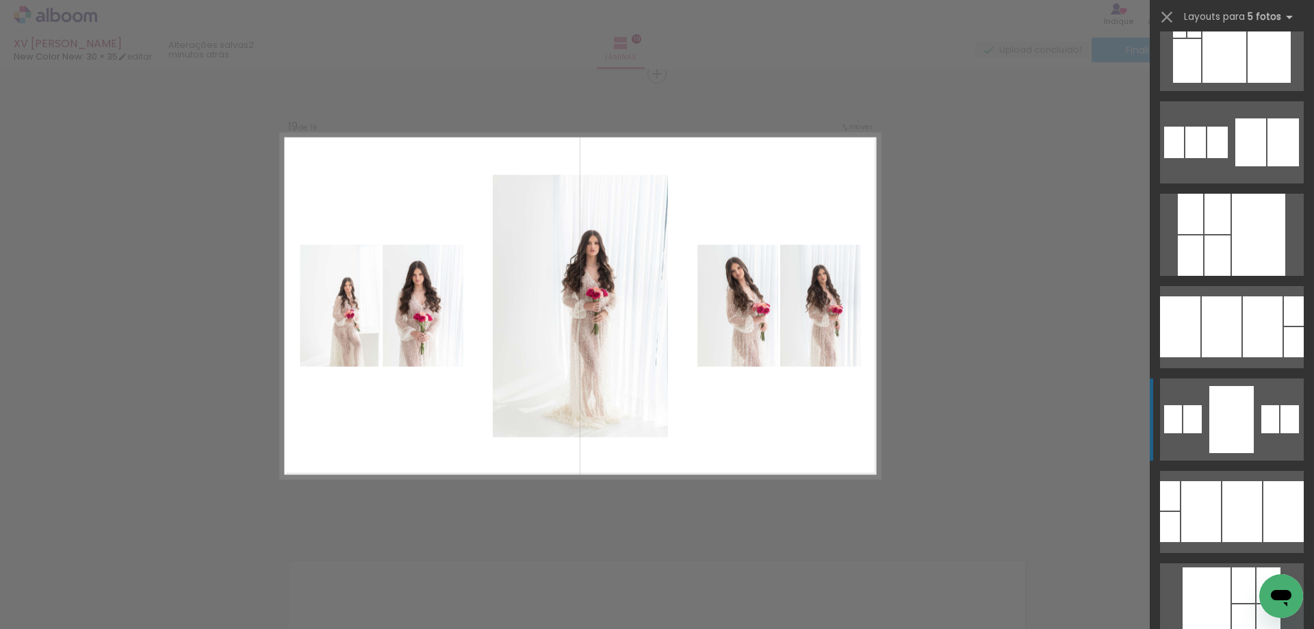
scroll to position [205, 0]
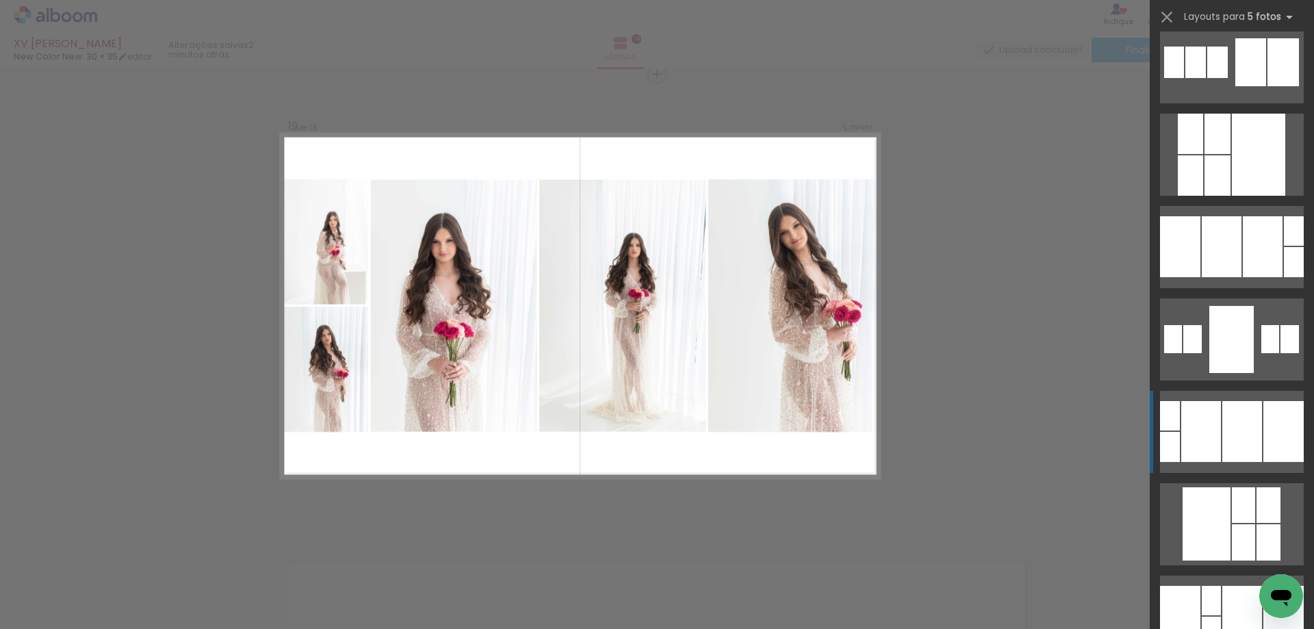
click at [1255, 446] on div at bounding box center [1242, 431] width 40 height 61
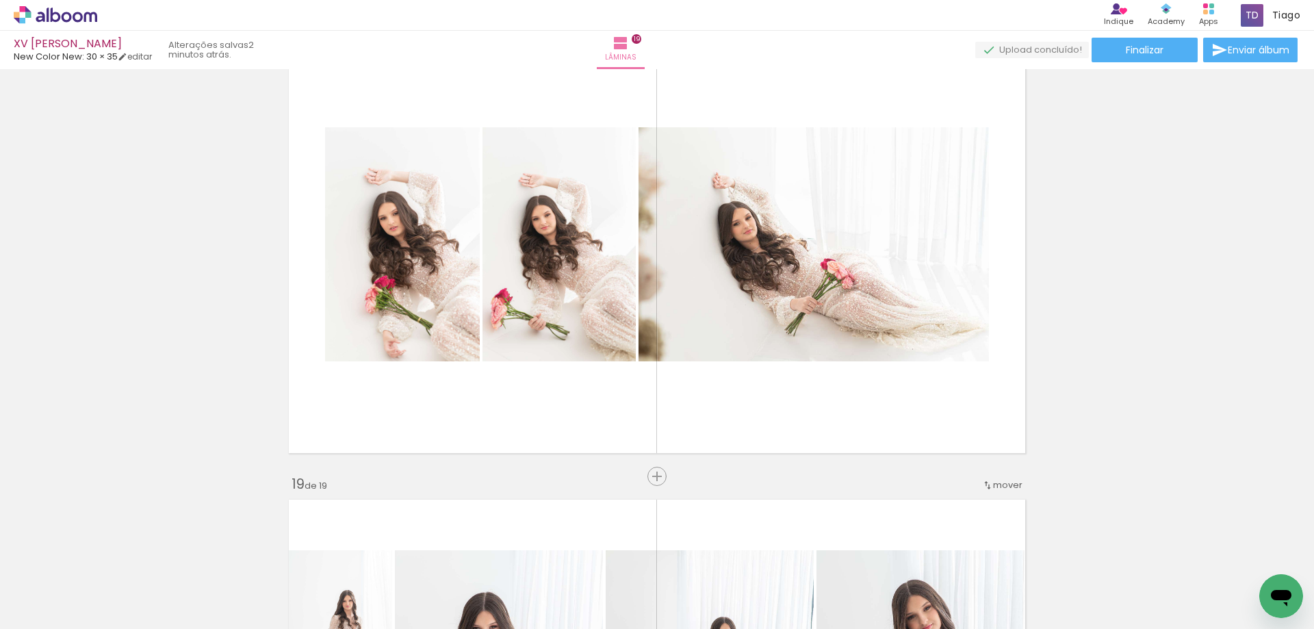
scroll to position [7959, 0]
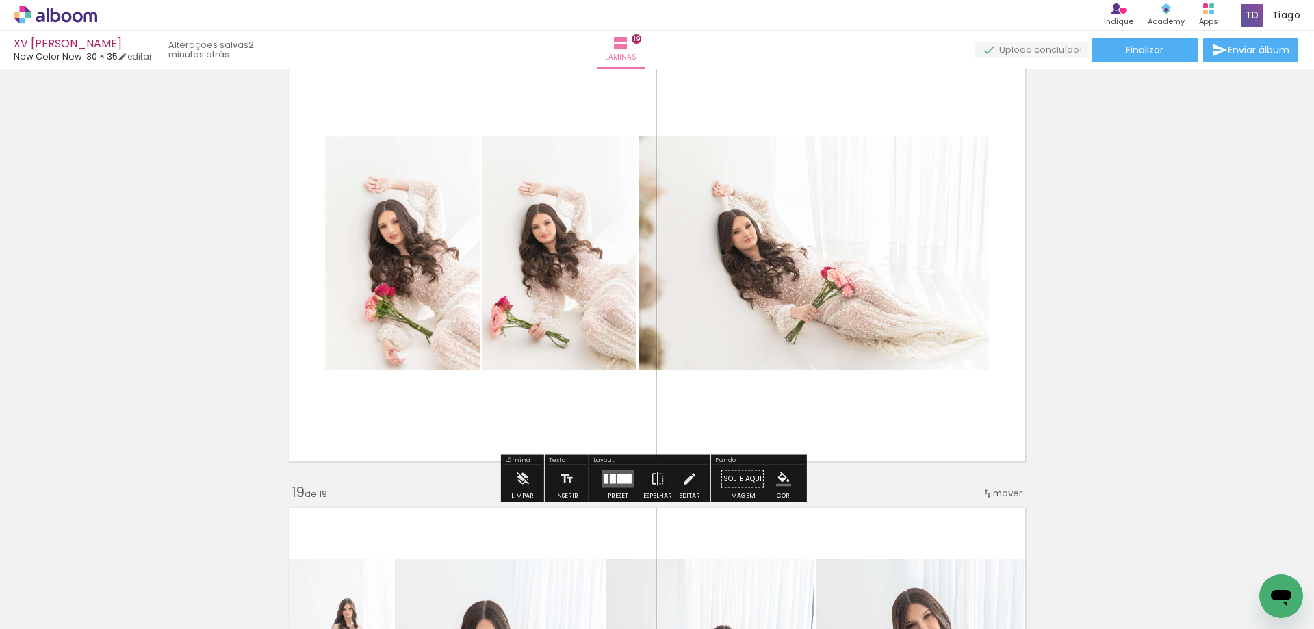
click at [602, 485] on quentale-layouter at bounding box center [617, 479] width 31 height 18
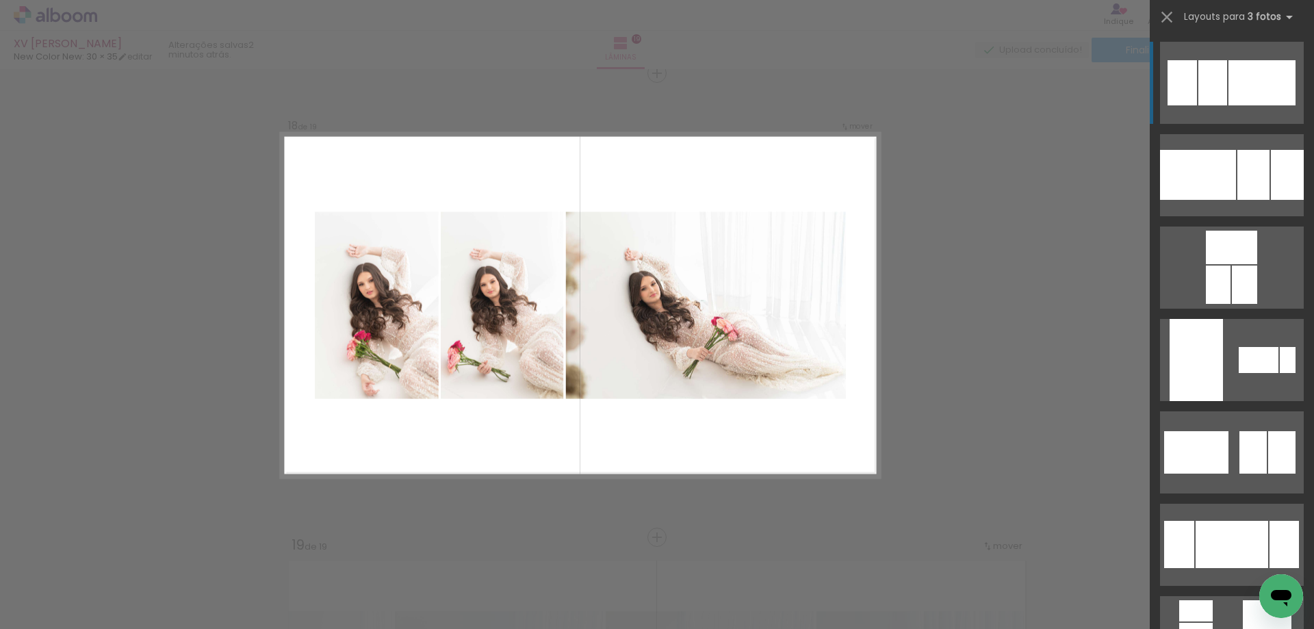
scroll to position [7905, 0]
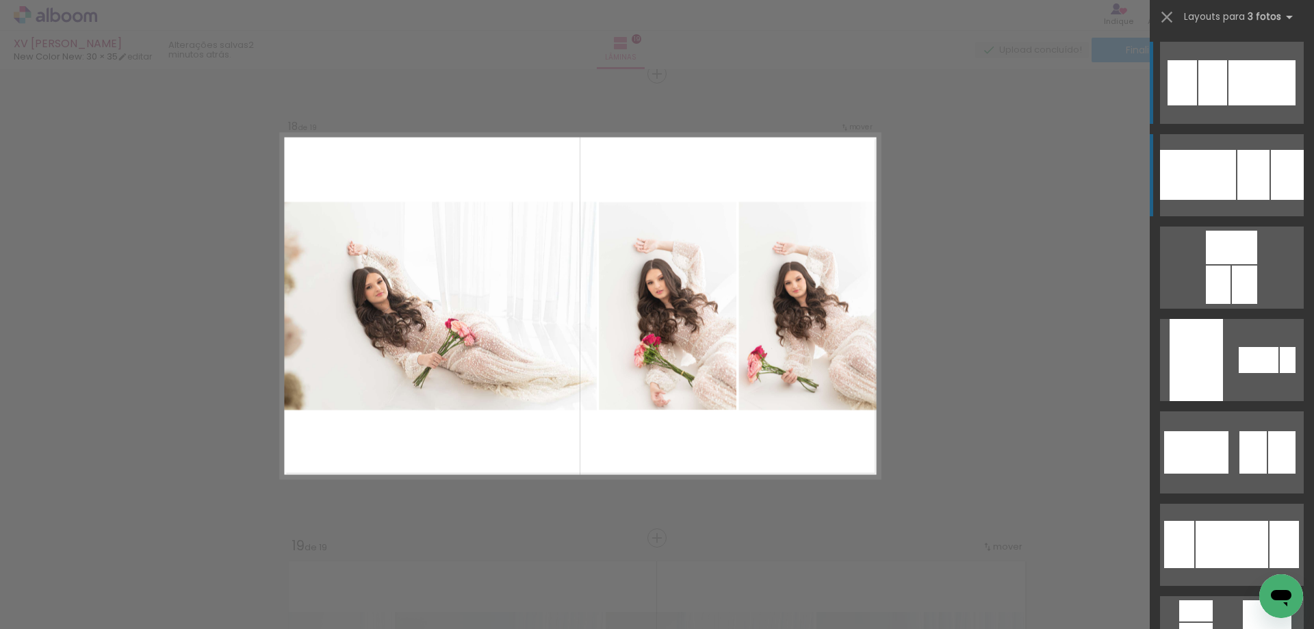
click at [1261, 182] on div at bounding box center [1253, 175] width 32 height 50
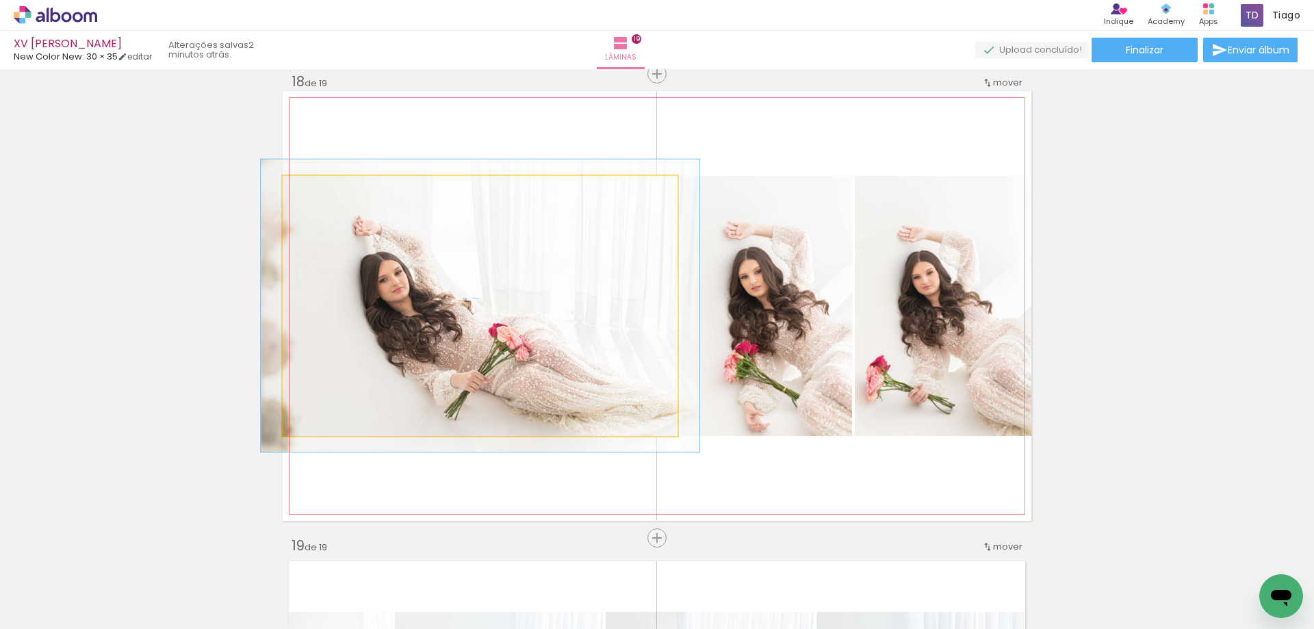
type paper-slider "111"
click at [316, 194] on div at bounding box center [320, 190] width 22 height 22
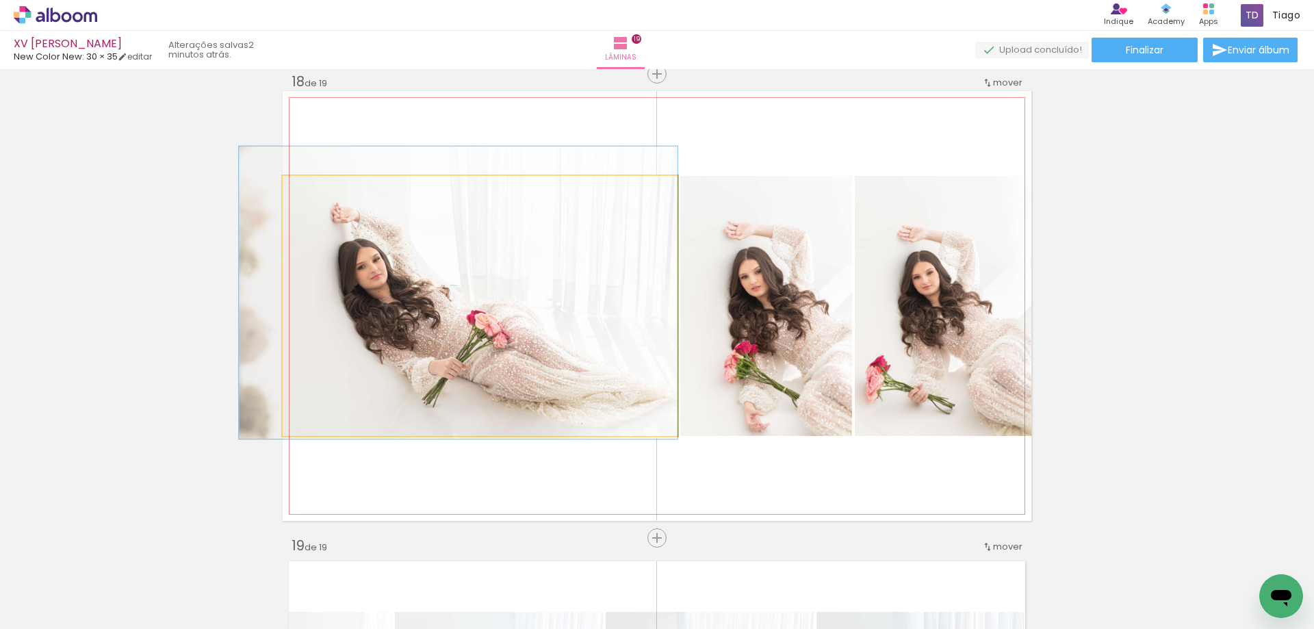
drag, startPoint x: 438, startPoint y: 272, endPoint x: 387, endPoint y: 257, distance: 52.6
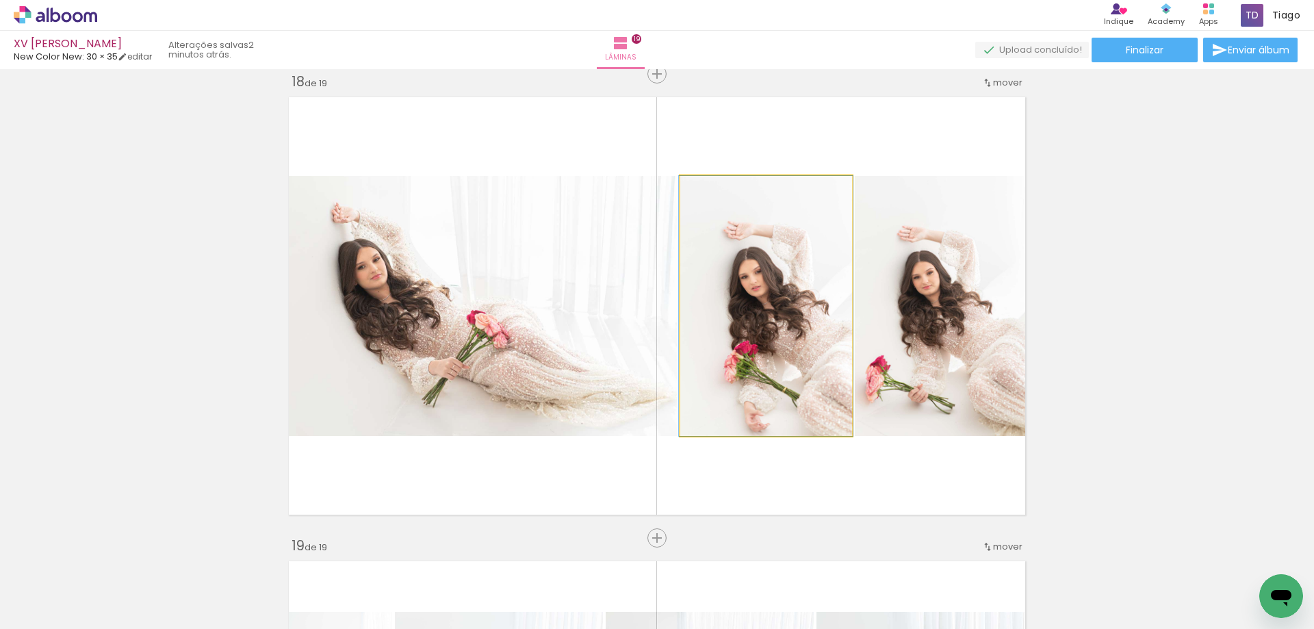
click at [797, 270] on quentale-photo at bounding box center [766, 306] width 172 height 260
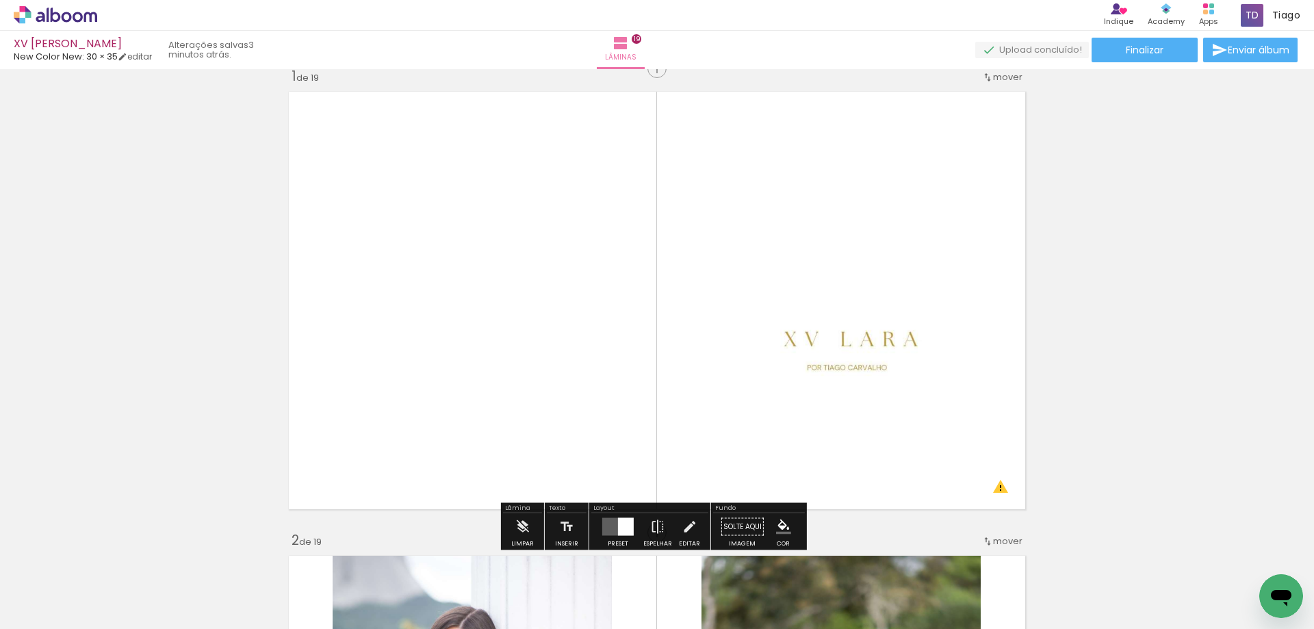
scroll to position [0, 0]
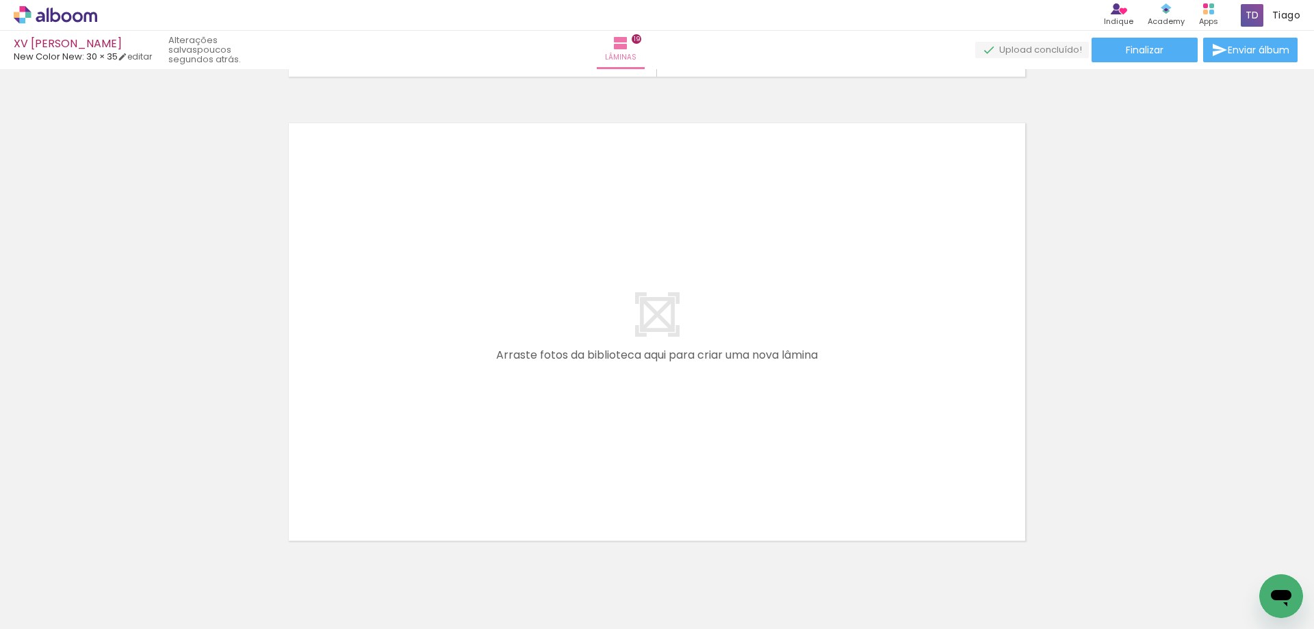
scroll to position [8831, 0]
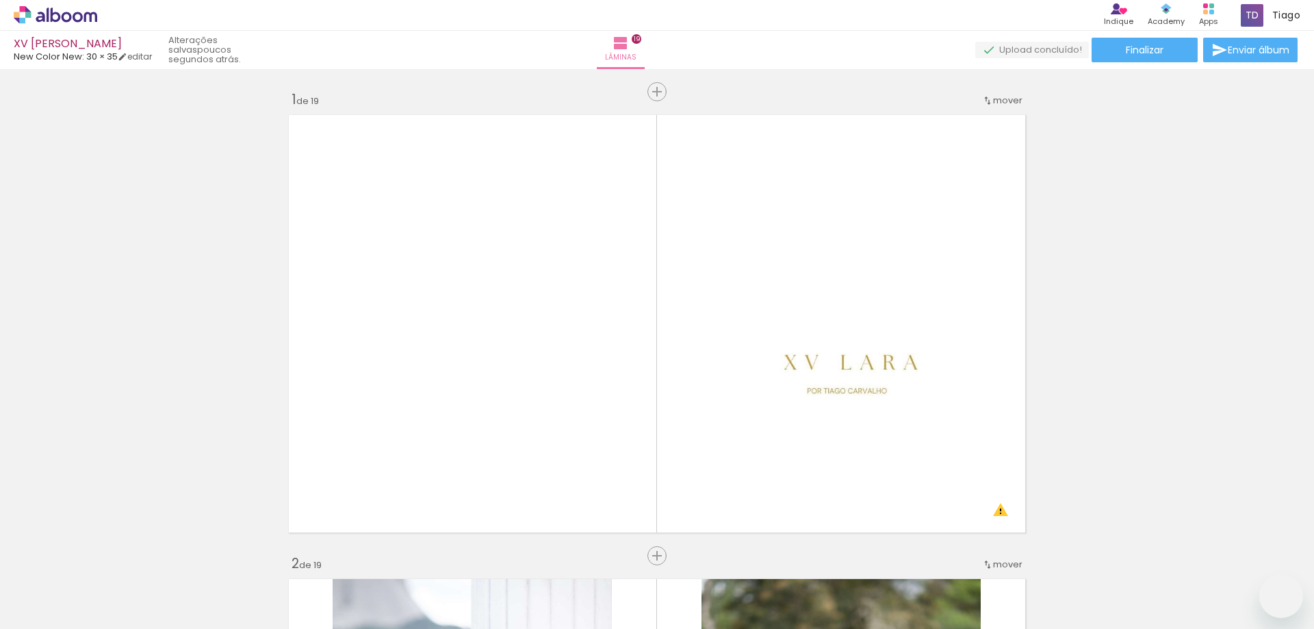
click at [563, 308] on quentale-workspace at bounding box center [657, 314] width 1314 height 629
click at [606, 444] on quentale-workspace at bounding box center [657, 314] width 1314 height 629
click at [656, 489] on quentale-workspace at bounding box center [657, 314] width 1314 height 629
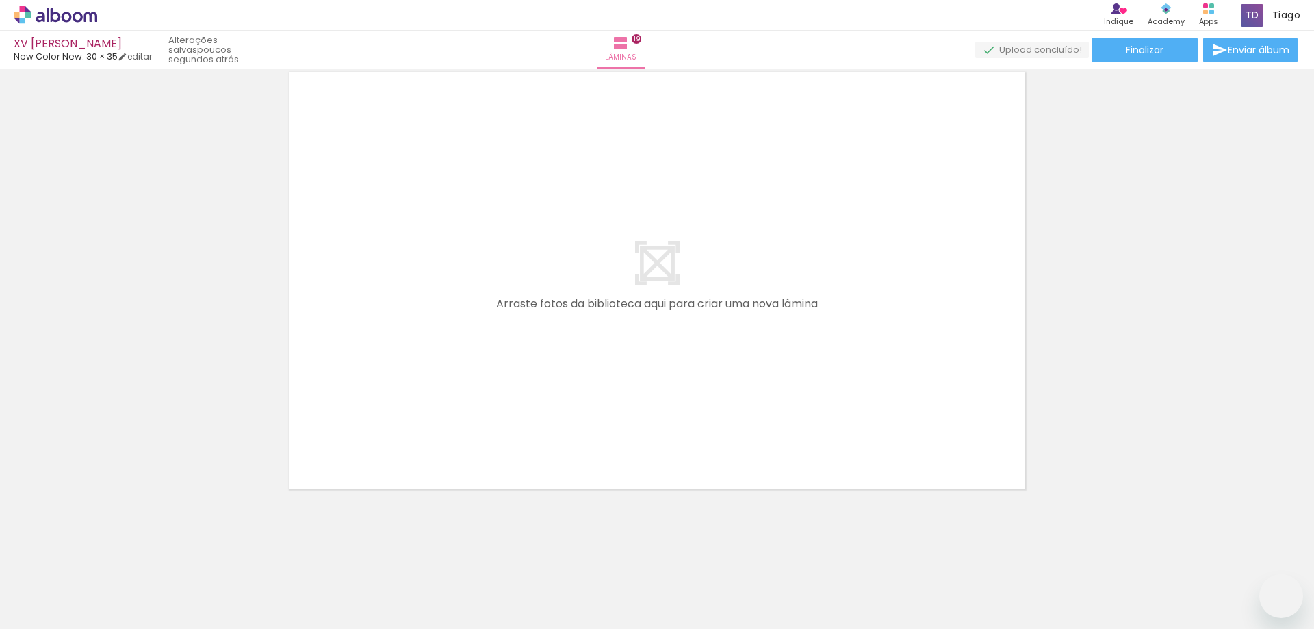
drag, startPoint x: 586, startPoint y: 598, endPoint x: 513, endPoint y: 280, distance: 326.5
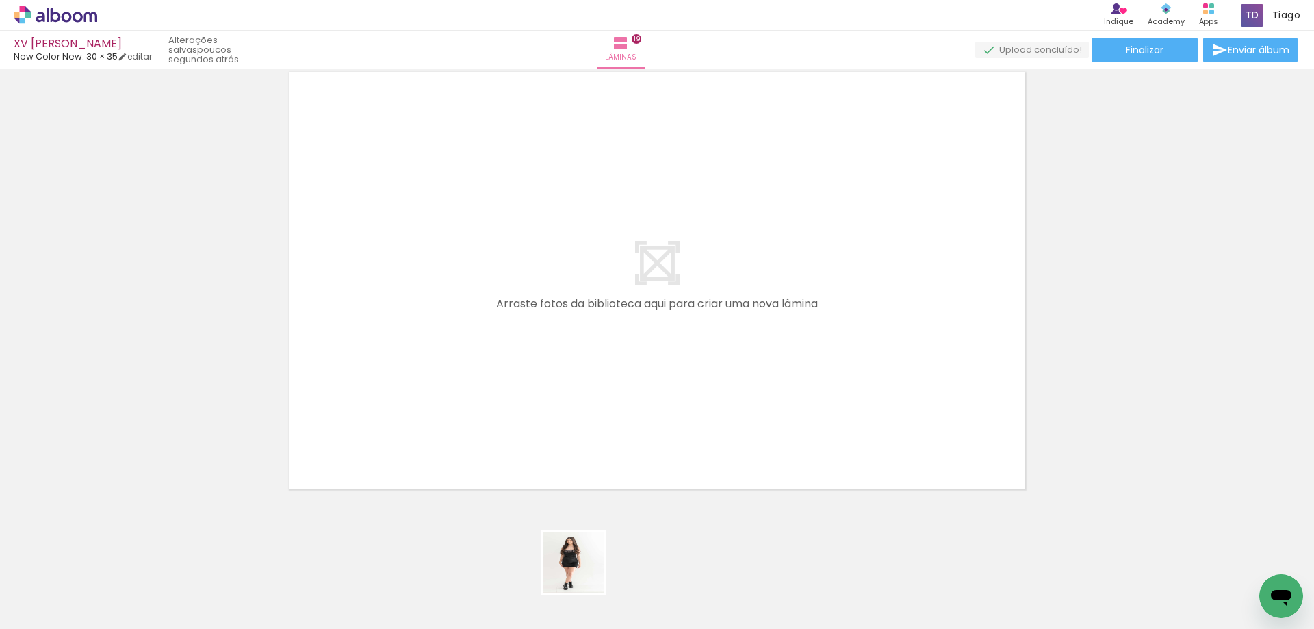
click at [520, 302] on quentale-workspace at bounding box center [657, 314] width 1314 height 629
click at [512, 276] on quentale-layouter at bounding box center [657, 281] width 749 height 430
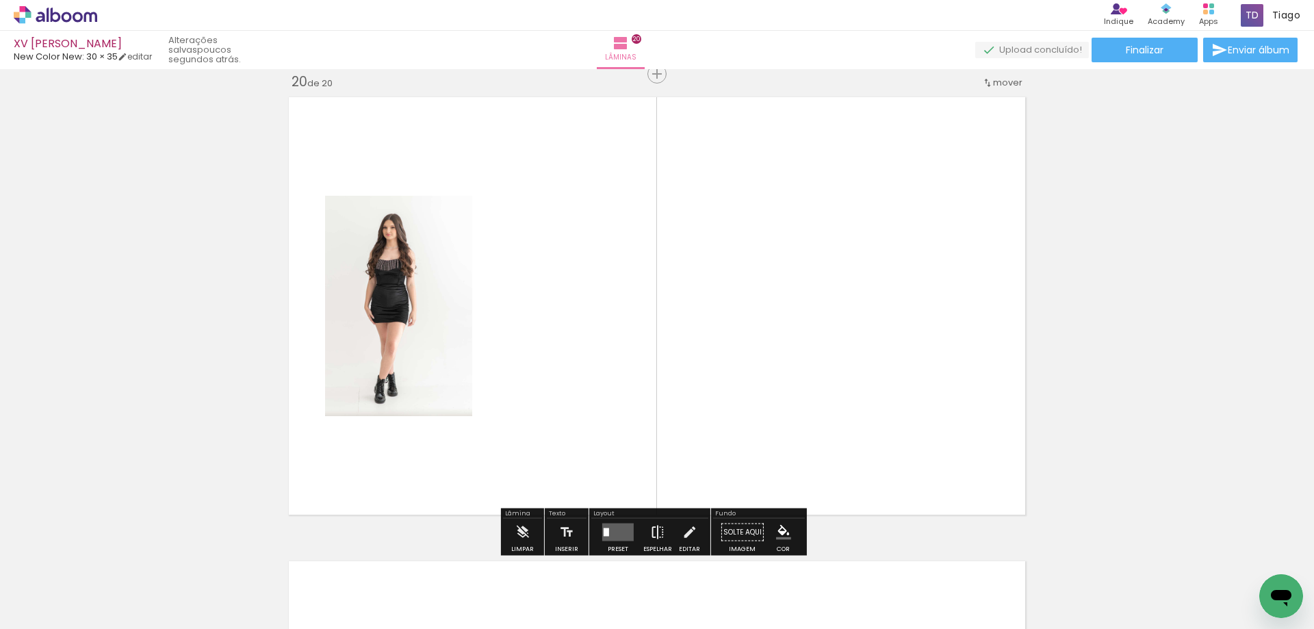
scroll to position [8833, 0]
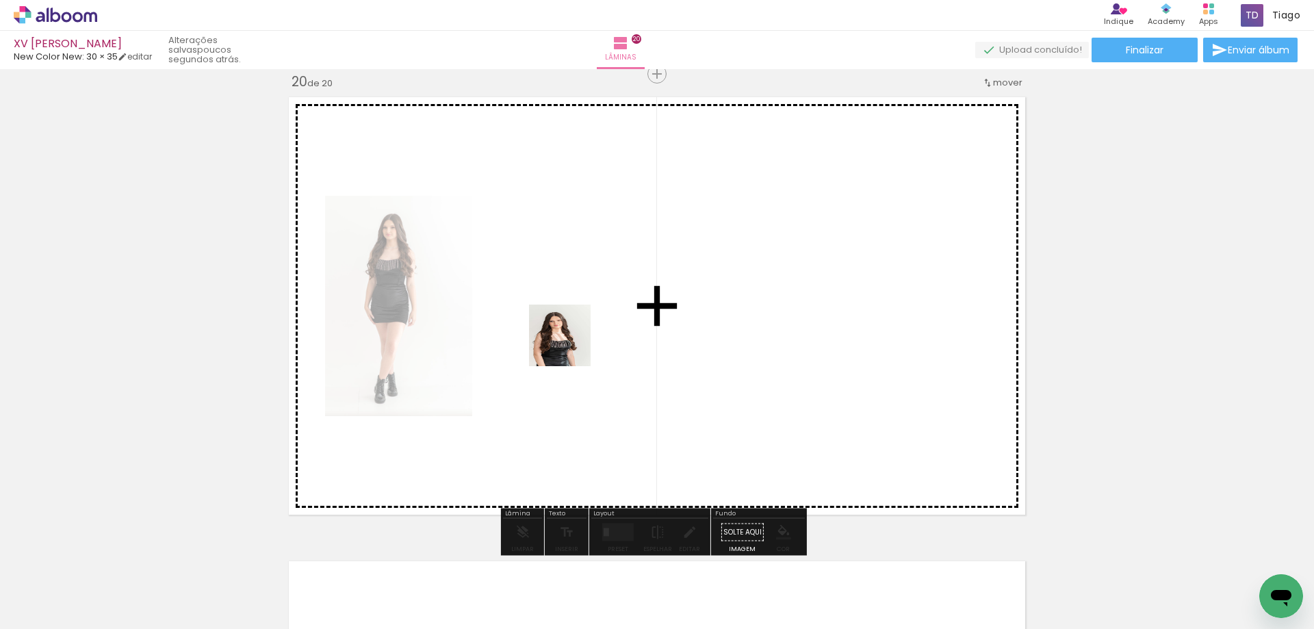
drag, startPoint x: 660, startPoint y: 594, endPoint x: 570, endPoint y: 346, distance: 264.1
click at [570, 346] on quentale-workspace at bounding box center [657, 314] width 1314 height 629
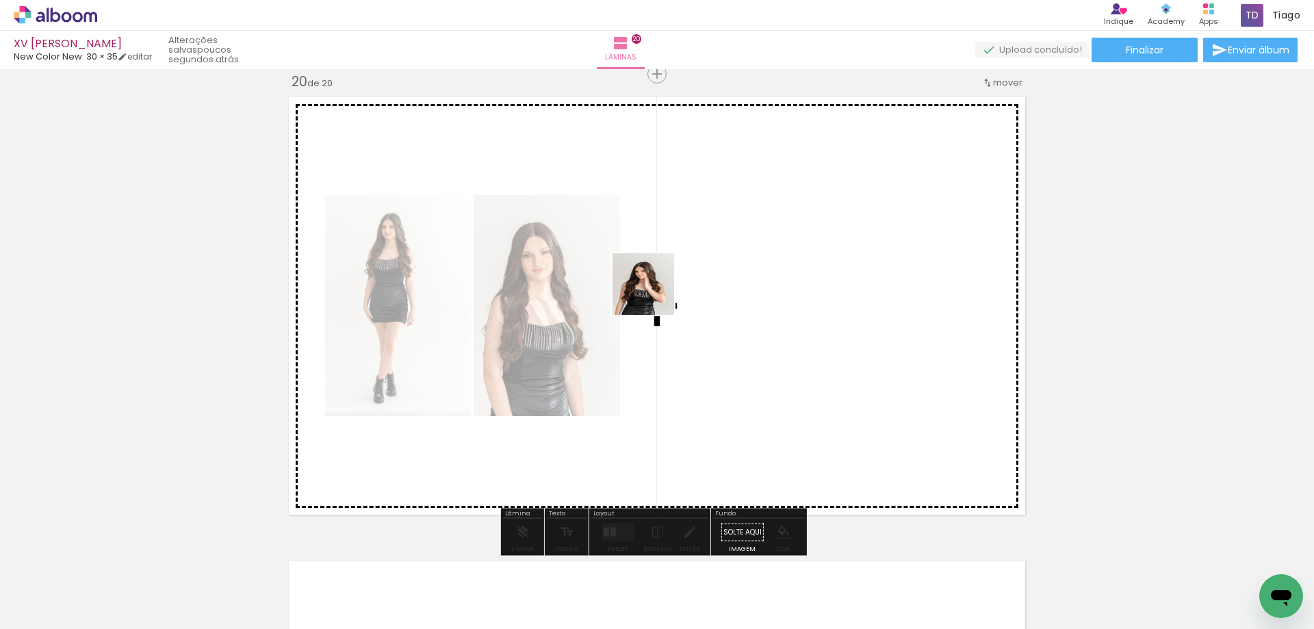
drag, startPoint x: 738, startPoint y: 606, endPoint x: 654, endPoint y: 294, distance: 323.4
click at [654, 294] on quentale-workspace at bounding box center [657, 314] width 1314 height 629
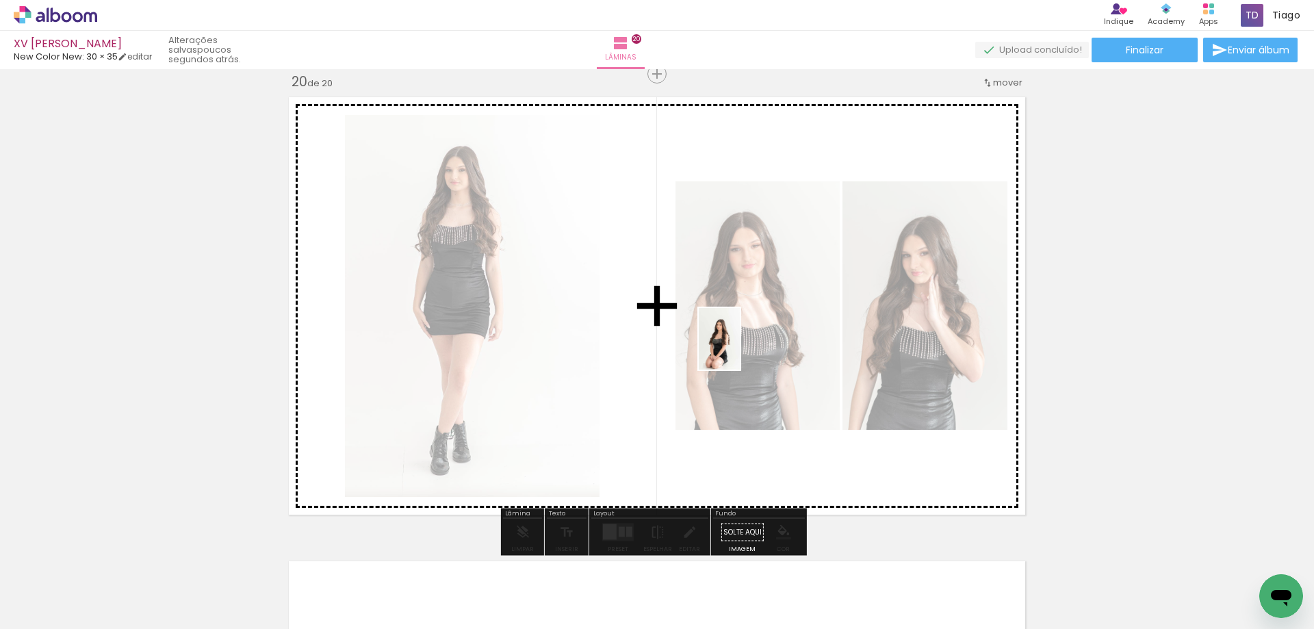
drag, startPoint x: 829, startPoint y: 590, endPoint x: 740, endPoint y: 349, distance: 257.0
click at [740, 349] on quentale-workspace at bounding box center [657, 314] width 1314 height 629
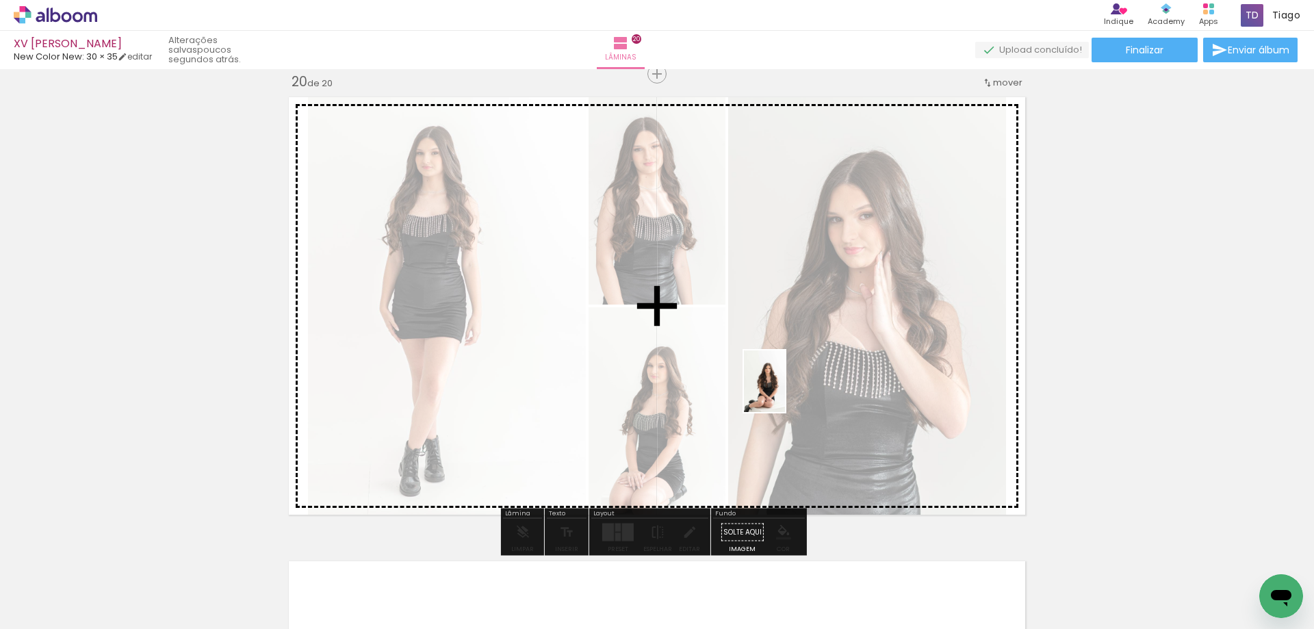
drag, startPoint x: 888, startPoint y: 595, endPoint x: 785, endPoint y: 391, distance: 228.6
click at [785, 391] on quentale-workspace at bounding box center [657, 314] width 1314 height 629
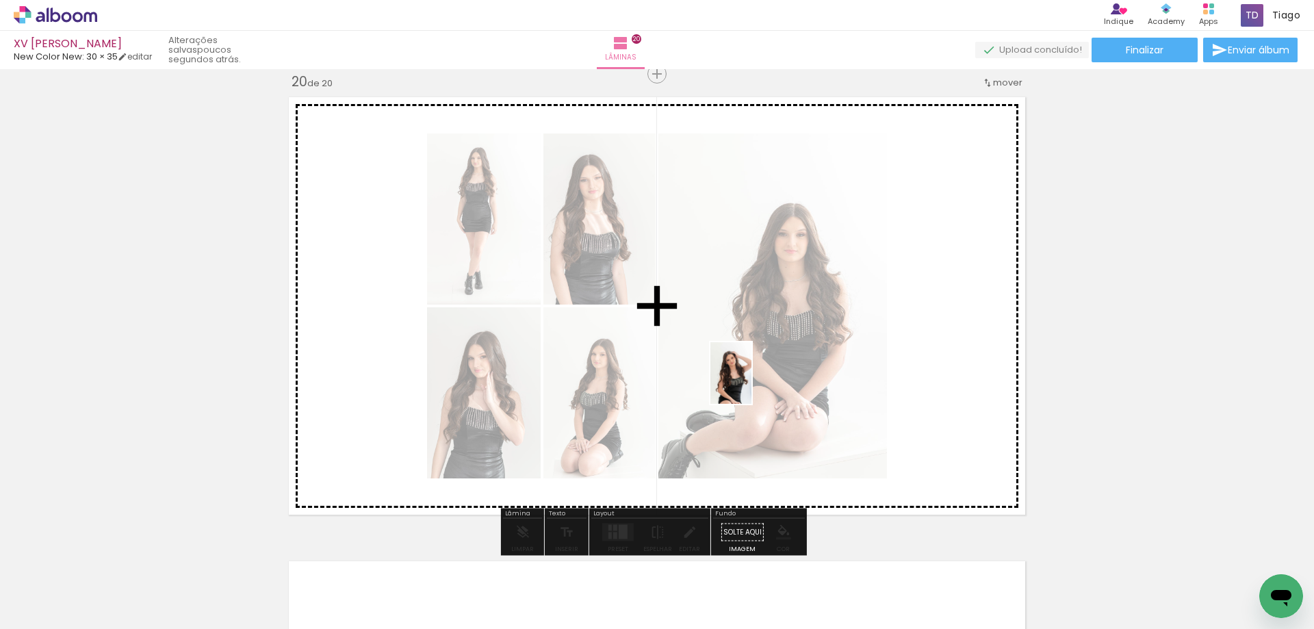
drag, startPoint x: 794, startPoint y: 401, endPoint x: 751, endPoint y: 383, distance: 46.0
click at [751, 383] on quentale-workspace at bounding box center [657, 314] width 1314 height 629
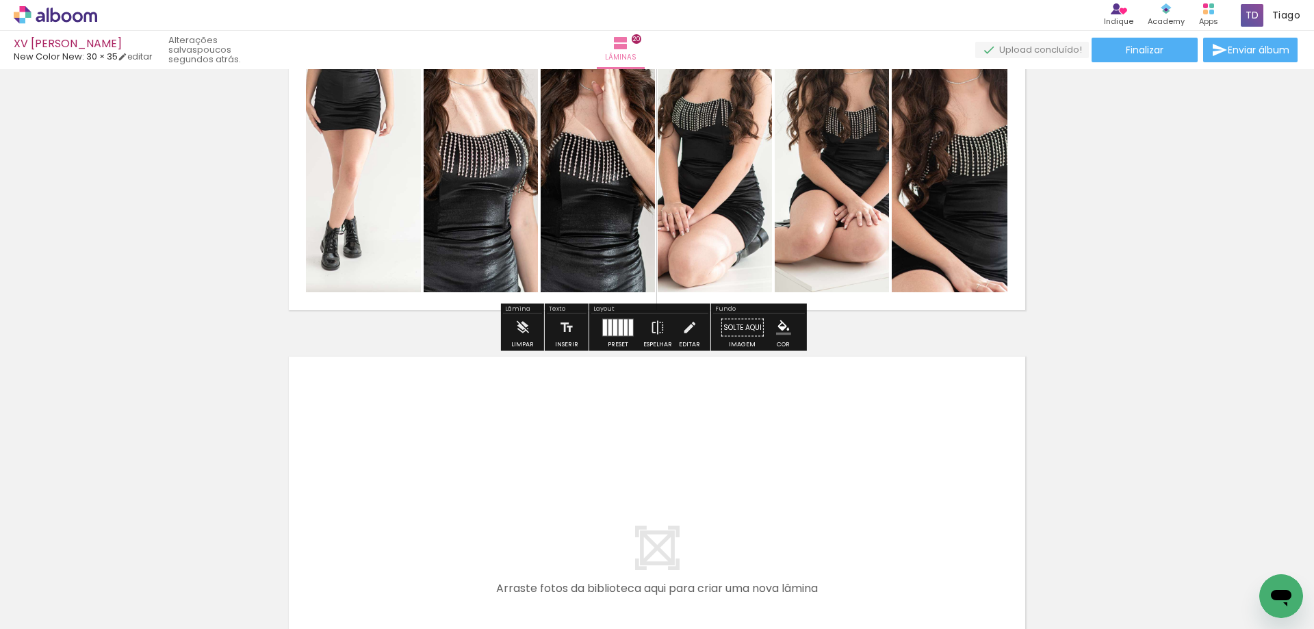
scroll to position [9039, 0]
drag, startPoint x: 867, startPoint y: 333, endPoint x: 860, endPoint y: 335, distance: 7.1
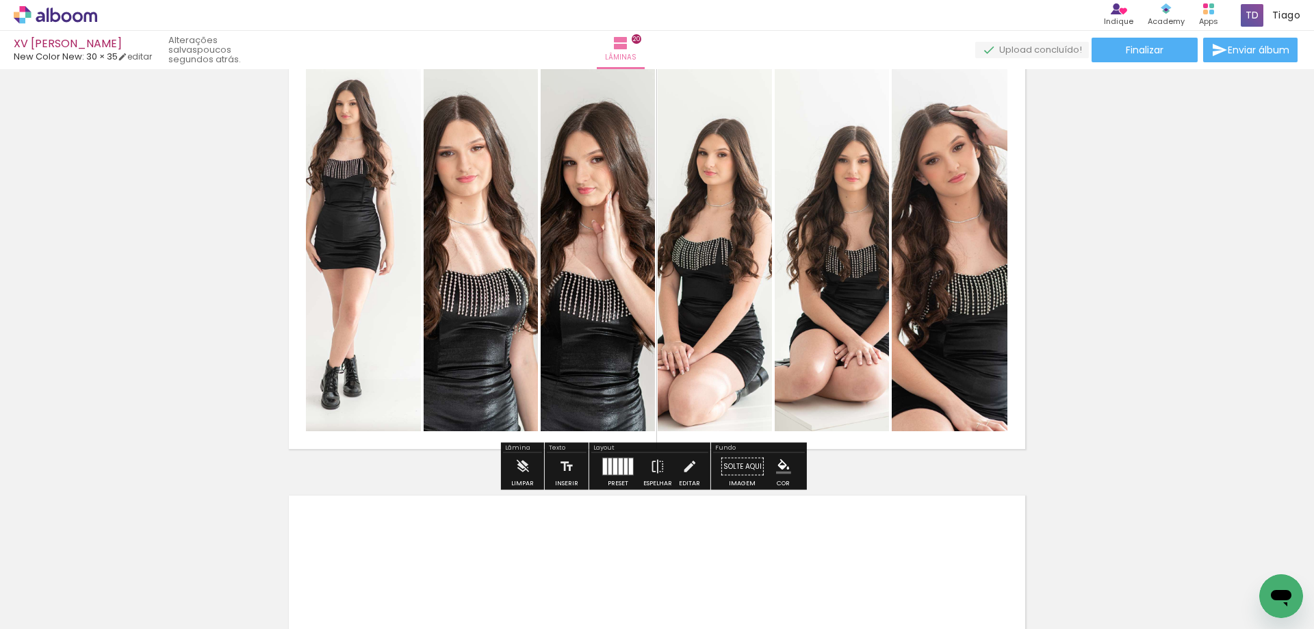
scroll to position [8696, 0]
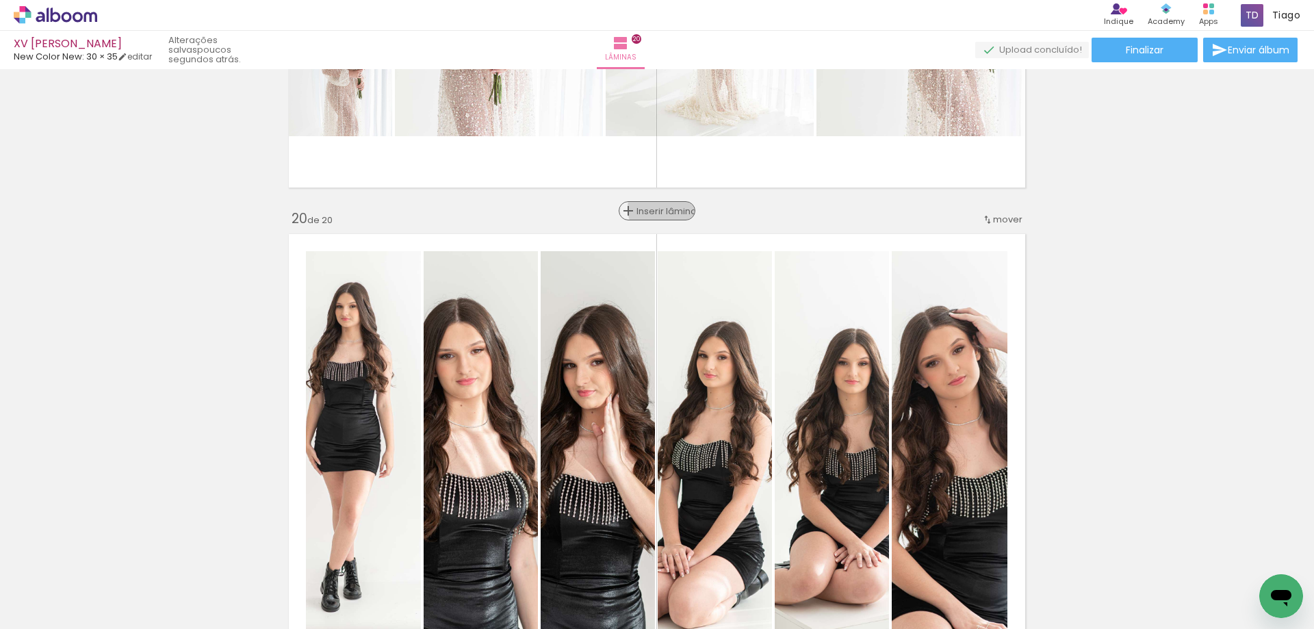
click at [660, 208] on span "Inserir lâmina" at bounding box center [662, 211] width 53 height 9
